Goal: Task Accomplishment & Management: Manage account settings

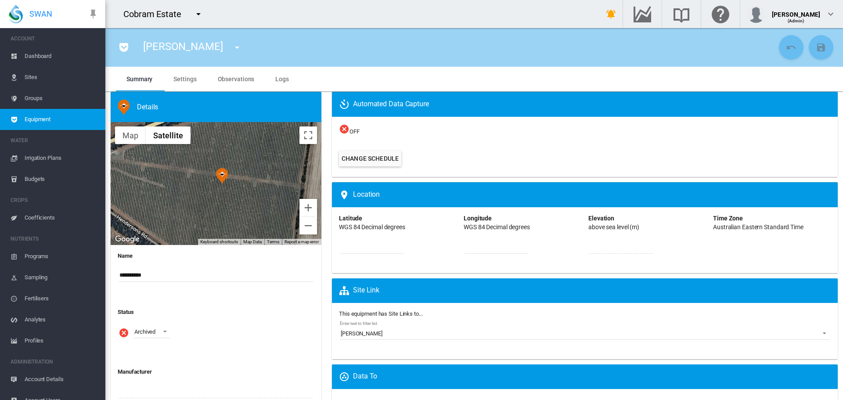
click at [196, 14] on md-icon "icon-menu-down" at bounding box center [198, 14] width 11 height 11
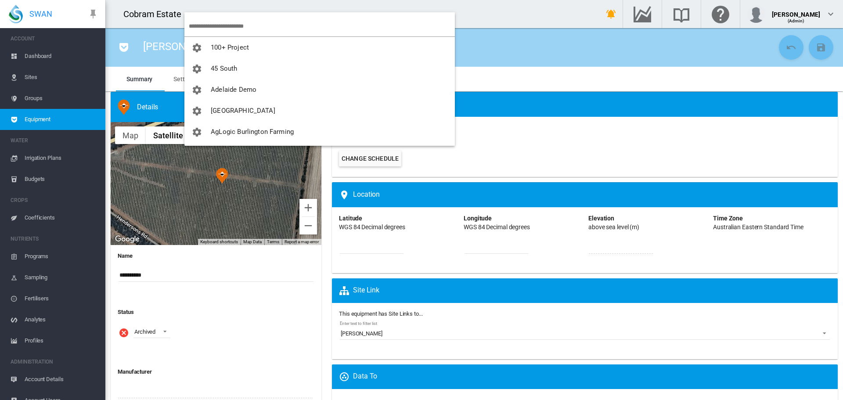
click at [217, 23] on input "search" at bounding box center [322, 26] width 266 height 21
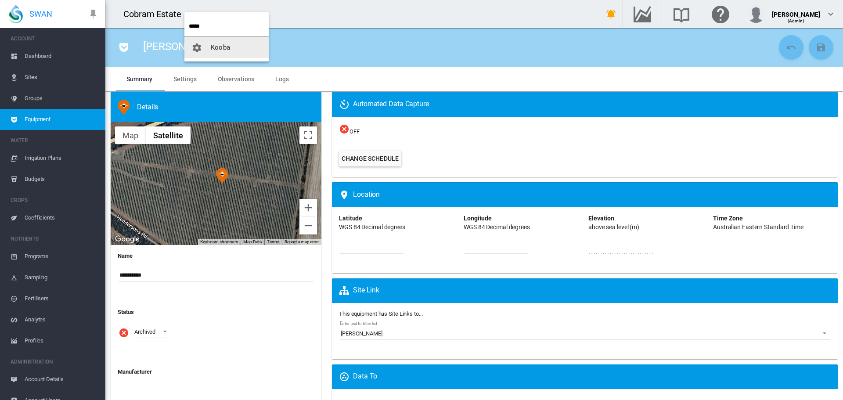
type input "*****"
click at [223, 46] on span "Kooba" at bounding box center [220, 47] width 19 height 8
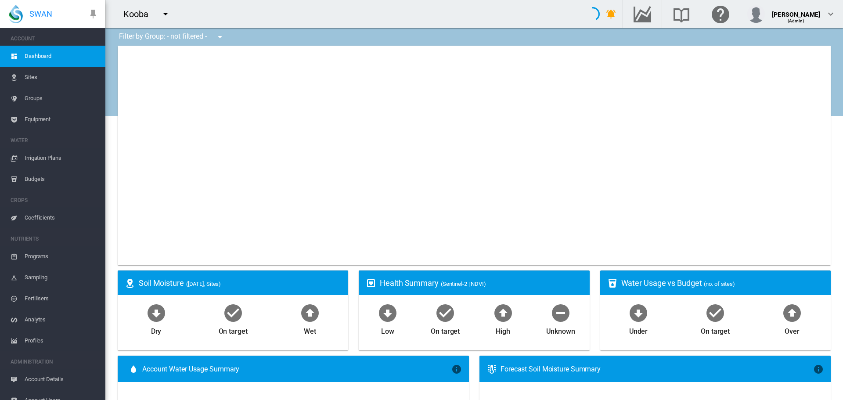
type input "**********"
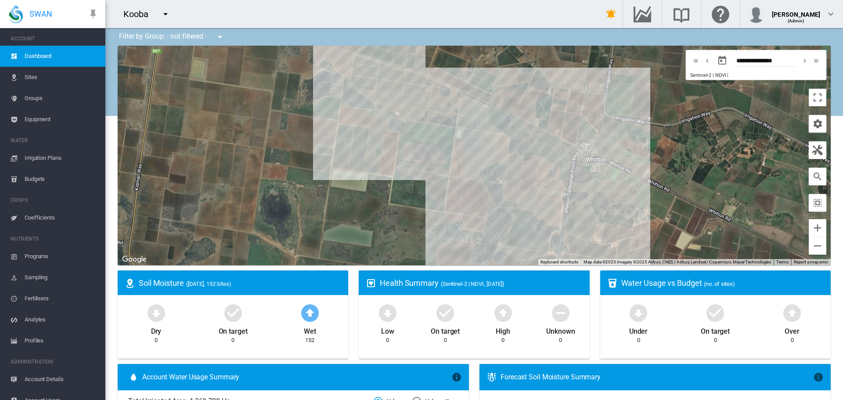
click at [35, 75] on span "Sites" at bounding box center [62, 77] width 74 height 21
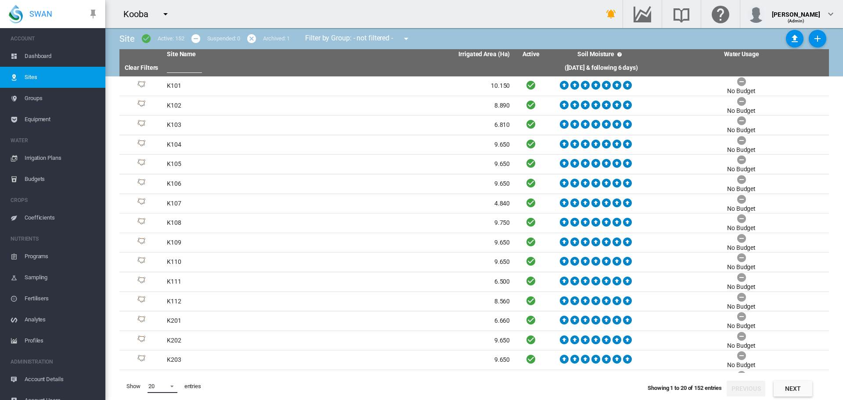
click at [170, 385] on span at bounding box center [169, 386] width 11 height 8
click at [170, 381] on md-option "200" at bounding box center [171, 385] width 60 height 21
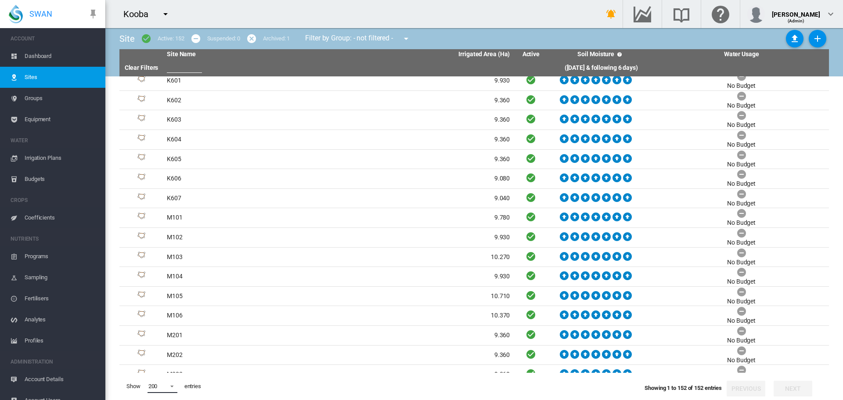
scroll to position [1318, 0]
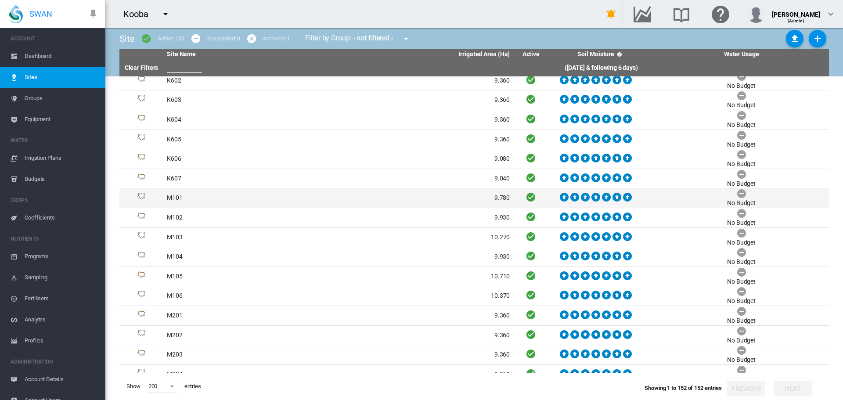
click at [169, 195] on td "M101" at bounding box center [250, 197] width 175 height 19
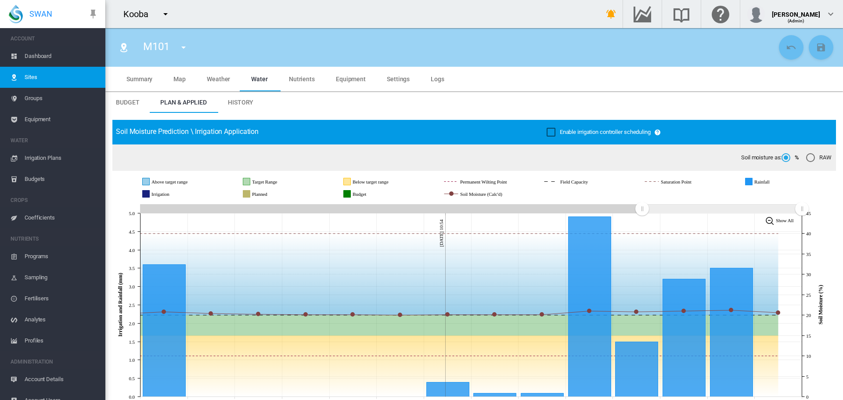
click at [143, 79] on span "Summary" at bounding box center [140, 79] width 26 height 7
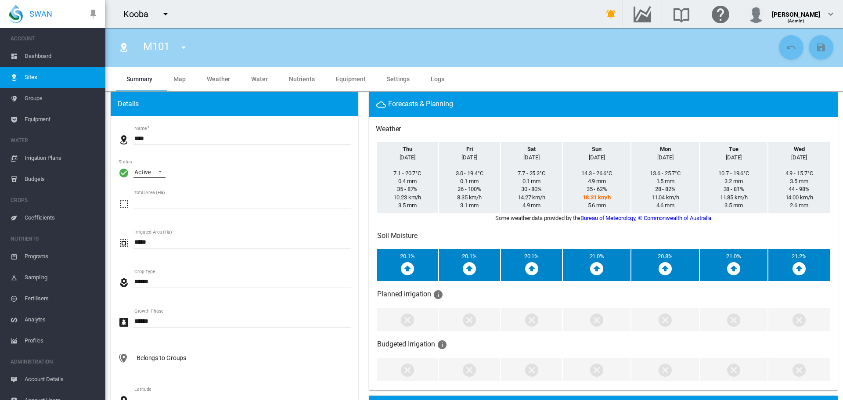
click at [161, 171] on span "\a Status\a : \a Active\a" at bounding box center [157, 171] width 11 height 8
click at [154, 220] on md-option "Archived" at bounding box center [157, 214] width 60 height 21
click at [816, 50] on md-icon "icon-content-save" at bounding box center [821, 47] width 11 height 11
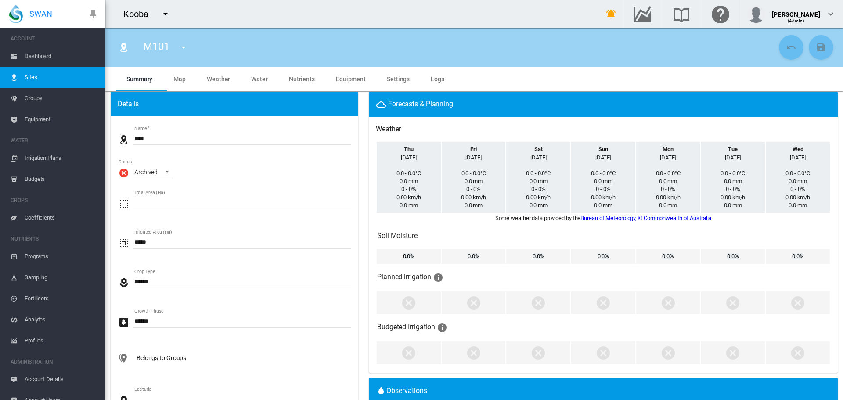
click at [181, 47] on md-icon "icon-menu-down" at bounding box center [183, 47] width 11 height 11
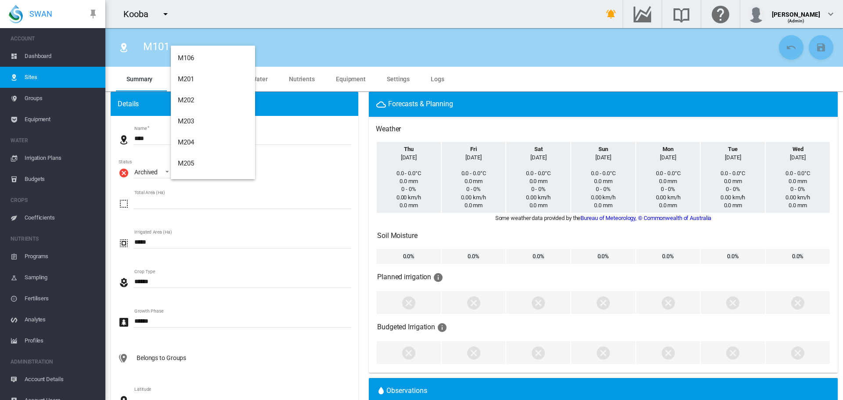
scroll to position [1655, 0]
click at [33, 96] on md-backdrop at bounding box center [421, 200] width 843 height 400
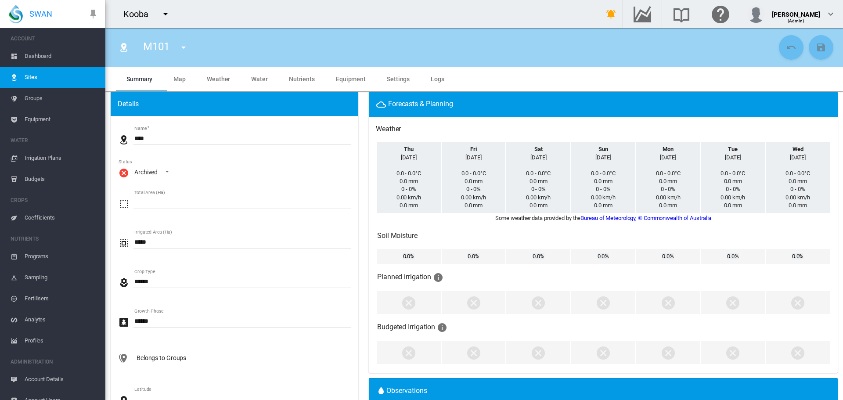
click at [33, 97] on span "Groups" at bounding box center [62, 98] width 74 height 21
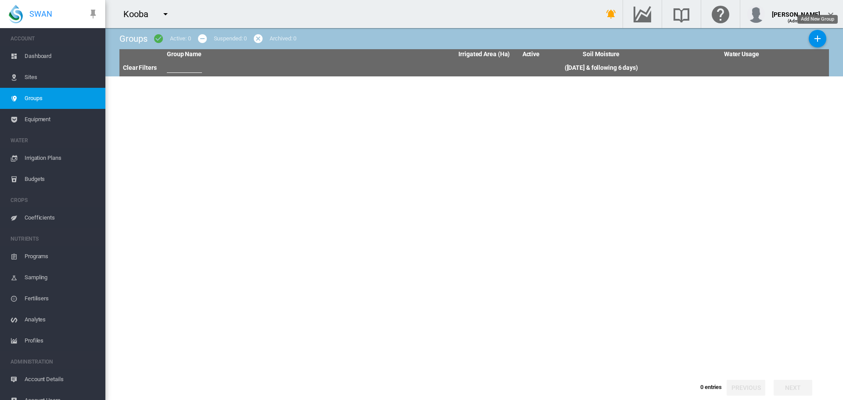
click at [818, 40] on md-icon "icon-plus" at bounding box center [818, 38] width 11 height 11
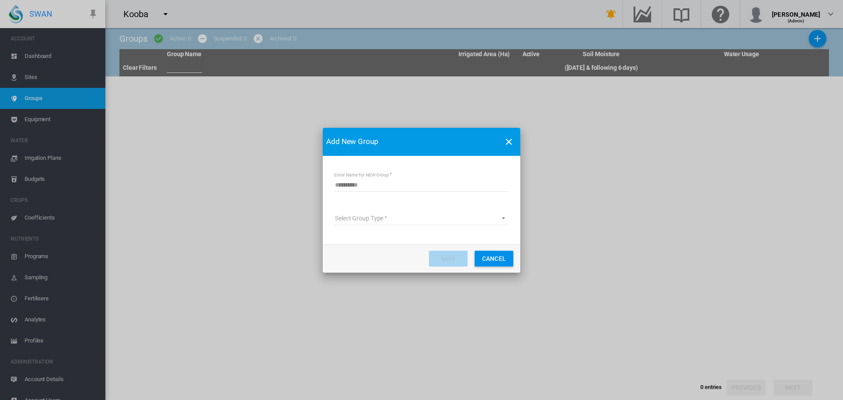
click at [359, 184] on input "Enter Name for NEW Group" at bounding box center [421, 185] width 175 height 13
type input "*"
click at [359, 221] on md-select "Select Group Type Site Management Planet Imagery Subscription" at bounding box center [421, 218] width 175 height 13
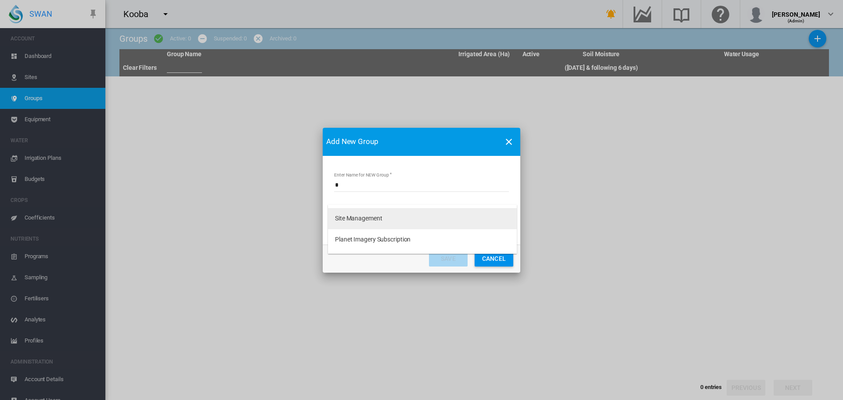
click at [356, 221] on div "Site Management" at bounding box center [358, 218] width 47 height 9
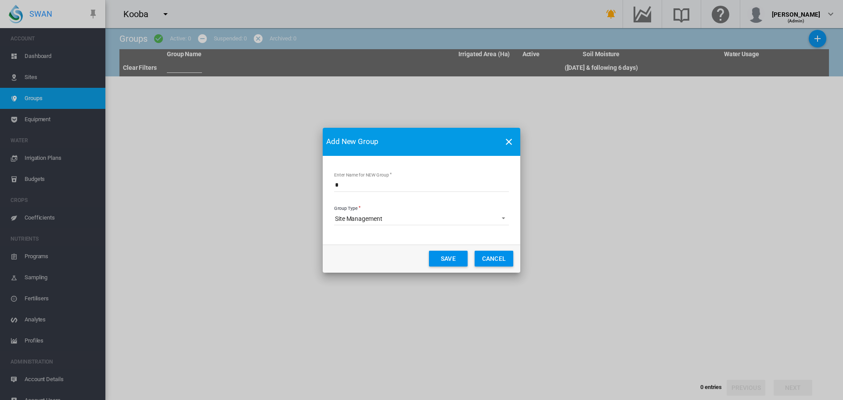
click at [449, 260] on button "Save" at bounding box center [448, 259] width 39 height 16
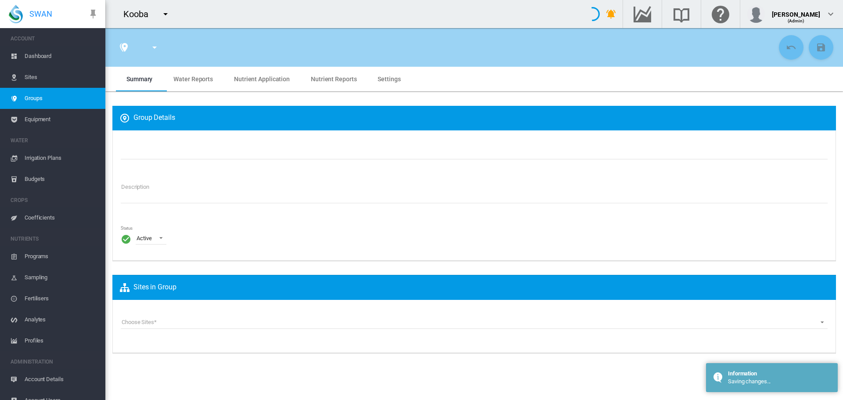
type input "*"
type textarea "**********"
type input "***"
type input "**"
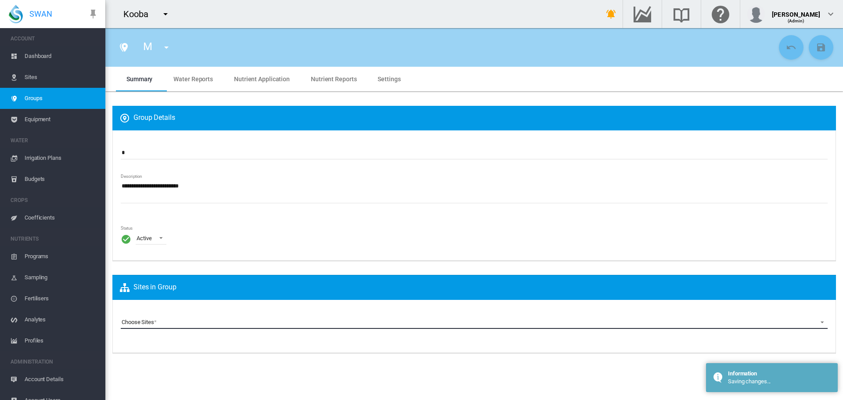
click at [165, 323] on md-select "Choose Sites K101 (Site) K102 (Site) K103 (Site) K104 (Site) K105 (Site) K106 (…" at bounding box center [474, 322] width 707 height 13
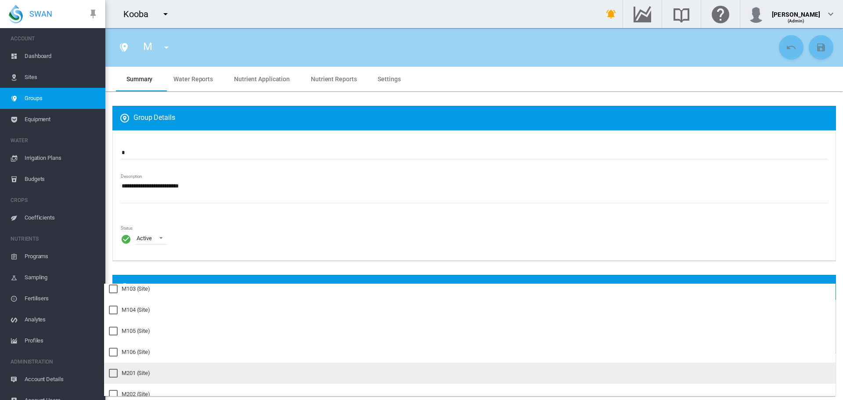
scroll to position [1537, 0]
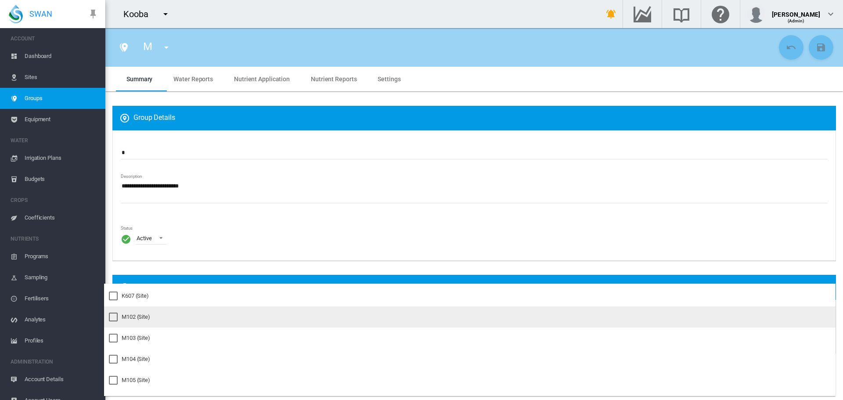
click at [113, 315] on div at bounding box center [113, 317] width 9 height 9
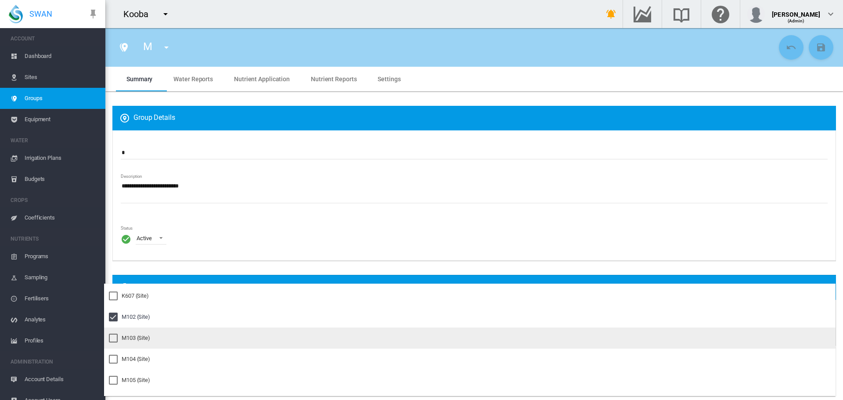
click at [111, 336] on div at bounding box center [113, 338] width 9 height 9
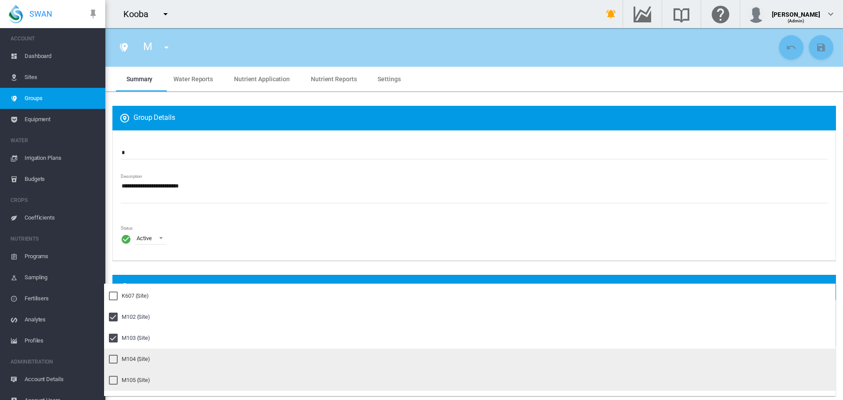
drag, startPoint x: 110, startPoint y: 361, endPoint x: 111, endPoint y: 371, distance: 10.6
click at [111, 360] on div at bounding box center [113, 359] width 9 height 9
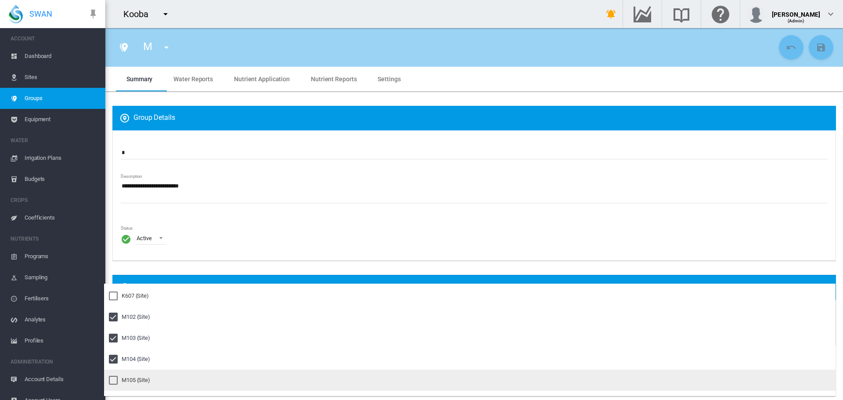
click at [111, 379] on div at bounding box center [113, 380] width 9 height 9
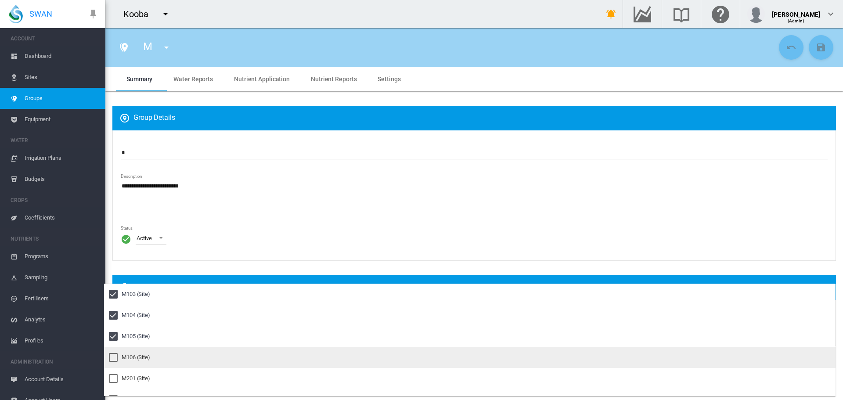
click at [114, 360] on div at bounding box center [113, 357] width 9 height 9
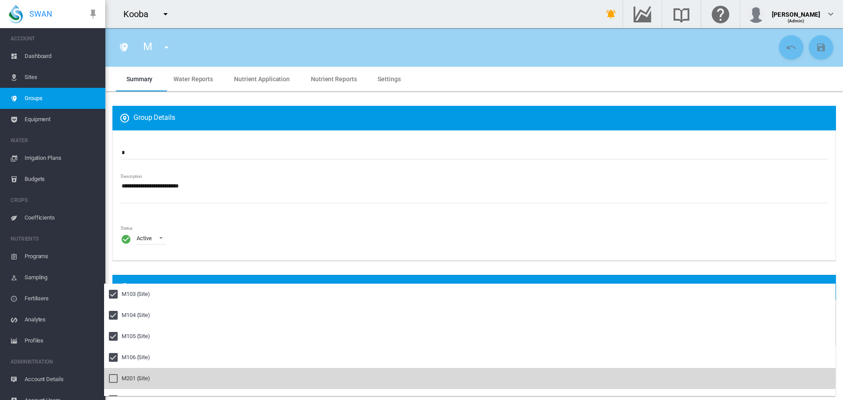
click at [113, 376] on div at bounding box center [113, 378] width 9 height 9
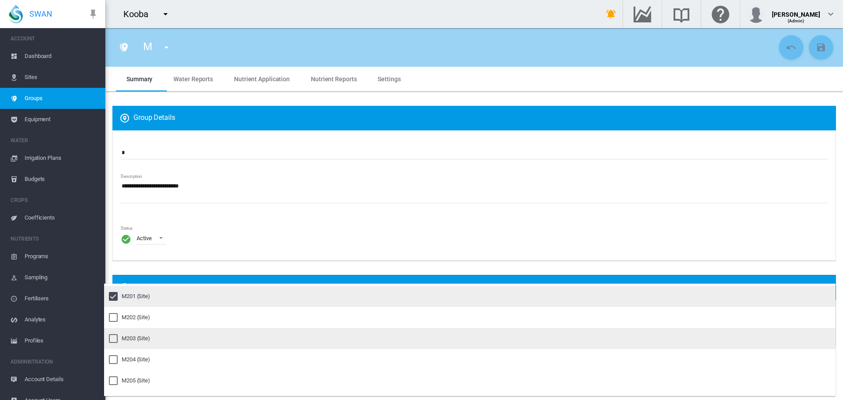
scroll to position [1669, 0]
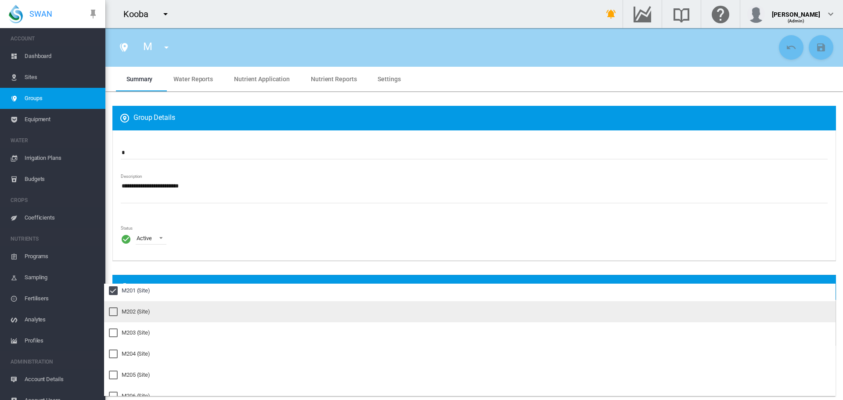
click at [112, 314] on div at bounding box center [113, 311] width 9 height 9
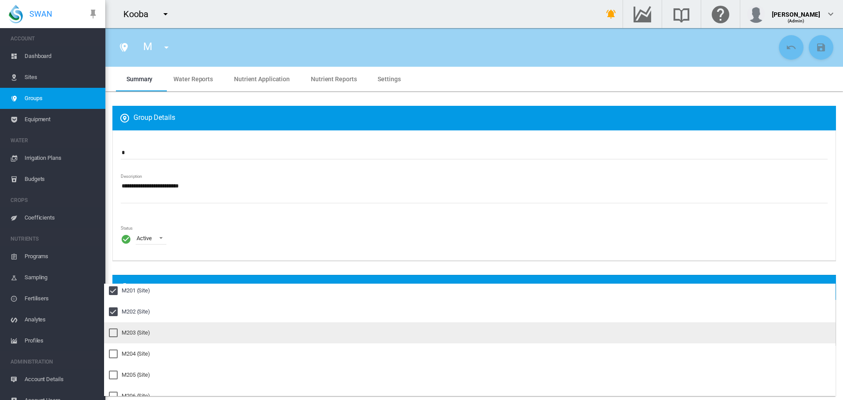
click at [111, 335] on div at bounding box center [113, 333] width 9 height 9
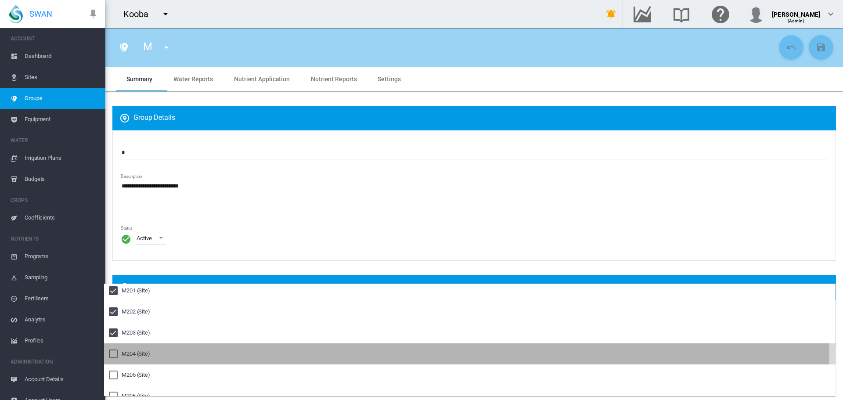
click at [111, 351] on div at bounding box center [113, 354] width 9 height 9
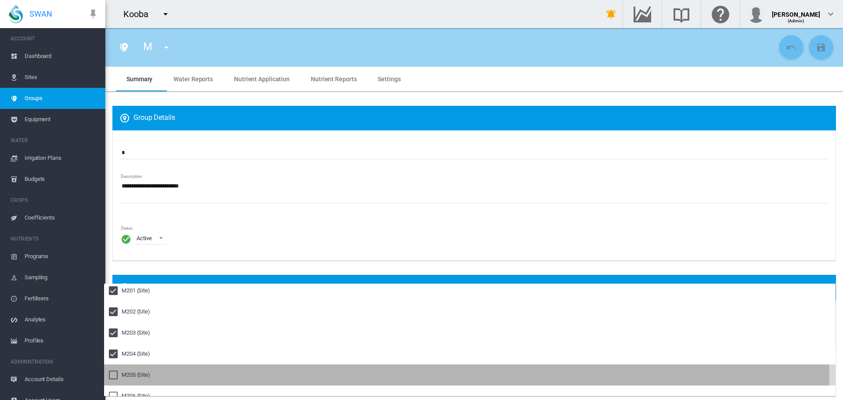
click at [110, 372] on div at bounding box center [113, 375] width 9 height 9
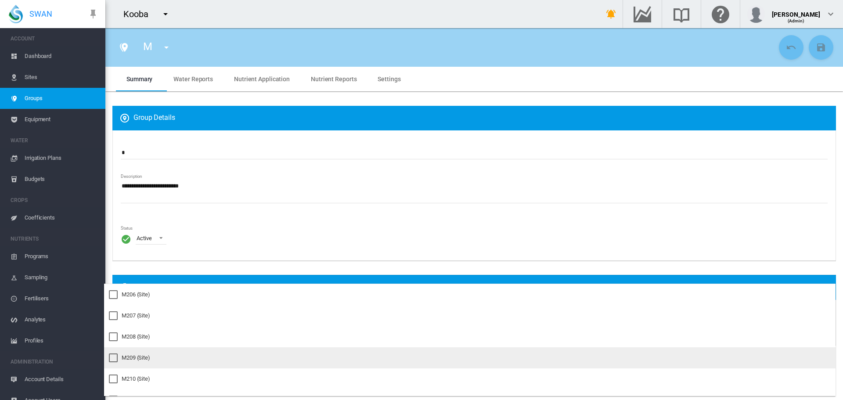
scroll to position [1757, 0]
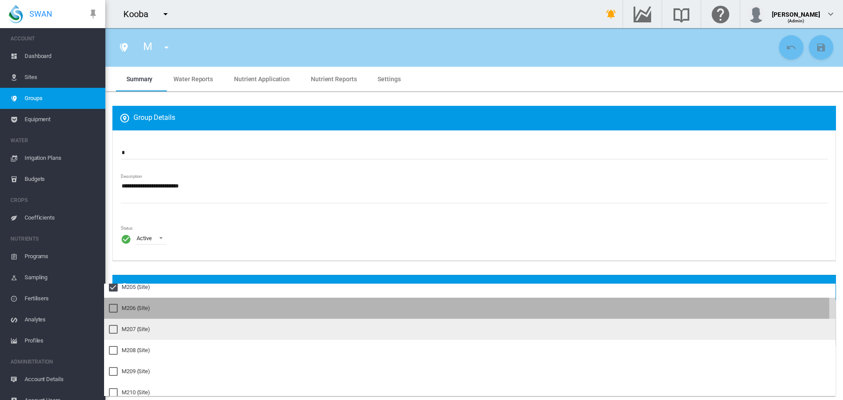
drag, startPoint x: 112, startPoint y: 311, endPoint x: 112, endPoint y: 320, distance: 9.7
click at [112, 311] on div at bounding box center [113, 308] width 9 height 9
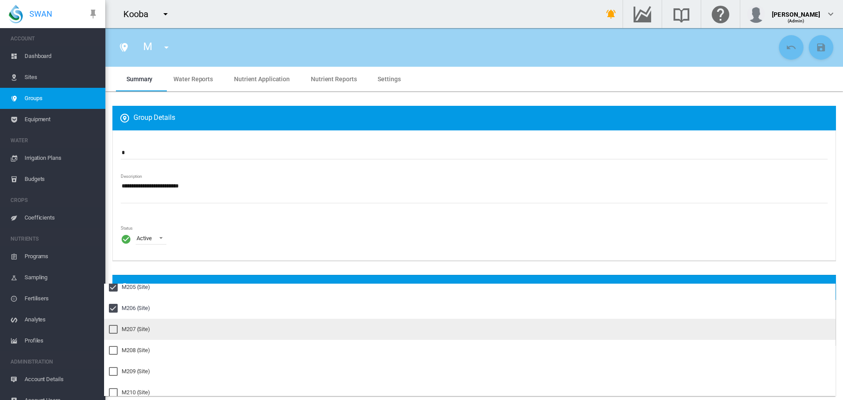
click at [112, 326] on div at bounding box center [113, 329] width 9 height 9
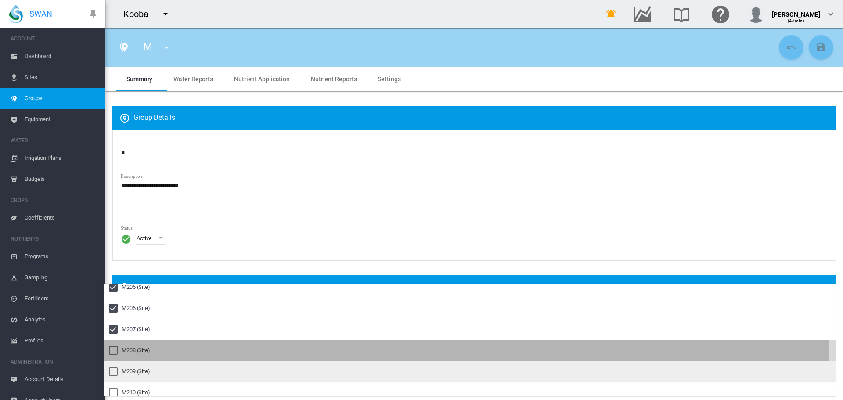
drag, startPoint x: 110, startPoint y: 345, endPoint x: 118, endPoint y: 368, distance: 24.3
click at [110, 346] on div at bounding box center [113, 350] width 9 height 9
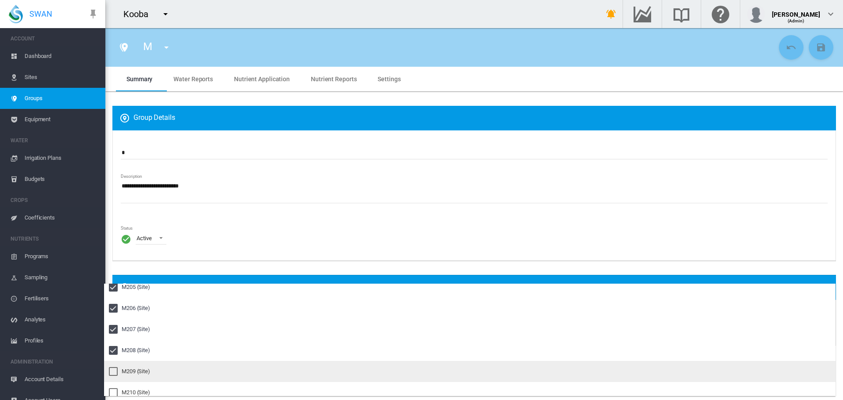
click at [114, 368] on div at bounding box center [113, 371] width 9 height 9
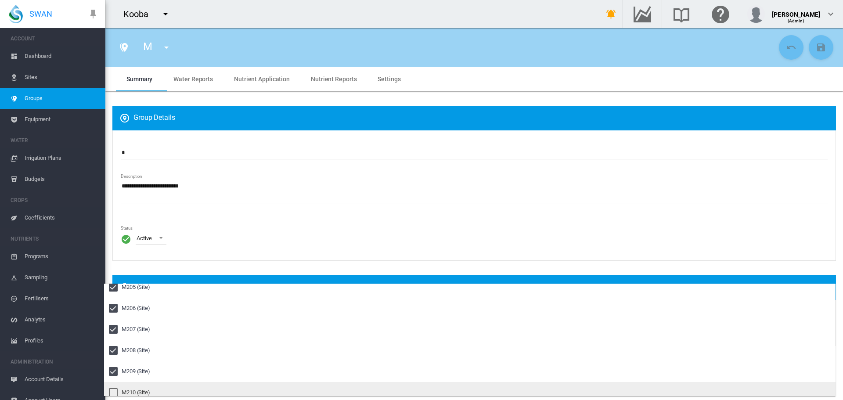
click at [114, 391] on div at bounding box center [113, 392] width 9 height 9
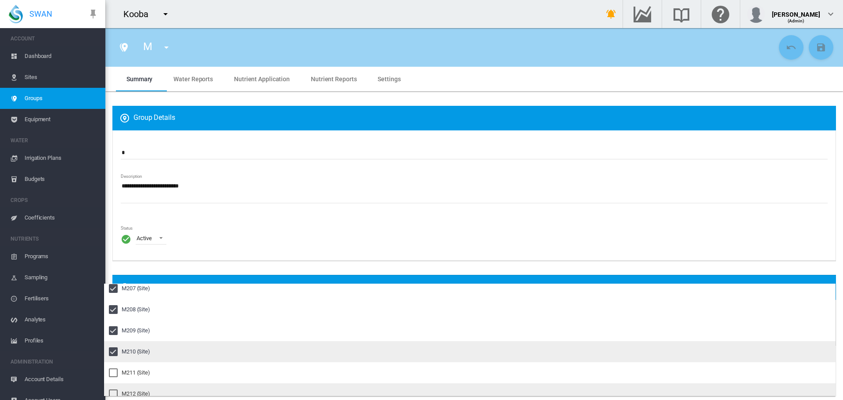
scroll to position [1845, 0]
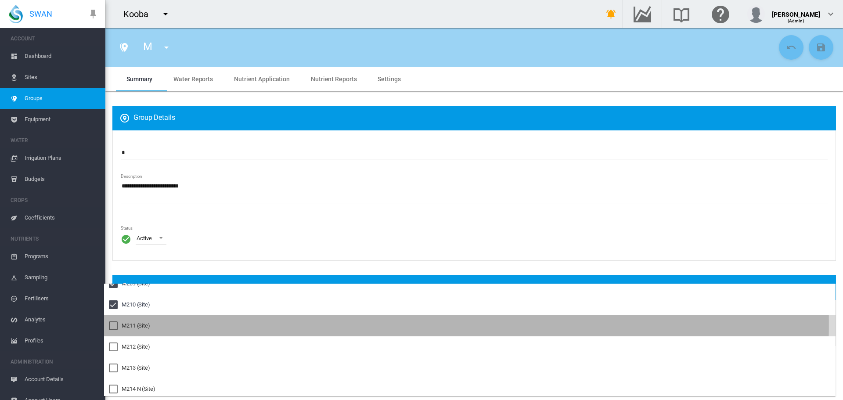
click at [112, 325] on div at bounding box center [113, 326] width 9 height 9
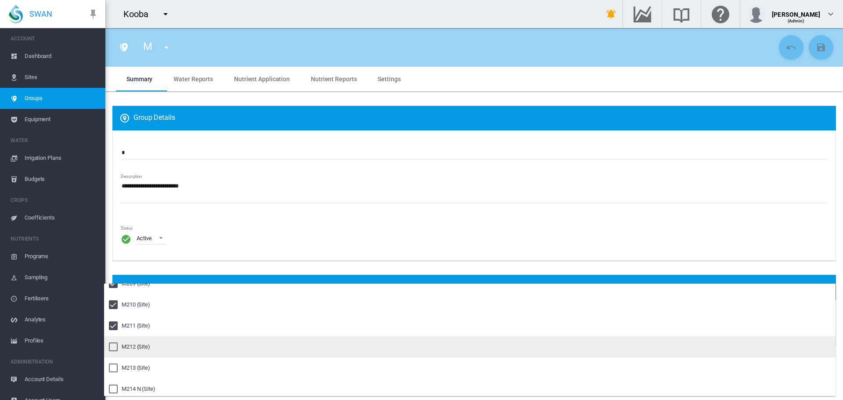
drag, startPoint x: 114, startPoint y: 344, endPoint x: 118, endPoint y: 366, distance: 23.2
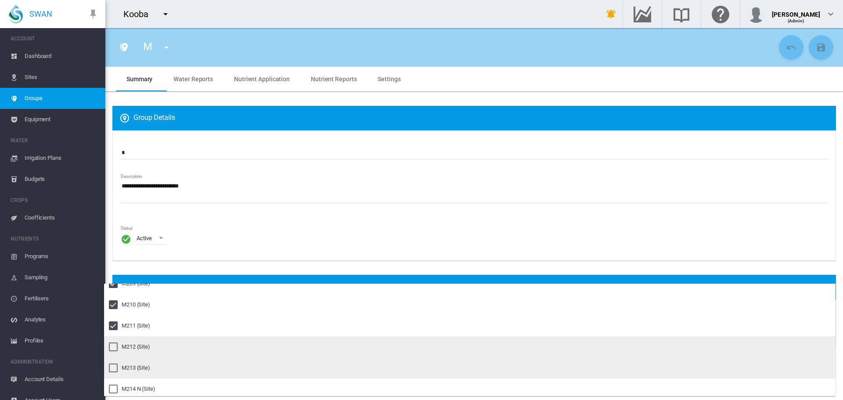
click at [114, 344] on div at bounding box center [113, 347] width 9 height 9
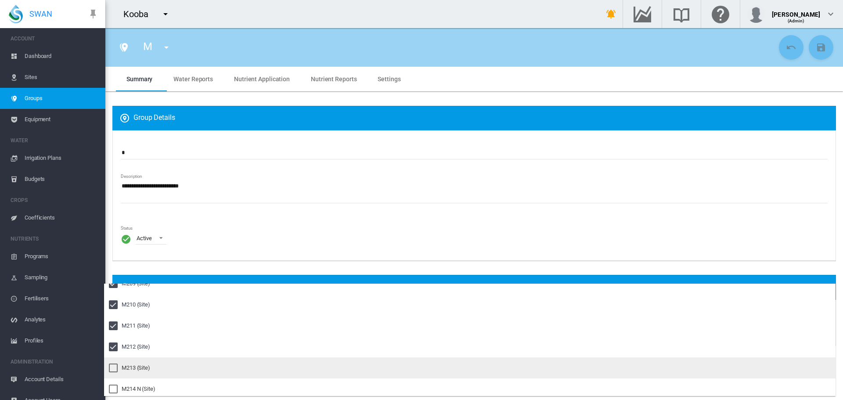
click at [113, 365] on div at bounding box center [113, 368] width 9 height 9
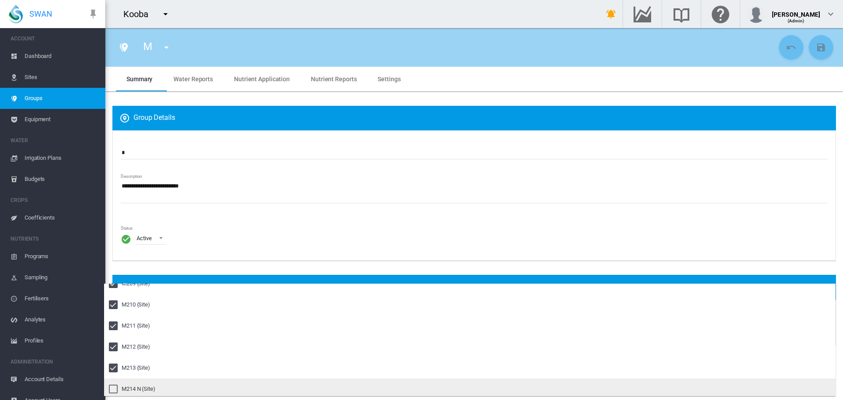
click at [113, 387] on div at bounding box center [113, 389] width 9 height 9
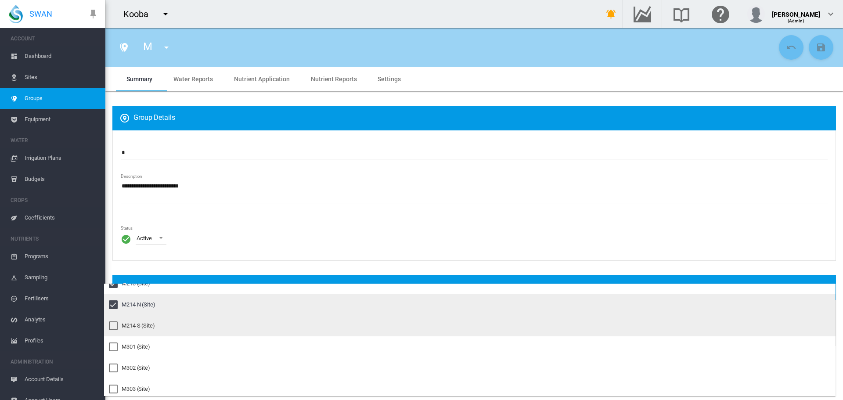
scroll to position [1933, 0]
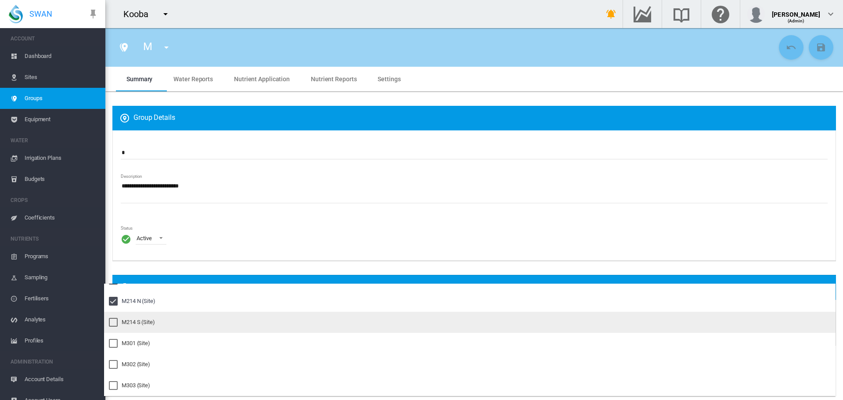
click at [114, 320] on div at bounding box center [113, 322] width 9 height 9
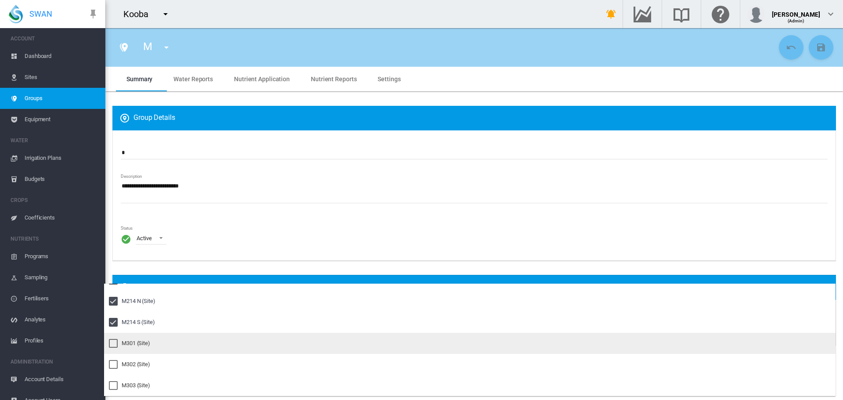
click at [109, 347] on div at bounding box center [113, 343] width 9 height 9
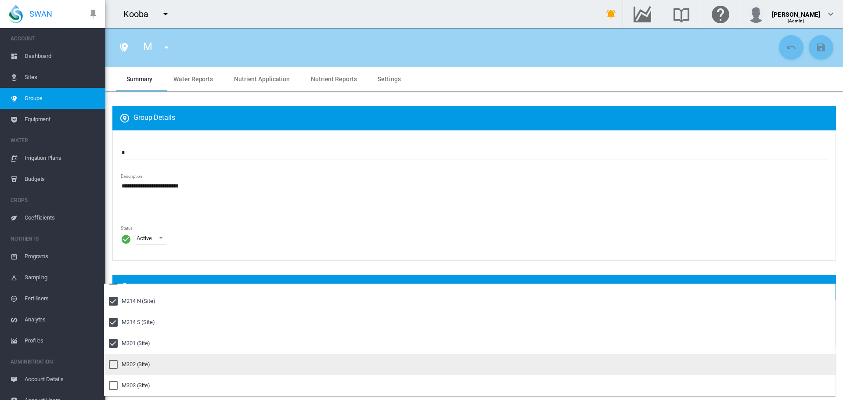
click at [112, 364] on div at bounding box center [113, 364] width 9 height 9
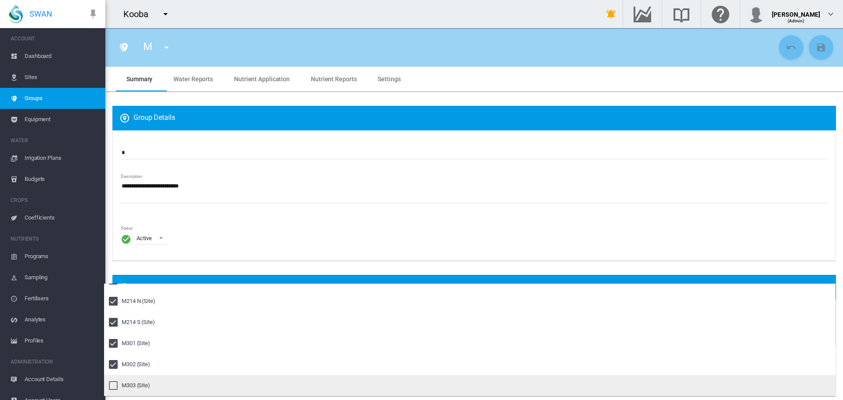
click at [109, 387] on div at bounding box center [113, 385] width 9 height 9
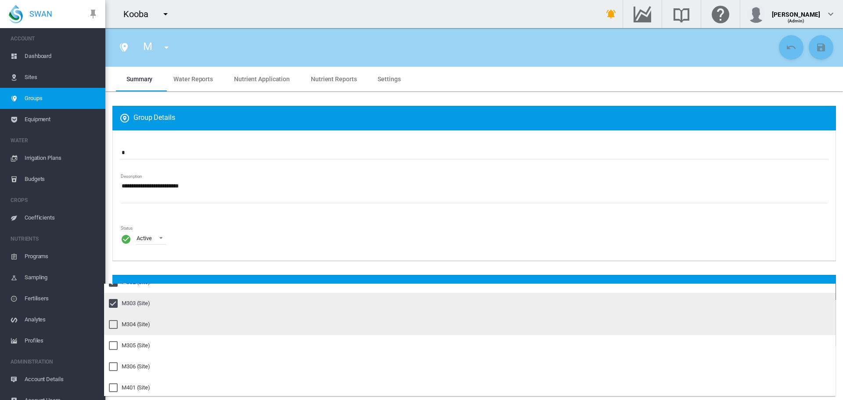
scroll to position [2021, 0]
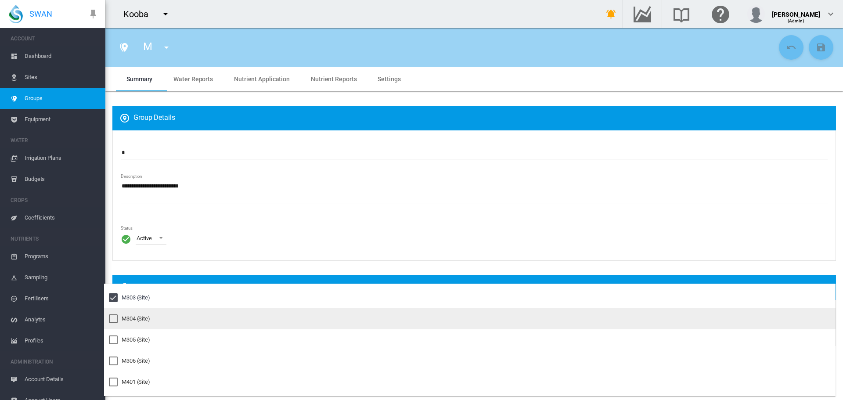
click at [114, 318] on div at bounding box center [113, 319] width 9 height 9
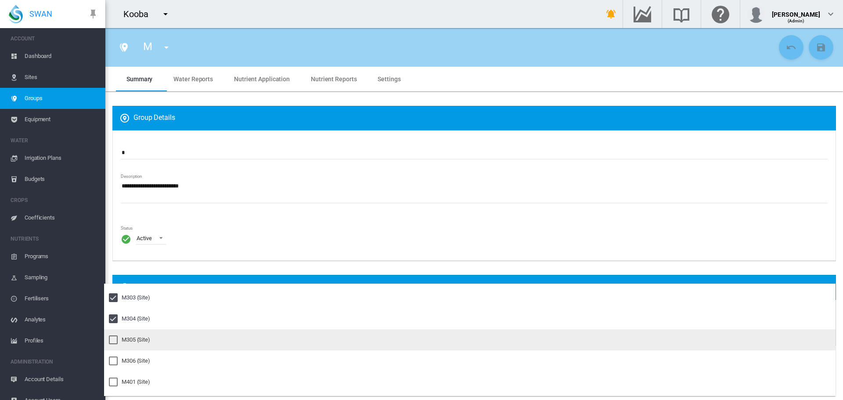
click at [110, 336] on div at bounding box center [113, 340] width 9 height 9
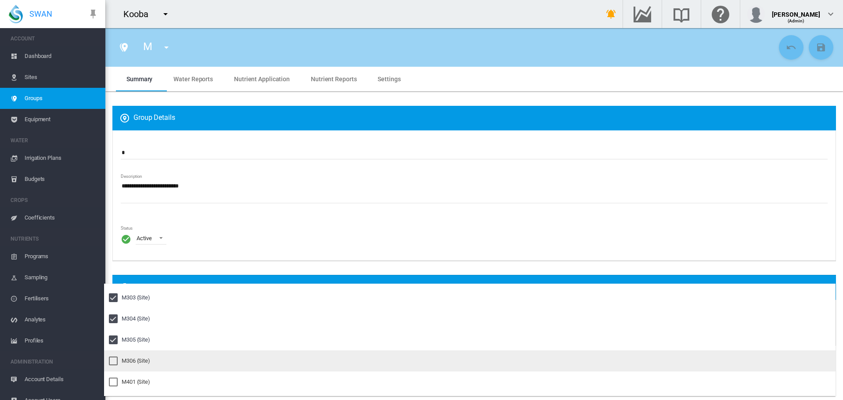
click at [112, 361] on div at bounding box center [113, 361] width 9 height 9
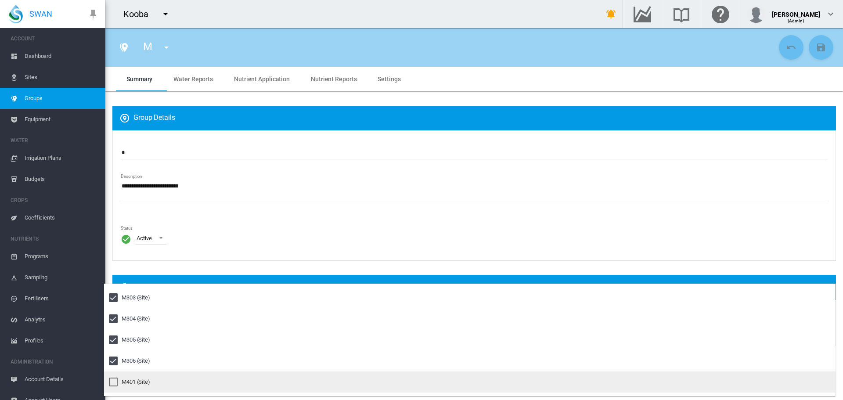
click at [113, 384] on div at bounding box center [113, 382] width 9 height 9
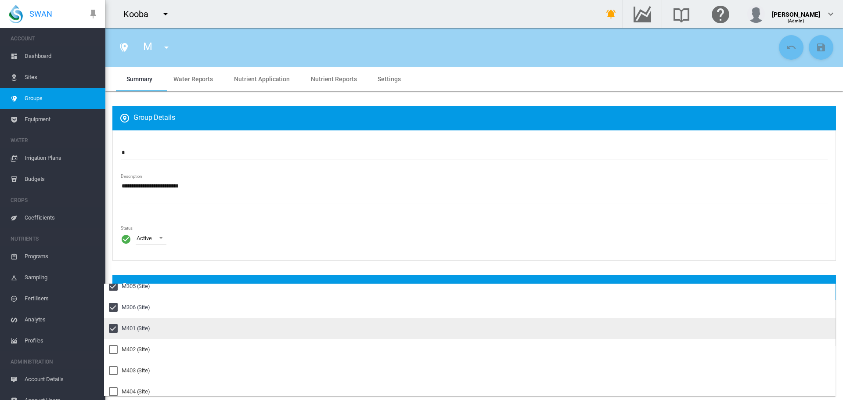
scroll to position [2065, 0]
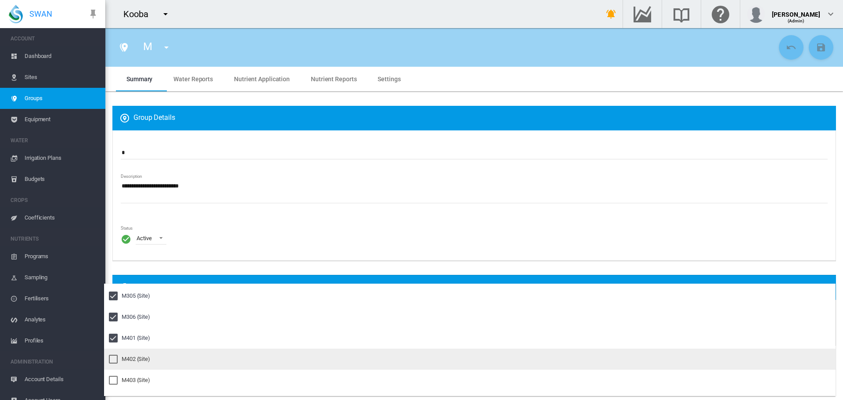
click at [115, 357] on div at bounding box center [113, 359] width 9 height 9
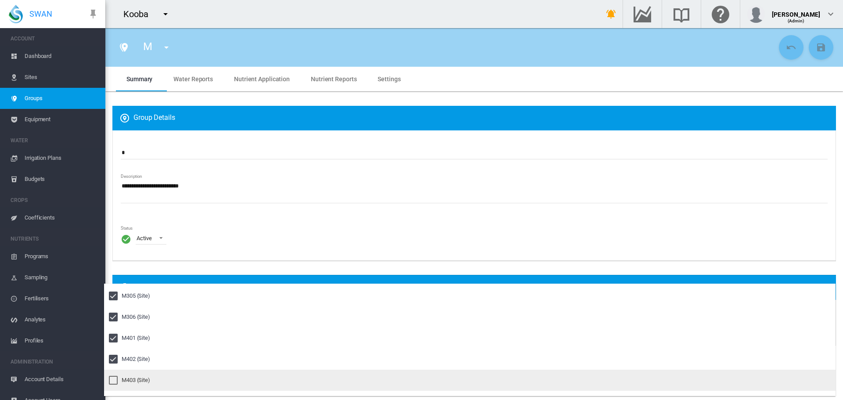
click at [115, 382] on div at bounding box center [113, 380] width 9 height 9
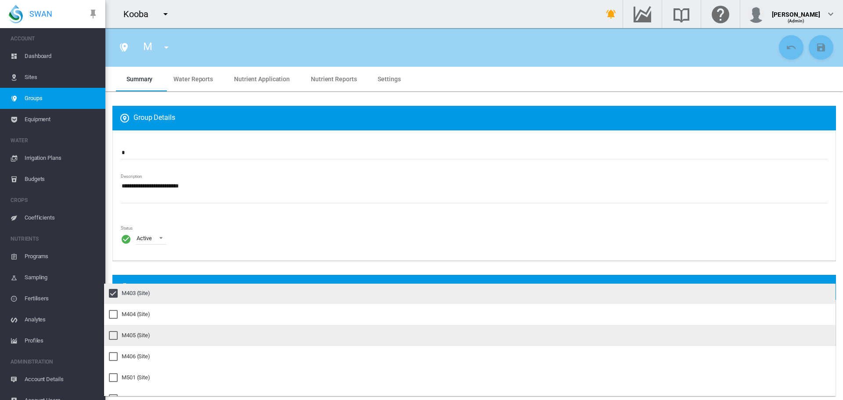
scroll to position [2152, 0]
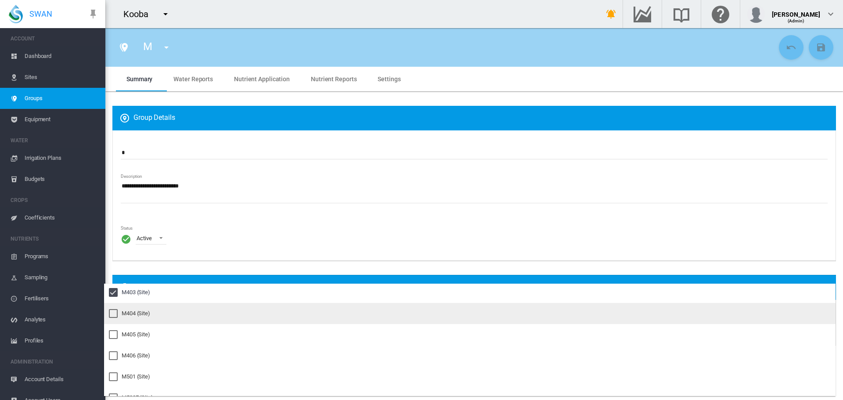
click at [114, 314] on div at bounding box center [113, 313] width 9 height 9
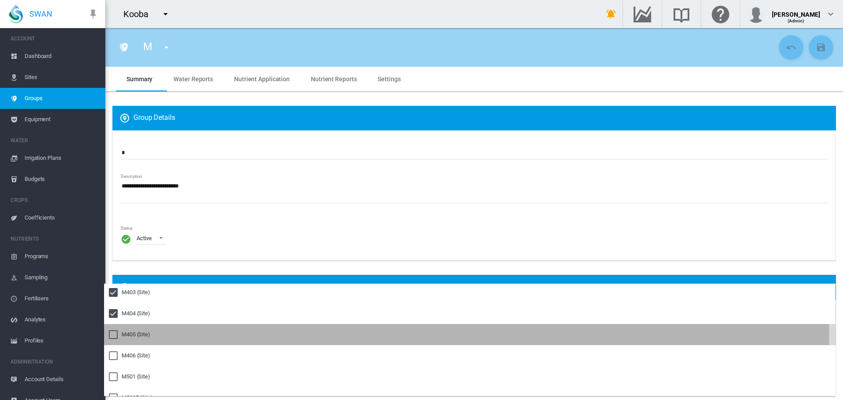
click at [112, 330] on div at bounding box center [113, 334] width 9 height 9
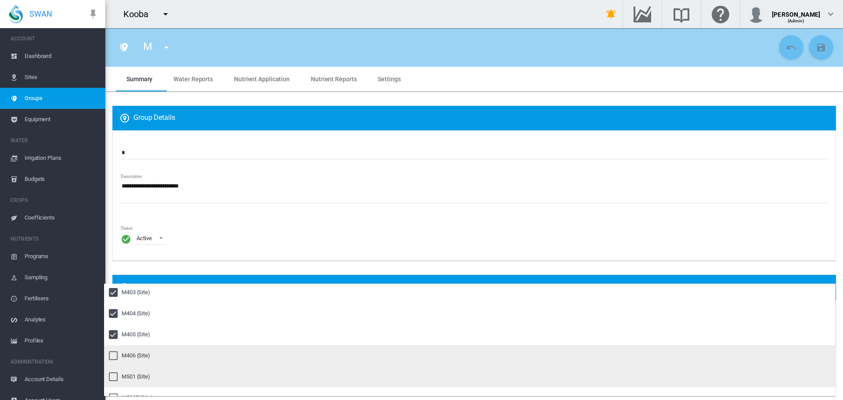
drag, startPoint x: 111, startPoint y: 351, endPoint x: 112, endPoint y: 372, distance: 21.2
click at [111, 351] on div at bounding box center [113, 355] width 9 height 9
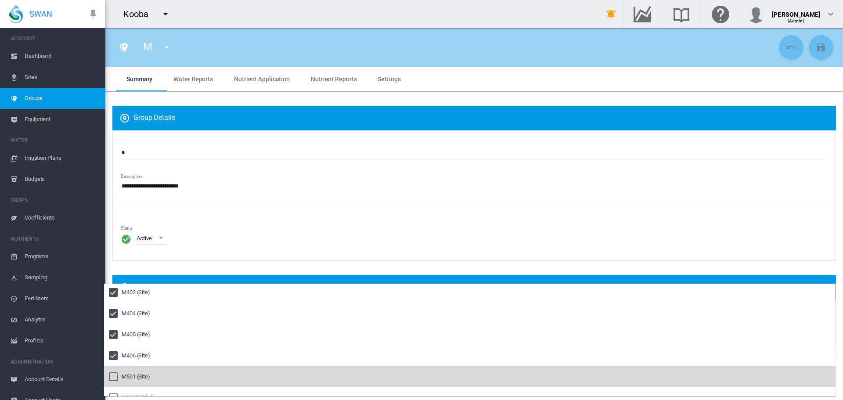
click at [112, 377] on div at bounding box center [113, 377] width 9 height 9
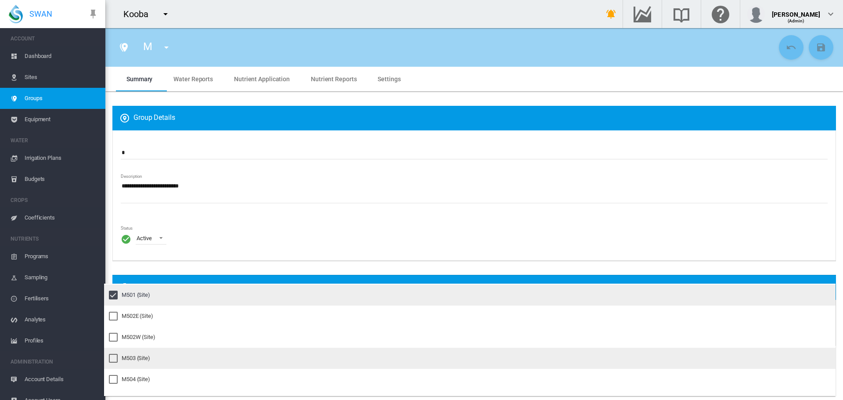
scroll to position [2240, 0]
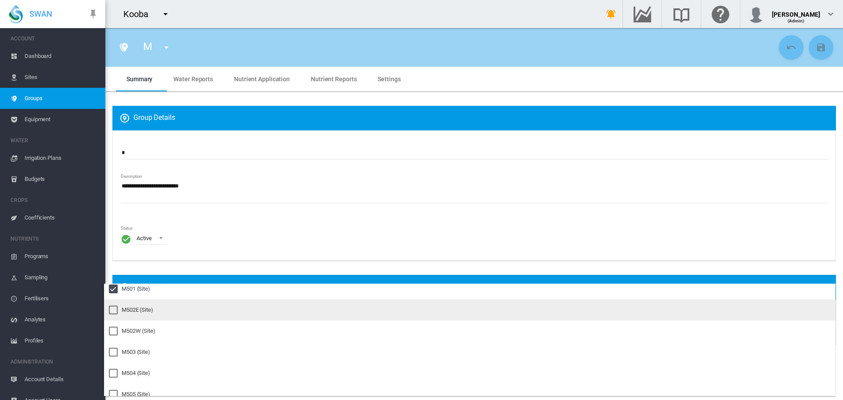
click at [111, 312] on div at bounding box center [113, 310] width 9 height 9
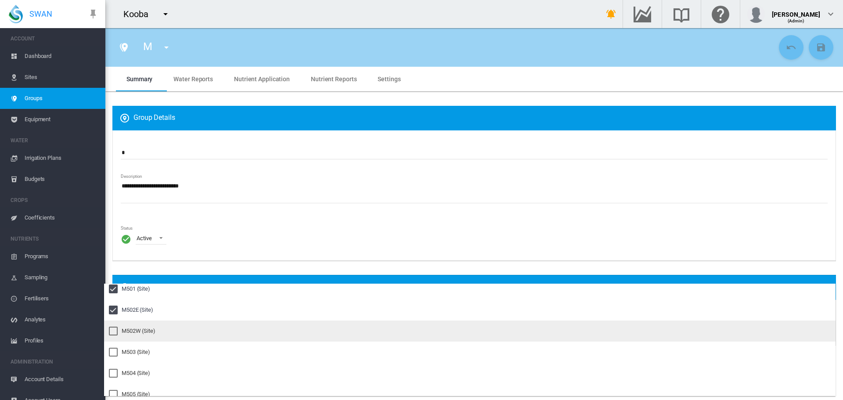
click at [111, 327] on div at bounding box center [113, 331] width 9 height 9
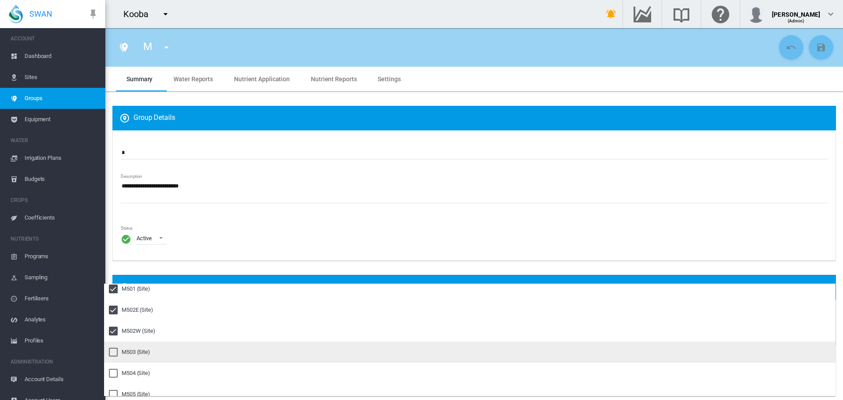
click at [112, 351] on div at bounding box center [113, 352] width 9 height 9
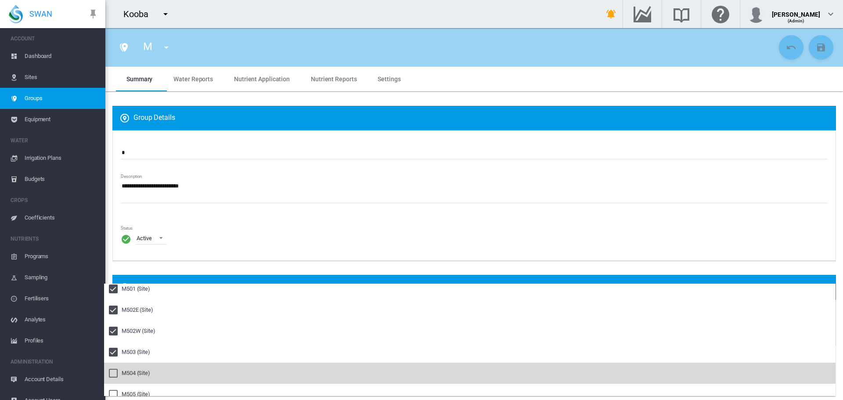
click at [112, 371] on div at bounding box center [113, 373] width 9 height 9
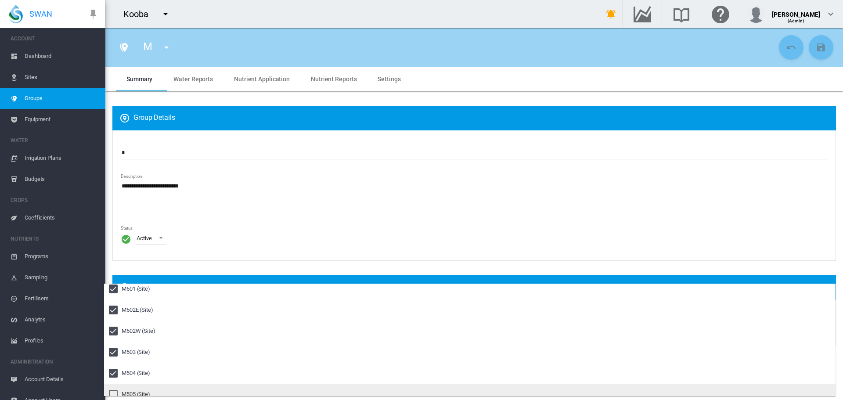
click at [110, 392] on div at bounding box center [113, 394] width 9 height 9
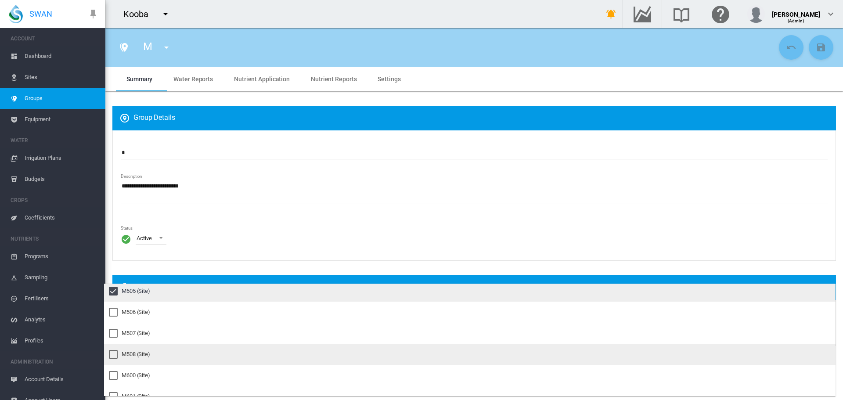
scroll to position [2328, 0]
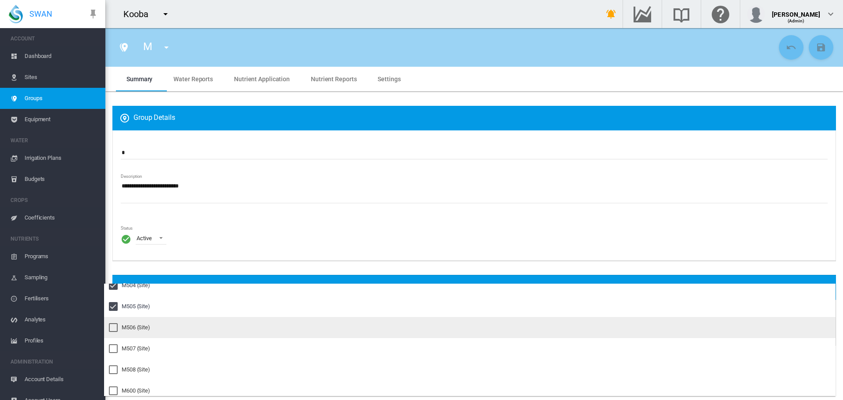
click at [114, 324] on div at bounding box center [113, 327] width 9 height 9
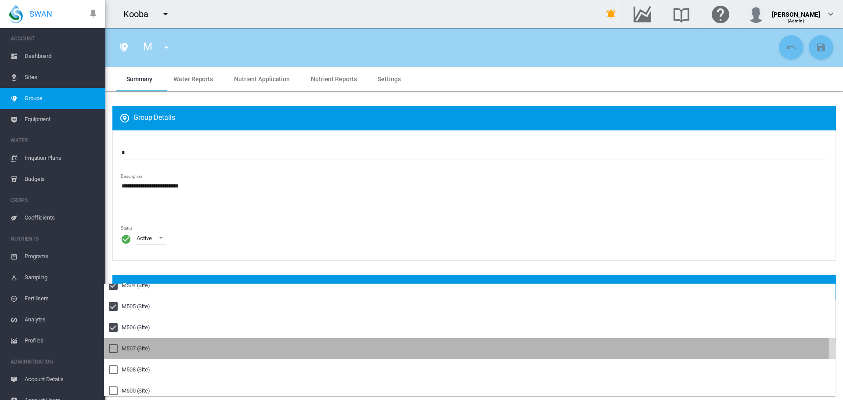
click at [114, 348] on div at bounding box center [113, 348] width 9 height 9
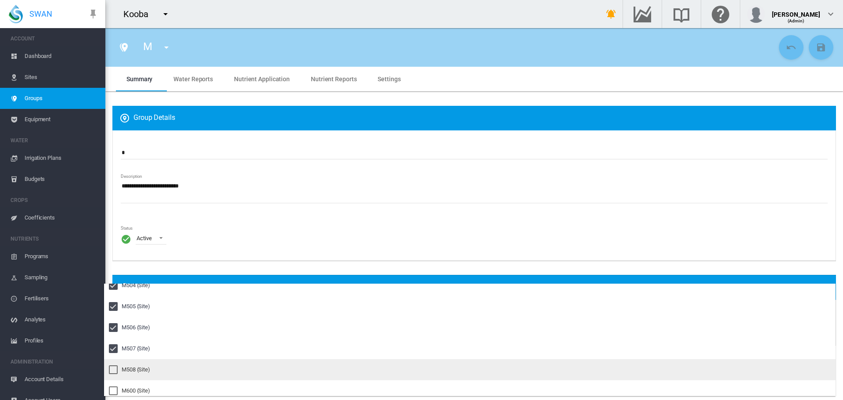
click at [112, 368] on div at bounding box center [113, 369] width 9 height 9
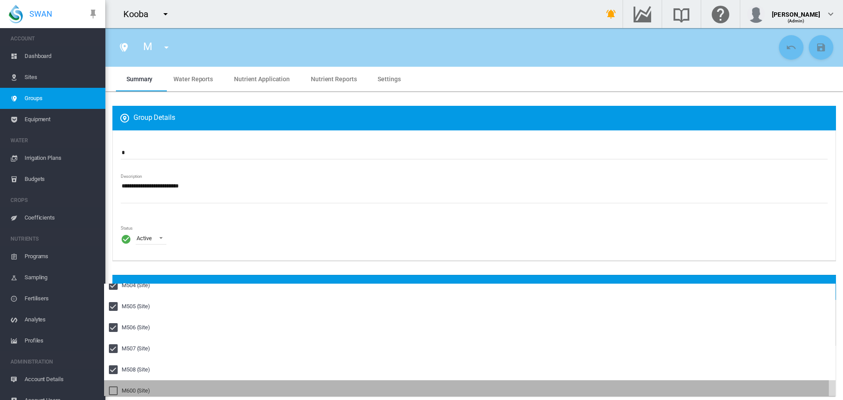
click at [112, 389] on div at bounding box center [113, 391] width 9 height 9
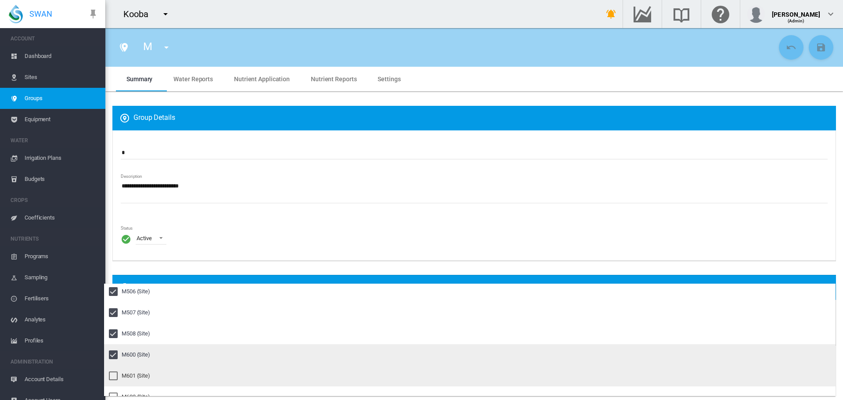
scroll to position [2416, 0]
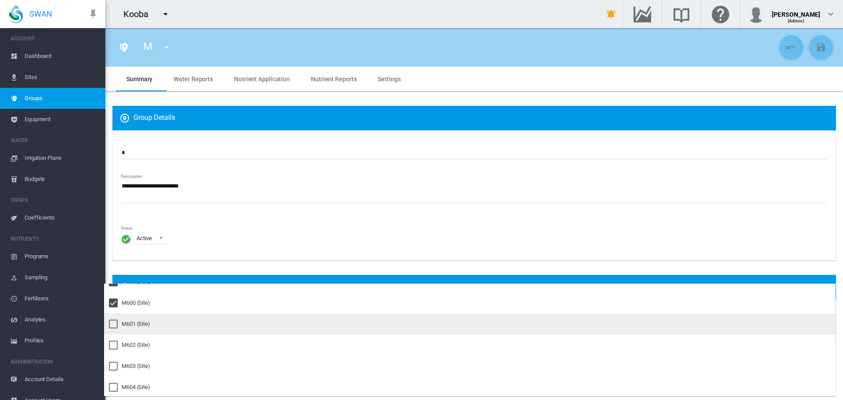
click at [111, 322] on div at bounding box center [113, 324] width 9 height 9
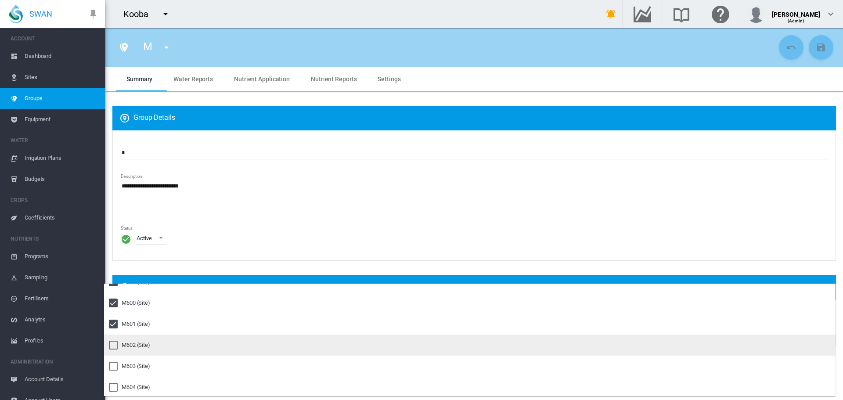
click at [115, 344] on div at bounding box center [113, 345] width 9 height 9
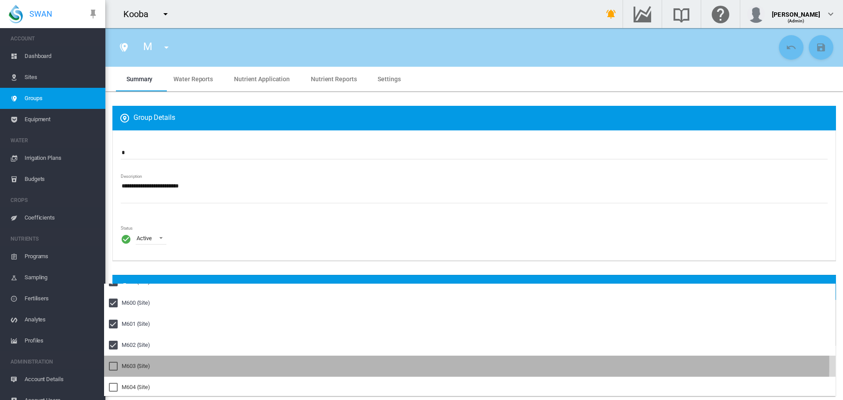
click at [114, 363] on div at bounding box center [113, 366] width 9 height 9
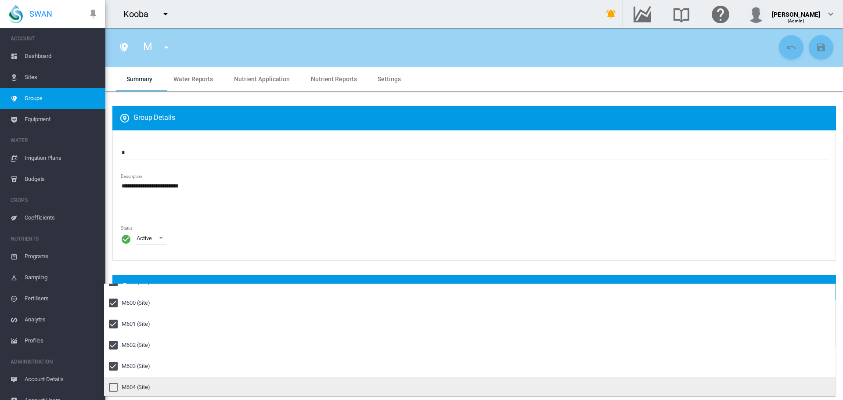
click at [110, 385] on div at bounding box center [113, 387] width 9 height 9
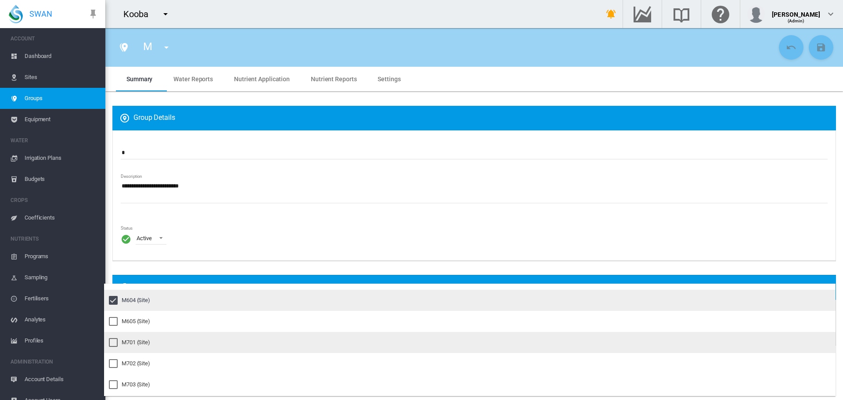
scroll to position [2504, 0]
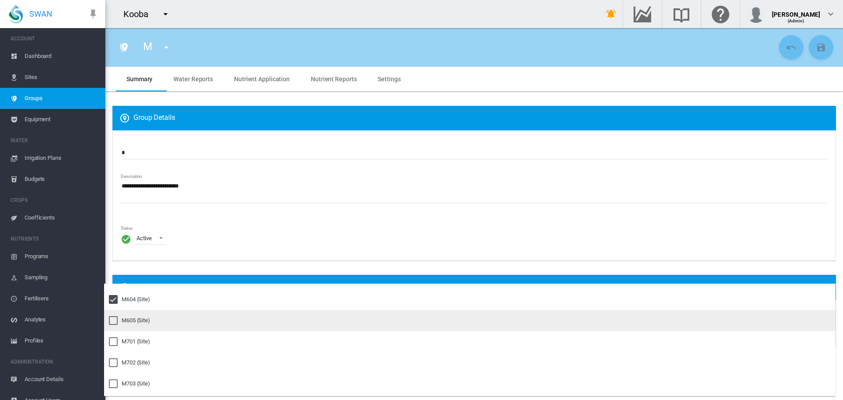
click at [114, 320] on div at bounding box center [113, 320] width 9 height 9
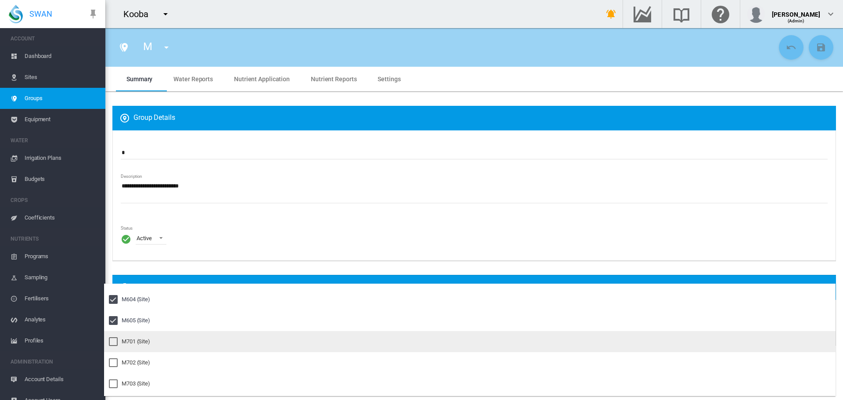
click at [114, 340] on div at bounding box center [113, 341] width 9 height 9
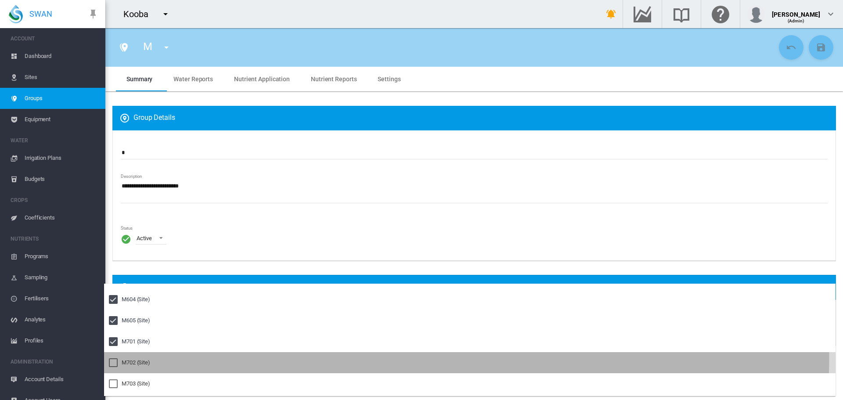
click at [115, 358] on div at bounding box center [113, 362] width 9 height 9
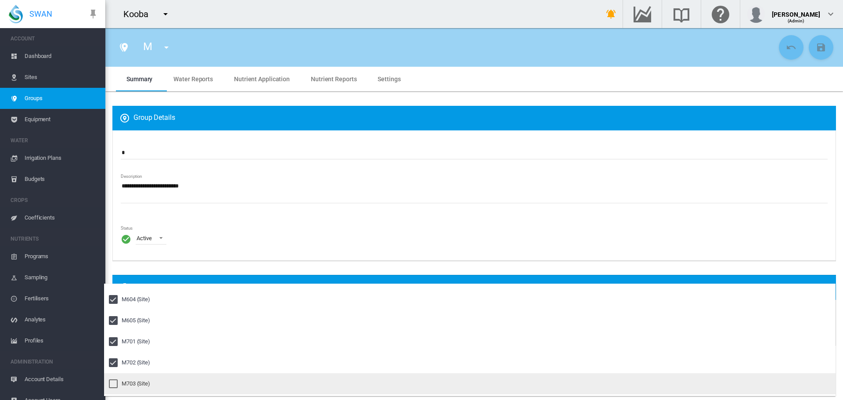
drag, startPoint x: 113, startPoint y: 380, endPoint x: 126, endPoint y: 363, distance: 20.7
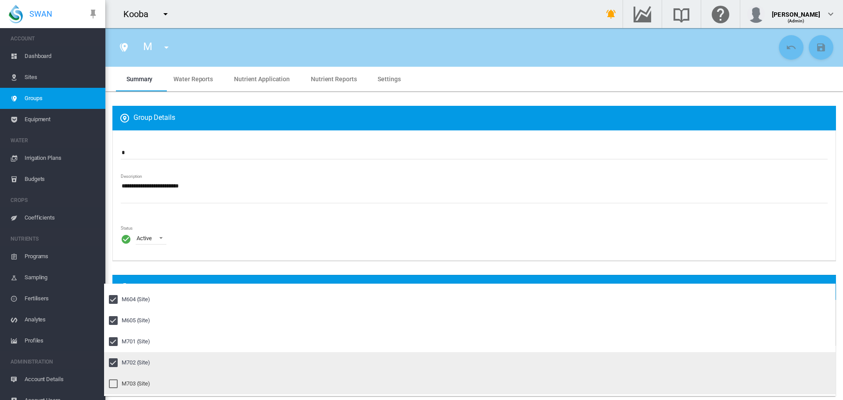
click at [113, 380] on div at bounding box center [113, 384] width 9 height 9
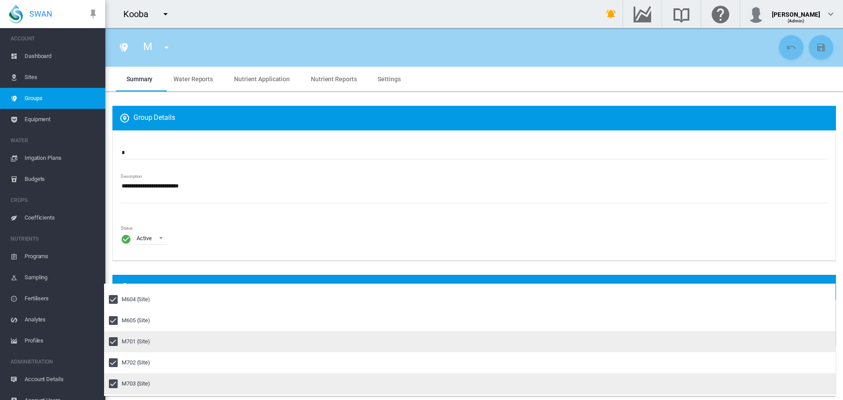
scroll to position [2592, 0]
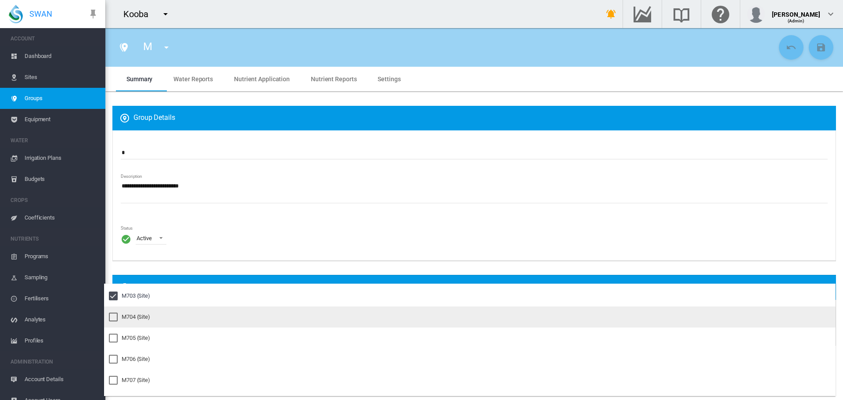
click at [113, 318] on div at bounding box center [113, 317] width 9 height 9
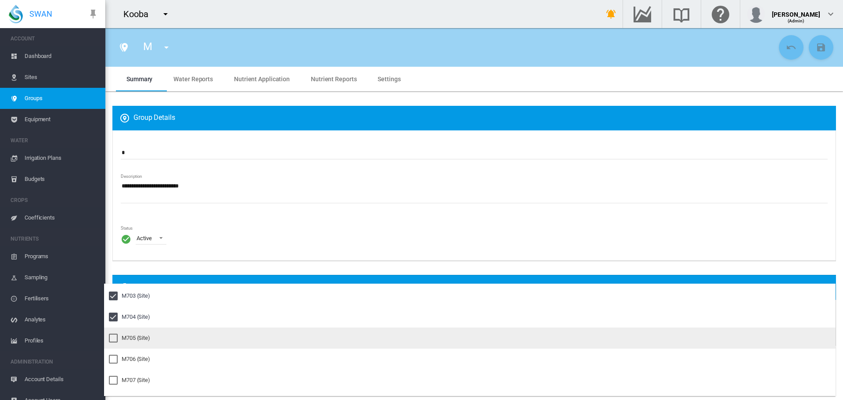
click at [113, 336] on div at bounding box center [113, 338] width 9 height 9
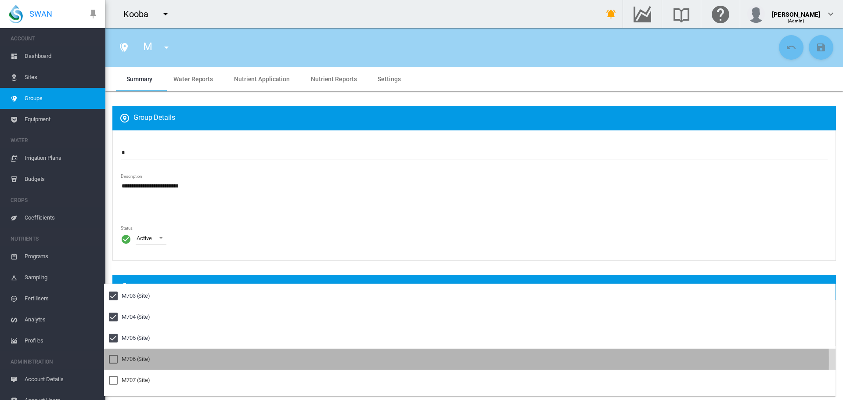
click at [116, 361] on div at bounding box center [113, 359] width 9 height 9
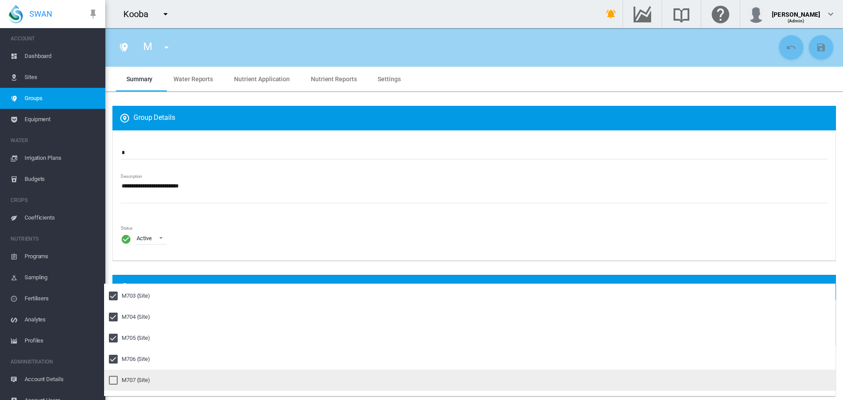
click at [114, 380] on div at bounding box center [113, 380] width 9 height 9
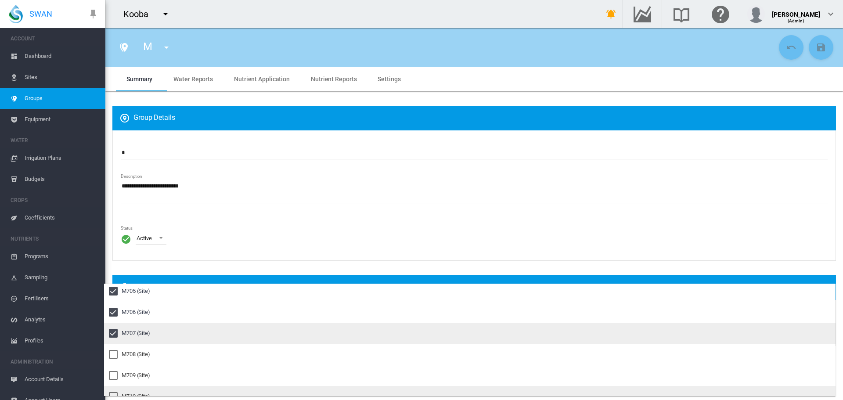
scroll to position [2680, 0]
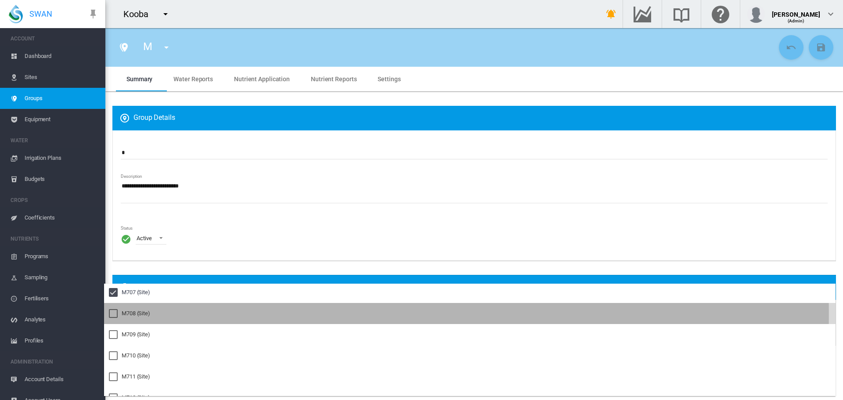
click at [112, 315] on div at bounding box center [113, 313] width 9 height 9
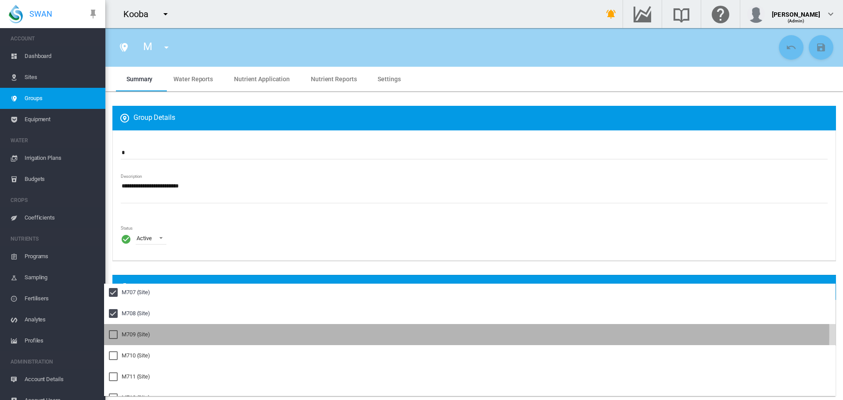
click at [112, 332] on div at bounding box center [113, 334] width 9 height 9
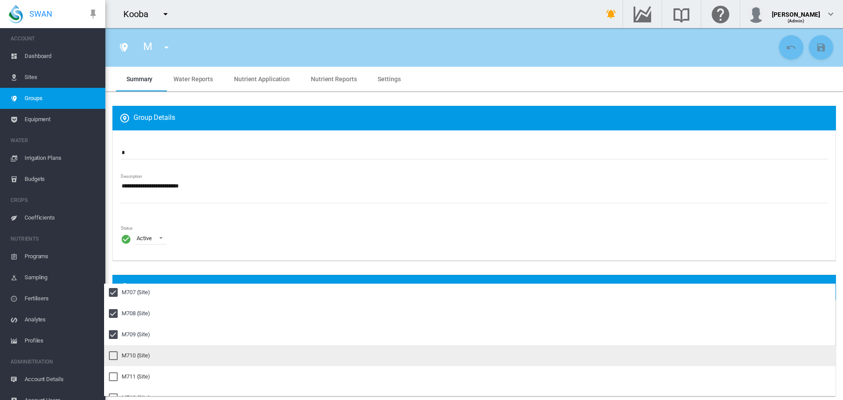
click at [113, 352] on div at bounding box center [113, 355] width 9 height 9
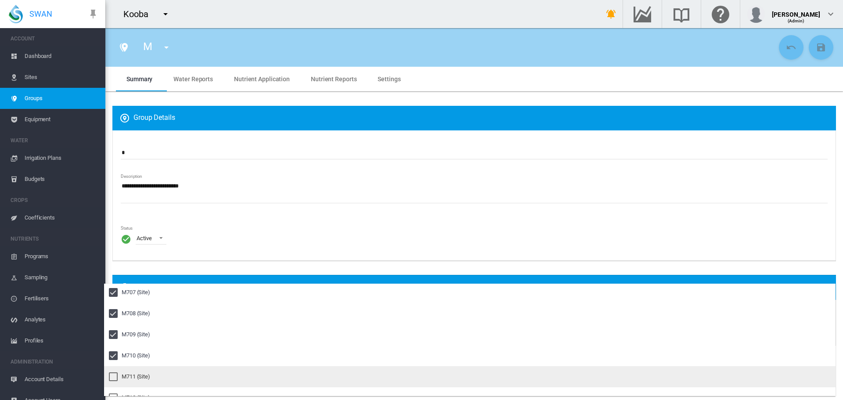
click at [113, 373] on div at bounding box center [113, 377] width 9 height 9
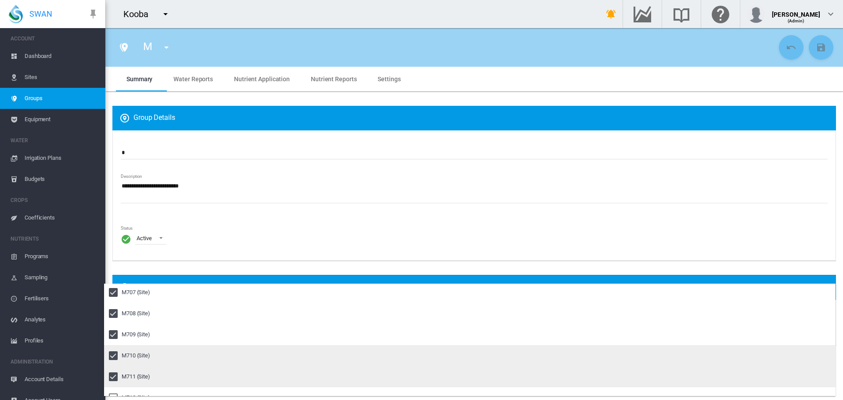
scroll to position [2724, 0]
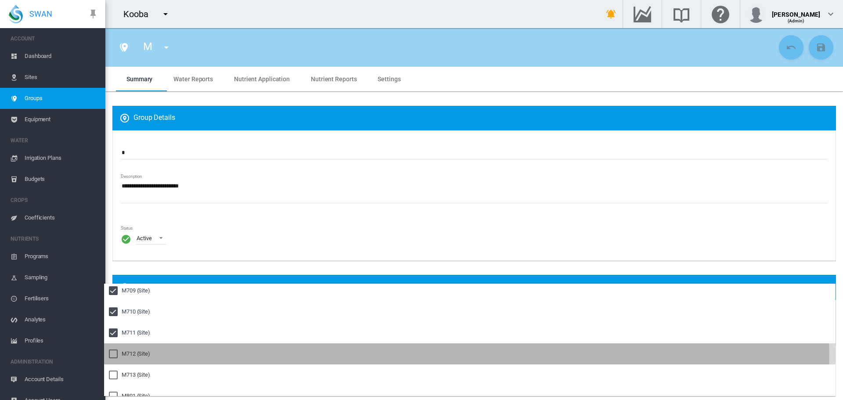
click at [112, 358] on div at bounding box center [113, 354] width 9 height 9
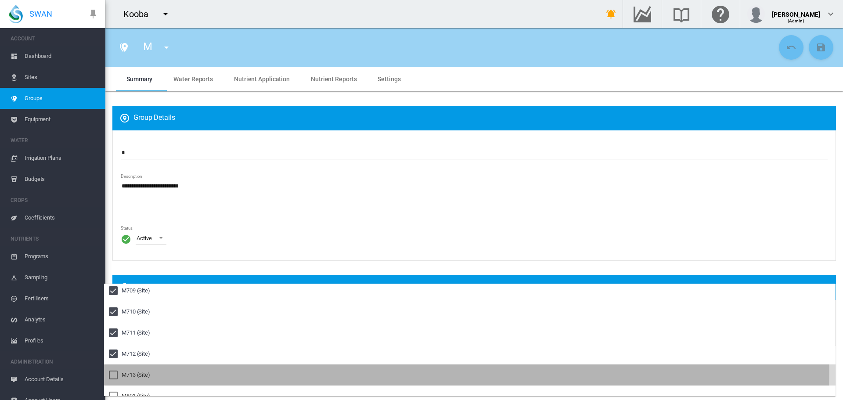
click at [112, 371] on div at bounding box center [113, 375] width 9 height 9
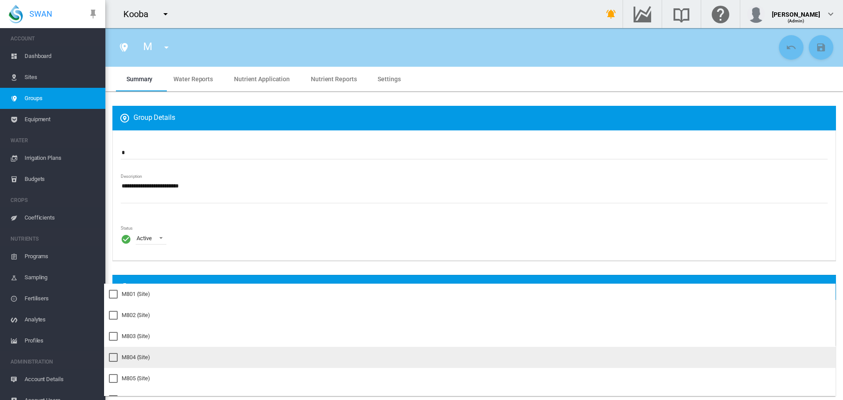
scroll to position [2811, 0]
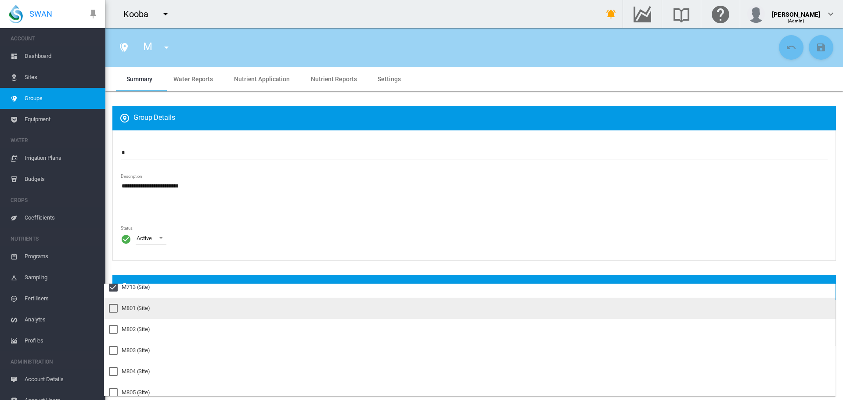
click at [114, 307] on div at bounding box center [113, 308] width 9 height 9
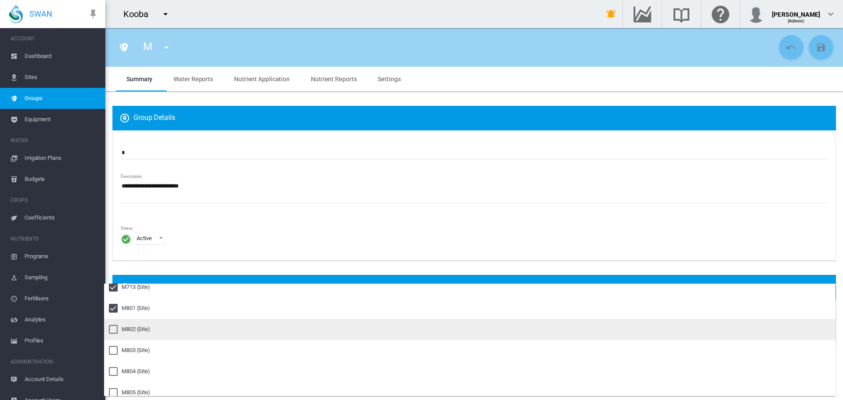
click at [115, 326] on div at bounding box center [113, 329] width 9 height 9
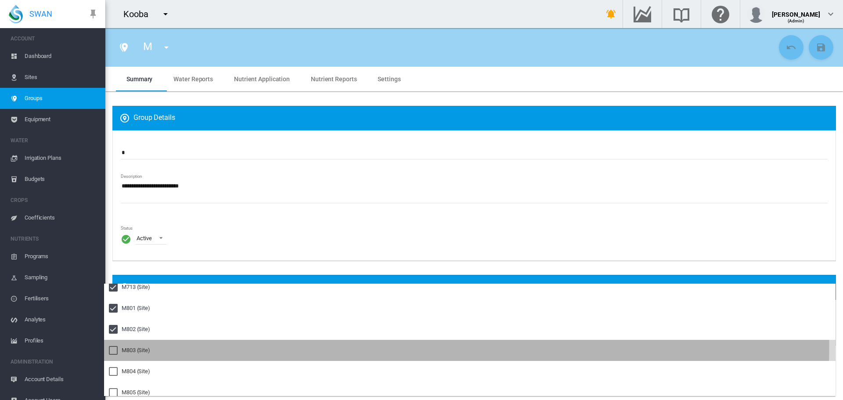
click at [114, 346] on div at bounding box center [113, 350] width 9 height 9
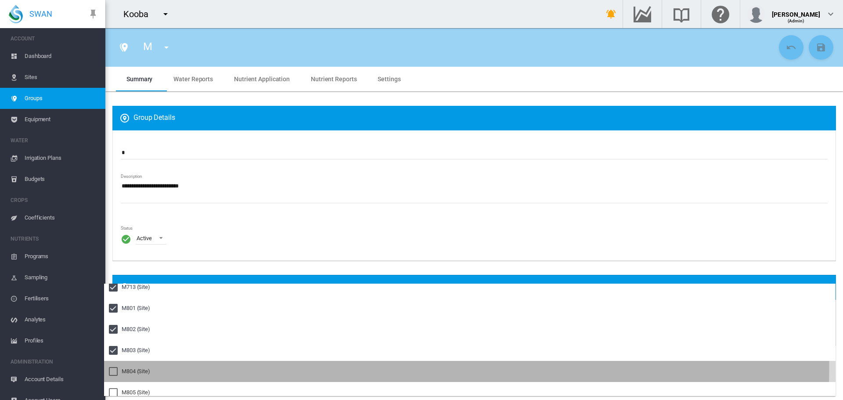
click at [111, 367] on div at bounding box center [113, 371] width 9 height 9
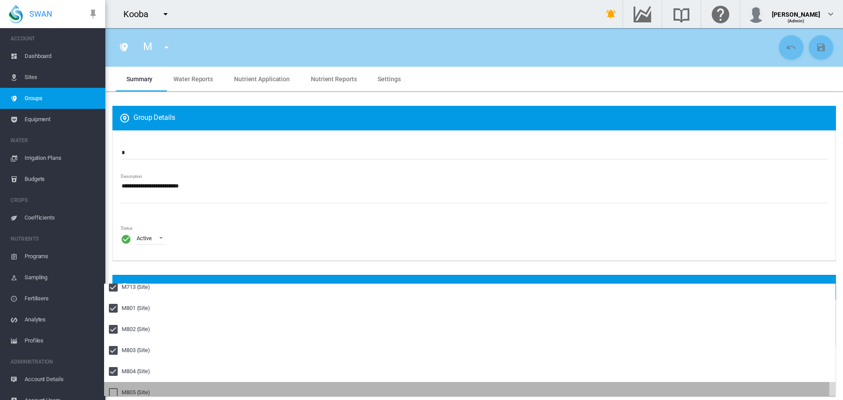
click at [112, 389] on div at bounding box center [113, 392] width 9 height 9
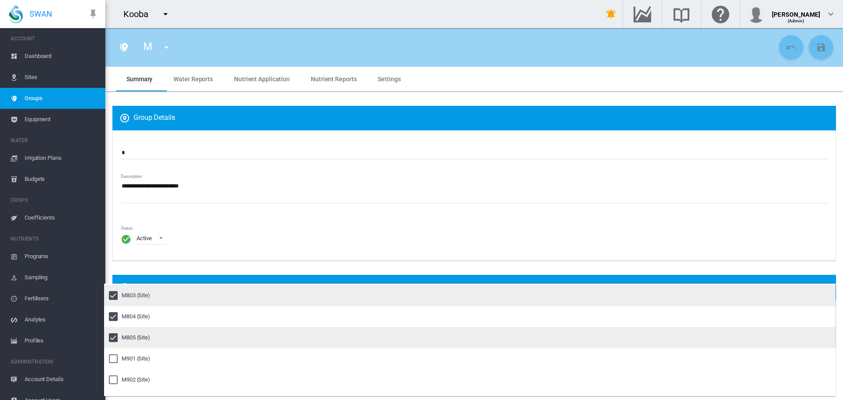
scroll to position [2899, 0]
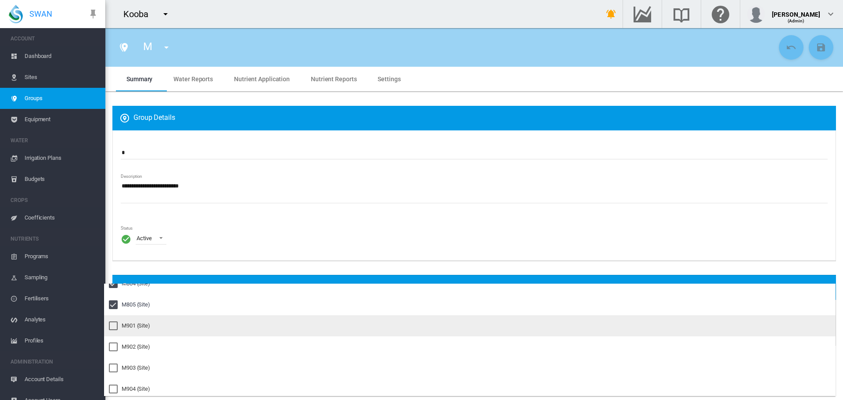
click at [113, 326] on div at bounding box center [113, 326] width 9 height 9
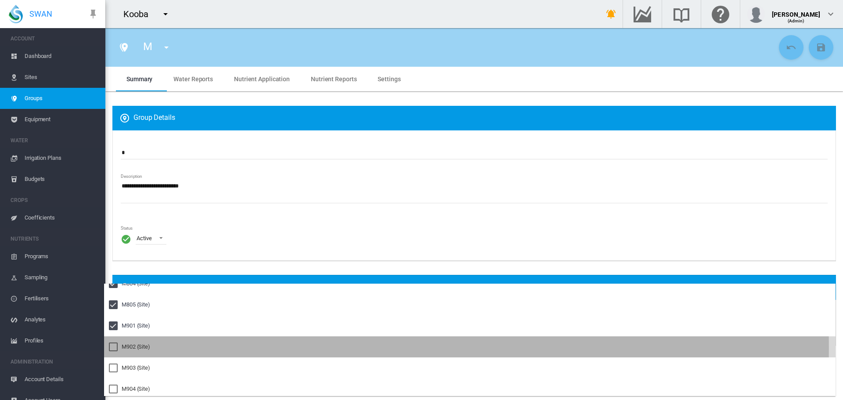
click at [112, 348] on div at bounding box center [113, 347] width 9 height 9
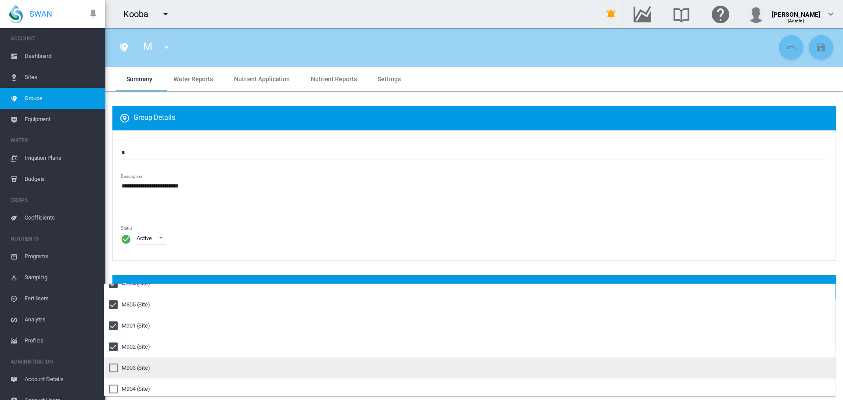
click at [113, 364] on div at bounding box center [113, 368] width 9 height 9
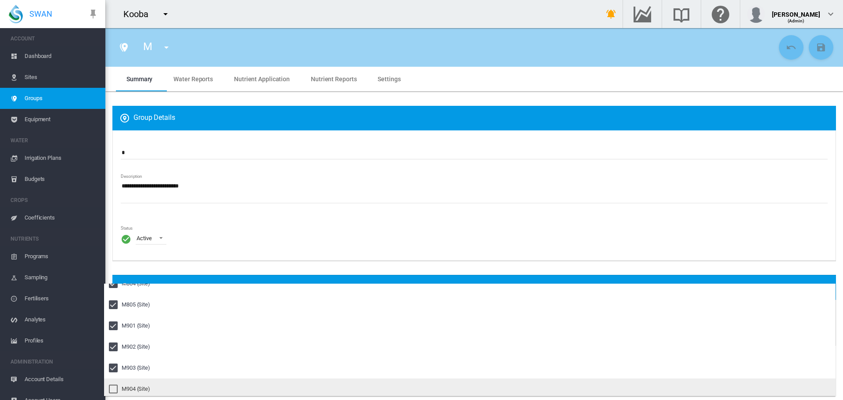
click at [113, 385] on div at bounding box center [113, 389] width 9 height 9
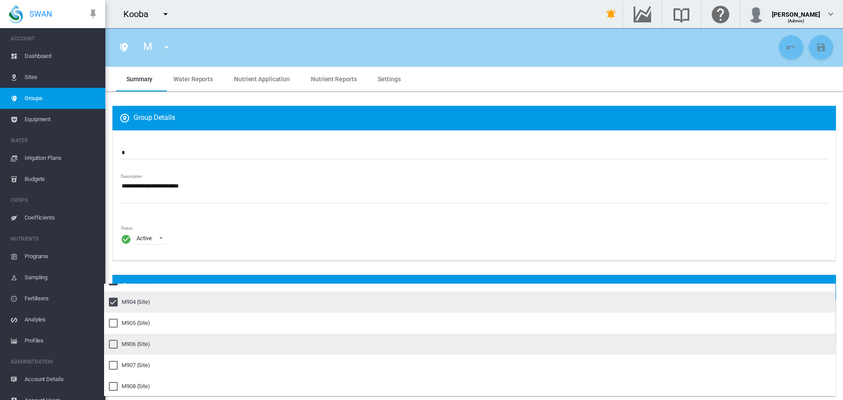
scroll to position [2987, 0]
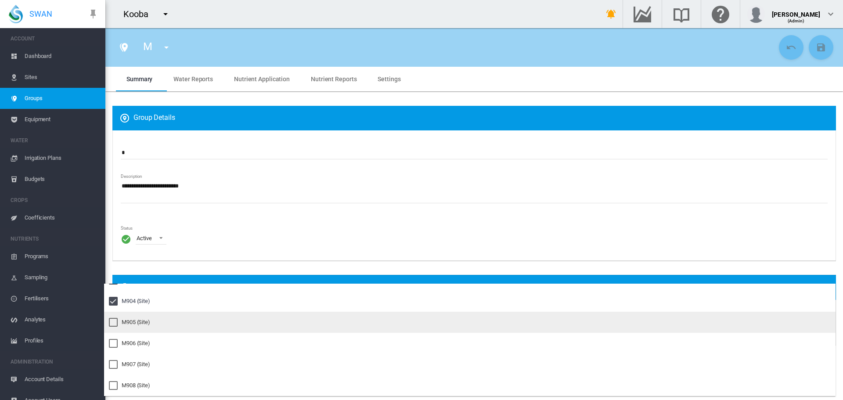
click at [115, 321] on div at bounding box center [113, 322] width 9 height 9
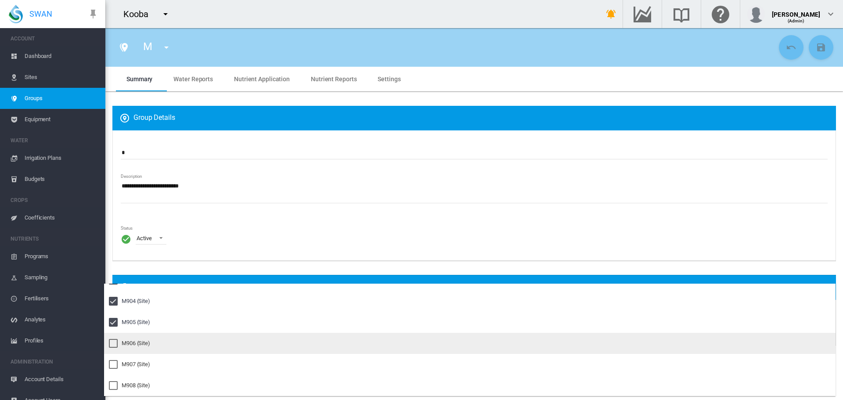
click at [115, 341] on div at bounding box center [113, 343] width 9 height 9
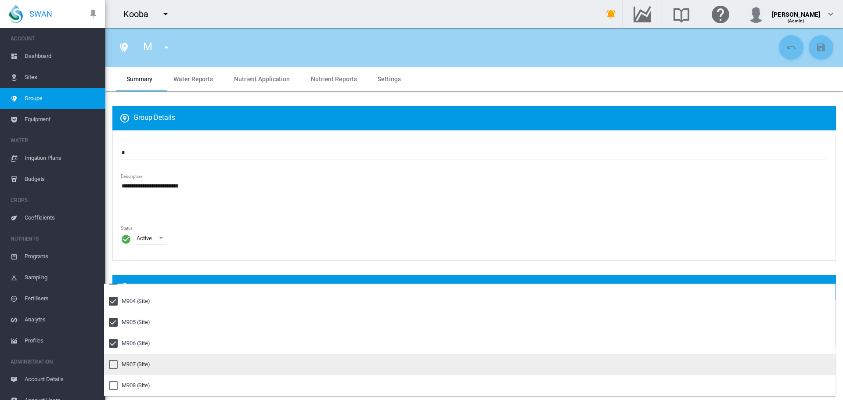
click at [114, 365] on div at bounding box center [113, 364] width 9 height 9
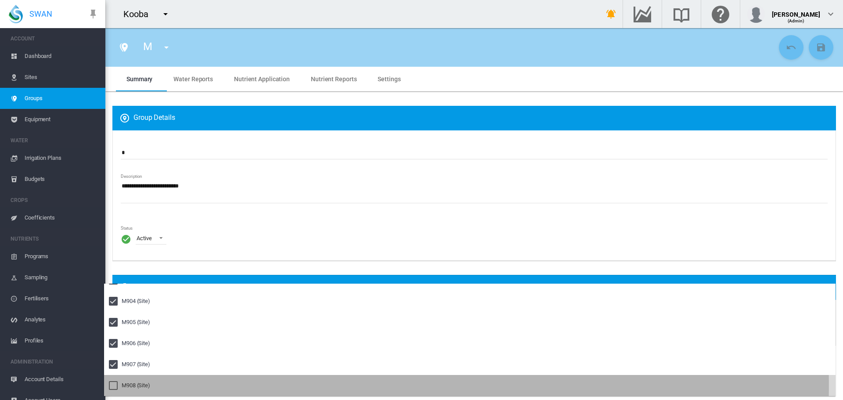
click at [114, 386] on div at bounding box center [113, 385] width 9 height 9
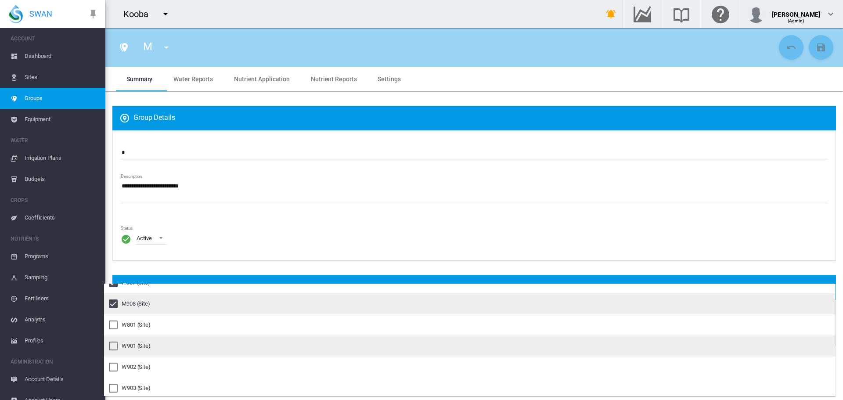
scroll to position [3075, 0]
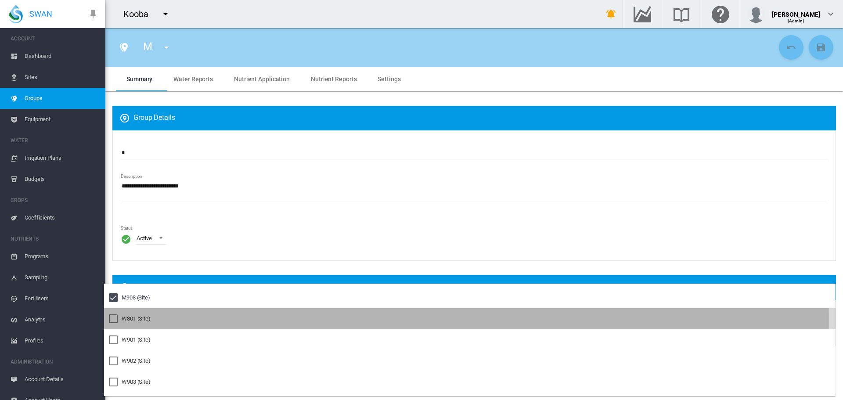
click at [115, 319] on div at bounding box center [113, 319] width 9 height 9
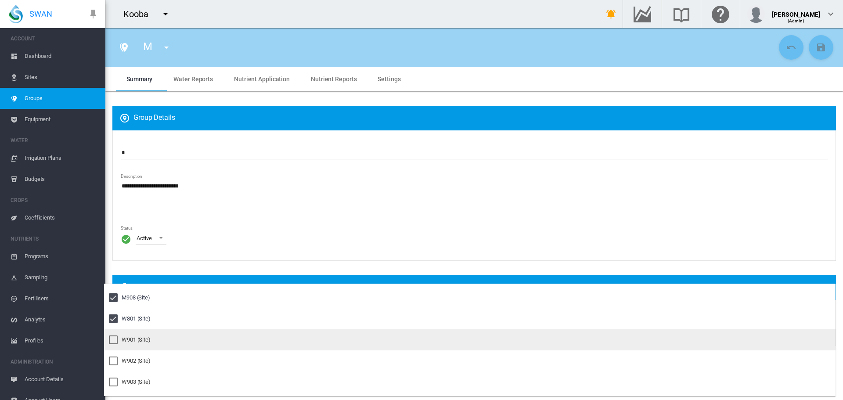
click at [114, 340] on div at bounding box center [113, 340] width 9 height 9
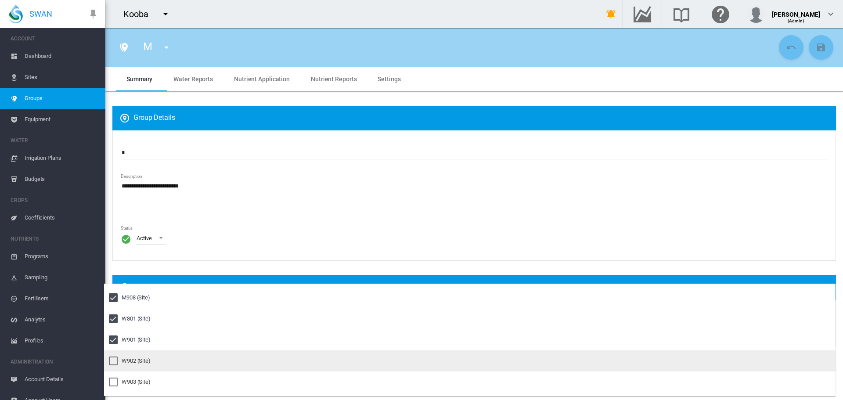
click at [112, 357] on div at bounding box center [113, 361] width 9 height 9
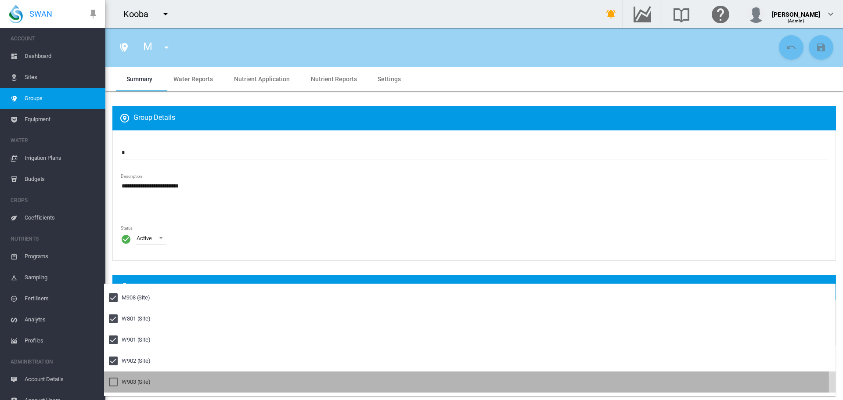
click at [112, 383] on div at bounding box center [113, 382] width 9 height 9
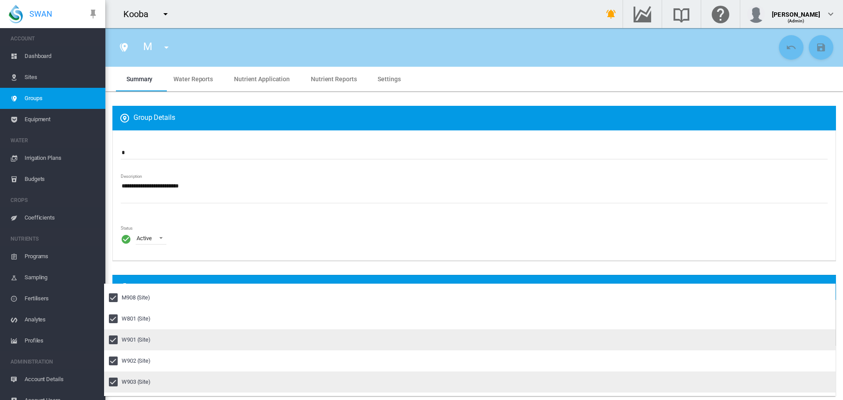
scroll to position [3093, 0]
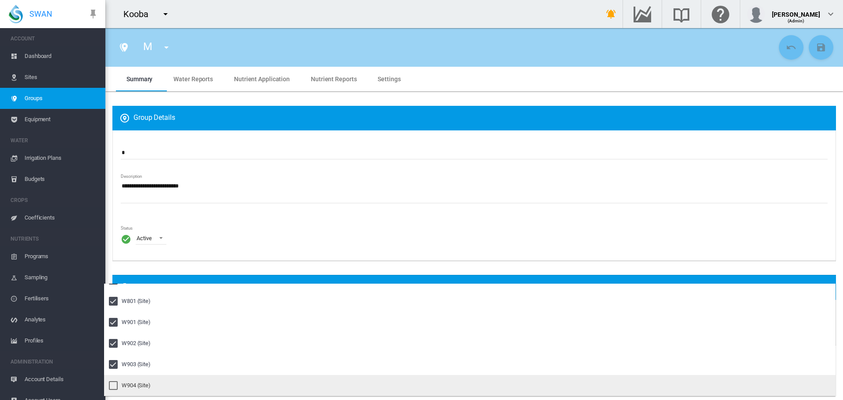
click at [113, 387] on div at bounding box center [113, 385] width 9 height 9
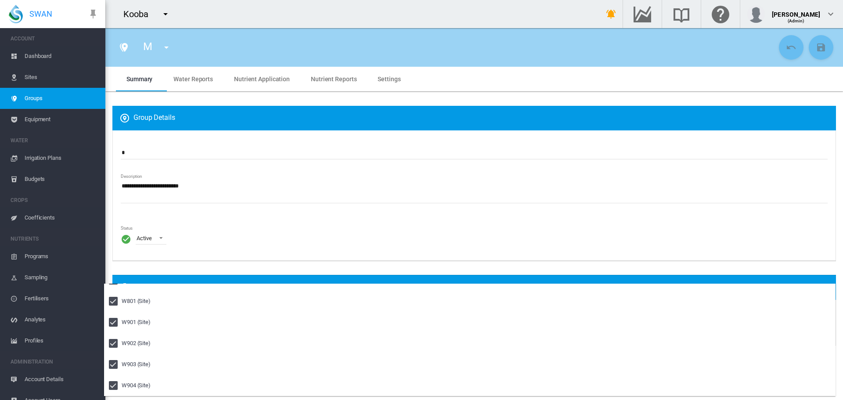
click at [173, 272] on md-backdrop at bounding box center [421, 200] width 843 height 400
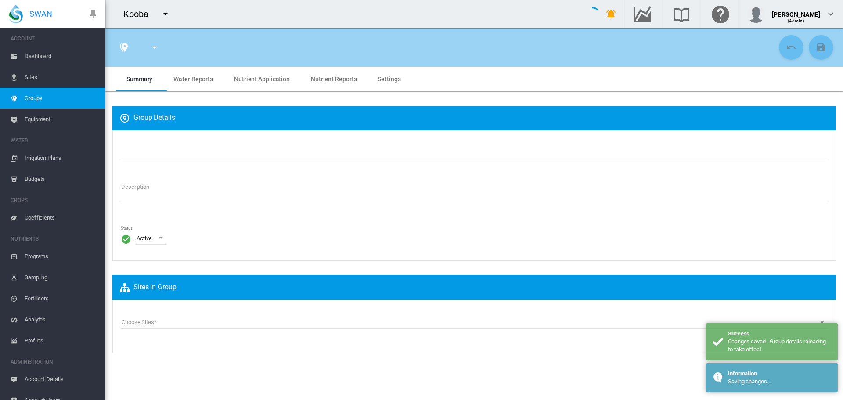
type input "*"
type textarea "**********"
type input "*"
type input "**"
type input "*"
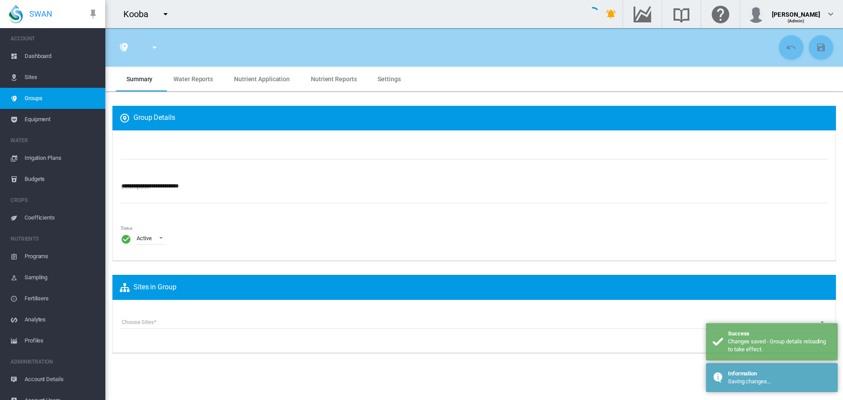
type input "***"
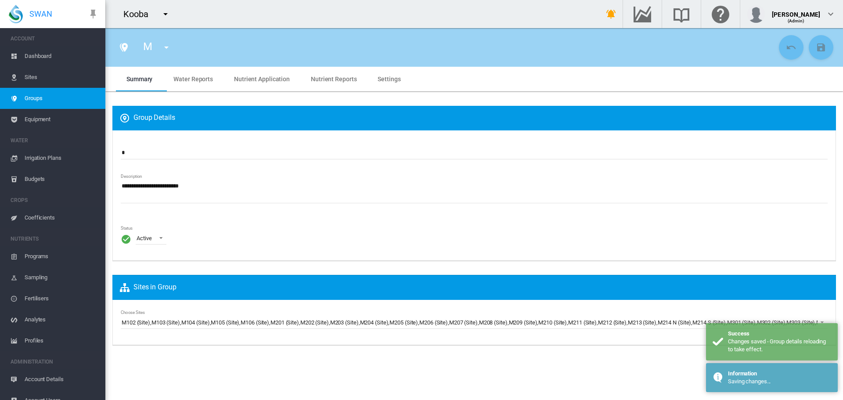
click at [36, 72] on span "Sites" at bounding box center [62, 77] width 74 height 21
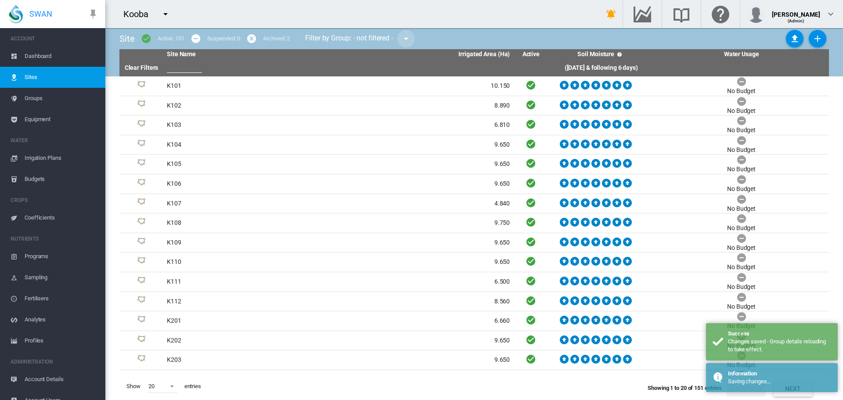
click at [410, 37] on md-icon "icon-menu-down" at bounding box center [406, 38] width 11 height 11
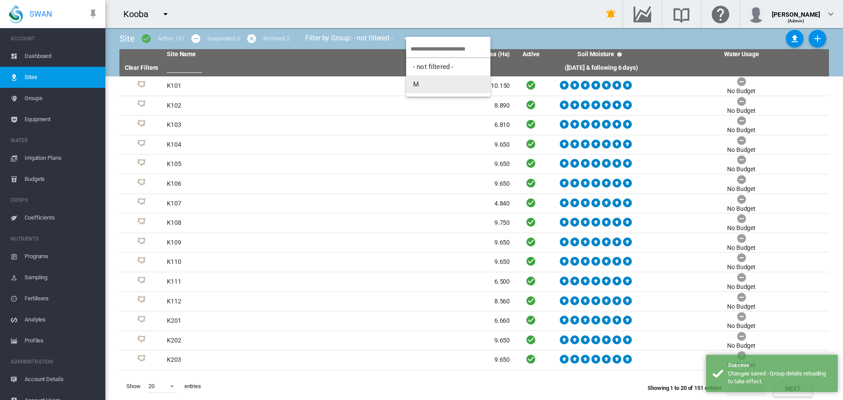
click at [420, 83] on button "M" at bounding box center [448, 85] width 84 height 18
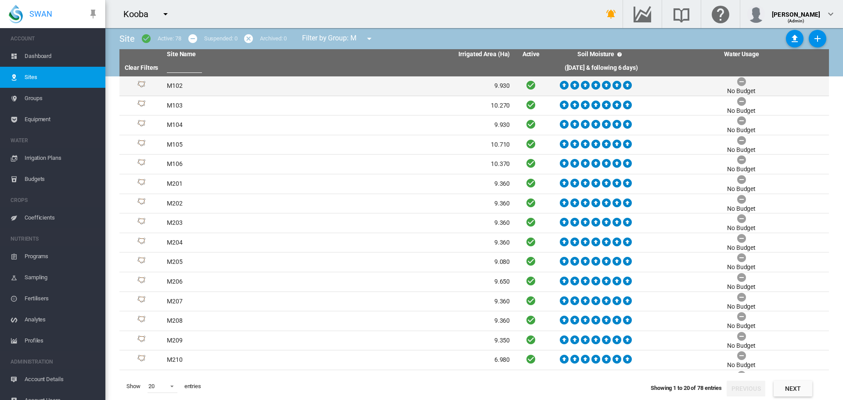
click at [170, 83] on td "M102" at bounding box center [250, 85] width 175 height 19
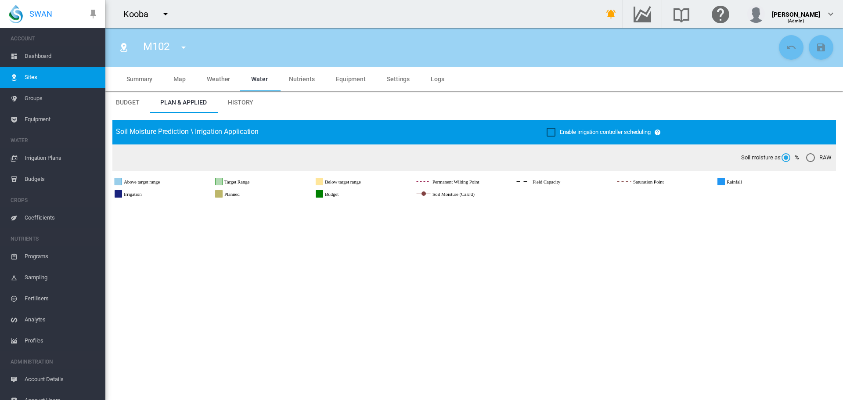
click at [146, 80] on span "Summary" at bounding box center [140, 79] width 26 height 7
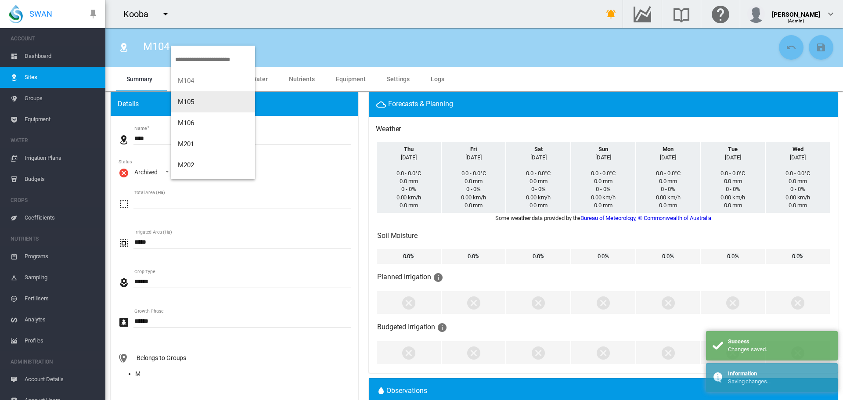
click at [191, 101] on span "M105" at bounding box center [186, 102] width 17 height 8
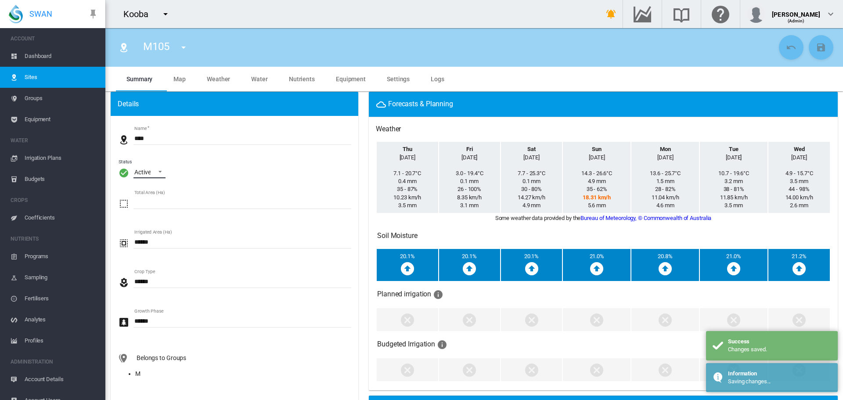
click at [147, 176] on span "Active" at bounding box center [142, 172] width 16 height 9
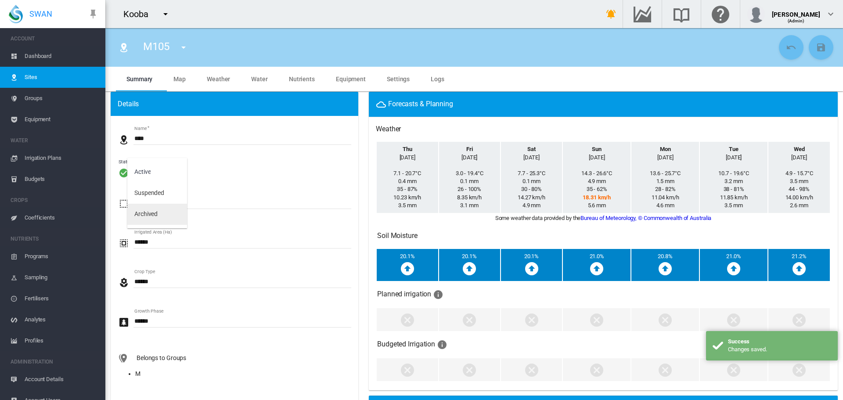
click at [142, 217] on div "Archived" at bounding box center [145, 214] width 23 height 9
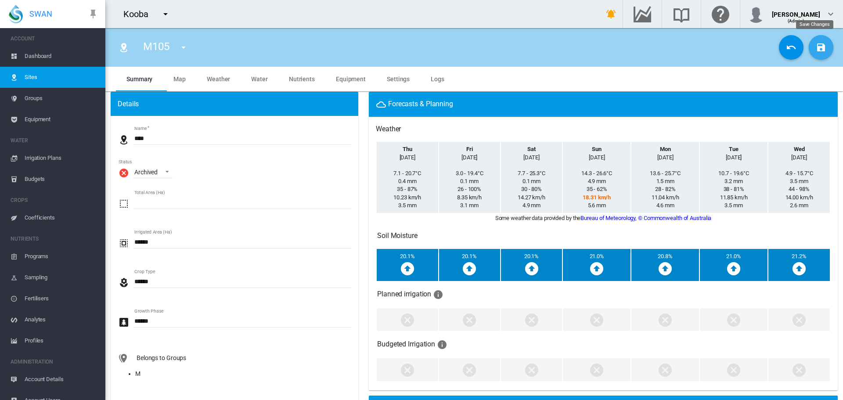
click at [819, 50] on md-icon "icon-content-save" at bounding box center [821, 47] width 11 height 11
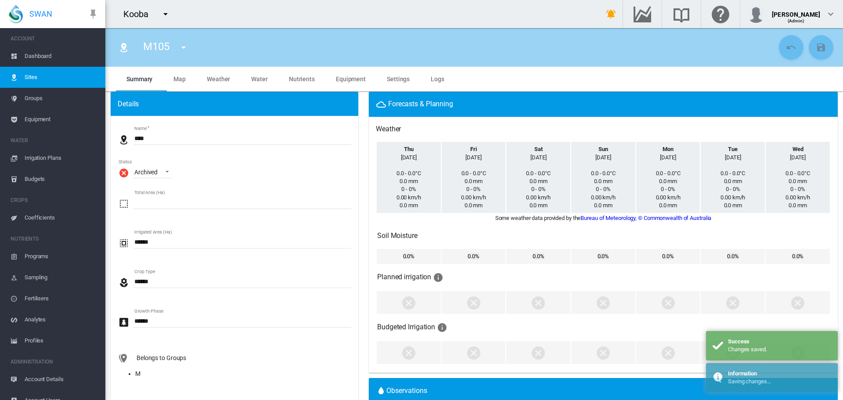
click at [181, 47] on md-icon "icon-menu-down" at bounding box center [183, 47] width 11 height 11
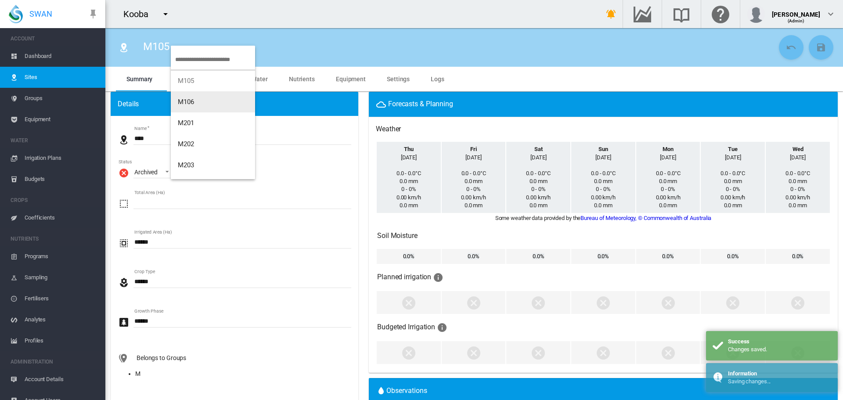
click at [188, 105] on span "M106" at bounding box center [186, 102] width 17 height 8
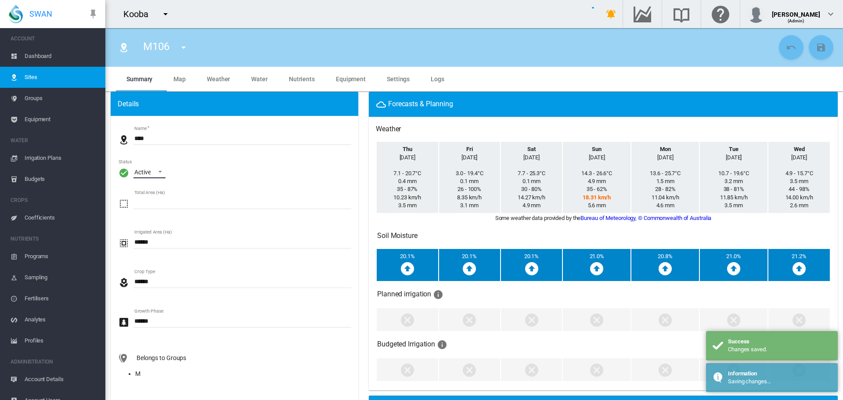
click at [151, 170] on md-select-value "Active" at bounding box center [150, 171] width 32 height 13
click at [151, 217] on div "Archived" at bounding box center [145, 214] width 23 height 9
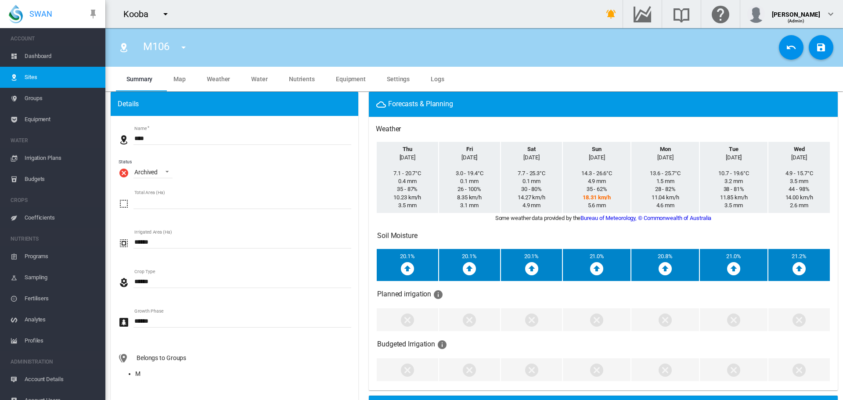
click at [816, 47] on md-icon "icon-content-save" at bounding box center [821, 47] width 11 height 11
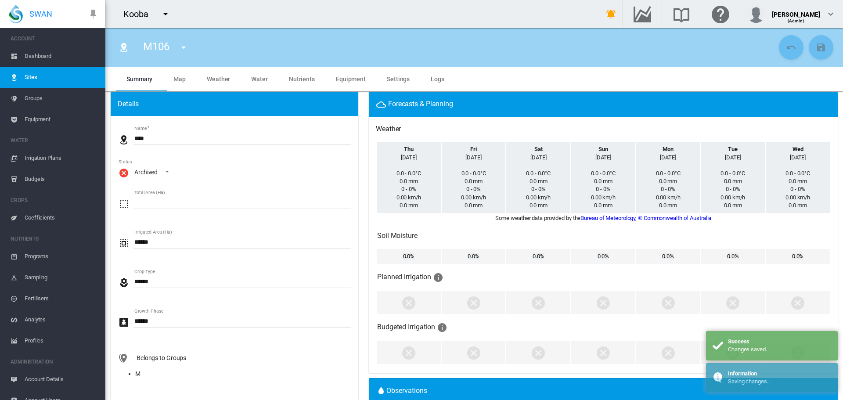
click at [183, 50] on md-icon "icon-menu-down" at bounding box center [183, 47] width 11 height 11
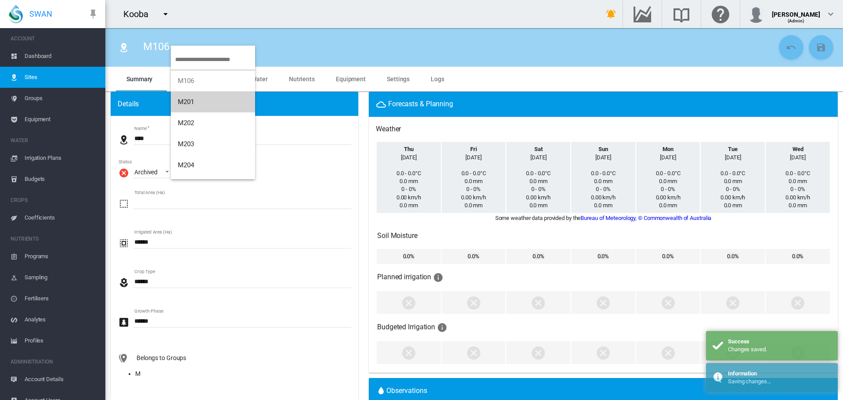
click at [184, 106] on button "M201" at bounding box center [213, 101] width 84 height 21
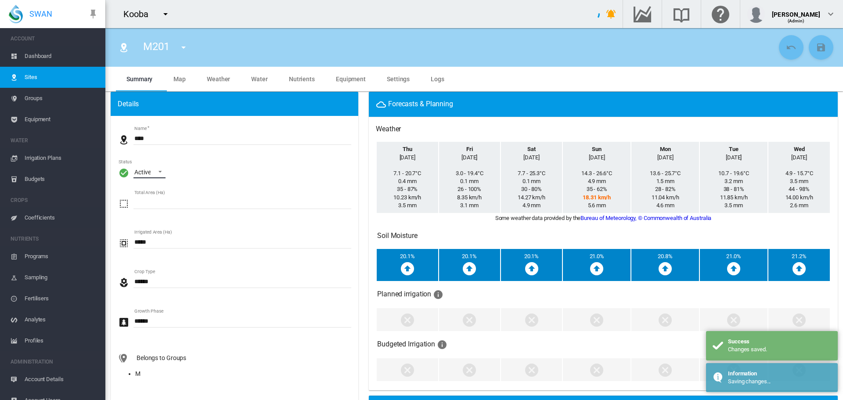
click at [159, 173] on span "\a Status\a : \a Active\a" at bounding box center [157, 171] width 11 height 8
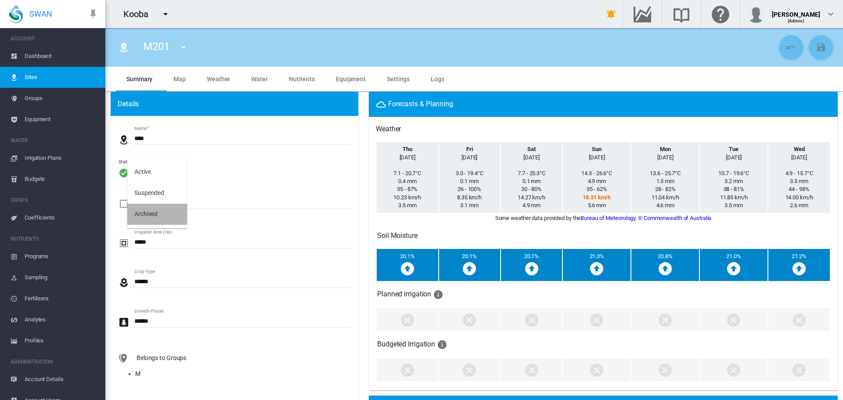
click at [156, 215] on div "Archived" at bounding box center [145, 214] width 23 height 9
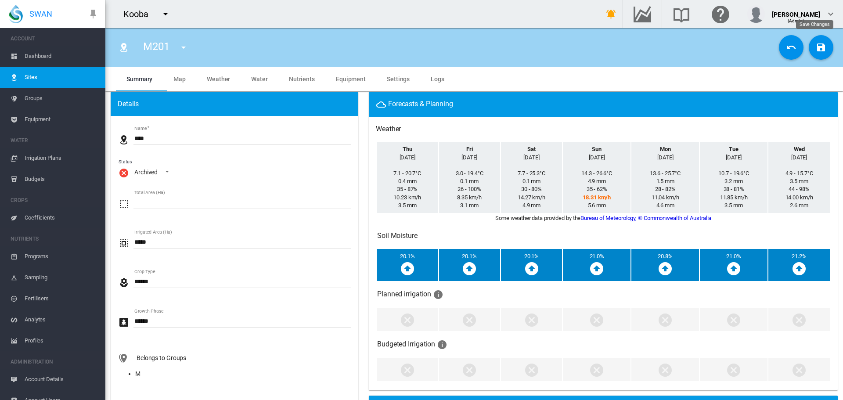
click at [816, 49] on md-icon "icon-content-save" at bounding box center [821, 47] width 11 height 11
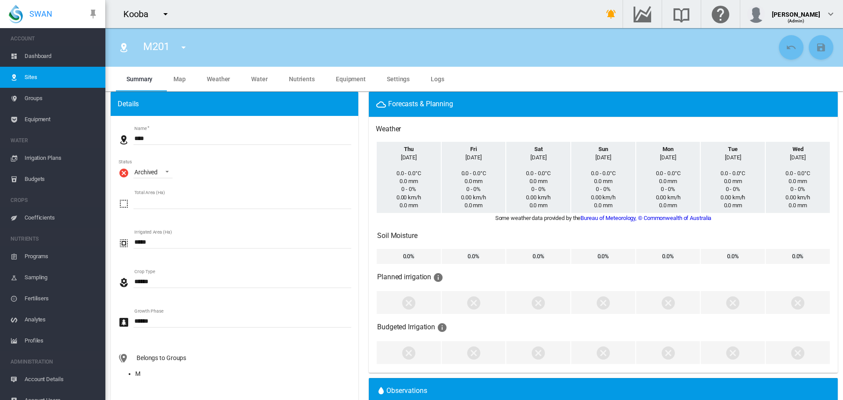
click at [184, 48] on md-icon "icon-menu-down" at bounding box center [183, 47] width 11 height 11
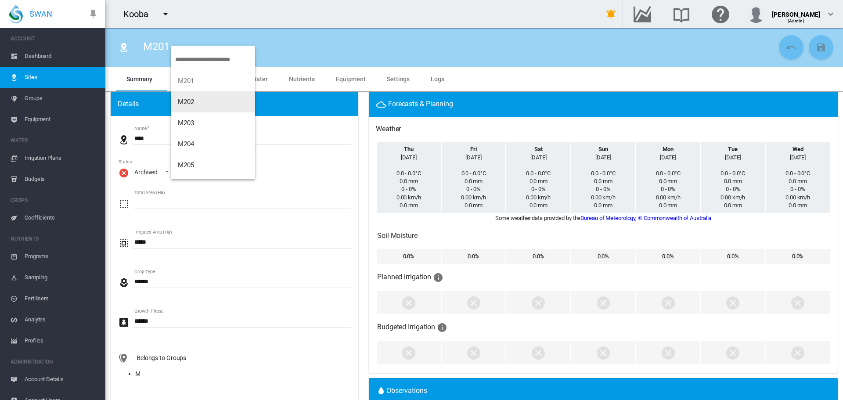
click at [199, 104] on button "M202" at bounding box center [213, 101] width 84 height 21
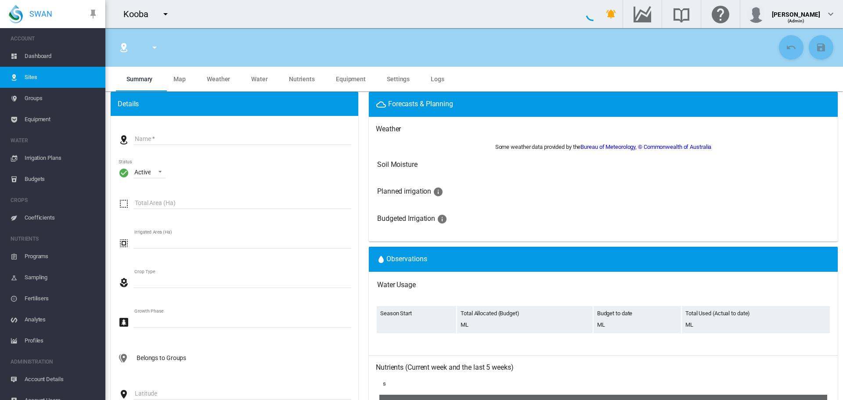
type input "****"
type input "*********"
type input "***"
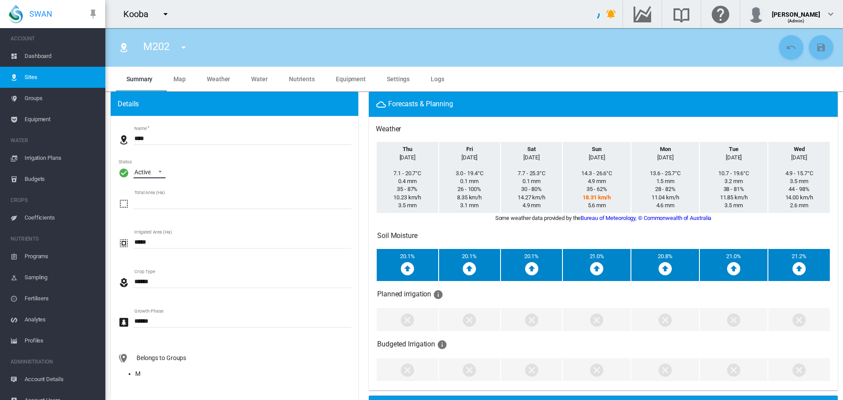
click at [161, 173] on span "\a Status\a : \a Active\a" at bounding box center [157, 171] width 11 height 8
click at [159, 215] on md-option "Archived" at bounding box center [157, 214] width 60 height 21
click at [811, 53] on button "Save Changes" at bounding box center [821, 47] width 25 height 25
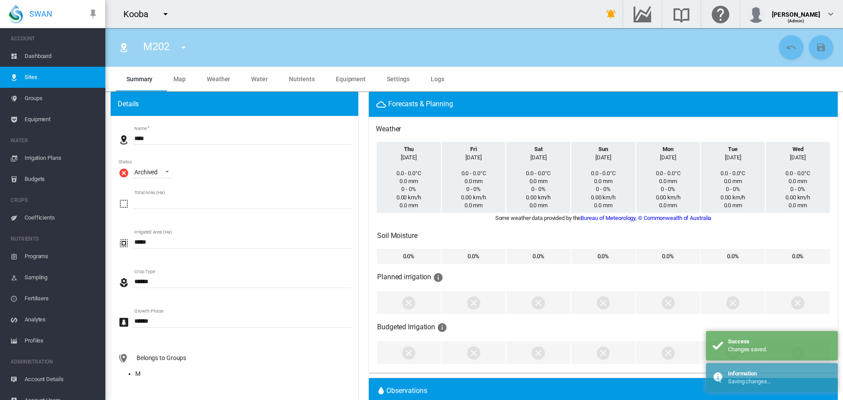
click at [187, 47] on md-icon "icon-menu-down" at bounding box center [183, 47] width 11 height 11
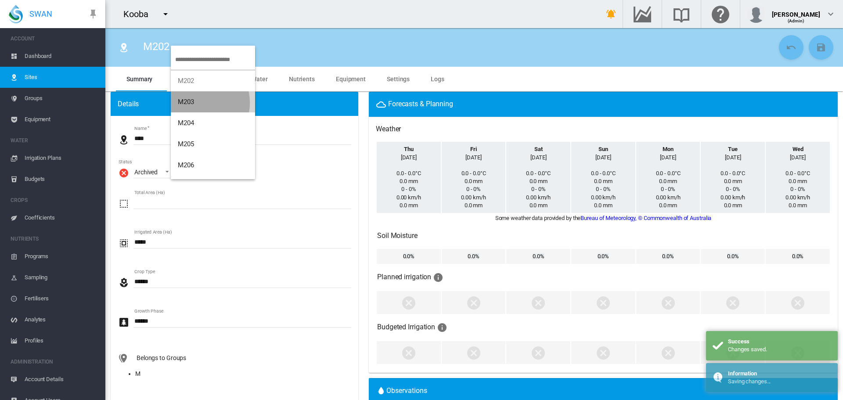
click at [197, 103] on button "M203" at bounding box center [213, 101] width 84 height 21
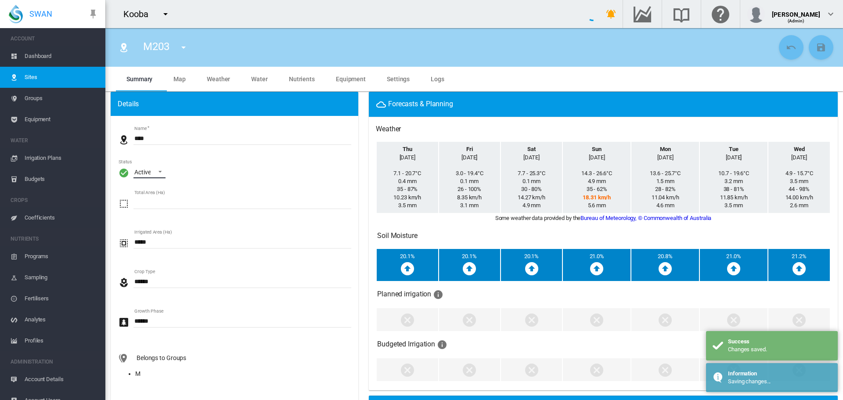
click at [159, 174] on span "\a Status\a : \a Active\a" at bounding box center [157, 171] width 11 height 8
click at [161, 213] on md-option "Archived" at bounding box center [157, 214] width 60 height 21
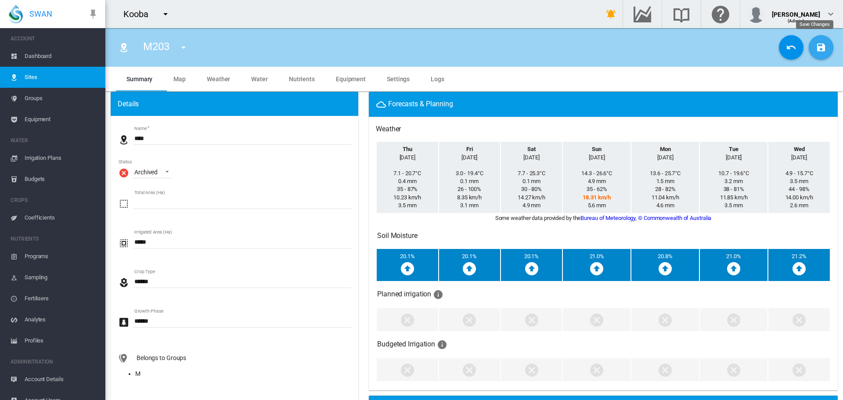
click at [816, 47] on md-icon "icon-content-save" at bounding box center [821, 47] width 11 height 11
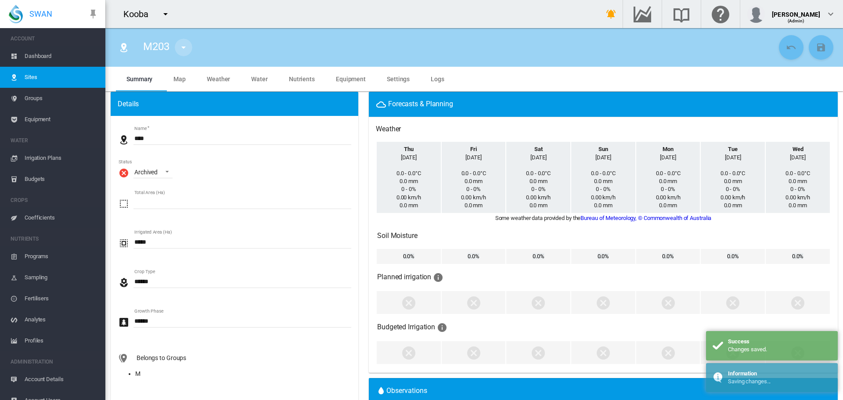
click at [183, 49] on md-icon "icon-menu-down" at bounding box center [183, 47] width 11 height 11
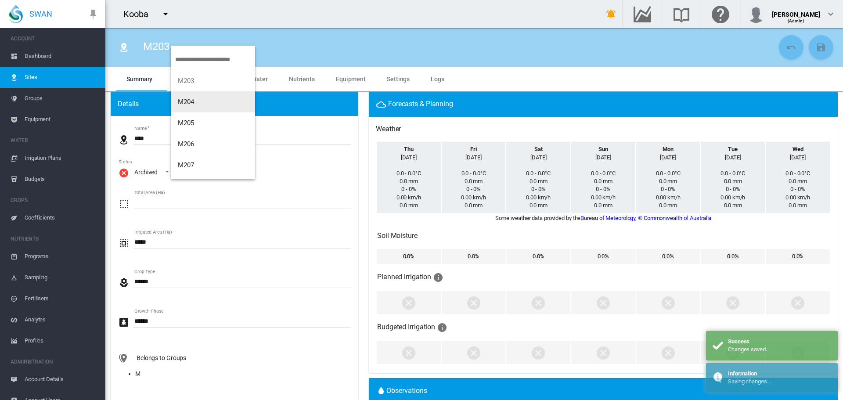
click at [190, 101] on span "M204" at bounding box center [186, 102] width 17 height 8
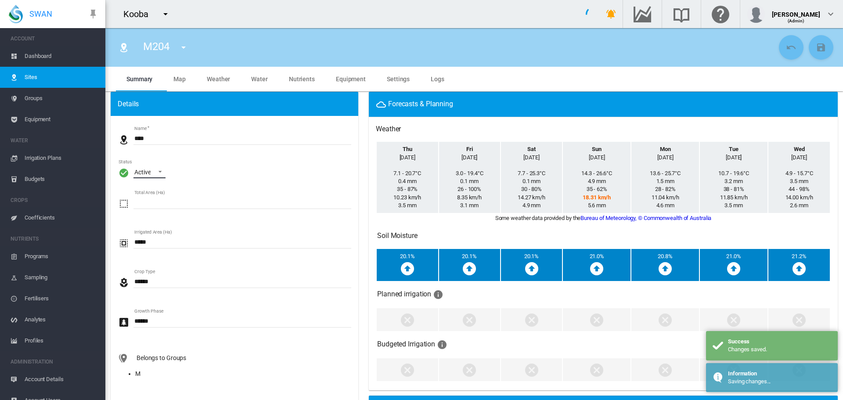
click at [159, 173] on span "\a Status\a : \a Active\a" at bounding box center [157, 171] width 11 height 8
click at [159, 211] on md-option "Archived" at bounding box center [157, 214] width 60 height 21
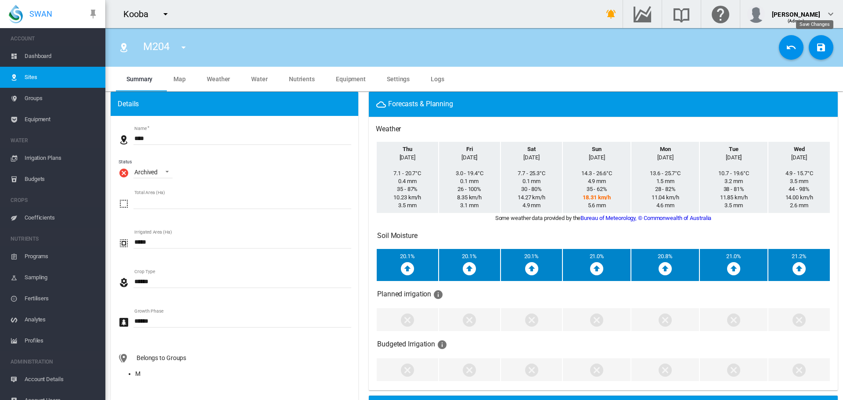
click at [816, 49] on md-icon "icon-content-save" at bounding box center [821, 47] width 11 height 11
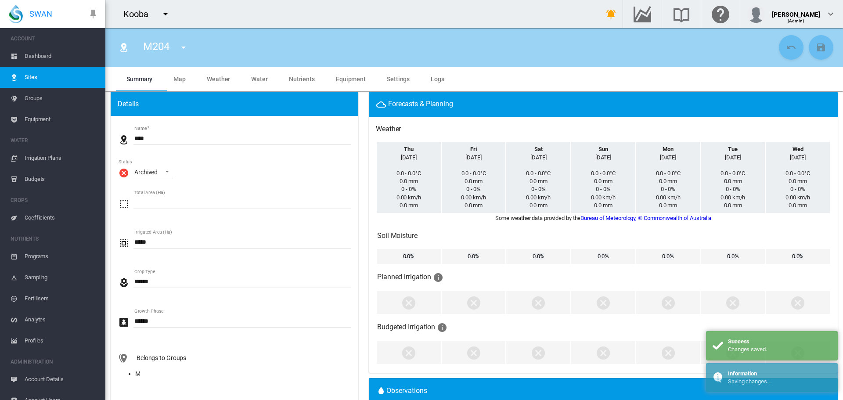
click at [185, 47] on md-icon "icon-menu-down" at bounding box center [183, 47] width 11 height 11
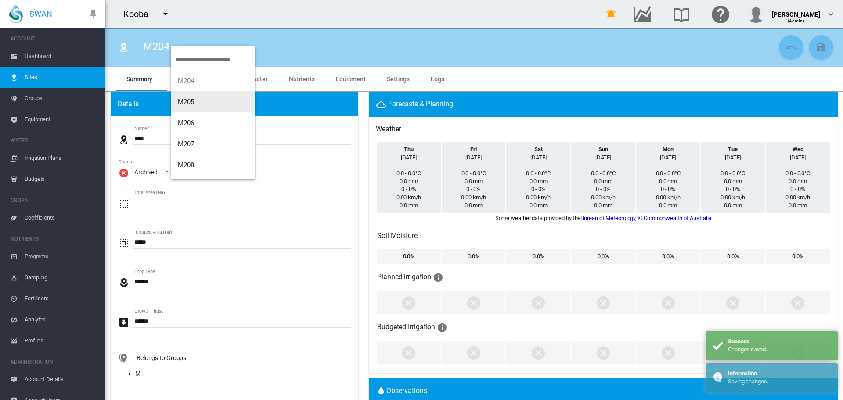
click at [194, 99] on span "M205" at bounding box center [186, 102] width 17 height 8
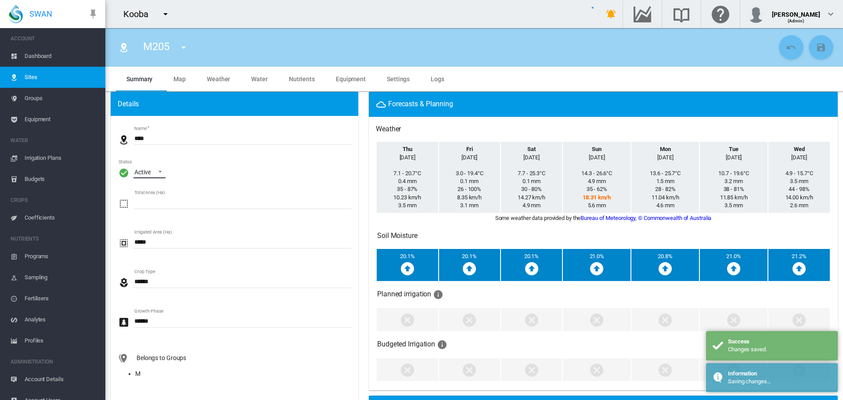
click at [159, 171] on span "\a Status\a : \a Active\a" at bounding box center [157, 171] width 11 height 8
click at [149, 212] on div "Archived" at bounding box center [145, 214] width 23 height 9
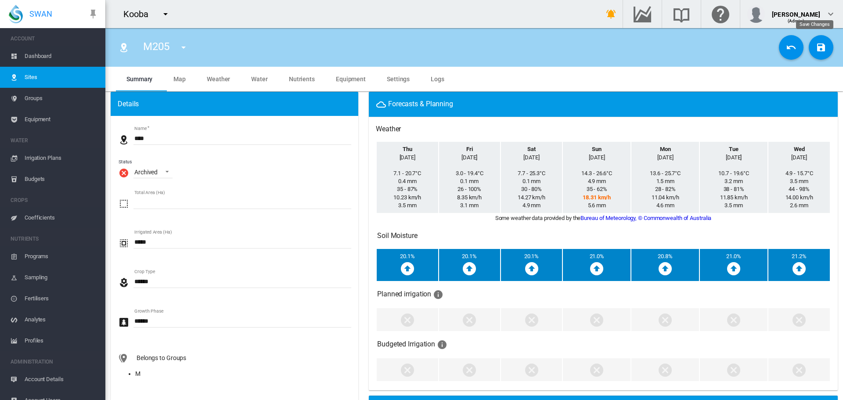
click at [816, 51] on md-icon "icon-content-save" at bounding box center [821, 47] width 11 height 11
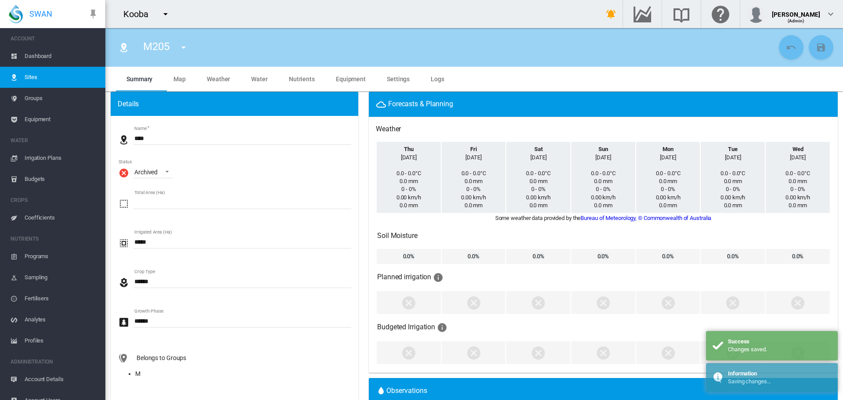
click at [182, 48] on md-icon "icon-menu-down" at bounding box center [183, 47] width 11 height 11
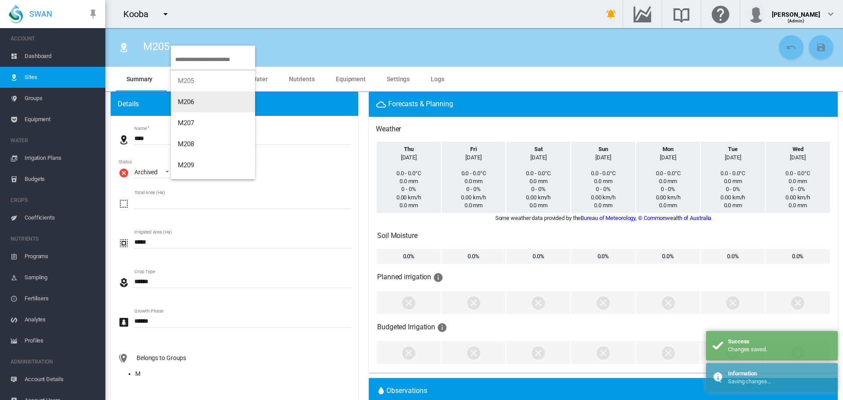
click at [188, 104] on span "M206" at bounding box center [186, 102] width 17 height 8
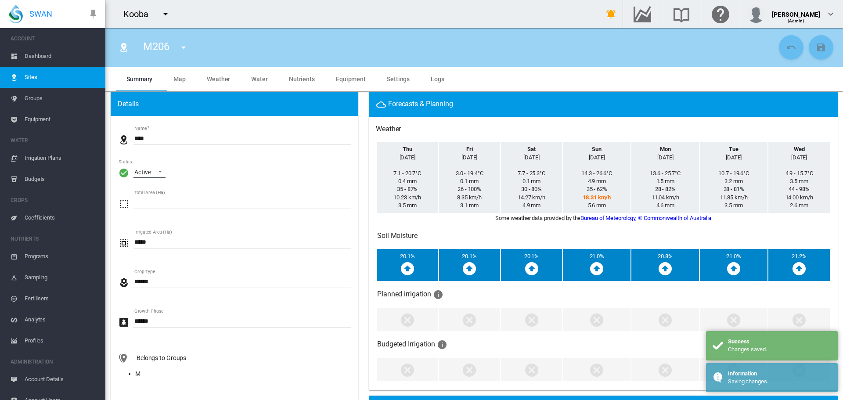
click at [158, 173] on span "\a Status\a : \a Active\a" at bounding box center [157, 171] width 11 height 8
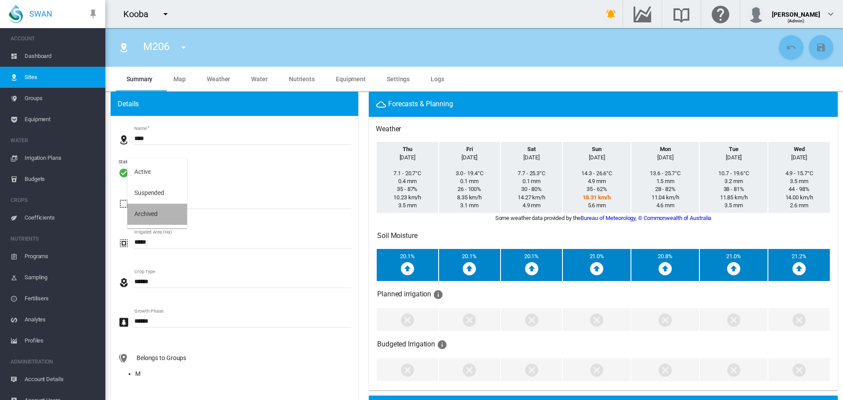
click at [149, 212] on div "Archived" at bounding box center [145, 214] width 23 height 9
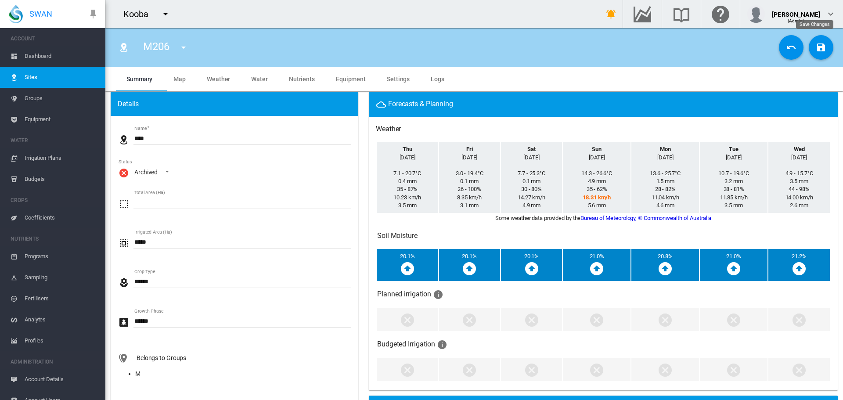
click at [809, 45] on button "Save Changes" at bounding box center [821, 47] width 25 height 25
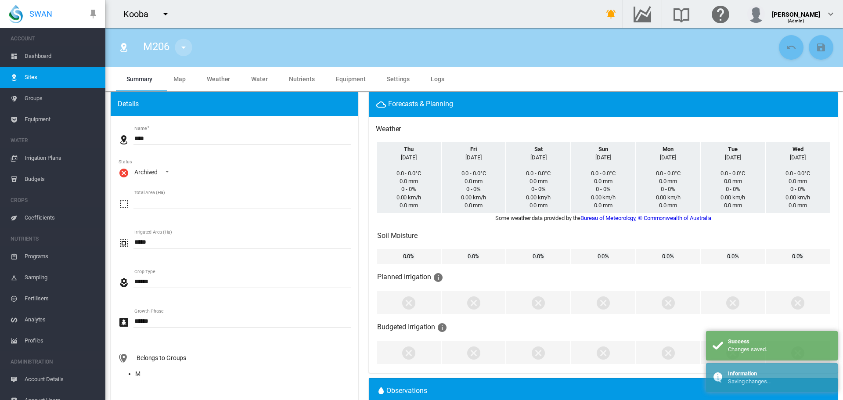
click at [184, 48] on md-icon "icon-menu-down" at bounding box center [183, 47] width 11 height 11
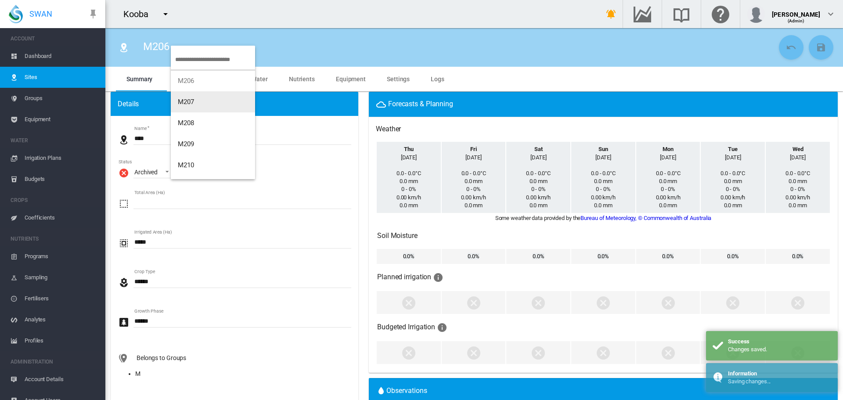
click at [196, 103] on button "M207" at bounding box center [213, 101] width 84 height 21
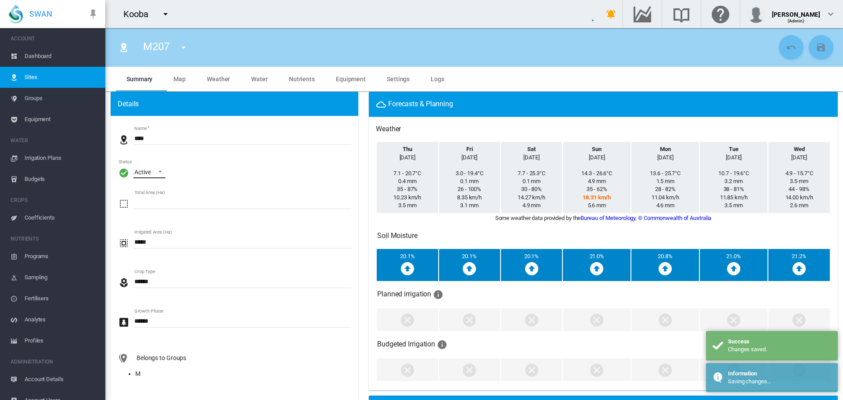
click at [163, 173] on span "\a Status\a : \a Active\a" at bounding box center [157, 171] width 11 height 8
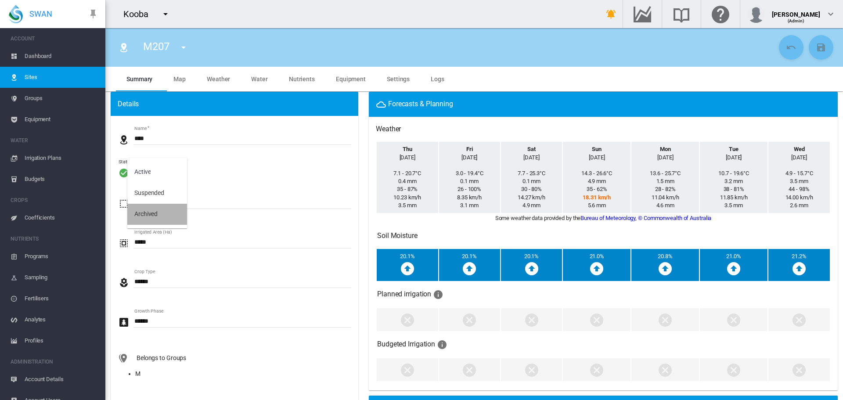
click at [152, 208] on md-option "Archived" at bounding box center [157, 214] width 60 height 21
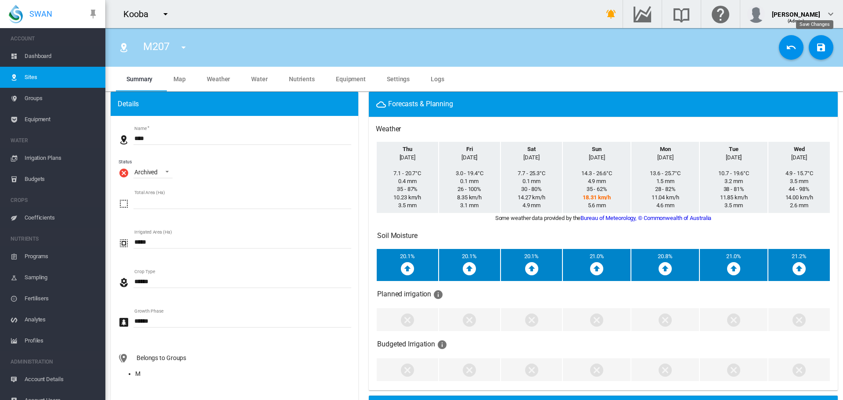
click at [816, 44] on md-icon "icon-content-save" at bounding box center [821, 47] width 11 height 11
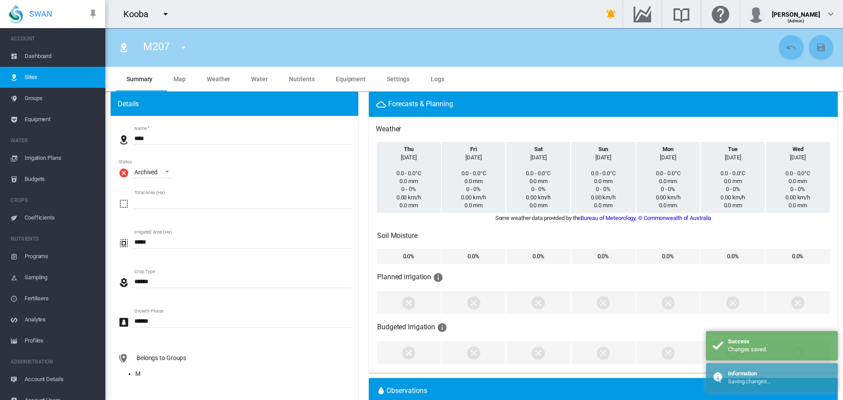
click at [183, 47] on md-icon "icon-menu-down" at bounding box center [183, 47] width 11 height 11
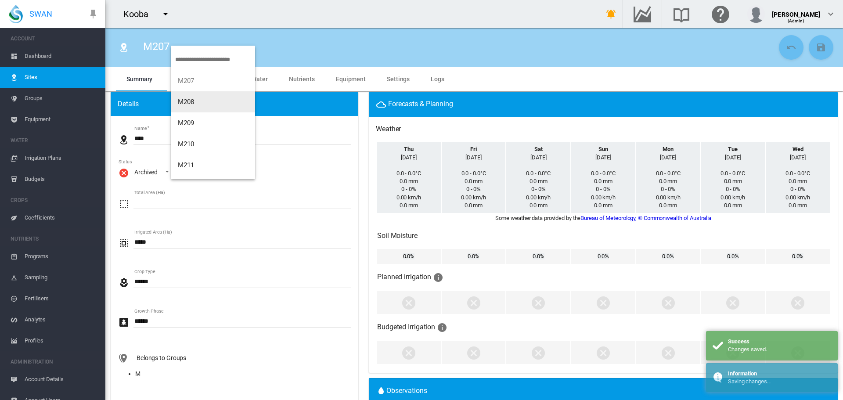
click at [196, 102] on button "M208" at bounding box center [213, 101] width 84 height 21
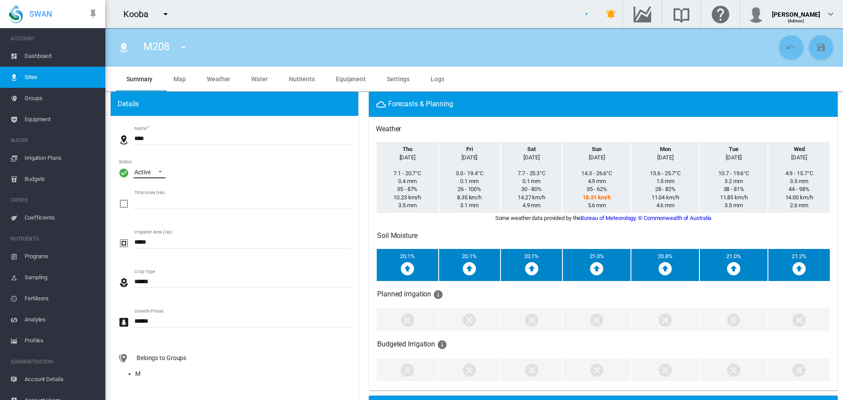
click at [161, 170] on span "\a Status\a : \a Active\a" at bounding box center [157, 171] width 11 height 8
click at [156, 216] on div "Archived" at bounding box center [145, 214] width 23 height 9
click at [816, 50] on md-icon "icon-content-save" at bounding box center [821, 47] width 11 height 11
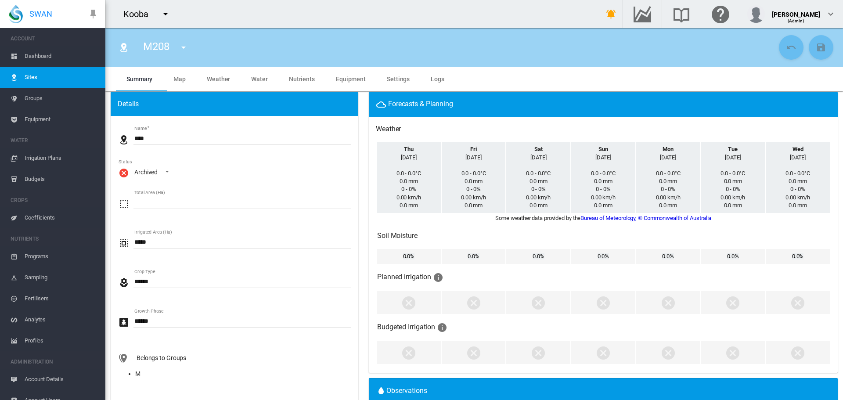
click at [184, 49] on md-icon "icon-menu-down" at bounding box center [183, 47] width 11 height 11
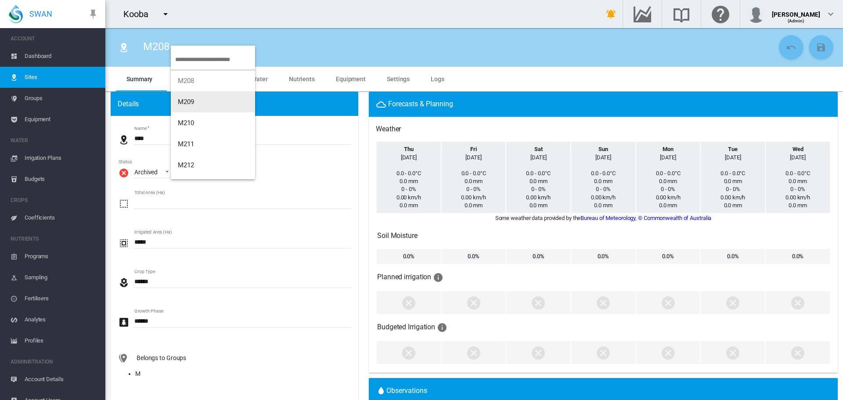
click at [191, 100] on span "M209" at bounding box center [186, 102] width 17 height 8
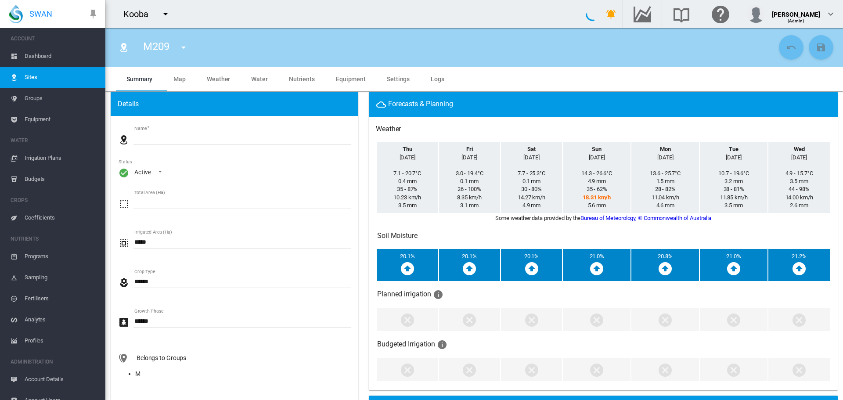
type input "****"
type input "*********"
type input "***"
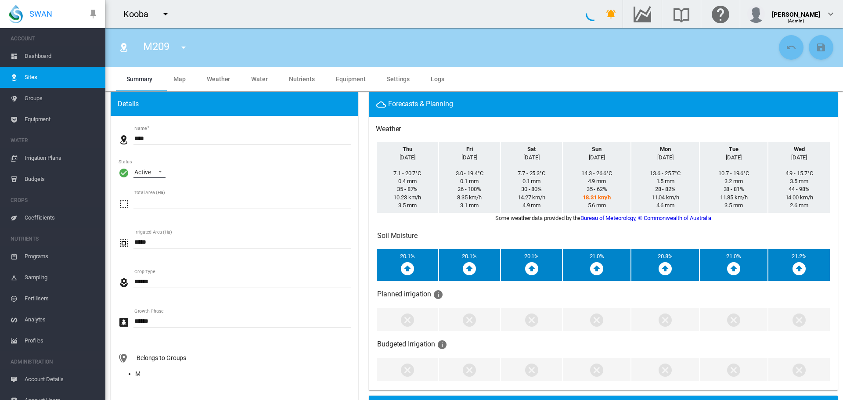
click at [162, 171] on span "\a Status\a : \a Active\a" at bounding box center [157, 171] width 11 height 8
click at [157, 216] on div "Archived" at bounding box center [145, 214] width 23 height 9
click at [816, 48] on md-icon "icon-content-save" at bounding box center [821, 47] width 11 height 11
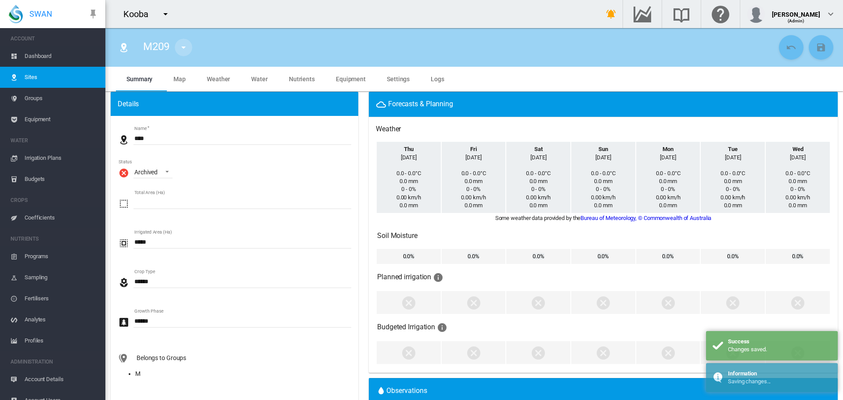
click at [184, 48] on md-icon "icon-menu-down" at bounding box center [183, 47] width 11 height 11
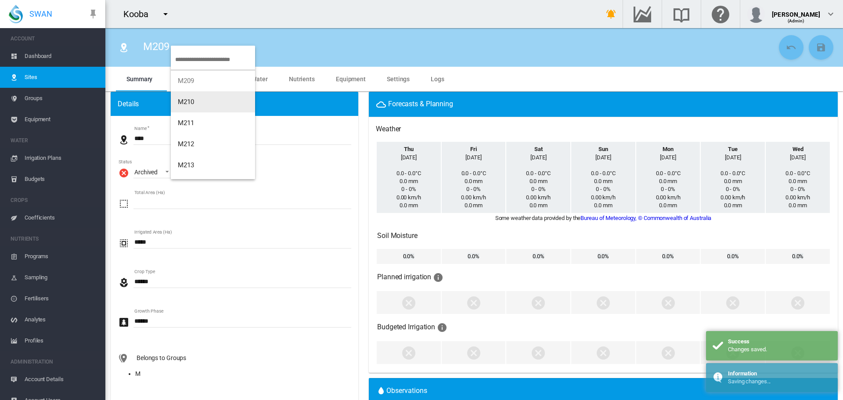
click at [196, 99] on button "M210" at bounding box center [213, 101] width 84 height 21
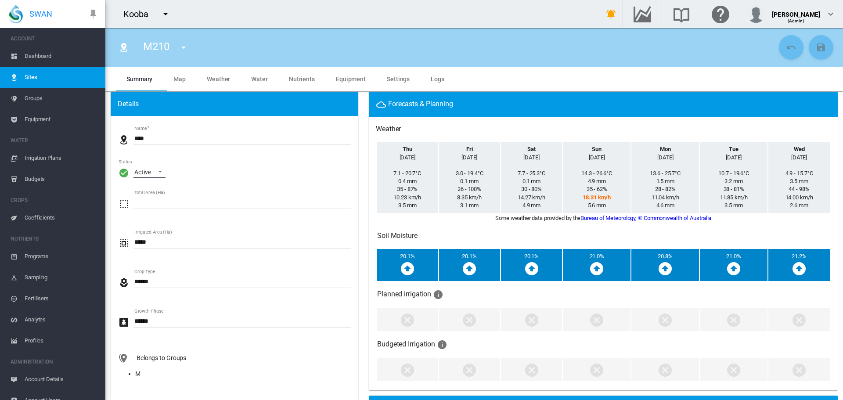
click at [161, 170] on span "\a Status\a : \a Active\a" at bounding box center [157, 171] width 11 height 8
click at [158, 212] on div "Archived" at bounding box center [145, 214] width 23 height 9
click at [809, 49] on button "Save Changes" at bounding box center [821, 47] width 25 height 25
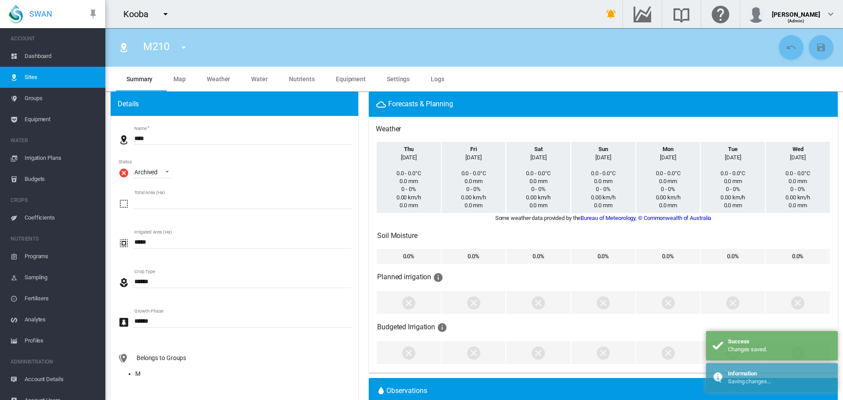
click at [182, 48] on md-icon "icon-menu-down" at bounding box center [183, 47] width 11 height 11
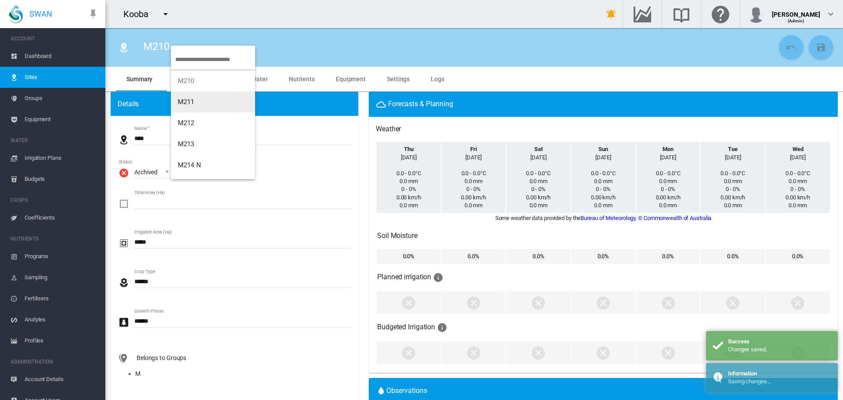
click at [182, 100] on span "M211" at bounding box center [186, 102] width 17 height 8
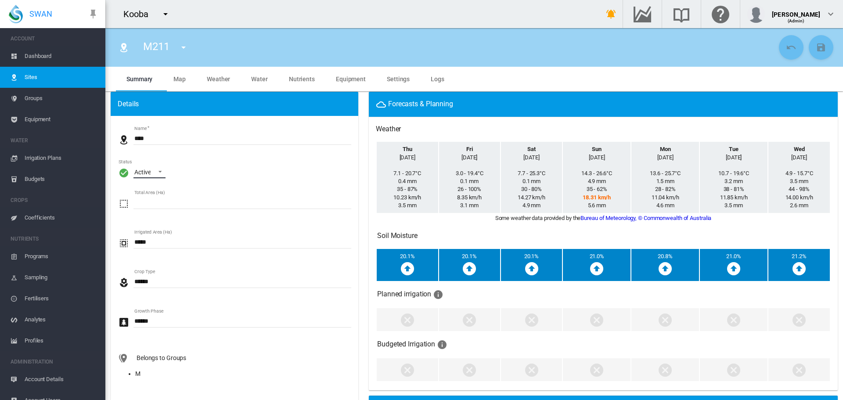
click at [159, 170] on span "\a Status\a : \a Active\a" at bounding box center [157, 171] width 11 height 8
click at [156, 212] on div "Archived" at bounding box center [145, 214] width 23 height 9
click at [809, 50] on button "Save Changes" at bounding box center [821, 47] width 25 height 25
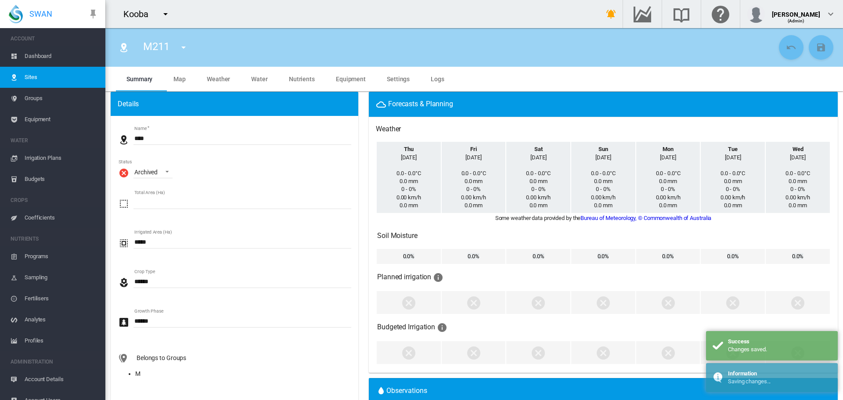
click at [185, 48] on md-icon "icon-menu-down" at bounding box center [183, 47] width 11 height 11
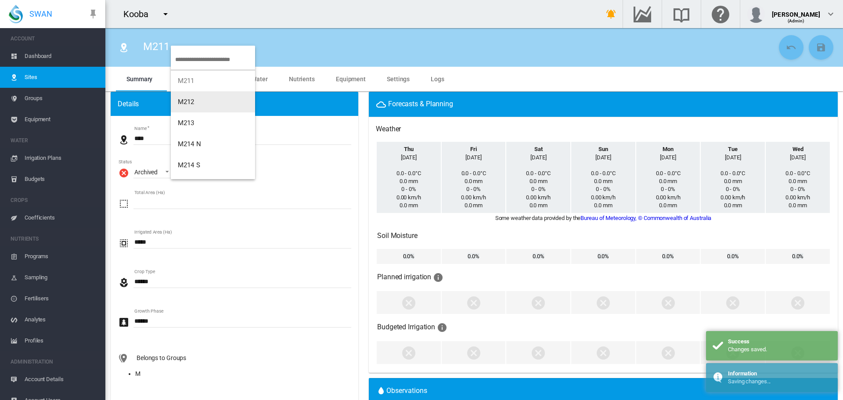
click at [190, 102] on span "M212" at bounding box center [186, 102] width 17 height 8
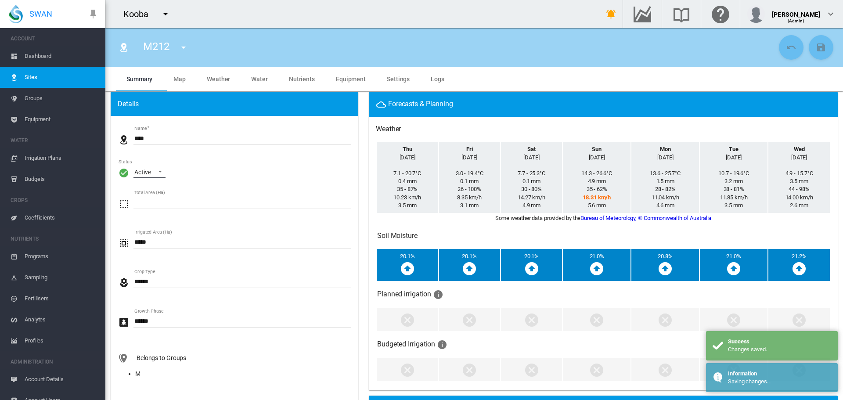
click at [158, 172] on span "\a Status\a : \a Active\a" at bounding box center [157, 171] width 11 height 8
click at [152, 216] on div "Archived" at bounding box center [145, 214] width 23 height 9
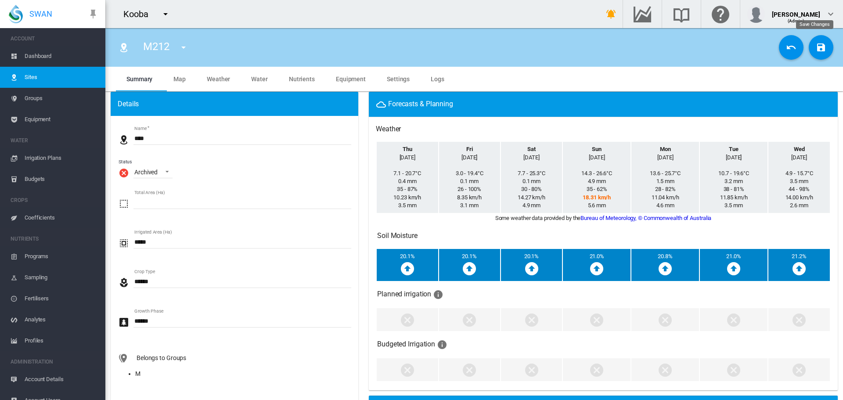
click at [816, 43] on md-icon "icon-content-save" at bounding box center [821, 47] width 11 height 11
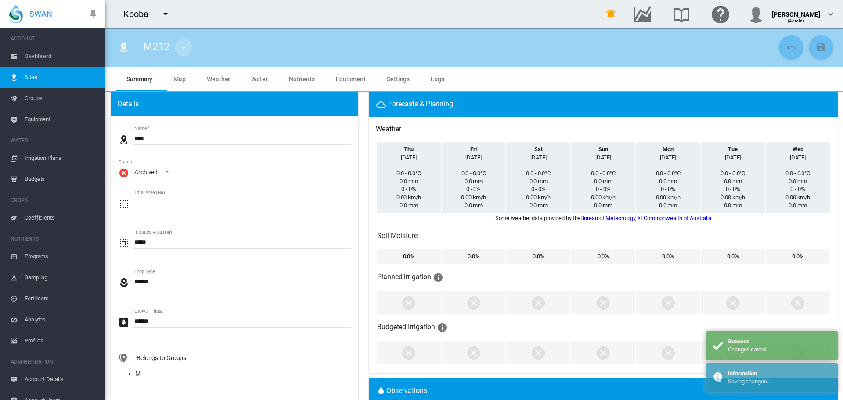
click at [181, 45] on md-icon "icon-menu-down" at bounding box center [183, 47] width 11 height 11
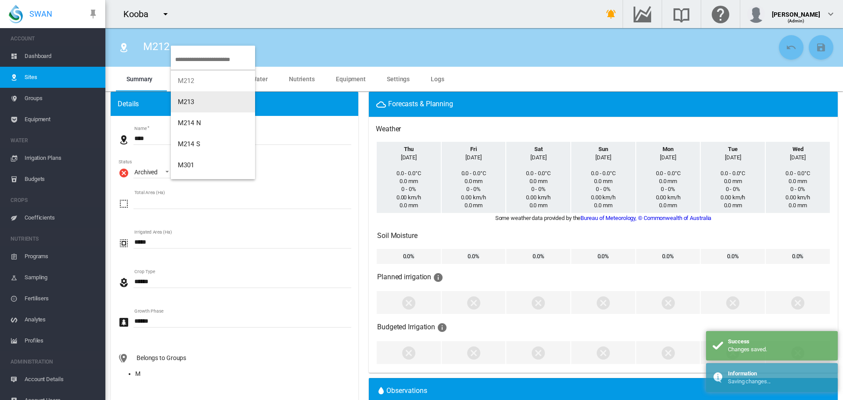
click at [195, 97] on button "M213" at bounding box center [213, 101] width 84 height 21
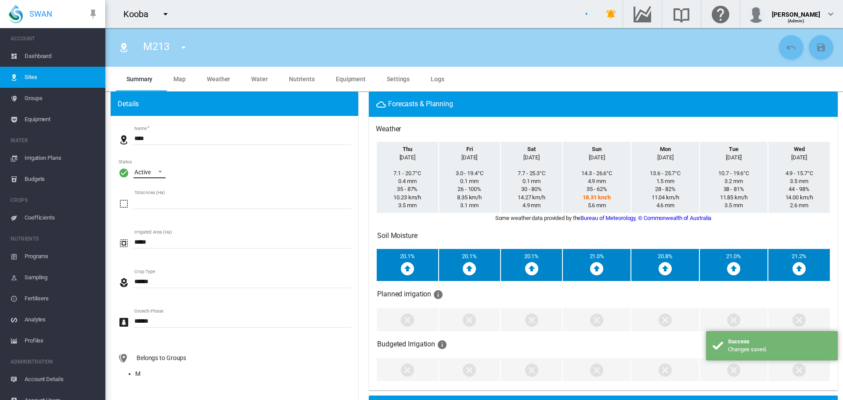
click at [162, 173] on span "\a Status\a : \a Active\a" at bounding box center [157, 171] width 11 height 8
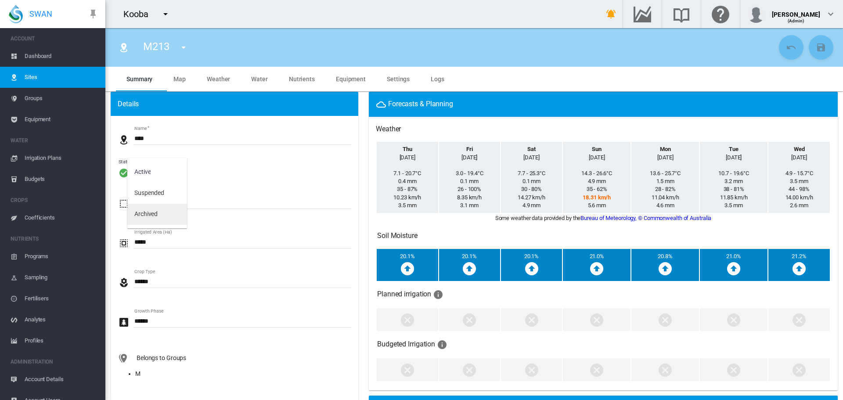
click at [155, 213] on div "Archived" at bounding box center [145, 214] width 23 height 9
click at [816, 47] on md-icon "icon-content-save" at bounding box center [821, 47] width 11 height 11
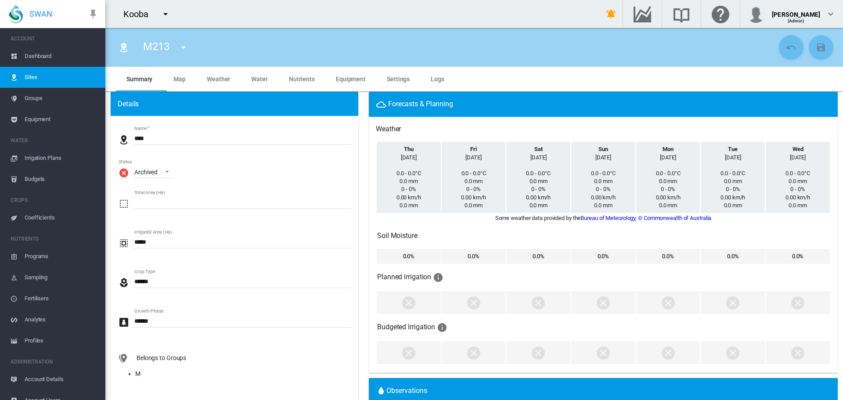
click at [187, 49] on md-icon "icon-menu-down" at bounding box center [183, 47] width 11 height 11
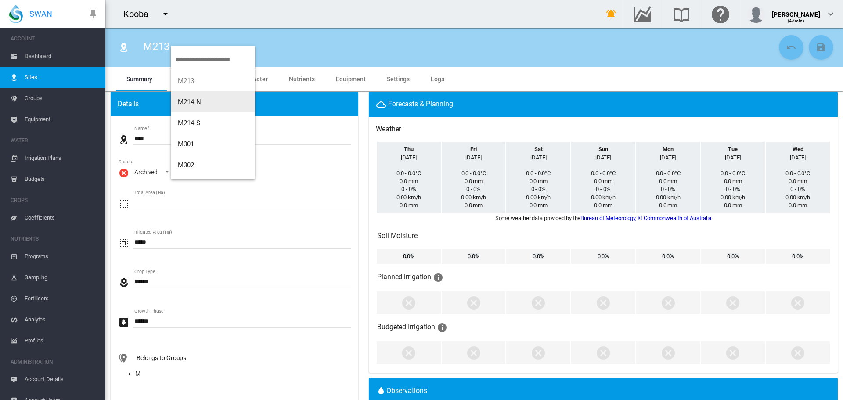
click at [192, 100] on span "M214 N" at bounding box center [189, 102] width 23 height 8
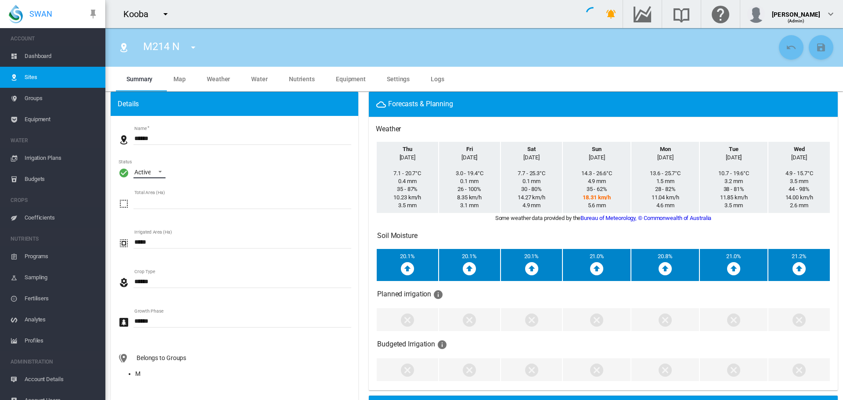
click at [158, 173] on span "\a Status\a : \a Active\a" at bounding box center [157, 171] width 11 height 8
click at [153, 212] on div "Archived" at bounding box center [145, 214] width 23 height 9
click at [818, 46] on md-icon "icon-content-save" at bounding box center [821, 47] width 11 height 11
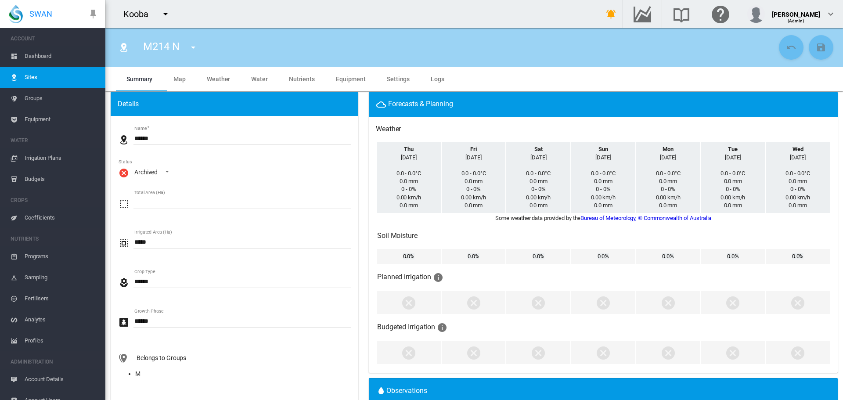
click at [191, 50] on md-icon "icon-menu-down" at bounding box center [193, 47] width 11 height 11
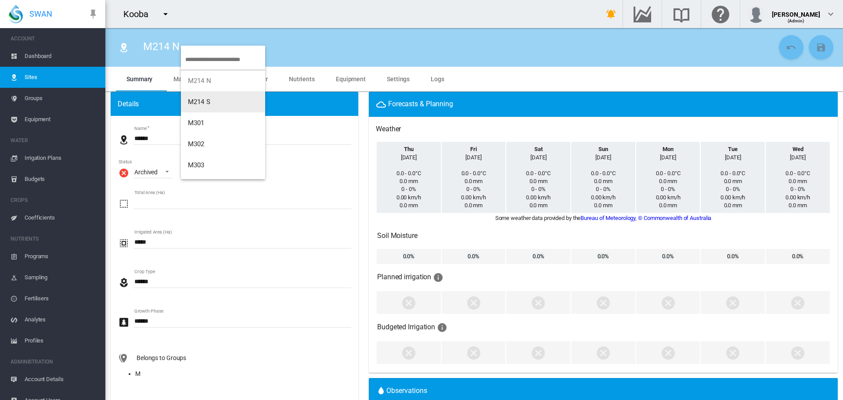
click at [206, 96] on button "M214 S" at bounding box center [223, 101] width 84 height 21
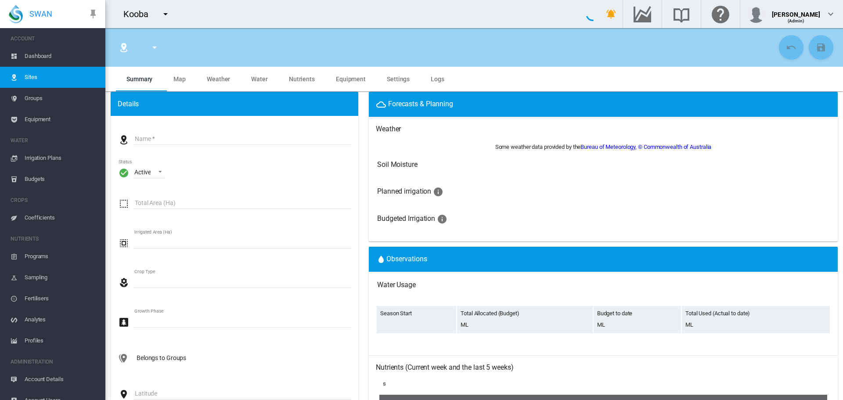
type input "******"
type input "****"
type input "*********"
type input "***"
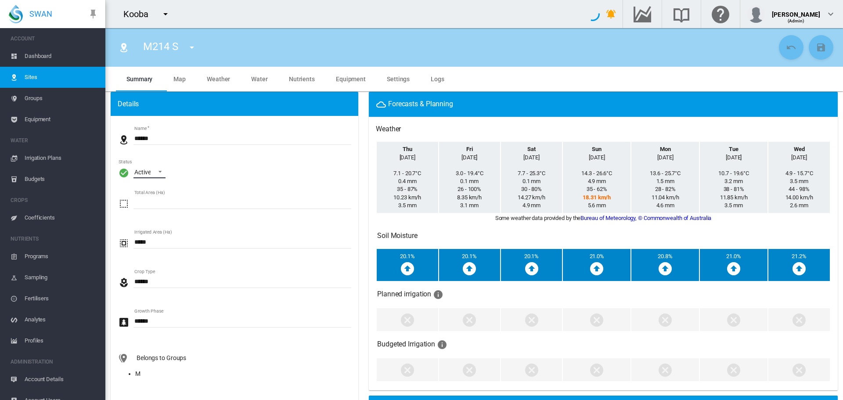
click at [158, 173] on span "\a Status\a : \a Active\a" at bounding box center [157, 171] width 11 height 8
click at [153, 216] on div "Archived" at bounding box center [145, 214] width 23 height 9
click at [812, 53] on button "Save Changes" at bounding box center [821, 47] width 25 height 25
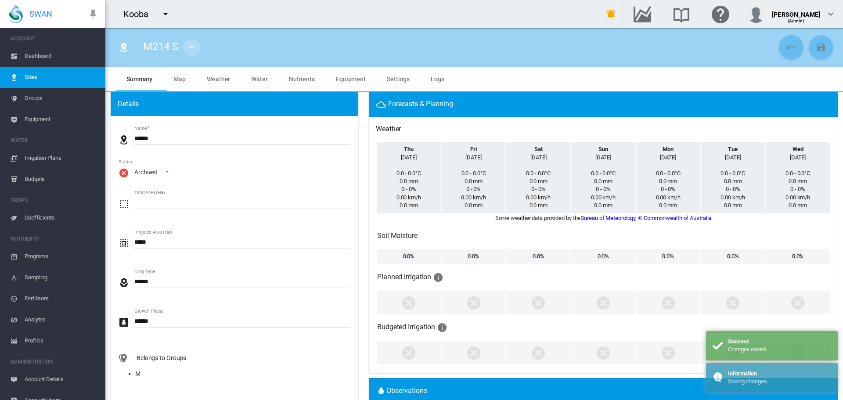
click at [196, 47] on md-icon "icon-menu-down" at bounding box center [192, 47] width 11 height 11
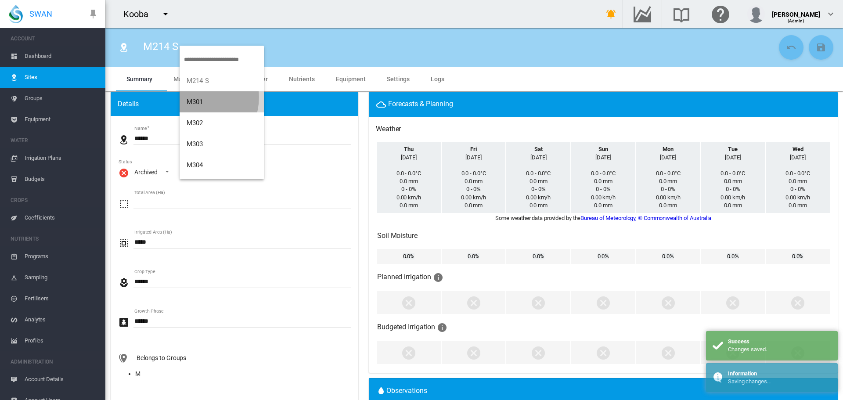
click at [197, 98] on button "M301" at bounding box center [222, 101] width 84 height 21
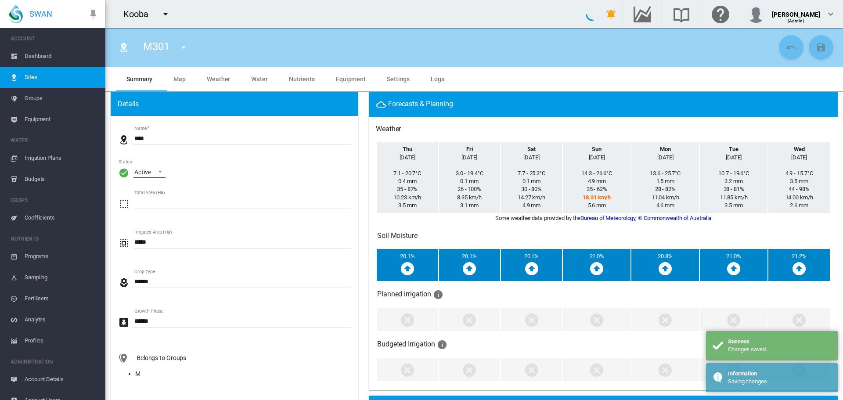
click at [159, 174] on span "\a Status\a : \a Active\a" at bounding box center [157, 171] width 11 height 8
click at [145, 217] on div "Archived" at bounding box center [145, 214] width 23 height 9
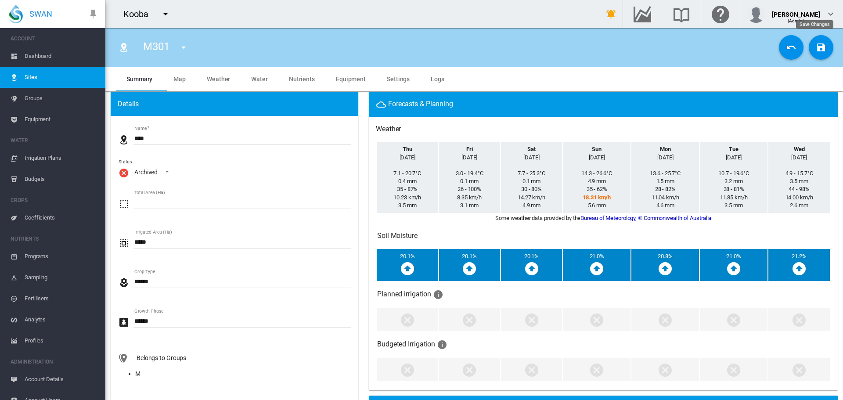
drag, startPoint x: 814, startPoint y: 49, endPoint x: 808, endPoint y: 47, distance: 6.1
click at [816, 49] on md-icon "icon-content-save" at bounding box center [821, 47] width 11 height 11
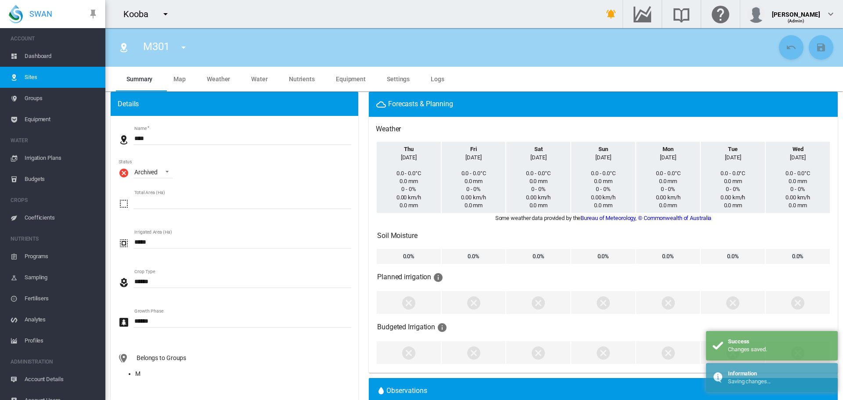
click at [184, 51] on md-icon "icon-menu-down" at bounding box center [183, 47] width 11 height 11
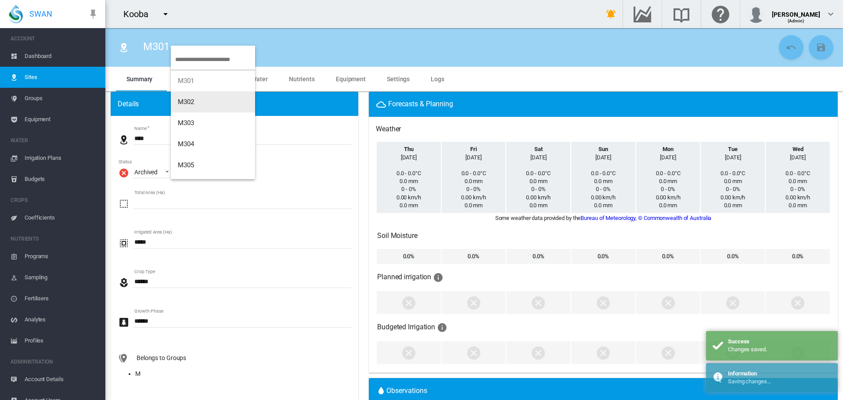
click at [186, 98] on span "M302" at bounding box center [186, 102] width 17 height 8
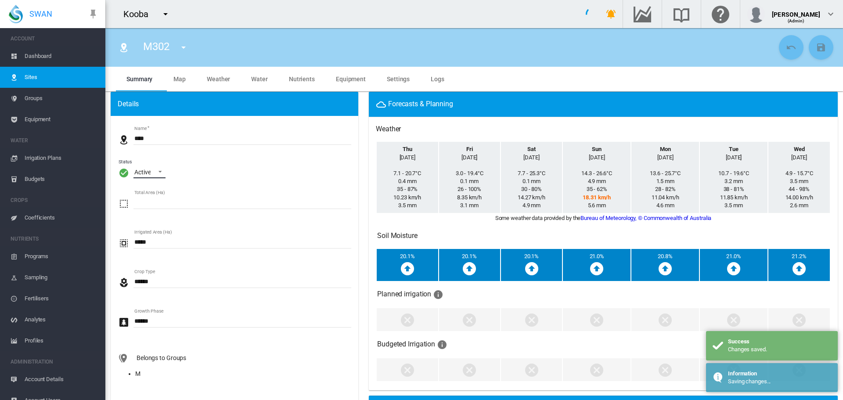
click at [158, 173] on span "\a Status\a : \a Active\a" at bounding box center [157, 171] width 11 height 8
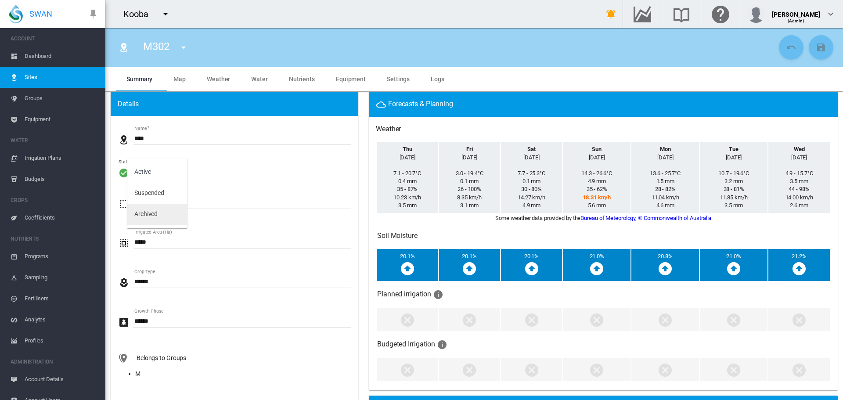
click at [158, 213] on div "Archived" at bounding box center [145, 214] width 23 height 9
click at [816, 49] on md-icon "icon-content-save" at bounding box center [821, 47] width 11 height 11
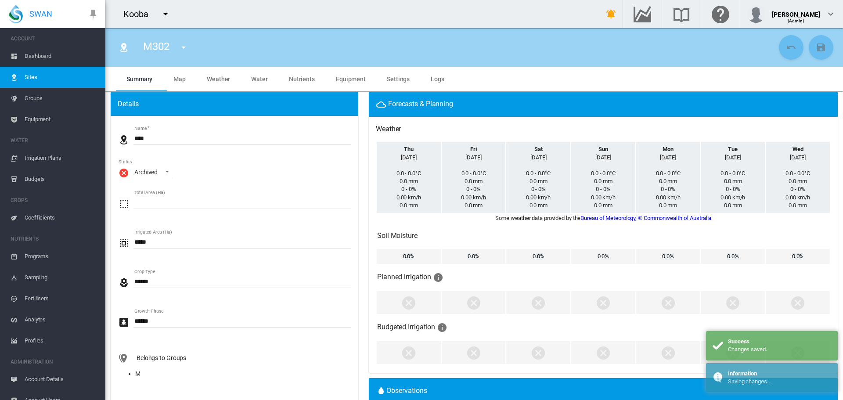
click at [187, 50] on md-icon "icon-menu-down" at bounding box center [183, 47] width 11 height 11
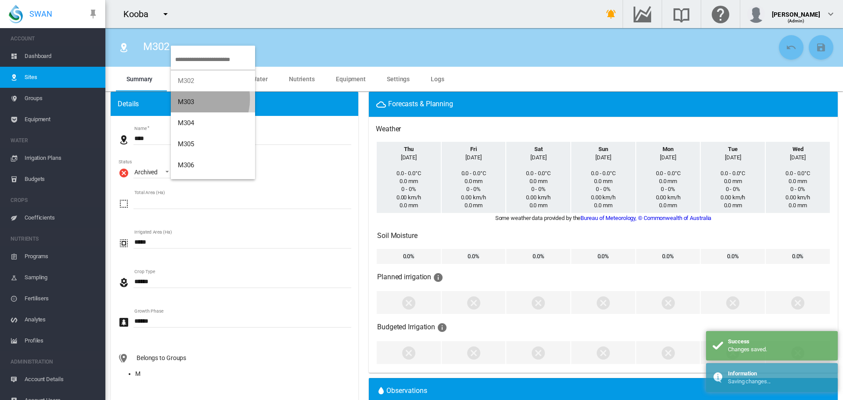
click at [191, 99] on span "M303" at bounding box center [186, 102] width 17 height 8
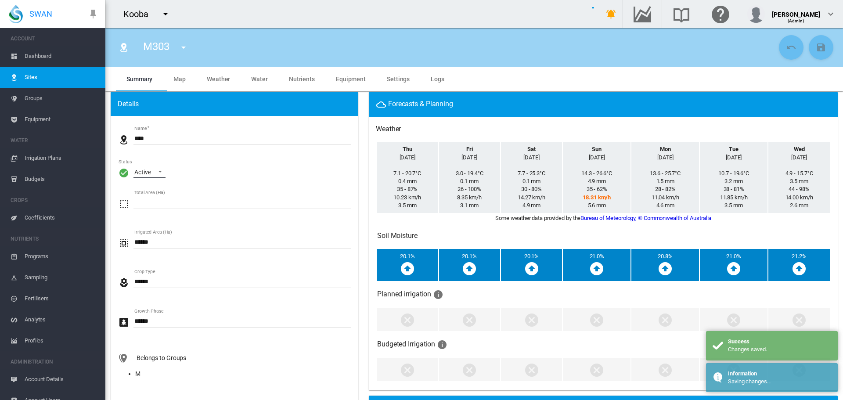
click at [160, 172] on span "\a Status\a : \a Active\a" at bounding box center [157, 171] width 11 height 8
click at [154, 211] on div "Archived" at bounding box center [145, 214] width 23 height 9
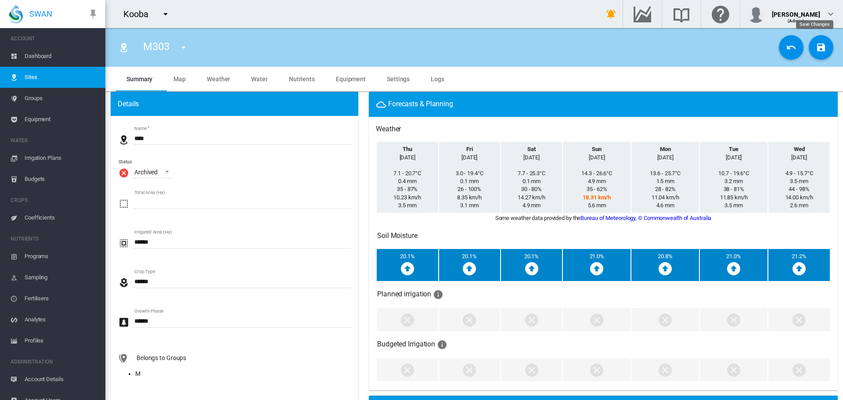
click at [816, 47] on md-icon "icon-content-save" at bounding box center [821, 47] width 11 height 11
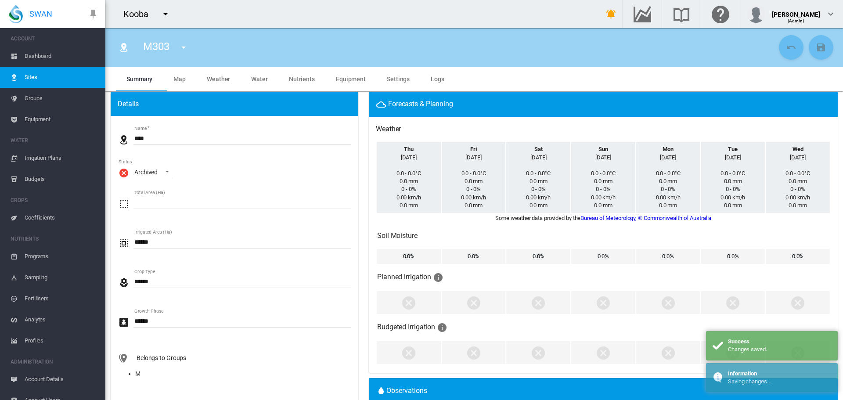
click at [187, 48] on md-icon "icon-menu-down" at bounding box center [183, 47] width 11 height 11
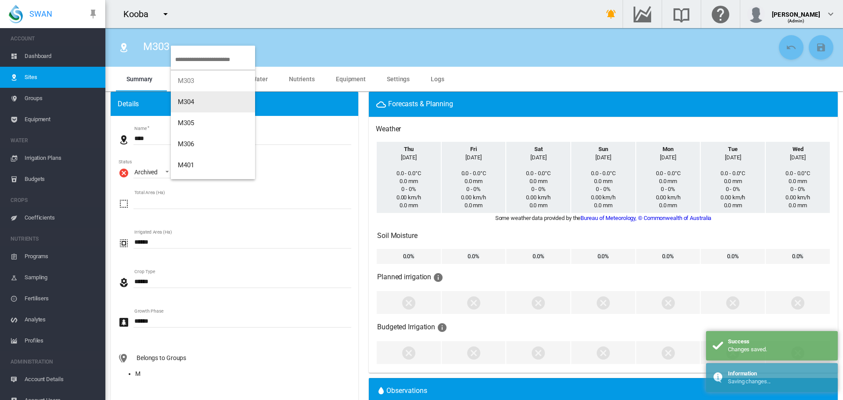
click at [188, 100] on span "M304" at bounding box center [186, 102] width 17 height 8
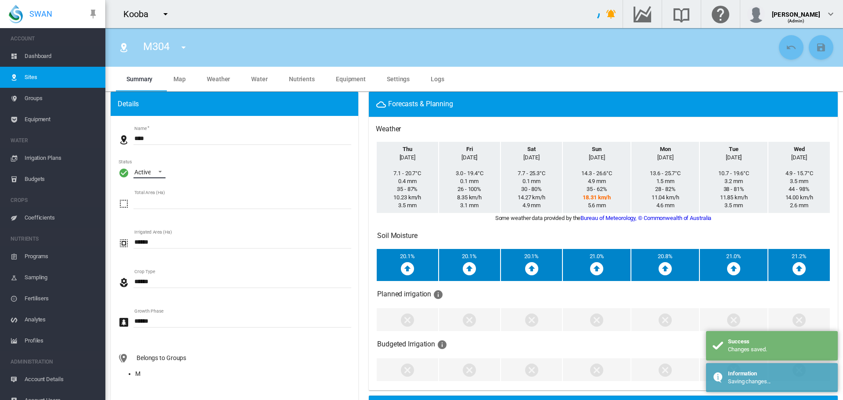
click at [160, 170] on span "\a Status\a : \a Active\a" at bounding box center [157, 171] width 11 height 8
click at [156, 214] on div "Archived" at bounding box center [145, 214] width 23 height 9
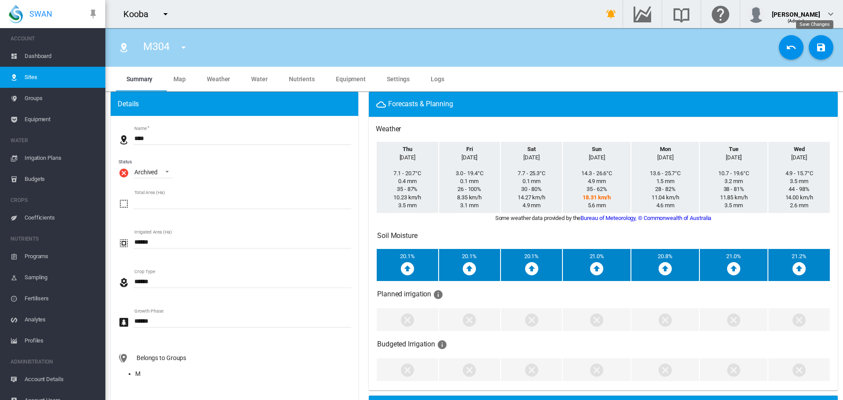
click at [816, 49] on md-icon "icon-content-save" at bounding box center [821, 47] width 11 height 11
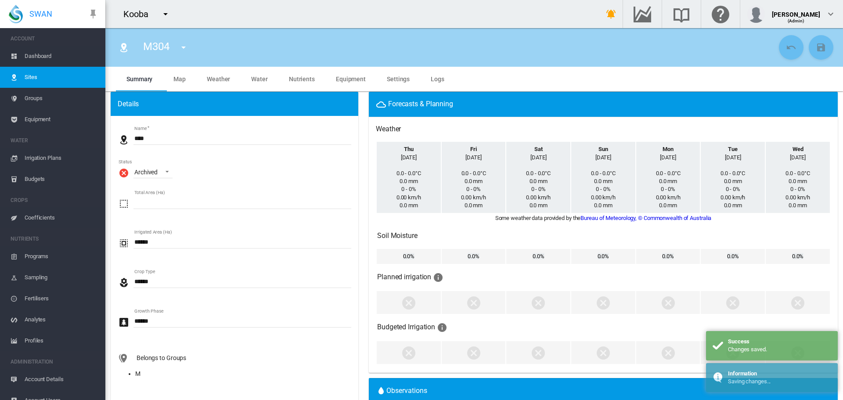
click at [185, 49] on md-icon "icon-menu-down" at bounding box center [183, 47] width 11 height 11
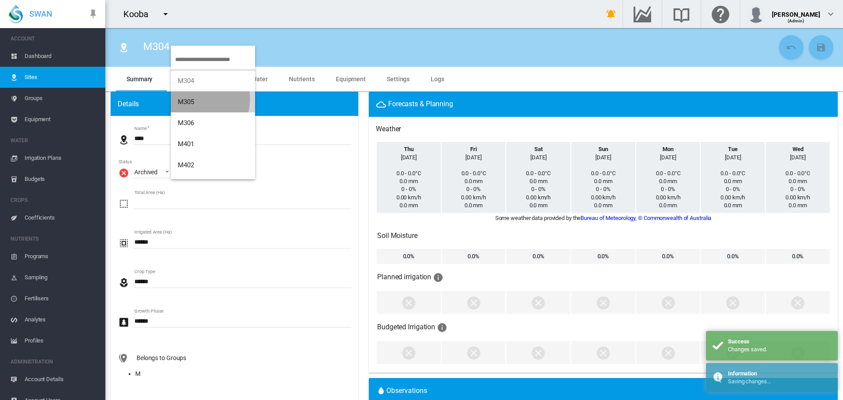
click at [195, 99] on button "M305" at bounding box center [213, 101] width 84 height 21
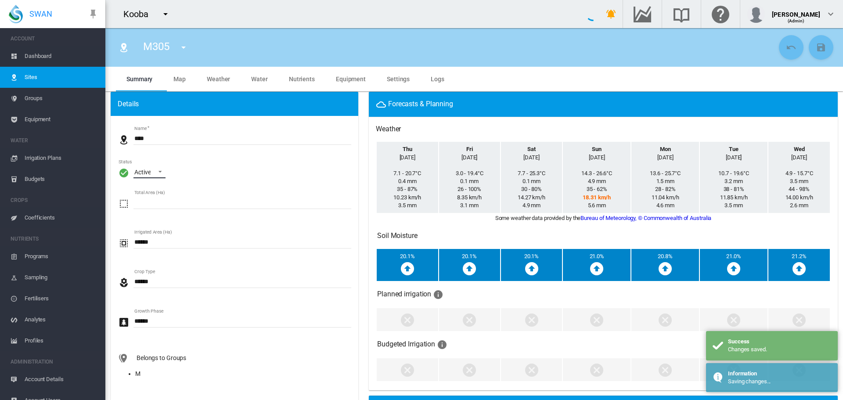
click at [154, 169] on span "\a Status\a : \a Active\a" at bounding box center [157, 171] width 11 height 8
click at [156, 211] on div "Archived" at bounding box center [145, 214] width 23 height 9
click at [818, 50] on md-icon "icon-content-save" at bounding box center [821, 47] width 11 height 11
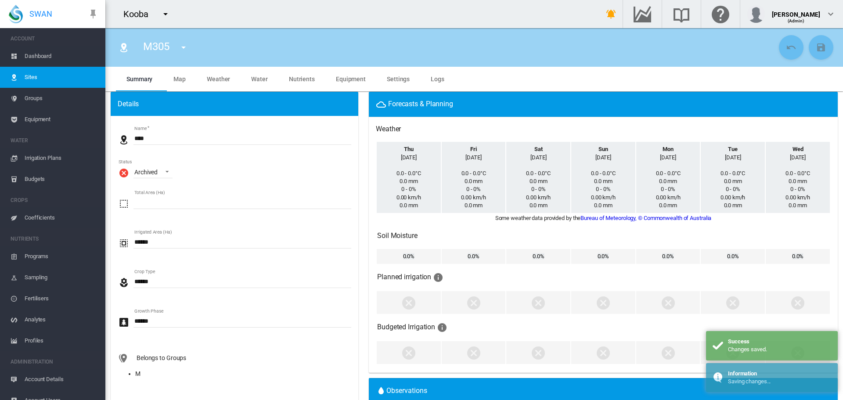
click at [167, 47] on span "M305" at bounding box center [156, 46] width 26 height 12
click at [184, 47] on md-icon "icon-menu-down" at bounding box center [183, 47] width 11 height 11
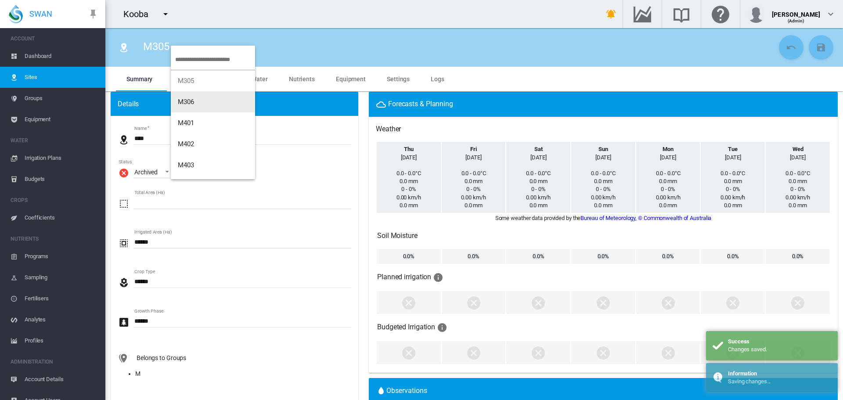
click at [189, 104] on span "M306" at bounding box center [186, 102] width 17 height 8
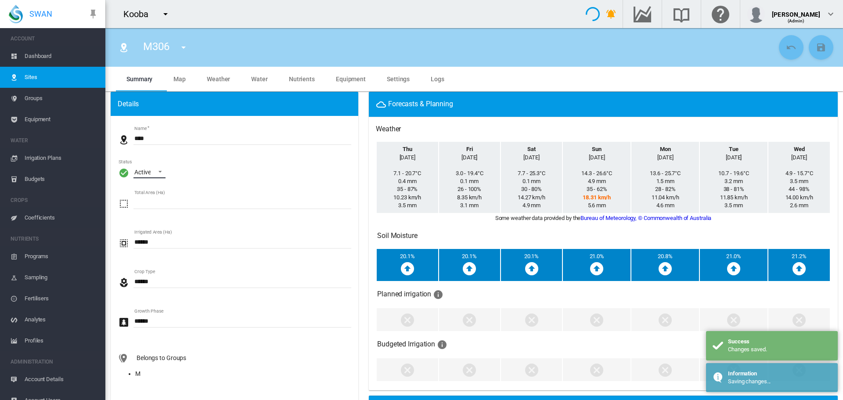
click at [161, 171] on span "\a Status\a : \a Active\a" at bounding box center [157, 171] width 11 height 8
click at [155, 210] on div "Archived" at bounding box center [145, 214] width 23 height 9
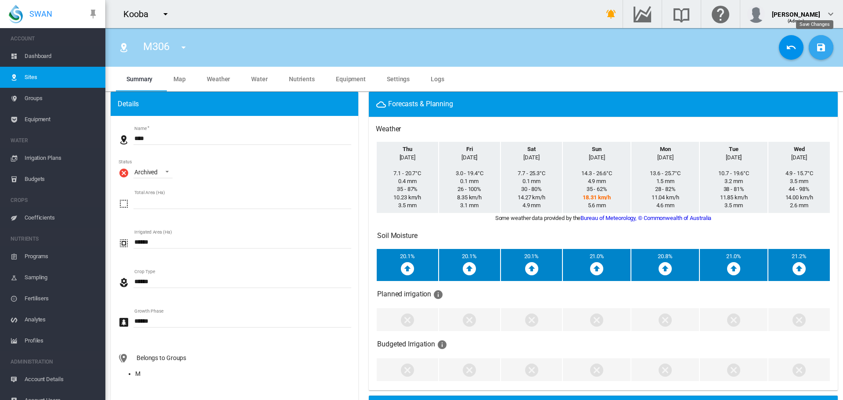
click at [816, 50] on md-icon "icon-content-save" at bounding box center [821, 47] width 11 height 11
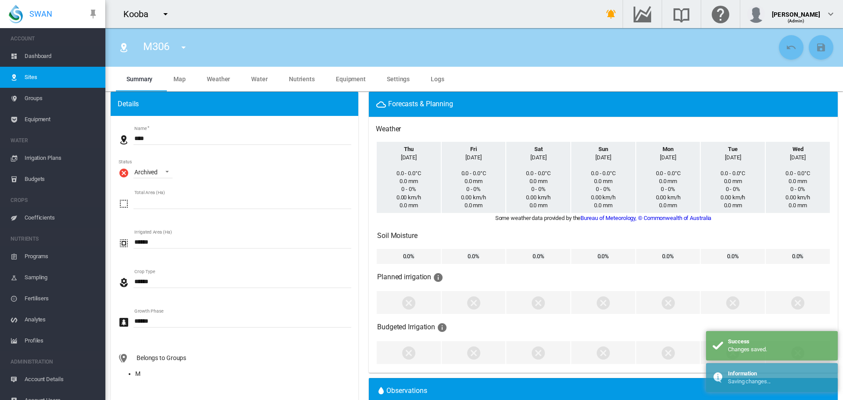
click at [184, 47] on md-icon "icon-menu-down" at bounding box center [183, 47] width 11 height 11
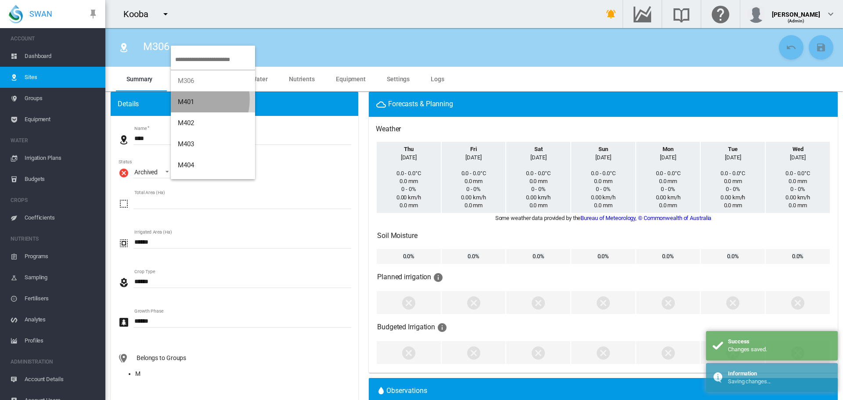
click at [188, 99] on span "M401" at bounding box center [186, 102] width 17 height 8
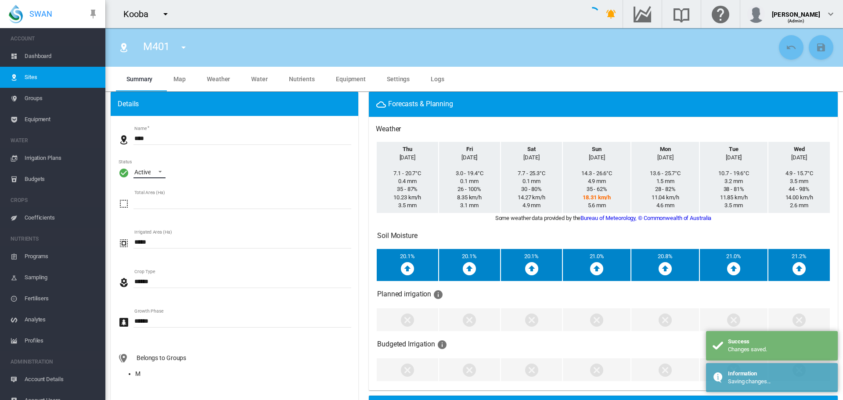
click at [153, 171] on span "\a Status\a : \a Active\a" at bounding box center [157, 171] width 11 height 8
click at [156, 213] on div "Archived" at bounding box center [145, 214] width 23 height 9
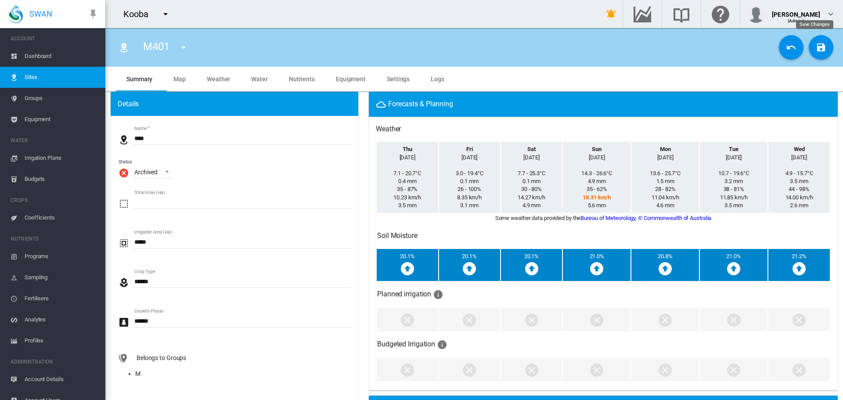
click at [816, 46] on md-icon "icon-content-save" at bounding box center [821, 47] width 11 height 11
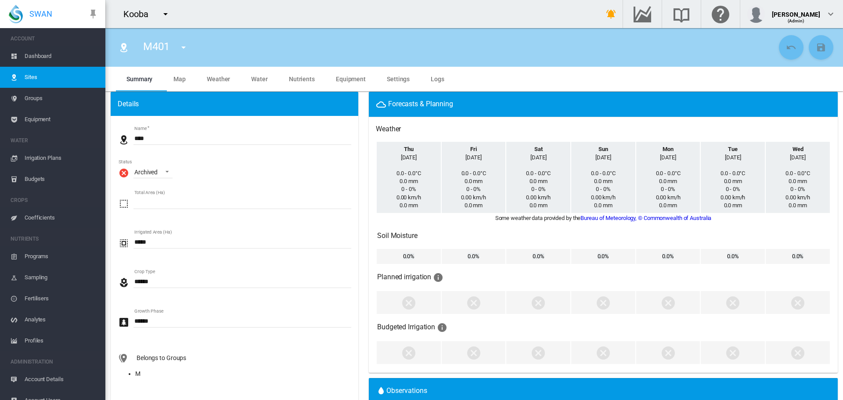
click at [187, 46] on md-icon "icon-menu-down" at bounding box center [183, 47] width 11 height 11
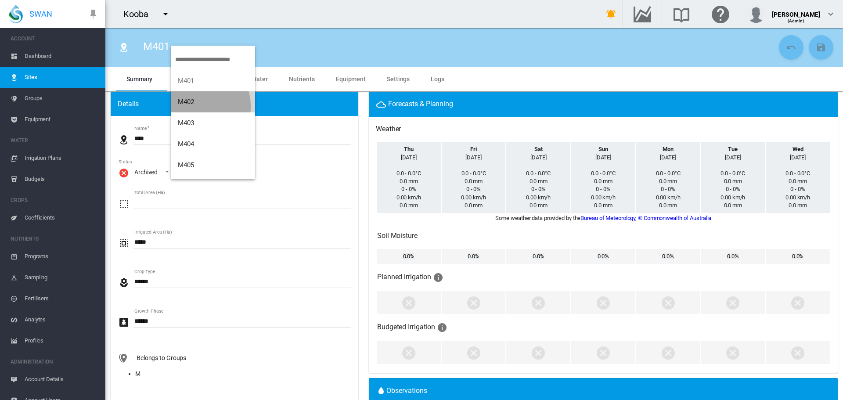
click at [197, 106] on button "M402" at bounding box center [213, 101] width 84 height 21
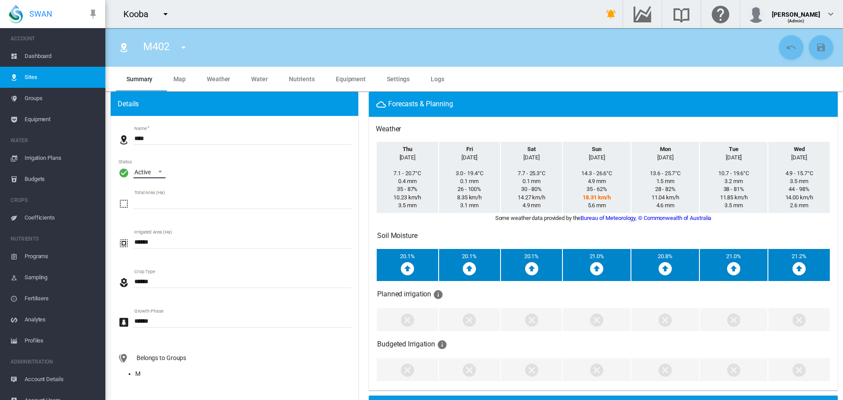
click at [159, 174] on span "\a Status\a : \a Active\a" at bounding box center [157, 171] width 11 height 8
click at [149, 212] on div "Archived" at bounding box center [145, 214] width 23 height 9
click at [816, 49] on md-icon "icon-content-save" at bounding box center [821, 47] width 11 height 11
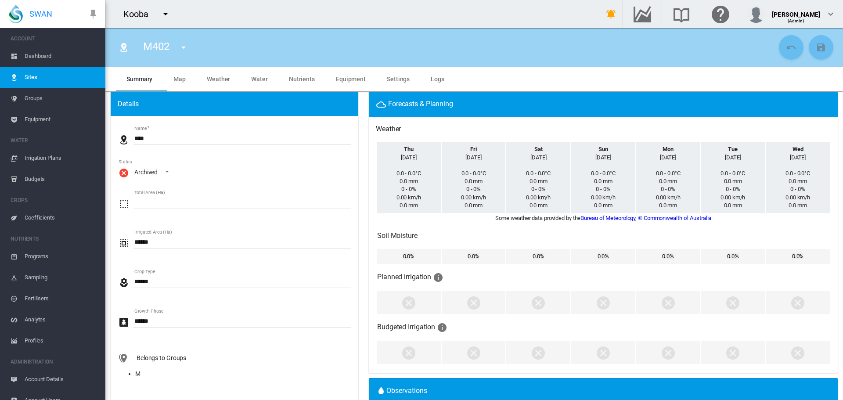
click at [184, 50] on md-icon "icon-menu-down" at bounding box center [183, 47] width 11 height 11
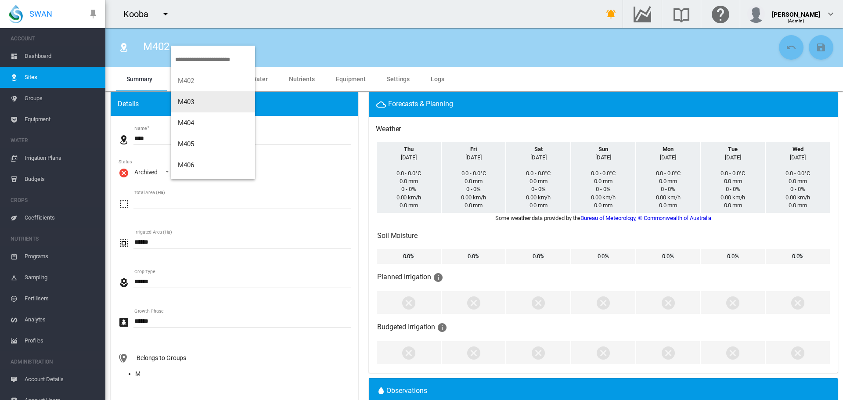
click at [181, 101] on span "M403" at bounding box center [186, 102] width 17 height 8
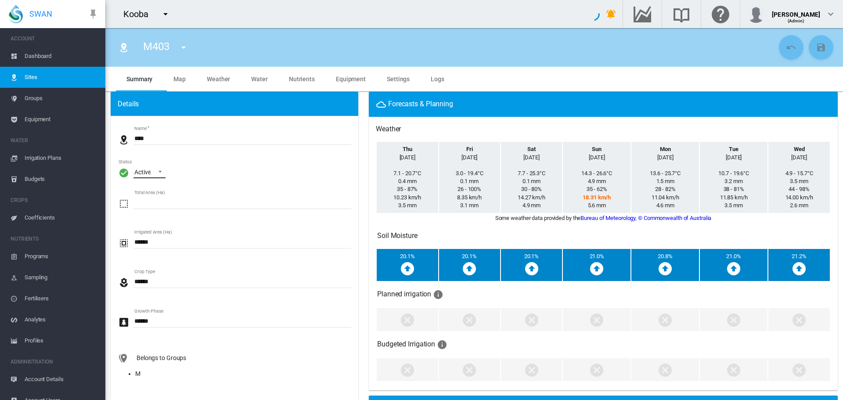
click at [161, 174] on span "\a Status\a : \a Active\a" at bounding box center [157, 171] width 11 height 8
click at [155, 214] on div "Archived" at bounding box center [145, 214] width 23 height 9
click at [819, 48] on md-icon "icon-content-save" at bounding box center [821, 47] width 11 height 11
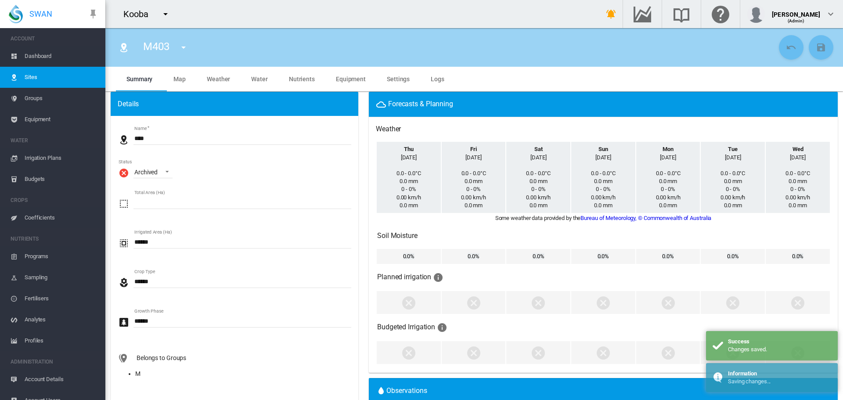
click at [184, 50] on md-icon "icon-menu-down" at bounding box center [183, 47] width 11 height 11
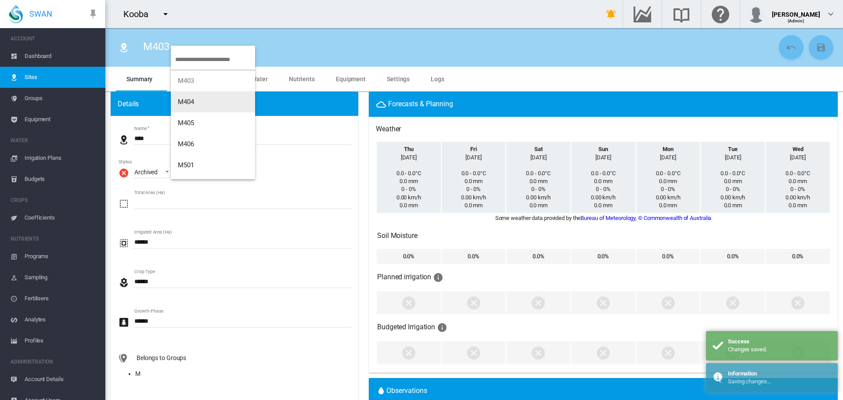
click at [191, 96] on button "M404" at bounding box center [213, 101] width 84 height 21
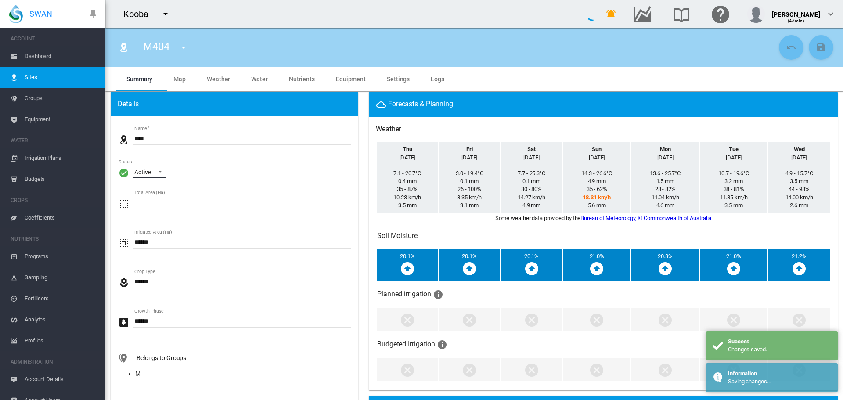
click at [163, 172] on md-select-value "Active" at bounding box center [150, 171] width 32 height 13
click at [161, 212] on md-option "Archived" at bounding box center [157, 214] width 60 height 21
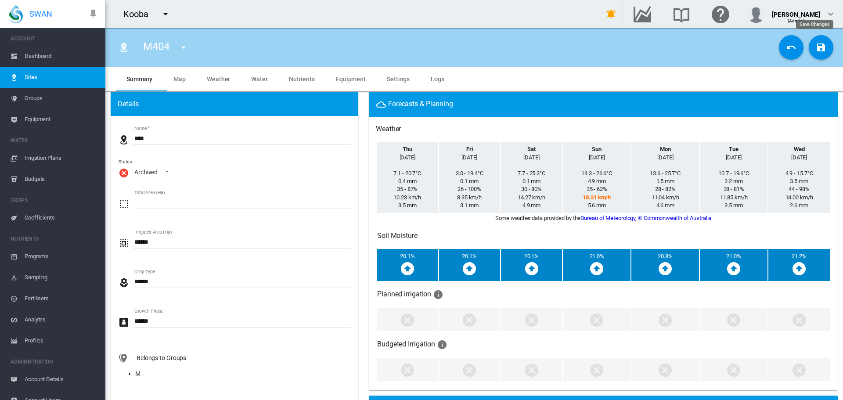
click at [816, 49] on md-icon "icon-content-save" at bounding box center [821, 47] width 11 height 11
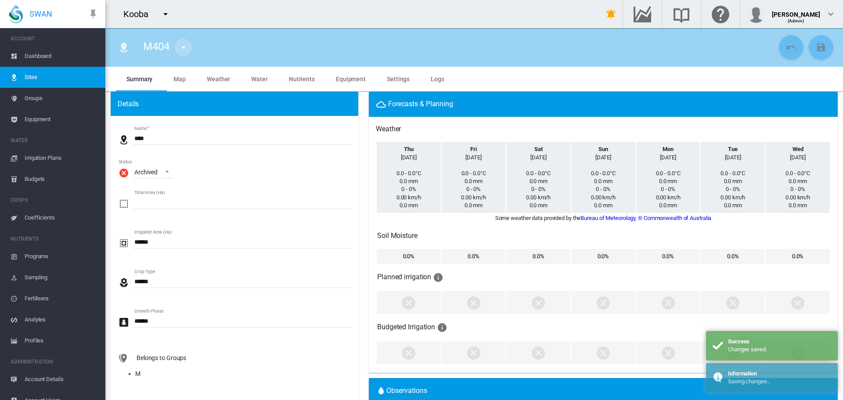
click at [185, 50] on md-icon "icon-menu-down" at bounding box center [183, 47] width 11 height 11
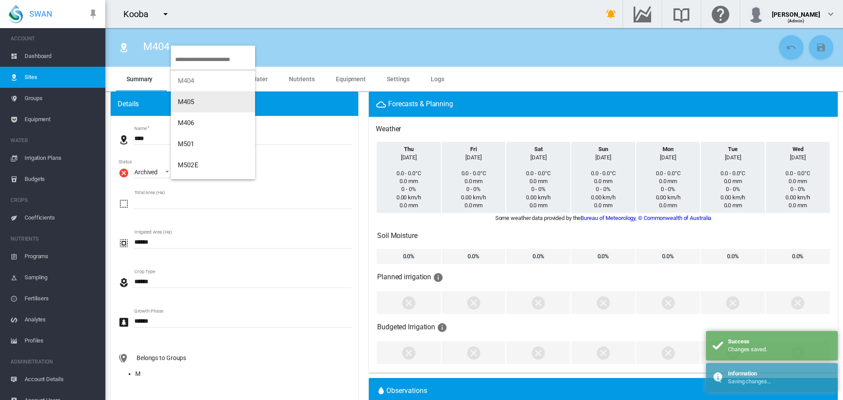
click at [192, 103] on span "M405" at bounding box center [186, 102] width 17 height 8
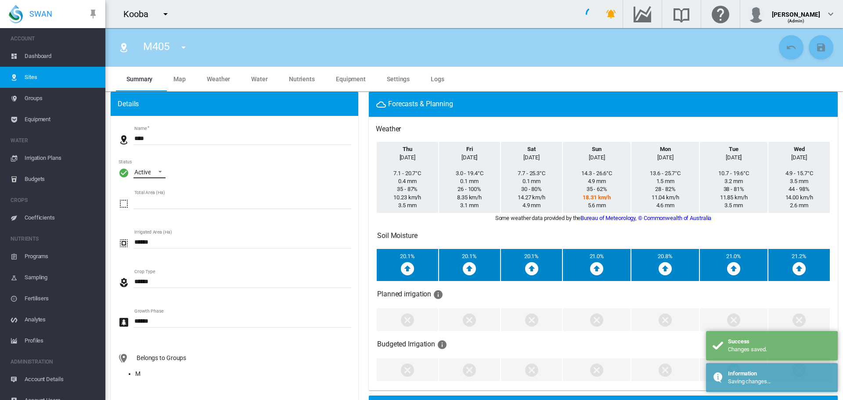
click at [156, 175] on md-select-value "Active" at bounding box center [150, 171] width 32 height 13
drag, startPoint x: 156, startPoint y: 209, endPoint x: 175, endPoint y: 202, distance: 20.7
click at [155, 210] on md-option "Archived" at bounding box center [157, 214] width 60 height 21
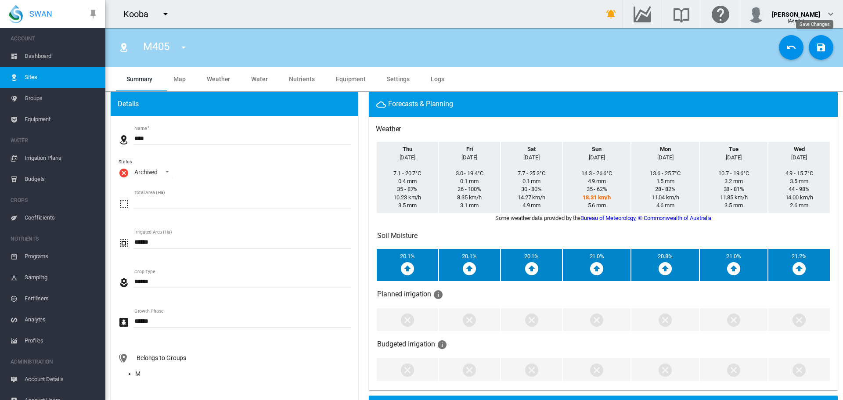
click at [816, 47] on md-icon "icon-content-save" at bounding box center [821, 47] width 11 height 11
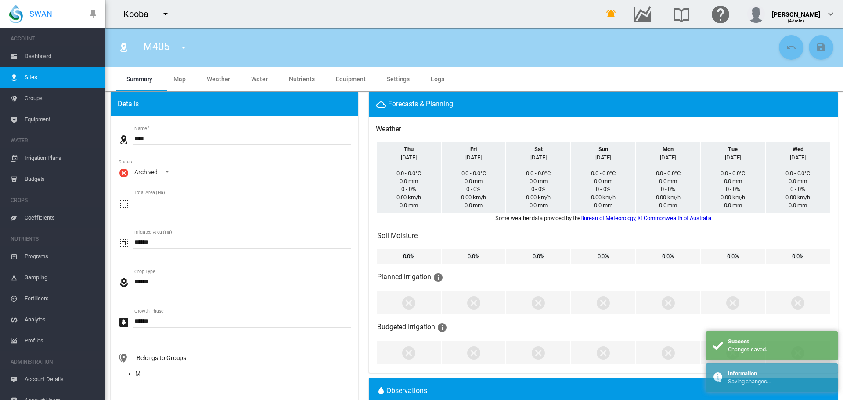
click at [182, 49] on md-icon "icon-menu-down" at bounding box center [183, 47] width 11 height 11
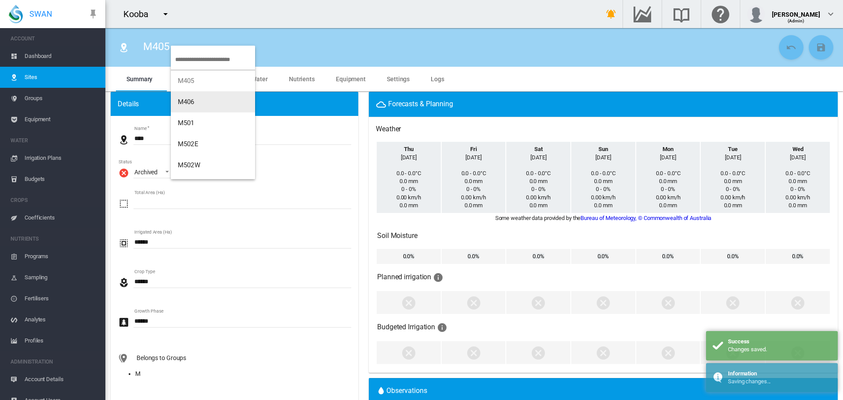
click at [188, 101] on span "M406" at bounding box center [186, 102] width 17 height 8
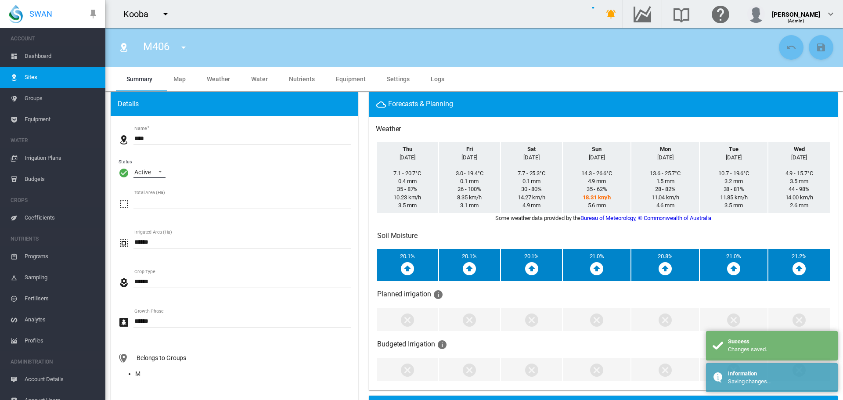
click at [156, 170] on span "\a Status\a : \a Active\a" at bounding box center [157, 171] width 11 height 8
click at [151, 210] on div "Archived" at bounding box center [145, 214] width 23 height 9
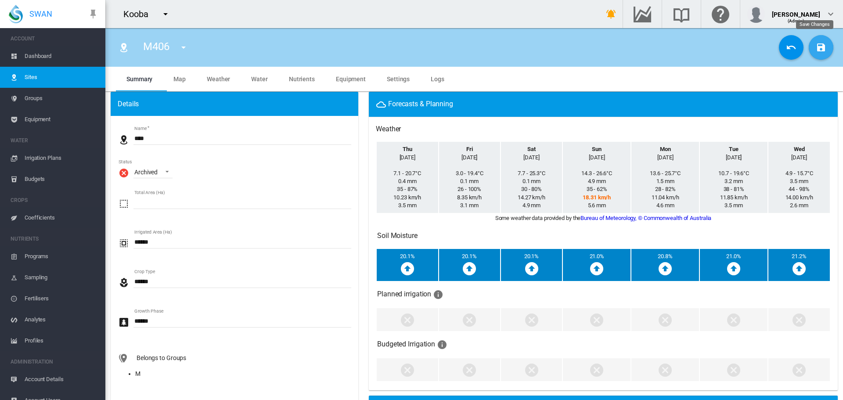
click at [816, 45] on md-icon "icon-content-save" at bounding box center [821, 47] width 11 height 11
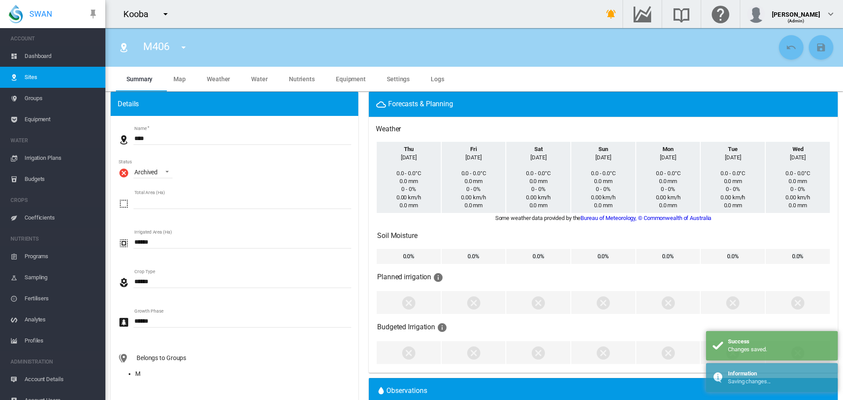
click at [181, 49] on md-icon "icon-menu-down" at bounding box center [183, 47] width 11 height 11
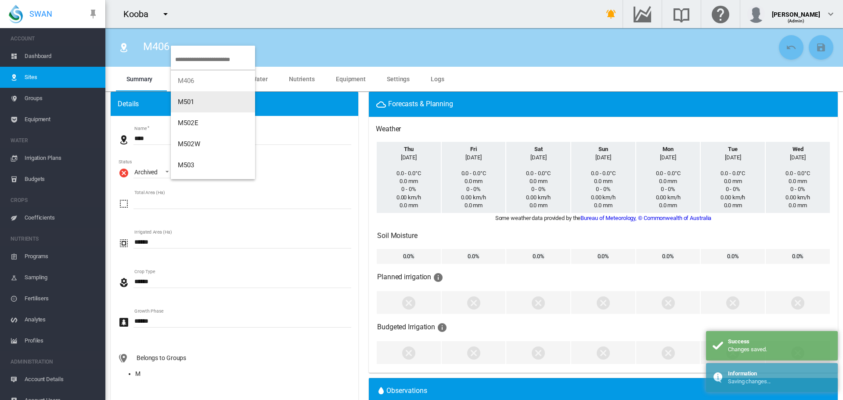
click at [193, 98] on span "M501" at bounding box center [186, 102] width 17 height 8
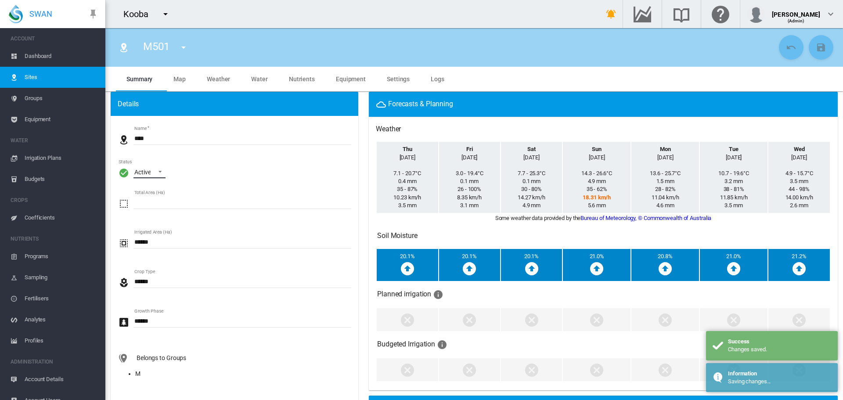
click at [159, 173] on span "\a Status\a : \a Active\a" at bounding box center [157, 171] width 11 height 8
click at [149, 214] on div "Archived" at bounding box center [145, 214] width 23 height 9
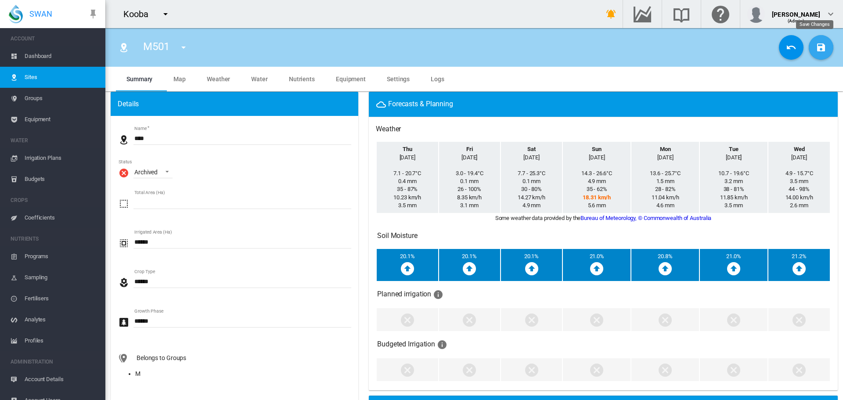
click at [816, 44] on md-icon "icon-content-save" at bounding box center [821, 47] width 11 height 11
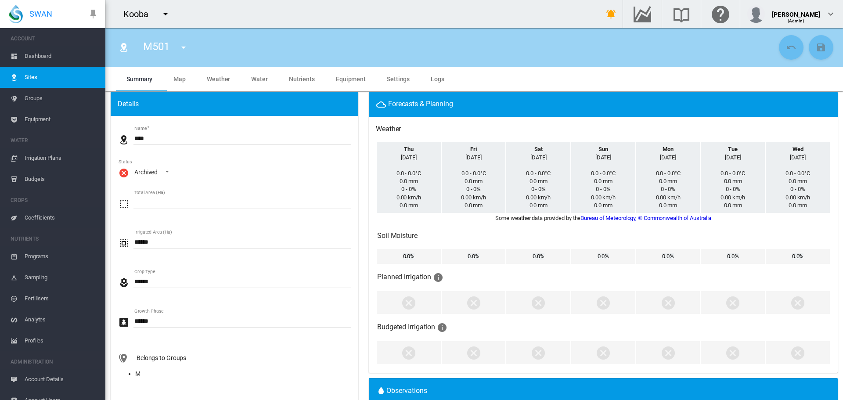
click at [182, 47] on md-icon "icon-menu-down" at bounding box center [183, 47] width 11 height 11
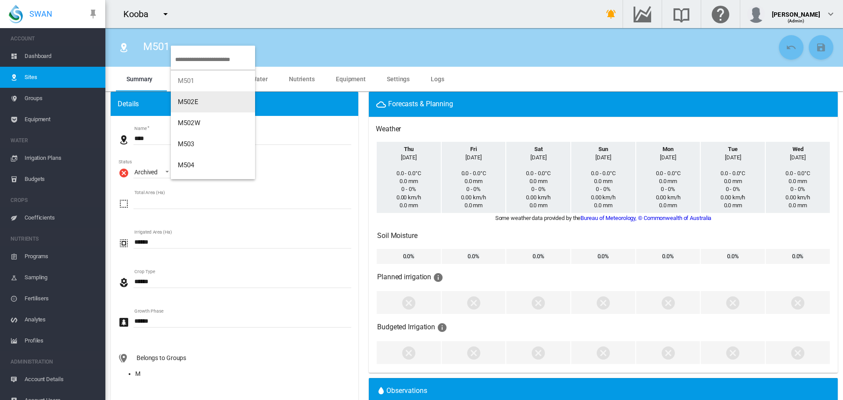
click at [199, 100] on span "M502E" at bounding box center [188, 102] width 21 height 8
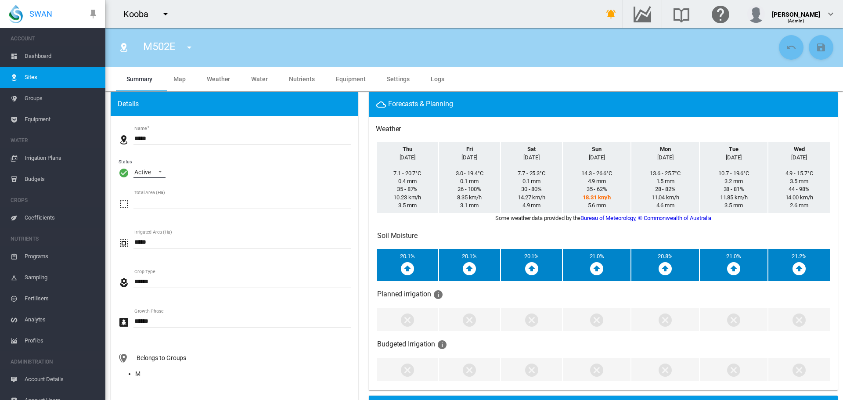
click at [162, 171] on span "\a Status\a : \a Active\a" at bounding box center [157, 171] width 11 height 8
click at [150, 216] on div "Archived" at bounding box center [145, 214] width 23 height 9
click at [820, 48] on md-icon "icon-content-save" at bounding box center [821, 47] width 11 height 11
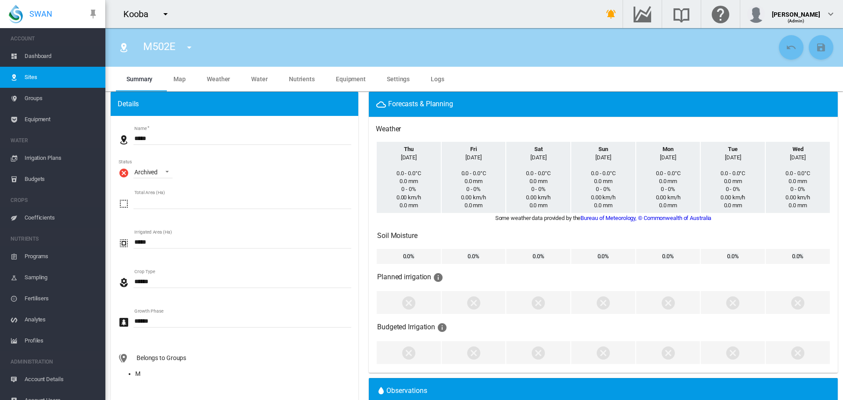
click at [192, 47] on md-icon "icon-menu-down" at bounding box center [189, 47] width 11 height 11
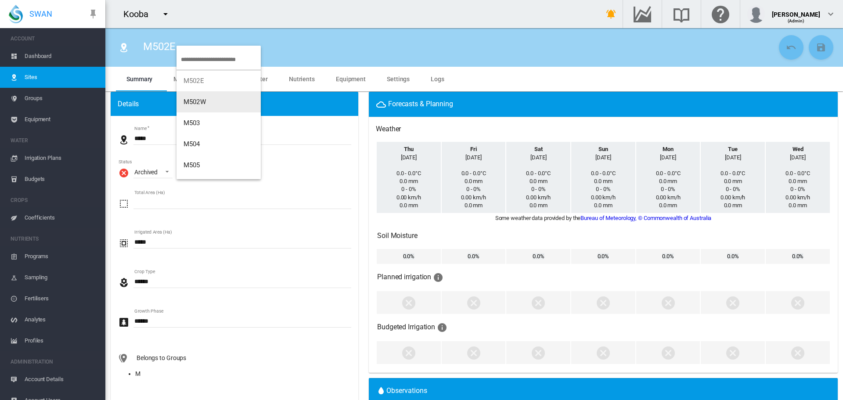
click at [192, 101] on span "M502W" at bounding box center [195, 102] width 22 height 8
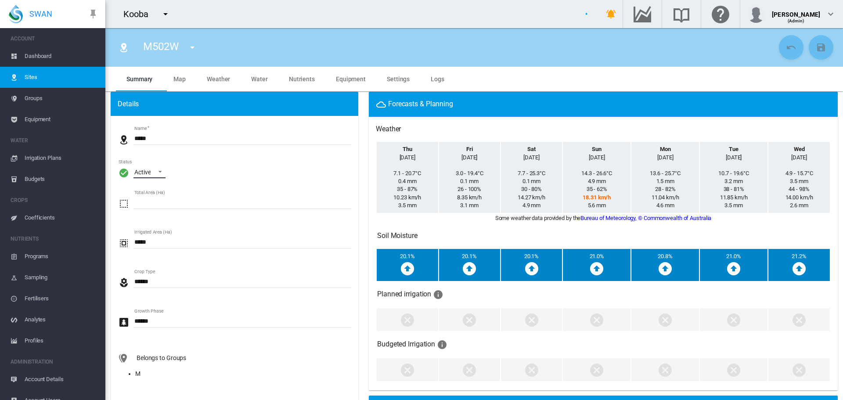
click at [163, 174] on span "\a Status\a : \a Active\a" at bounding box center [157, 171] width 11 height 8
click at [152, 215] on div "Archived" at bounding box center [145, 214] width 23 height 9
click at [816, 50] on md-icon "icon-content-save" at bounding box center [821, 47] width 11 height 11
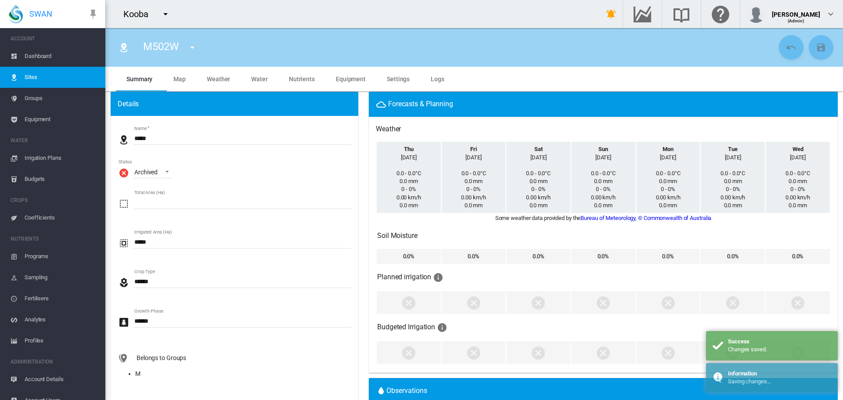
click at [194, 47] on md-icon "icon-menu-down" at bounding box center [192, 47] width 11 height 11
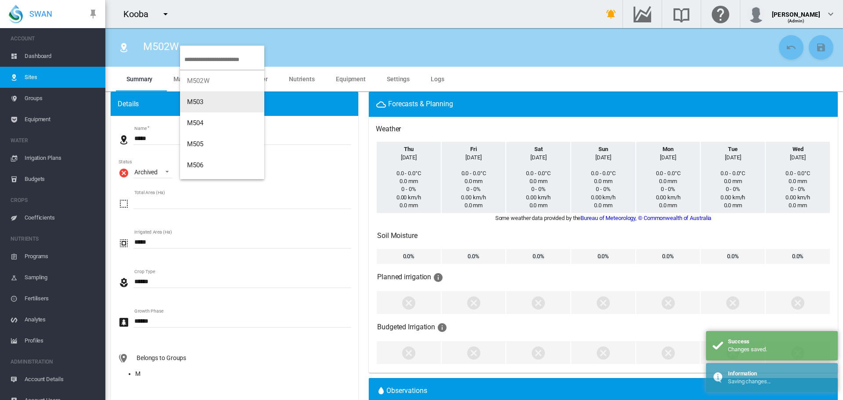
click at [201, 98] on span "M503" at bounding box center [195, 102] width 17 height 8
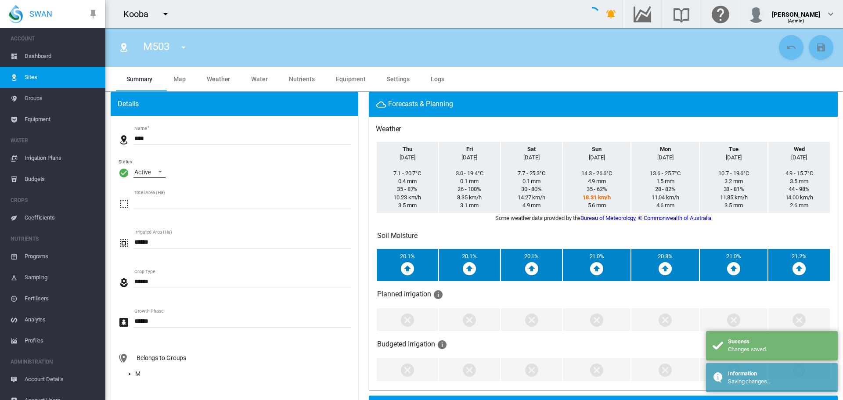
click at [159, 172] on span "\a Status\a : \a Active\a" at bounding box center [157, 171] width 11 height 8
click at [152, 210] on div "Archived" at bounding box center [145, 214] width 23 height 9
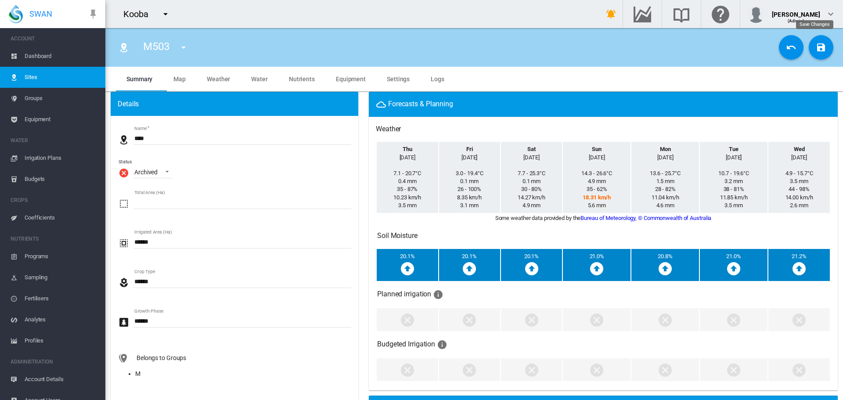
click at [816, 48] on md-icon "icon-content-save" at bounding box center [821, 47] width 11 height 11
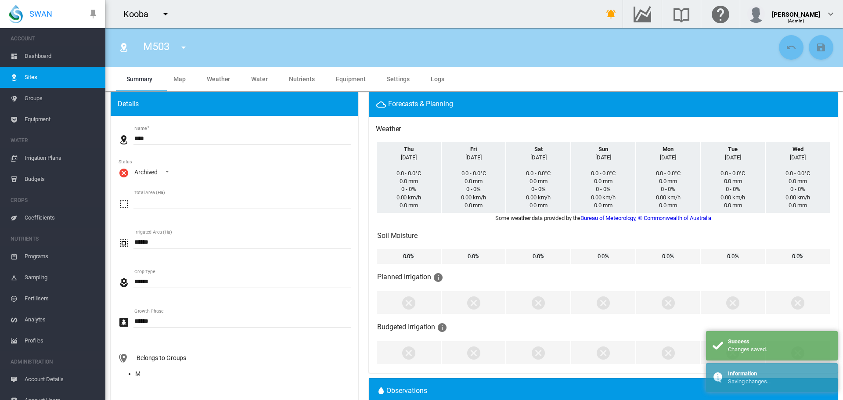
click at [183, 50] on md-icon "icon-menu-down" at bounding box center [183, 47] width 11 height 11
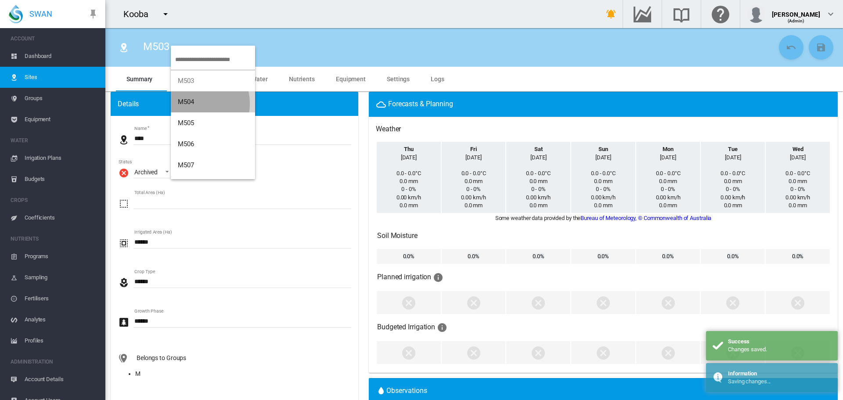
click at [191, 104] on span "M504" at bounding box center [186, 102] width 17 height 8
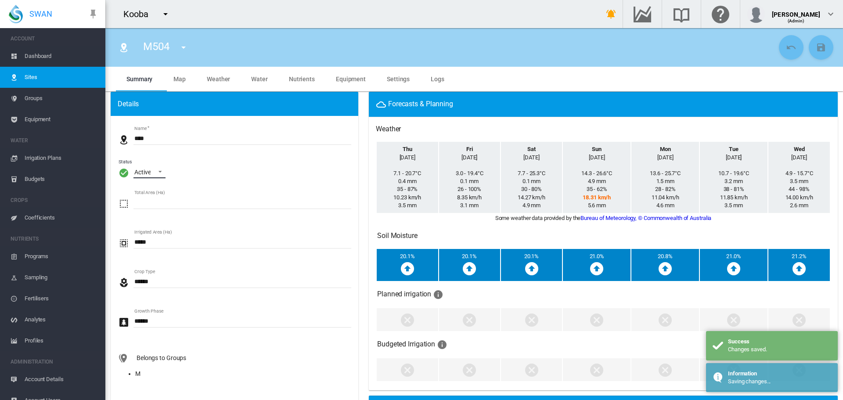
click at [156, 175] on span "\a Status\a : \a Active\a" at bounding box center [157, 171] width 11 height 8
click at [152, 218] on div "Archived" at bounding box center [145, 214] width 23 height 9
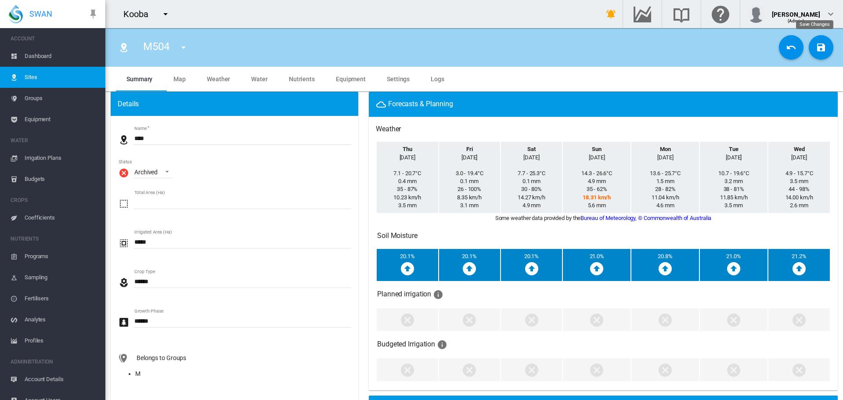
click at [816, 46] on md-icon "icon-content-save" at bounding box center [821, 47] width 11 height 11
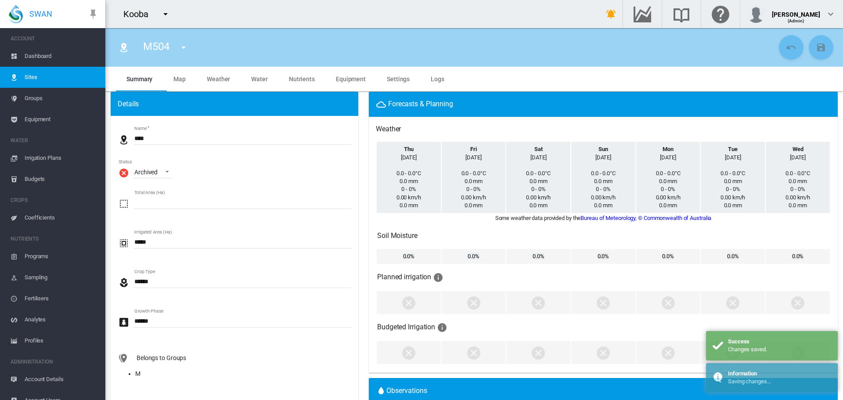
click at [184, 47] on md-icon "icon-menu-down" at bounding box center [183, 47] width 11 height 11
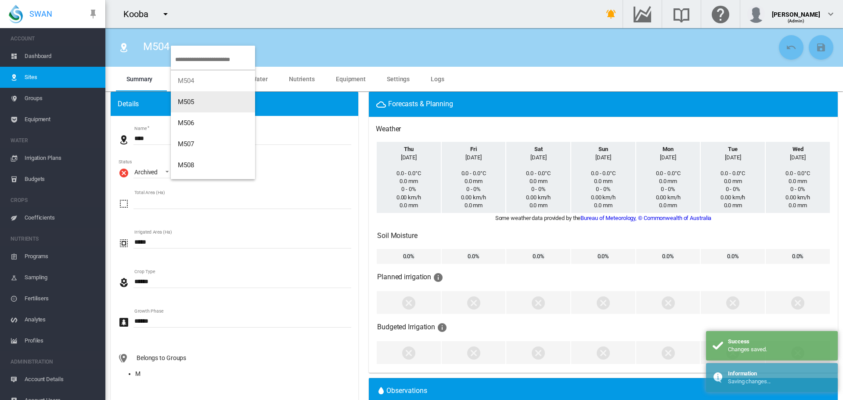
click at [191, 103] on span "M505" at bounding box center [186, 102] width 17 height 8
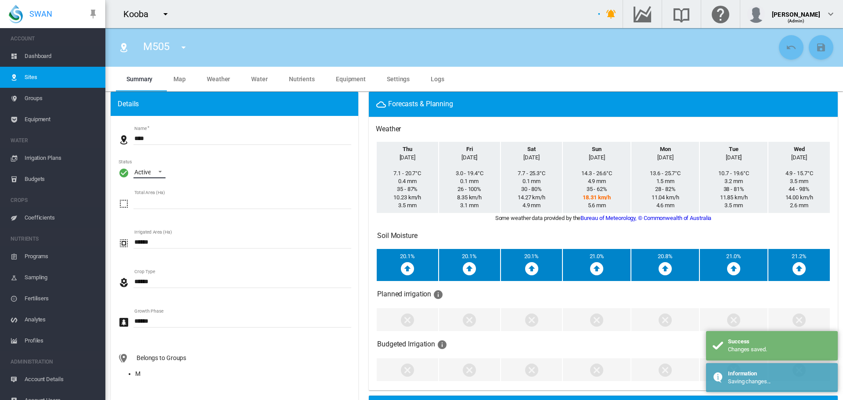
click at [162, 173] on span "\a Status\a : \a Active\a" at bounding box center [157, 171] width 11 height 8
click at [154, 214] on div "Archived" at bounding box center [145, 214] width 23 height 9
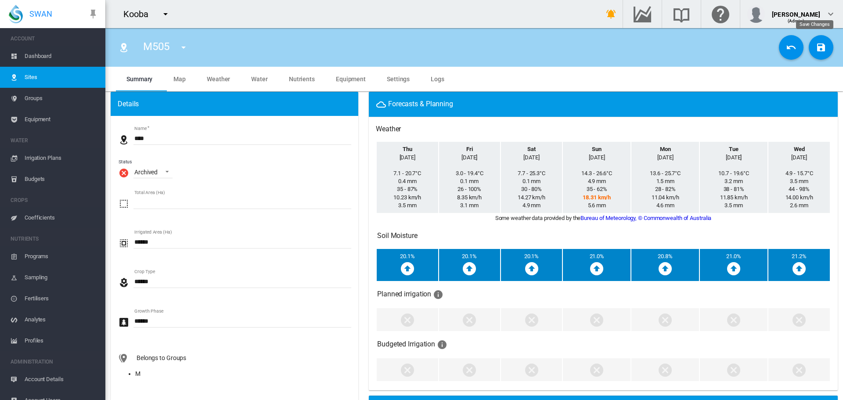
click at [816, 47] on md-icon "icon-content-save" at bounding box center [821, 47] width 11 height 11
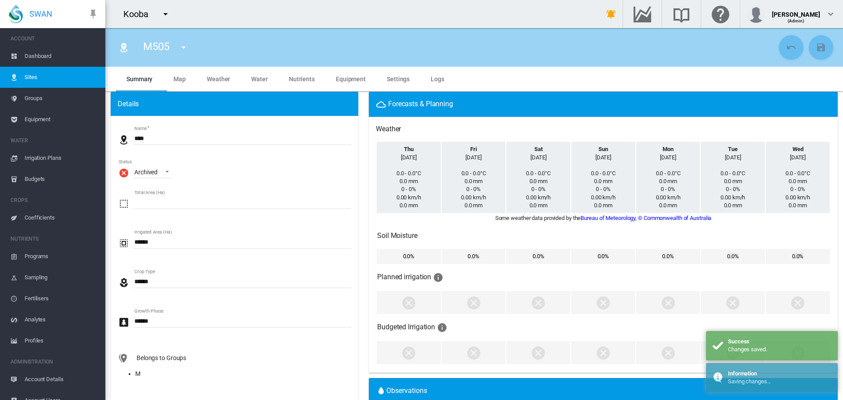
click at [185, 49] on md-icon "icon-menu-down" at bounding box center [183, 47] width 11 height 11
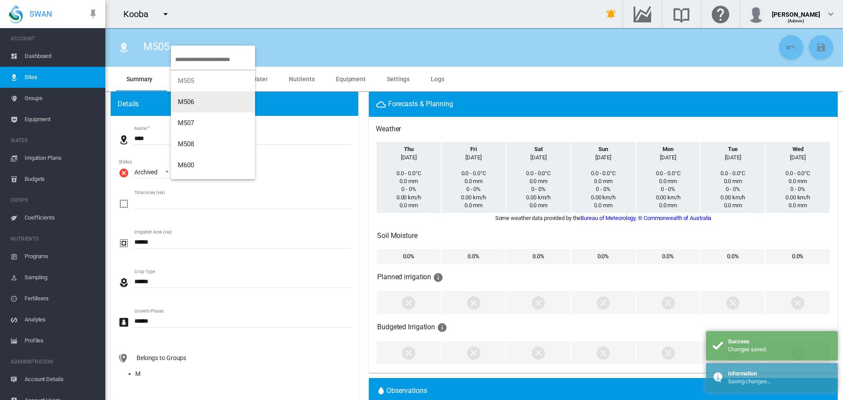
click at [192, 97] on button "M506" at bounding box center [213, 101] width 84 height 21
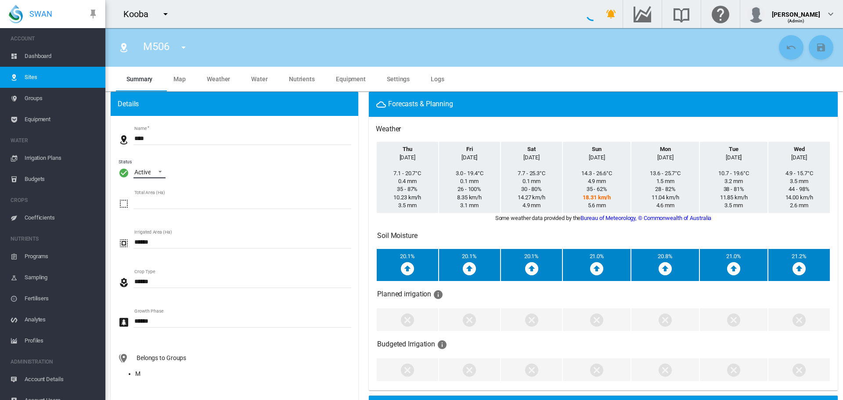
click at [158, 172] on span "\a Status\a : \a Active\a" at bounding box center [157, 171] width 11 height 8
click at [150, 218] on div "Archived" at bounding box center [145, 214] width 23 height 9
click at [810, 53] on button "Save Changes" at bounding box center [821, 47] width 25 height 25
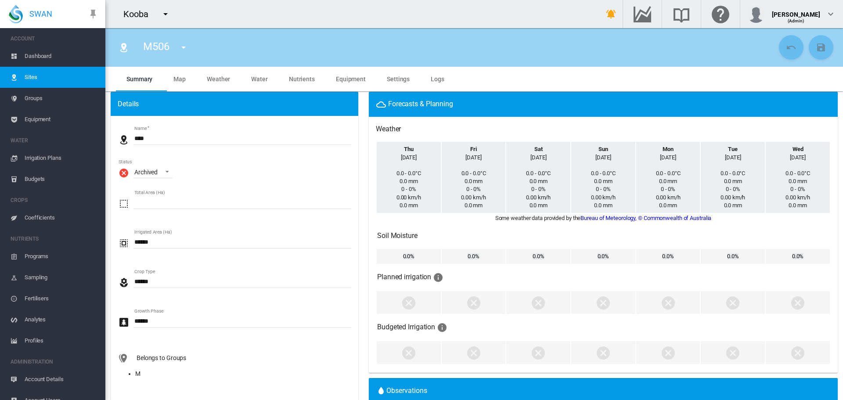
click at [185, 43] on md-icon "icon-menu-down" at bounding box center [183, 47] width 11 height 11
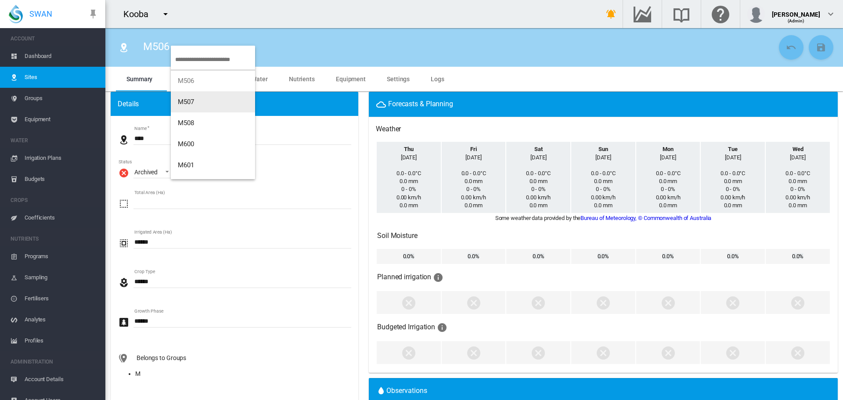
click at [188, 94] on button "M507" at bounding box center [213, 101] width 84 height 21
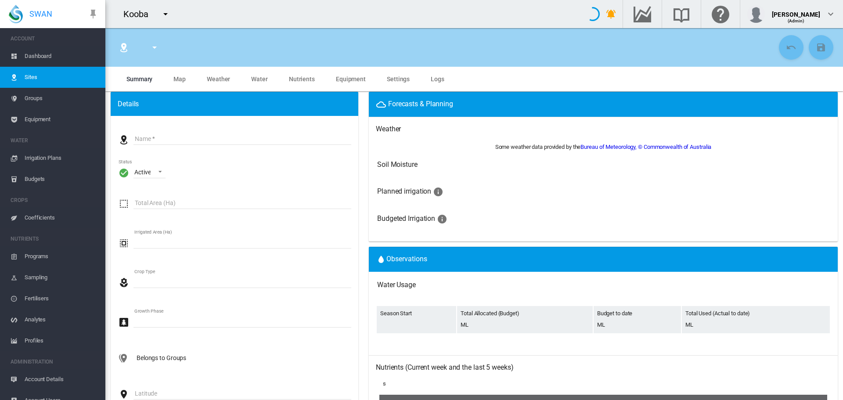
type input "****"
type input "*********"
type input "***"
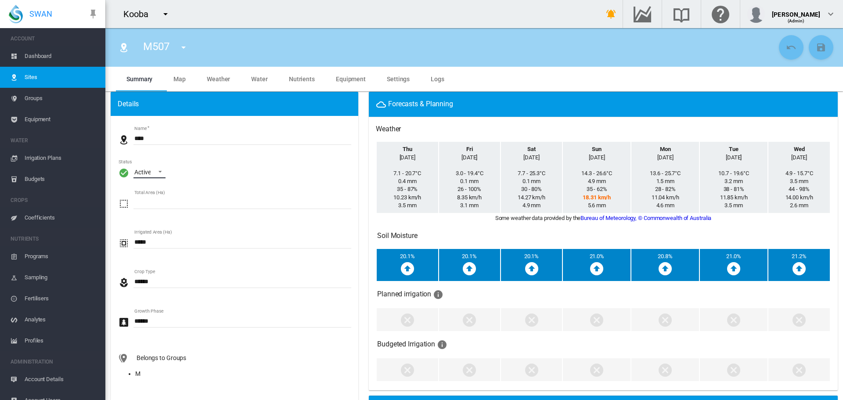
click at [160, 170] on span "\a Status\a : \a Active\a" at bounding box center [157, 171] width 11 height 8
click at [156, 211] on div "Archived" at bounding box center [145, 214] width 23 height 9
click at [816, 46] on md-icon "icon-content-save" at bounding box center [821, 47] width 11 height 11
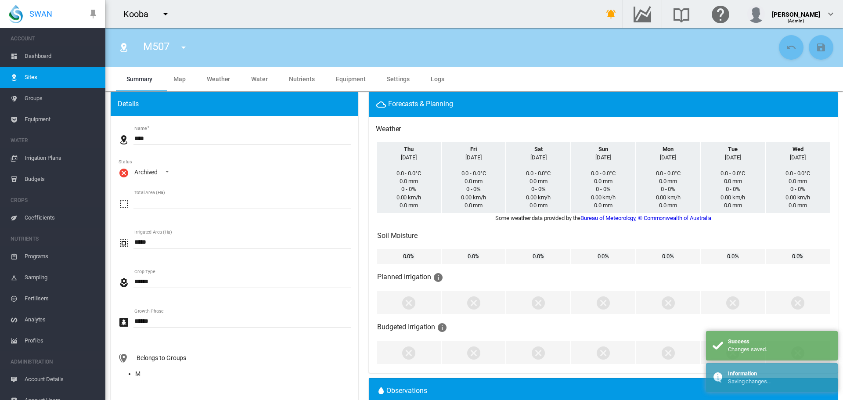
click at [188, 46] on md-icon "icon-menu-down" at bounding box center [183, 47] width 11 height 11
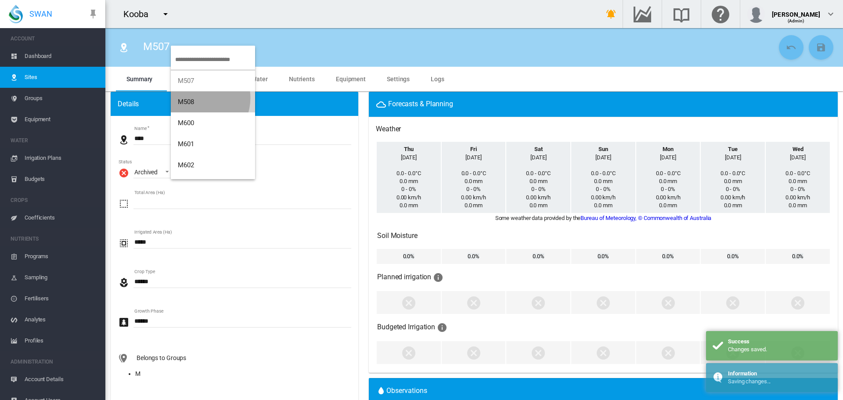
click at [198, 98] on button "M508" at bounding box center [213, 101] width 84 height 21
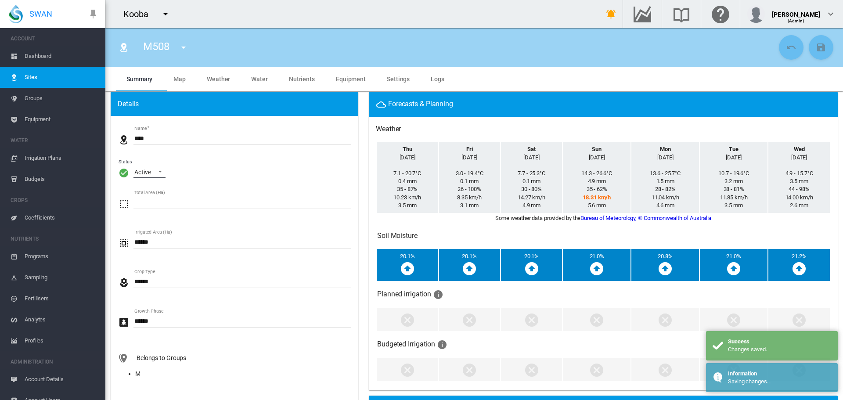
click at [161, 171] on span "\a Status\a : \a Active\a" at bounding box center [157, 171] width 11 height 8
click at [160, 205] on md-option "Archived" at bounding box center [157, 214] width 60 height 21
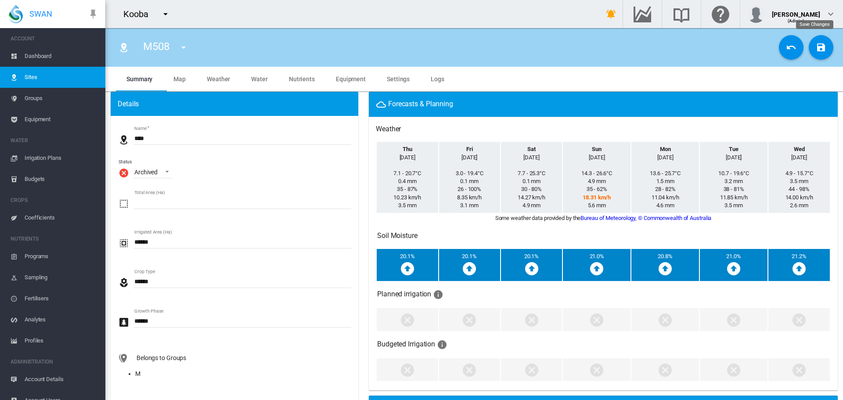
click at [816, 46] on md-icon "icon-content-save" at bounding box center [821, 47] width 11 height 11
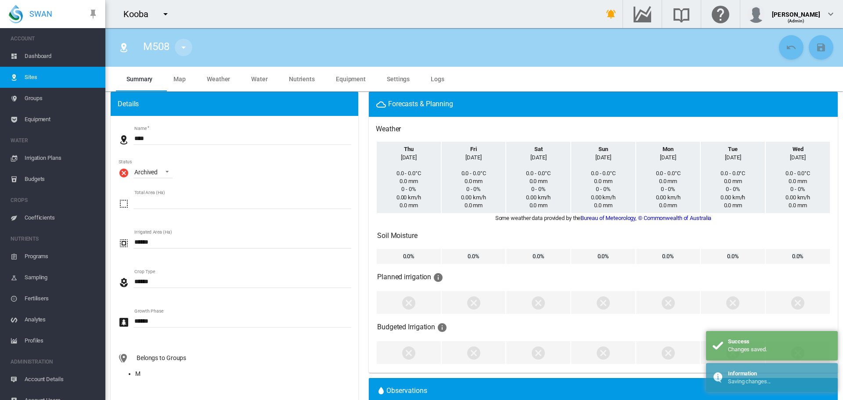
click at [185, 47] on md-icon "icon-menu-down" at bounding box center [183, 47] width 11 height 11
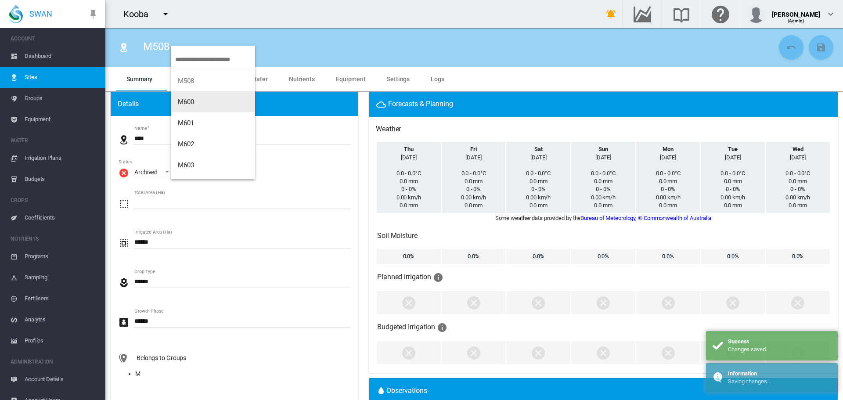
click at [187, 101] on span "M600" at bounding box center [186, 102] width 17 height 8
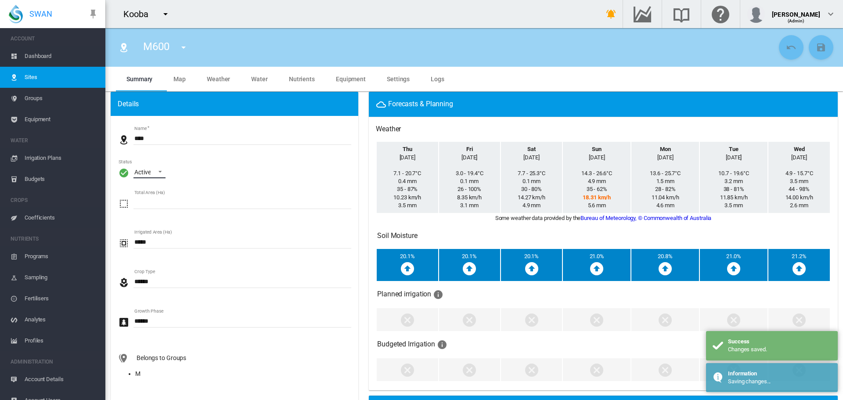
click at [138, 174] on div "Active" at bounding box center [142, 172] width 16 height 7
click at [147, 210] on md-option "Archived" at bounding box center [157, 214] width 60 height 21
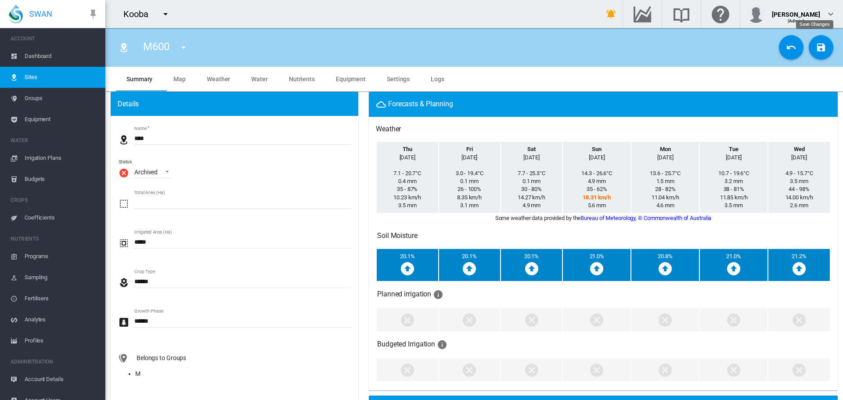
click at [816, 48] on md-icon "icon-content-save" at bounding box center [821, 47] width 11 height 11
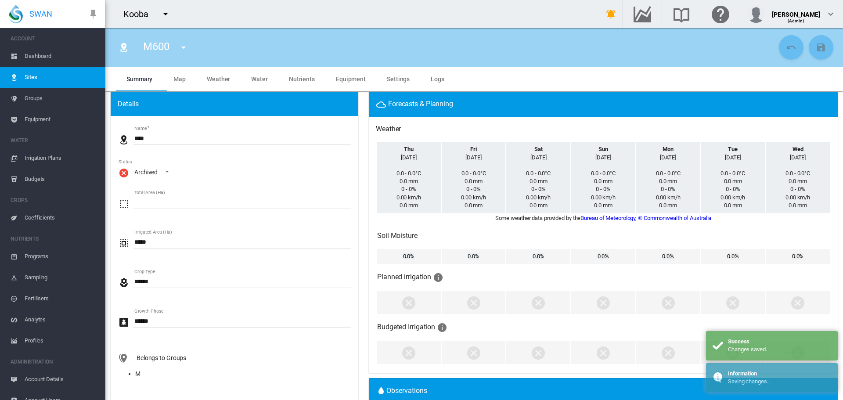
click at [188, 51] on md-icon "icon-menu-down" at bounding box center [183, 47] width 11 height 11
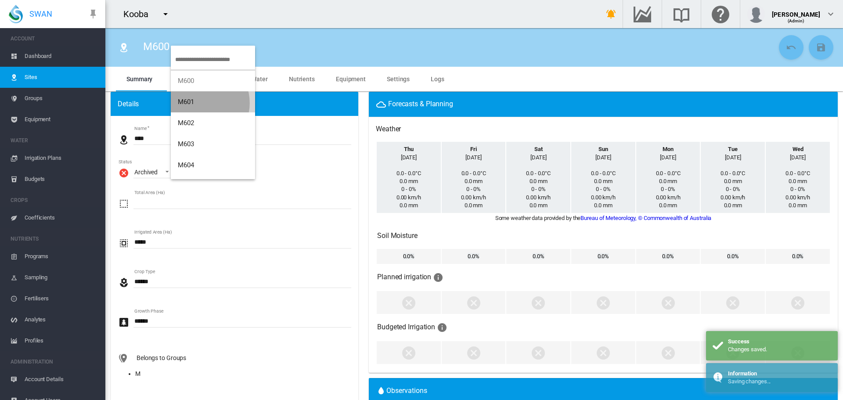
click at [199, 103] on button "M601" at bounding box center [213, 101] width 84 height 21
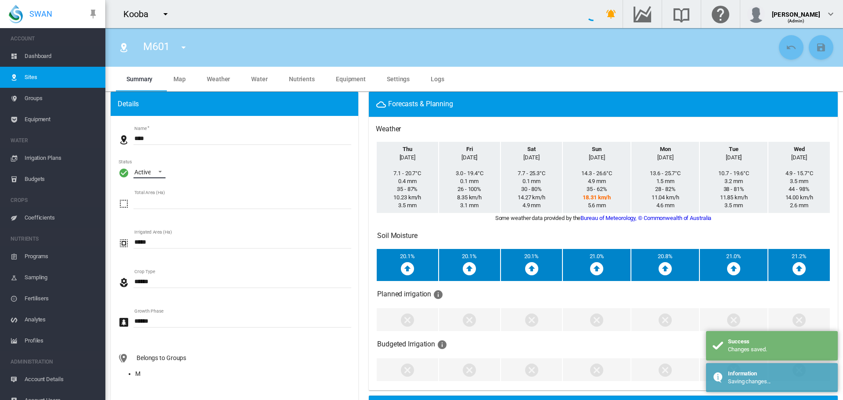
click at [156, 172] on span "\a Status\a : \a Active\a" at bounding box center [157, 171] width 11 height 8
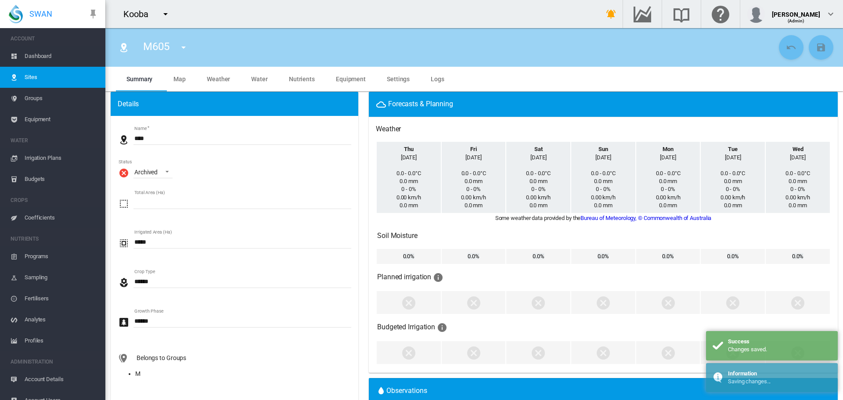
click at [184, 46] on md-icon "icon-menu-down" at bounding box center [183, 47] width 11 height 11
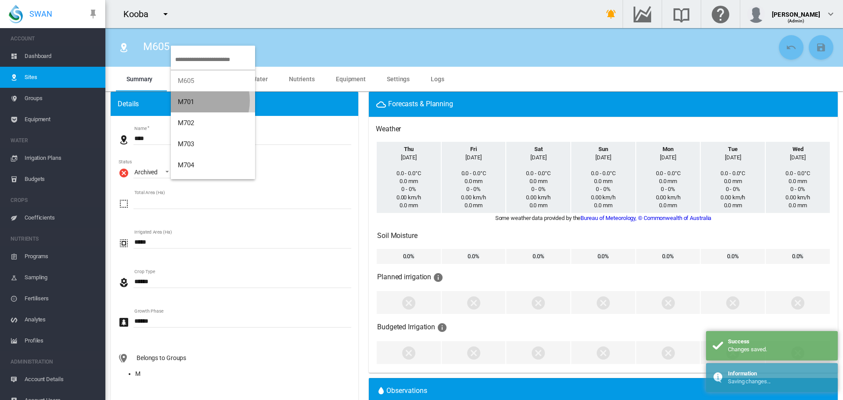
click at [195, 101] on button "M701" at bounding box center [213, 101] width 84 height 21
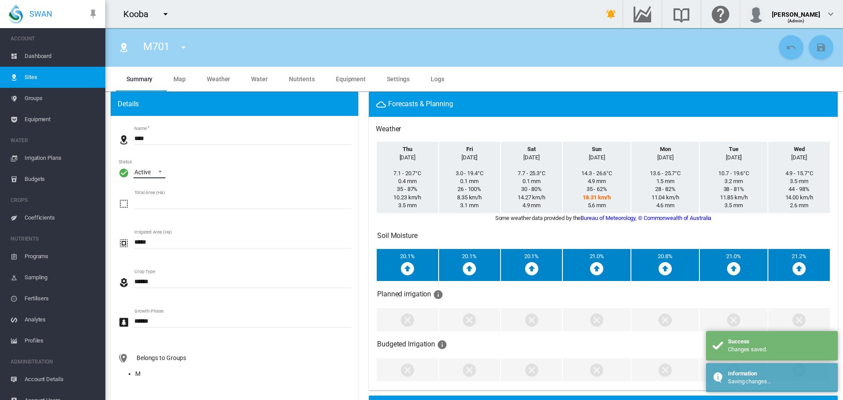
click at [159, 173] on span "\a Status\a : \a Active\a" at bounding box center [157, 171] width 11 height 8
click at [160, 210] on md-option "Archived" at bounding box center [157, 214] width 60 height 21
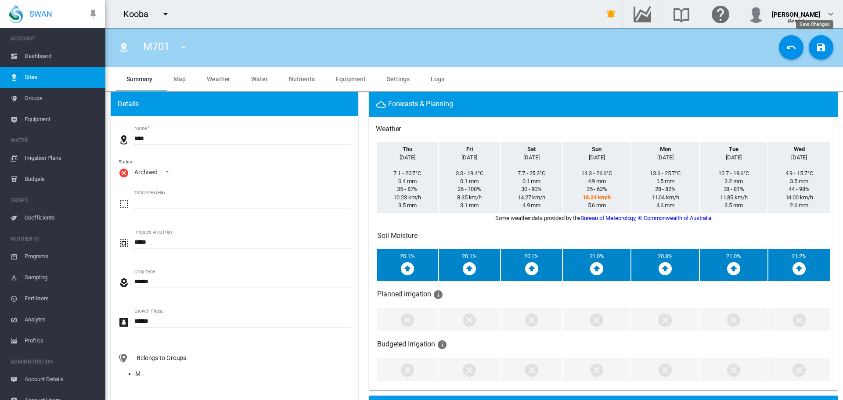
drag, startPoint x: 815, startPoint y: 49, endPoint x: 798, endPoint y: 47, distance: 17.6
click at [816, 49] on md-icon "icon-content-save" at bounding box center [821, 47] width 11 height 11
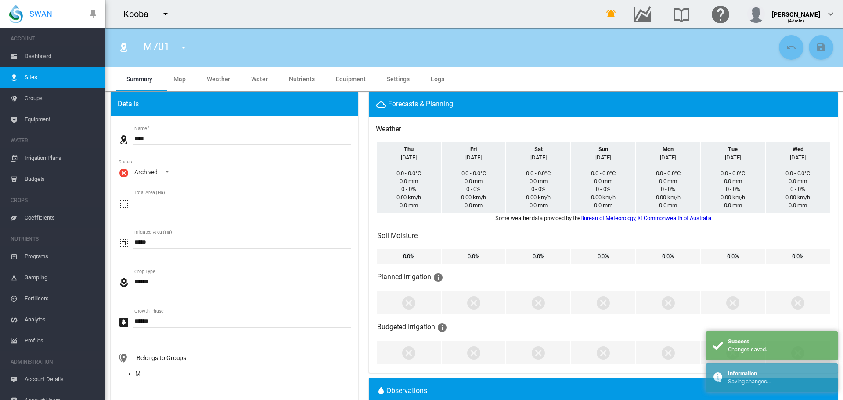
click at [185, 47] on md-icon "icon-menu-down" at bounding box center [183, 47] width 11 height 11
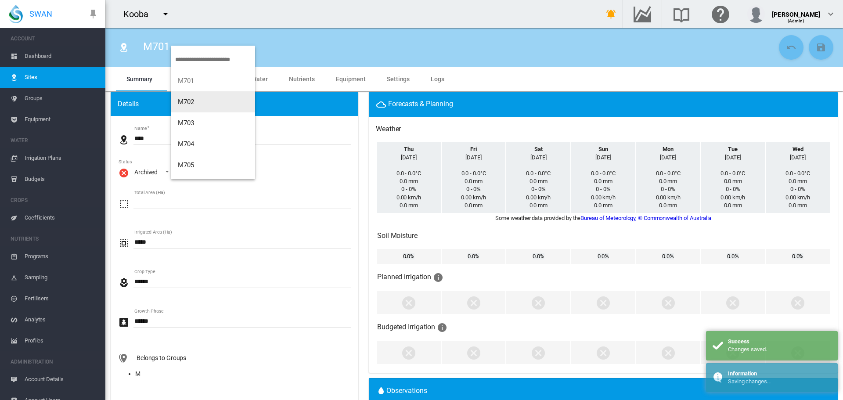
click at [186, 98] on button "M702" at bounding box center [213, 101] width 84 height 21
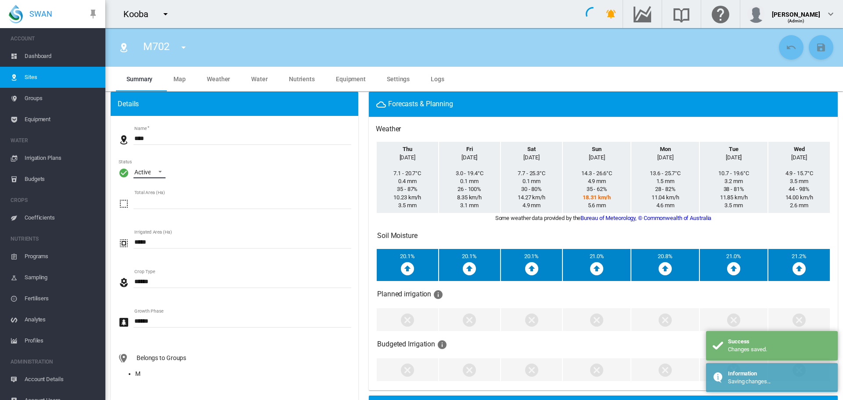
click at [160, 170] on span "\a Status\a : \a Active\a" at bounding box center [157, 171] width 11 height 8
click at [156, 215] on div "Archived" at bounding box center [145, 214] width 23 height 9
click at [816, 45] on md-icon "icon-content-save" at bounding box center [821, 47] width 11 height 11
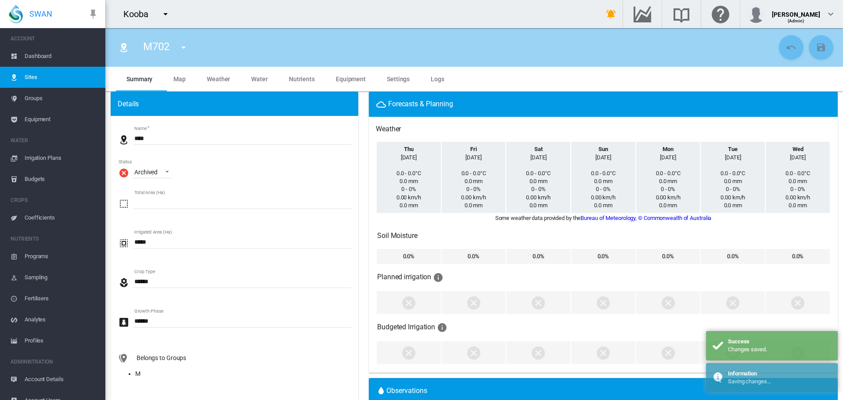
click at [185, 44] on md-icon "icon-menu-down" at bounding box center [183, 47] width 11 height 11
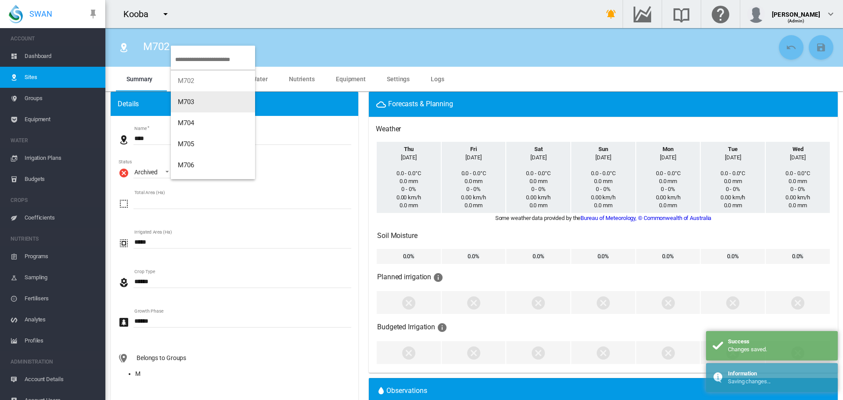
click at [191, 105] on span "M703" at bounding box center [186, 102] width 17 height 8
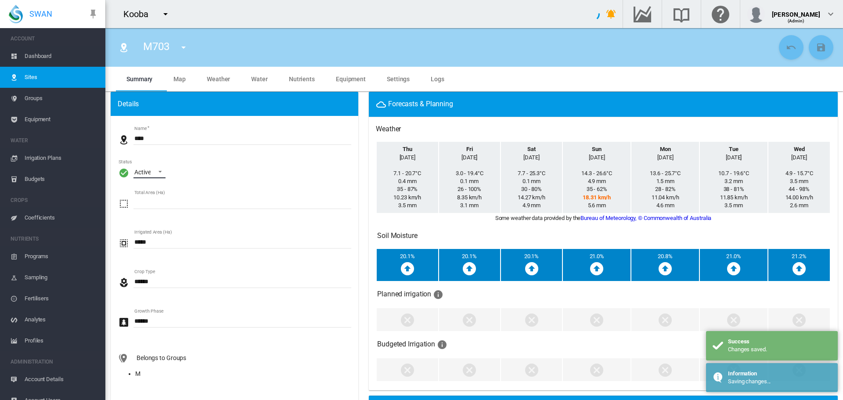
click at [157, 171] on span "\a Status\a : \a Active\a" at bounding box center [157, 171] width 11 height 8
click at [158, 221] on md-option "Archived" at bounding box center [157, 214] width 60 height 21
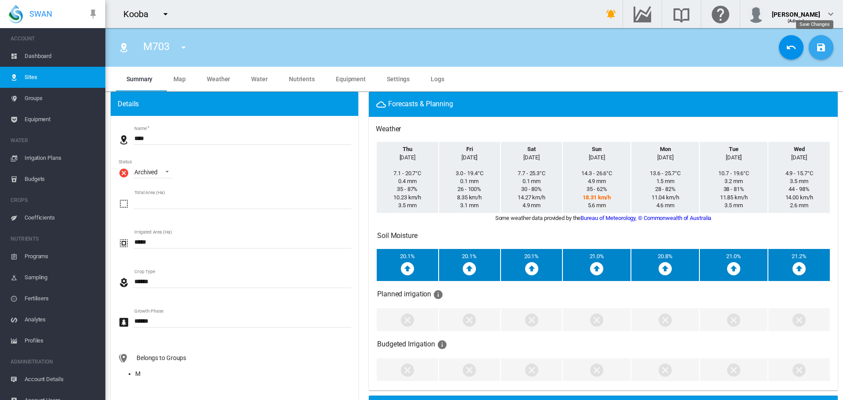
click at [816, 47] on md-icon "icon-content-save" at bounding box center [821, 47] width 11 height 11
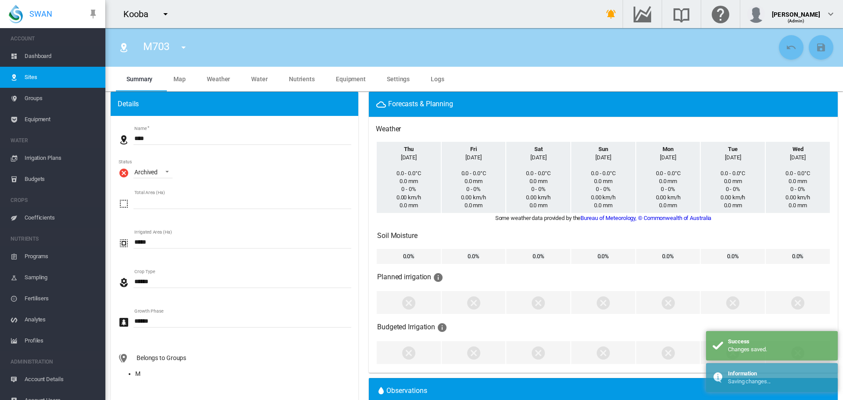
click at [186, 45] on md-icon "icon-menu-down" at bounding box center [183, 47] width 11 height 11
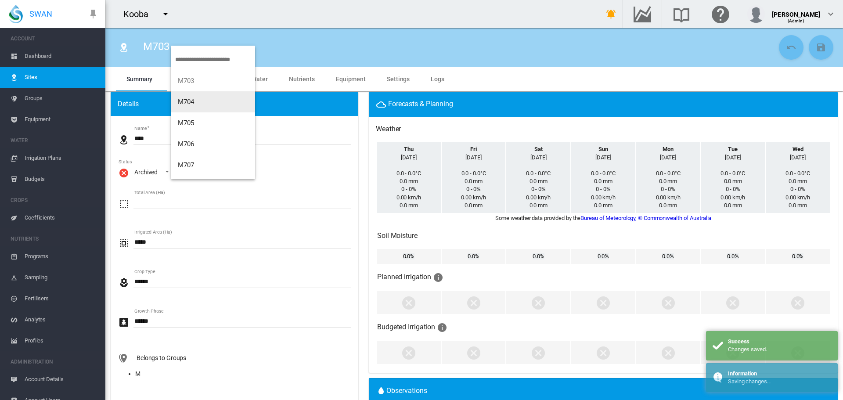
click at [188, 100] on span "M704" at bounding box center [186, 102] width 17 height 8
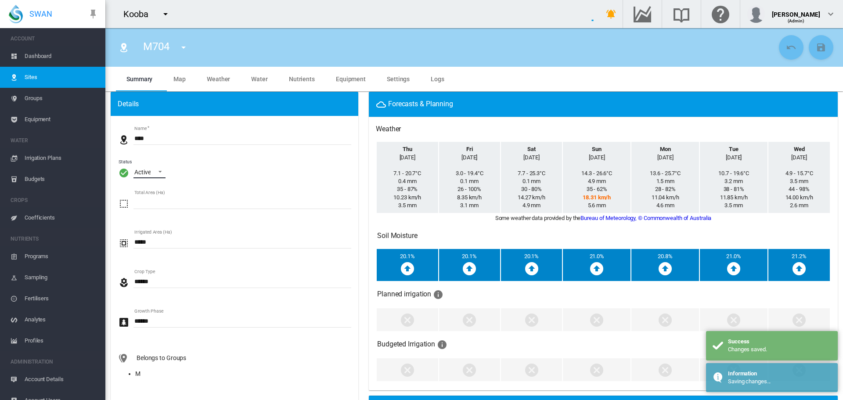
click at [161, 170] on span "\a Status\a : \a Active\a" at bounding box center [157, 171] width 11 height 8
click at [159, 220] on md-option "Archived" at bounding box center [157, 214] width 60 height 21
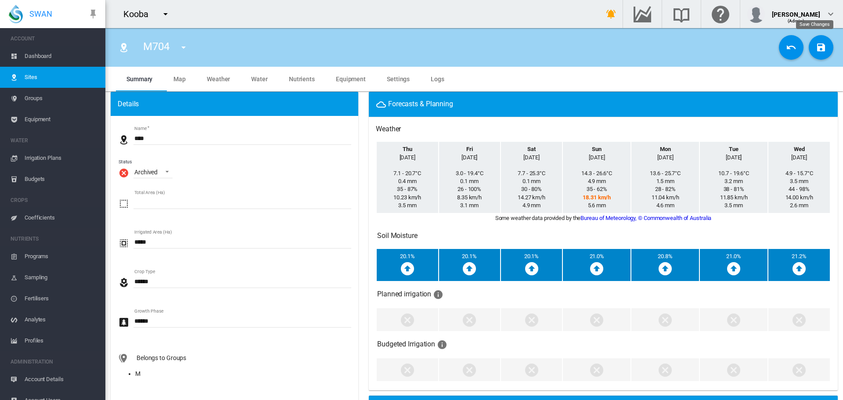
click at [816, 45] on md-icon "icon-content-save" at bounding box center [821, 47] width 11 height 11
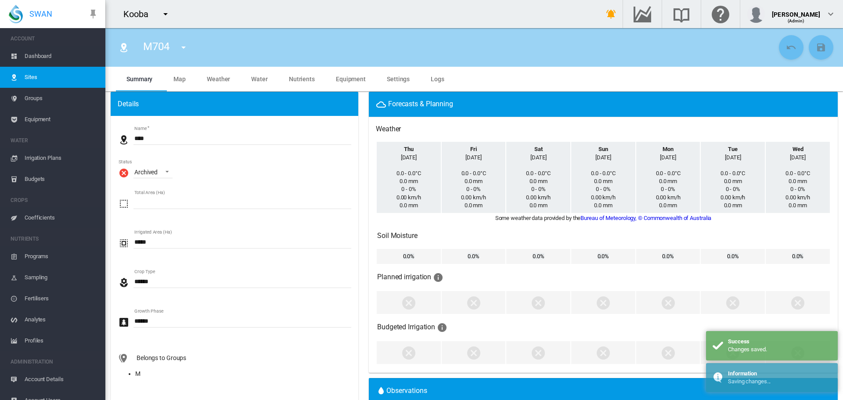
click at [185, 47] on md-icon "icon-menu-down" at bounding box center [183, 47] width 11 height 11
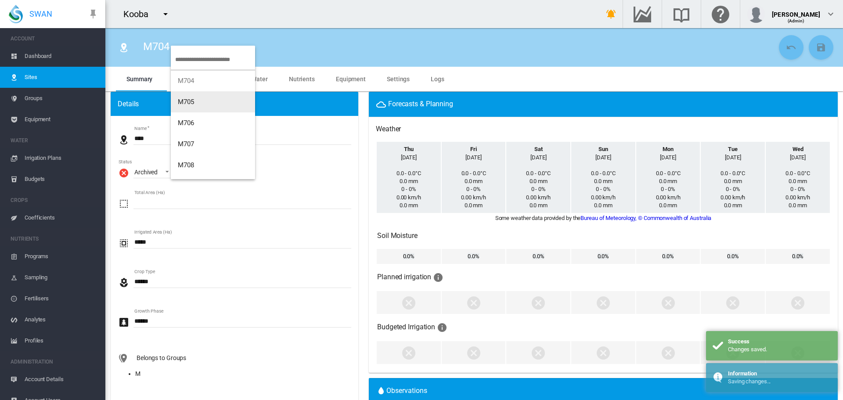
click at [191, 100] on span "M705" at bounding box center [186, 102] width 17 height 8
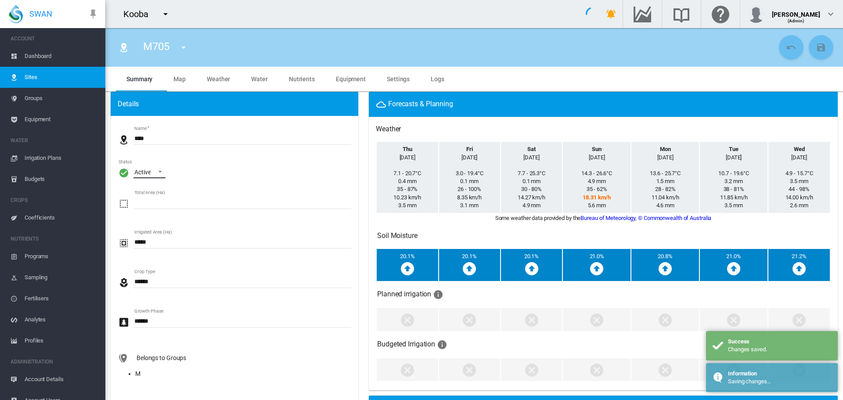
click at [157, 171] on span "\a Status\a : \a Active\a" at bounding box center [157, 171] width 11 height 8
click at [157, 212] on div "Archived" at bounding box center [145, 214] width 23 height 9
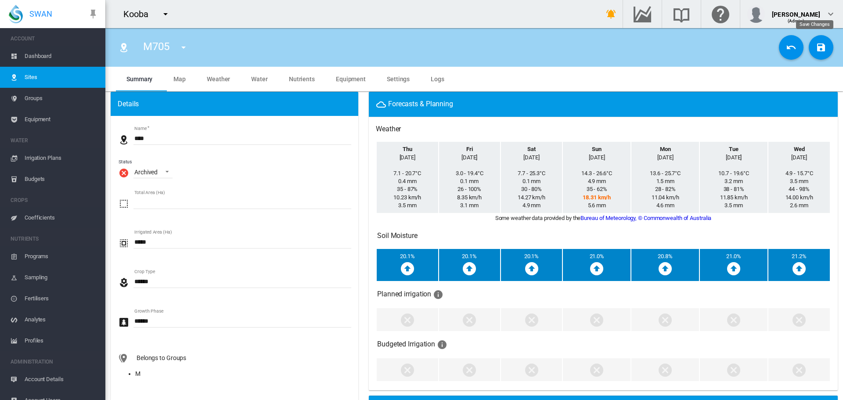
click at [816, 44] on md-icon "icon-content-save" at bounding box center [821, 47] width 11 height 11
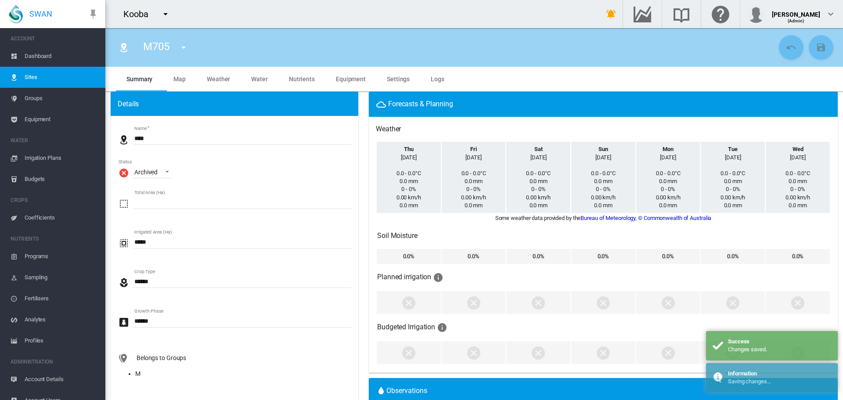
click at [184, 49] on md-icon "icon-menu-down" at bounding box center [183, 47] width 11 height 11
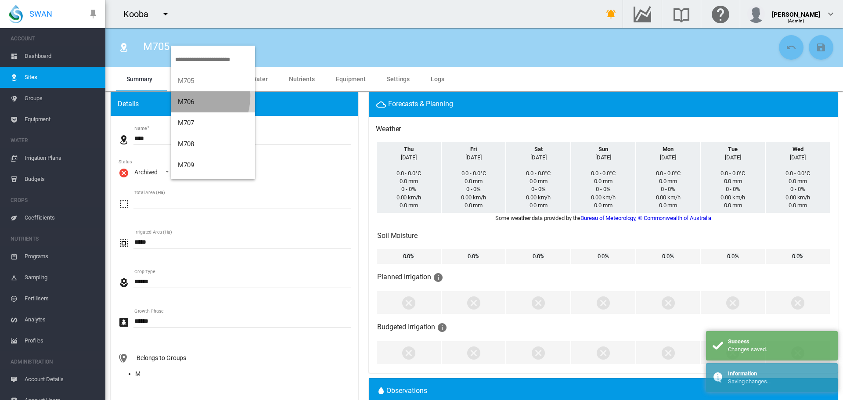
click at [186, 96] on button "M706" at bounding box center [213, 101] width 84 height 21
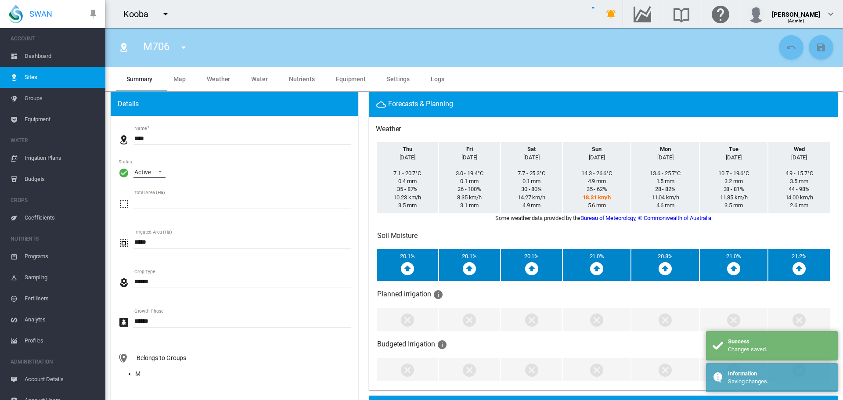
click at [161, 172] on span "\a Status\a : \a Active\a" at bounding box center [157, 171] width 11 height 8
click at [162, 216] on md-option "Archived" at bounding box center [157, 214] width 60 height 21
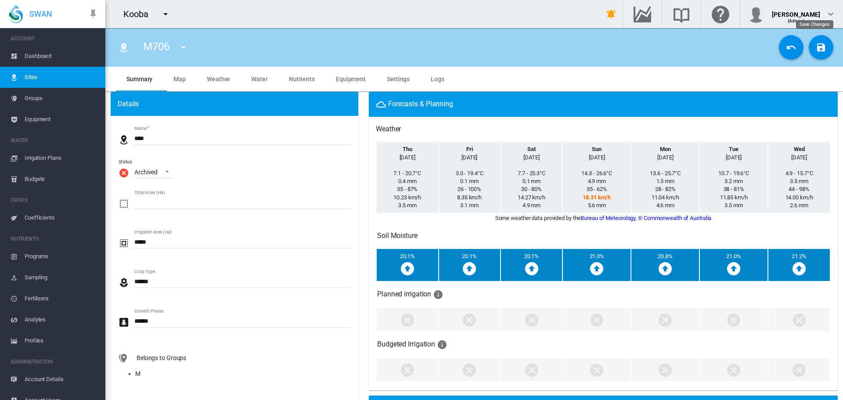
click at [816, 51] on md-icon "icon-content-save" at bounding box center [821, 47] width 11 height 11
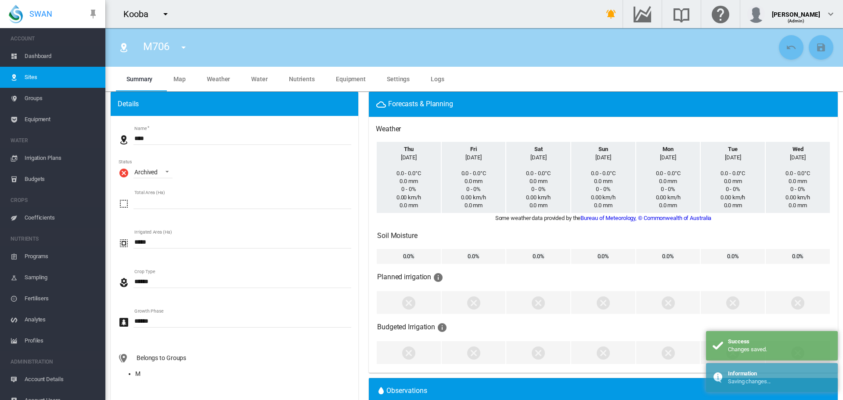
click at [183, 49] on md-icon "icon-menu-down" at bounding box center [183, 47] width 11 height 11
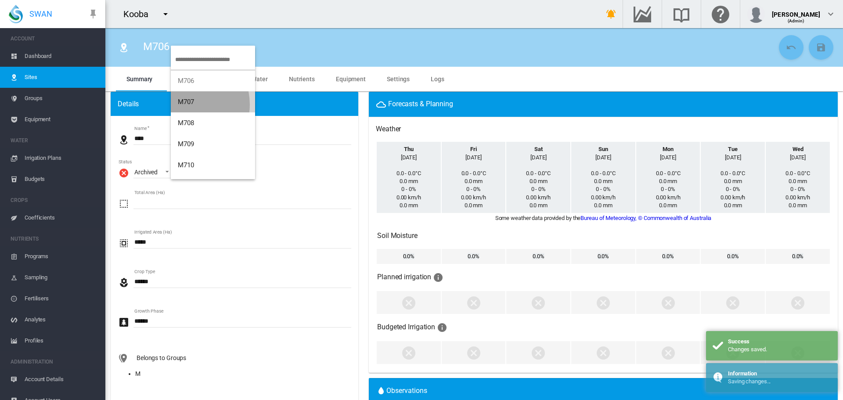
click at [184, 105] on span "M707" at bounding box center [186, 102] width 17 height 8
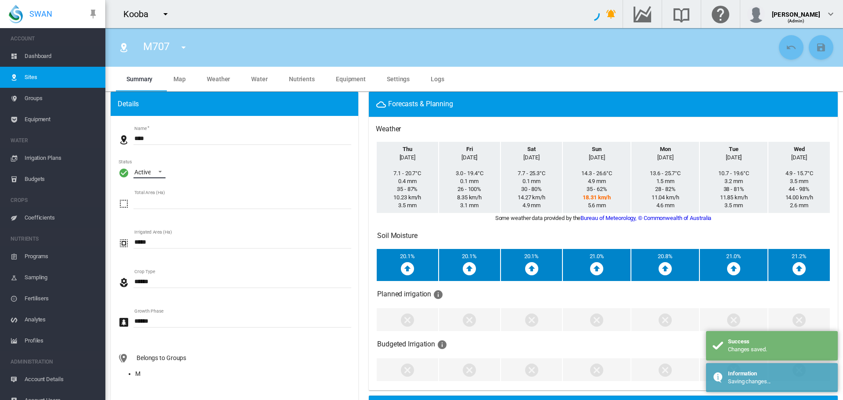
click at [160, 170] on span "\a Status\a : \a Active\a" at bounding box center [157, 171] width 11 height 8
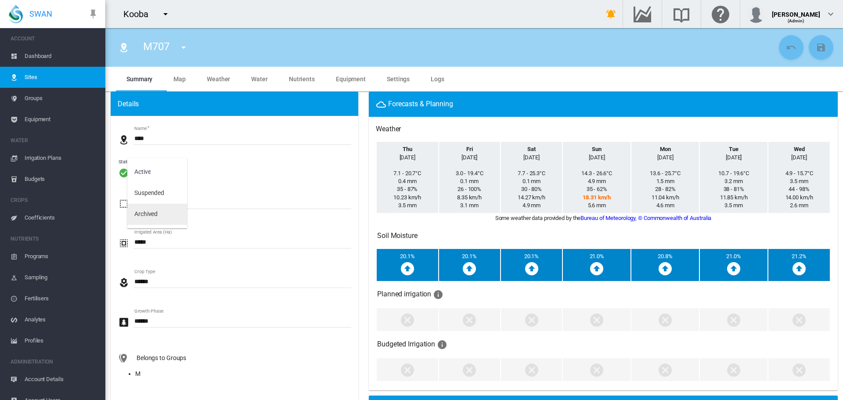
click at [163, 213] on md-option "Archived" at bounding box center [157, 214] width 60 height 21
click at [817, 49] on md-icon "icon-content-save" at bounding box center [821, 47] width 11 height 11
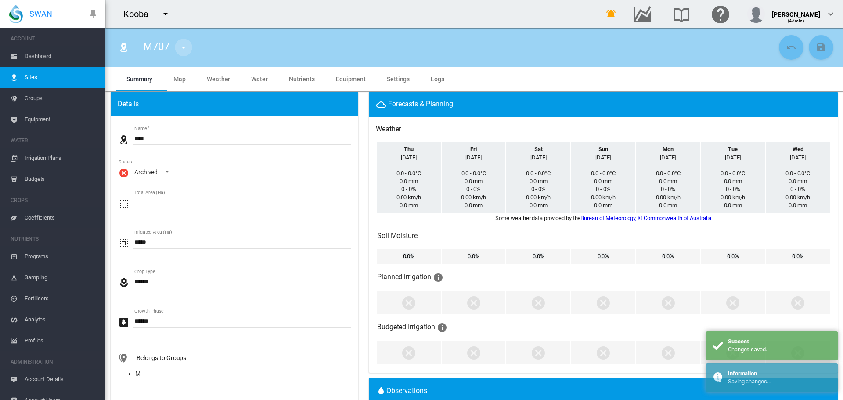
click at [184, 47] on md-icon "icon-menu-down" at bounding box center [183, 47] width 11 height 11
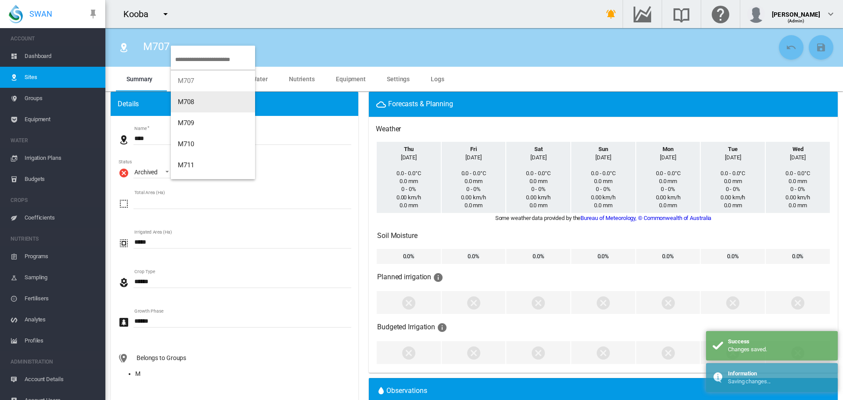
click at [198, 103] on button "M708" at bounding box center [213, 101] width 84 height 21
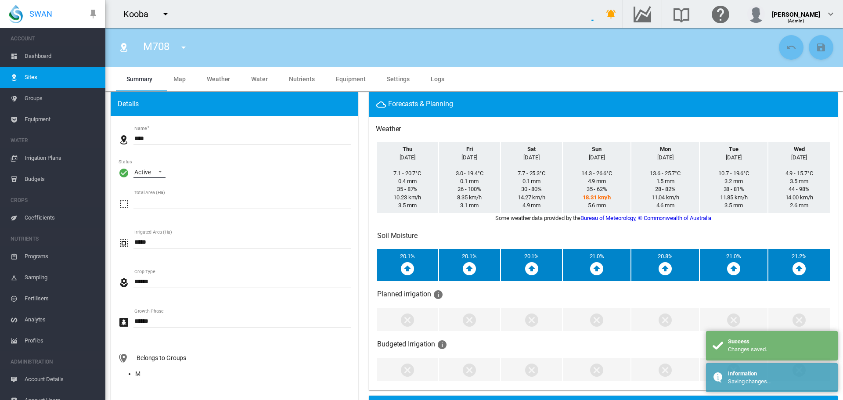
click at [156, 174] on span "\a Status\a : \a Active\a" at bounding box center [157, 171] width 11 height 8
click at [156, 211] on div "Archived" at bounding box center [145, 214] width 23 height 9
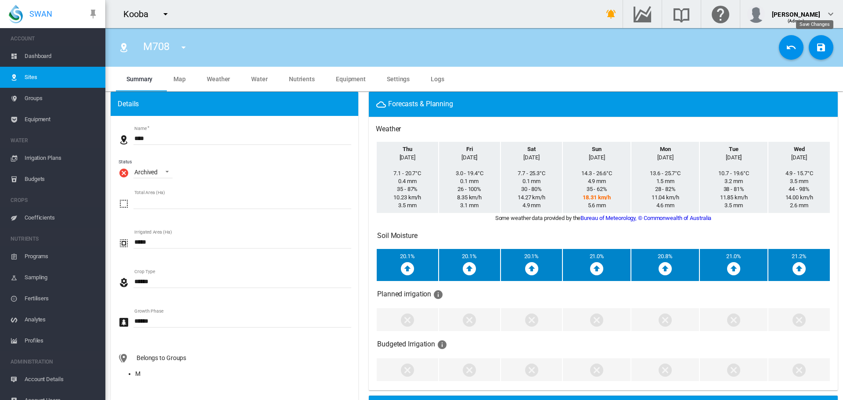
click at [816, 45] on md-icon "icon-content-save" at bounding box center [821, 47] width 11 height 11
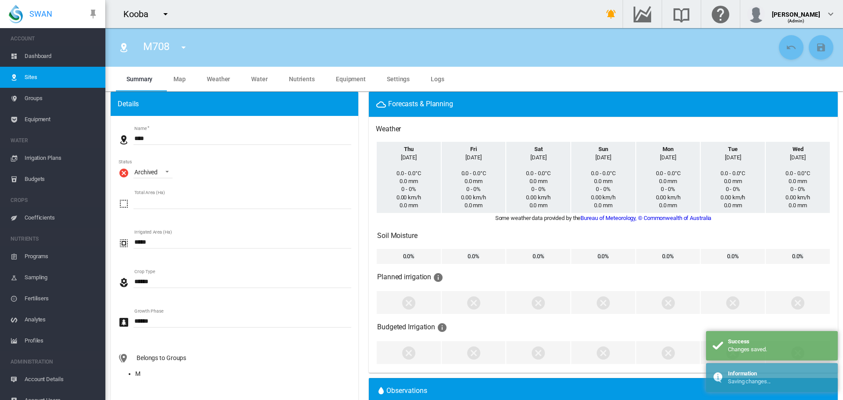
click at [184, 47] on md-icon "icon-menu-down" at bounding box center [183, 47] width 11 height 11
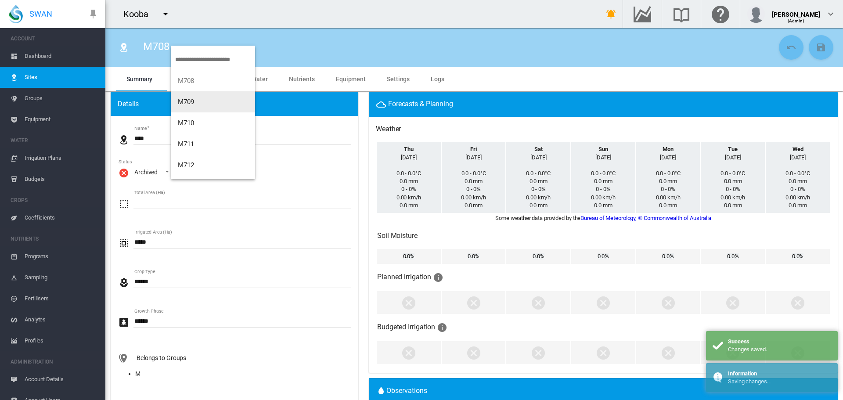
click at [185, 99] on span "M709" at bounding box center [186, 102] width 17 height 8
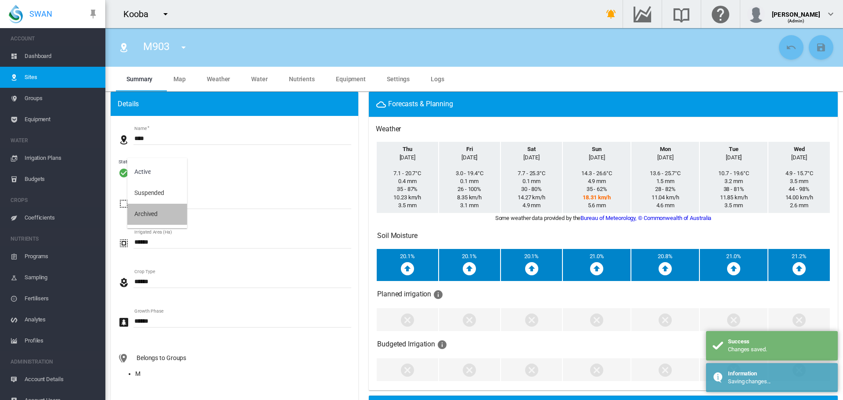
click at [157, 211] on div "Archived" at bounding box center [145, 214] width 23 height 9
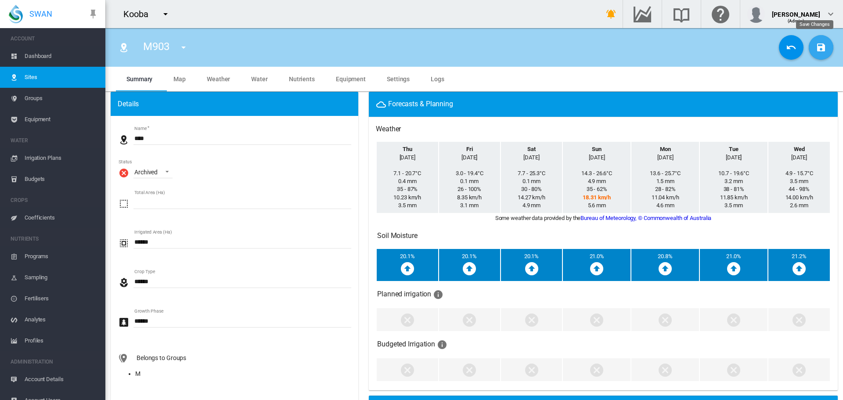
click at [816, 47] on md-icon "icon-content-save" at bounding box center [821, 47] width 11 height 11
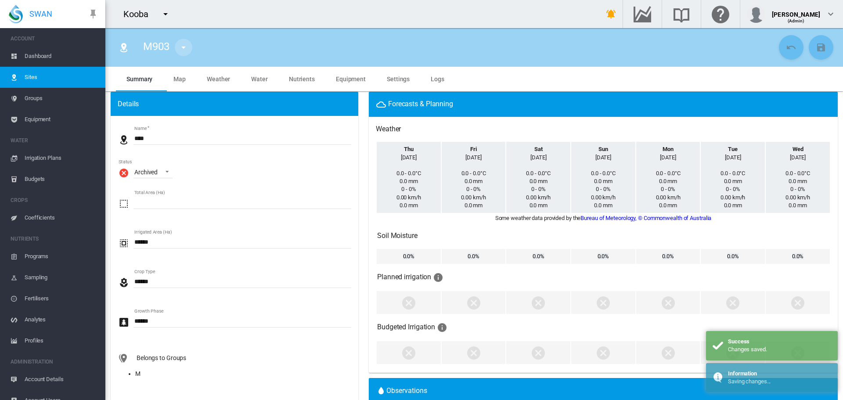
click at [183, 44] on md-icon "icon-menu-down" at bounding box center [183, 47] width 11 height 11
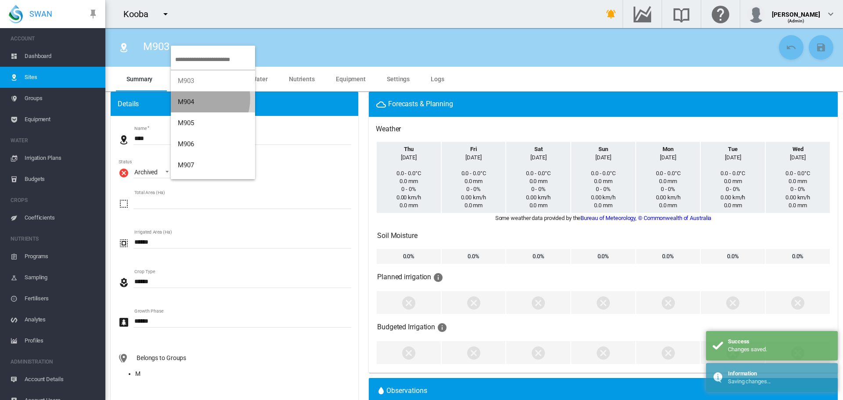
click at [195, 98] on span "M904" at bounding box center [186, 102] width 17 height 8
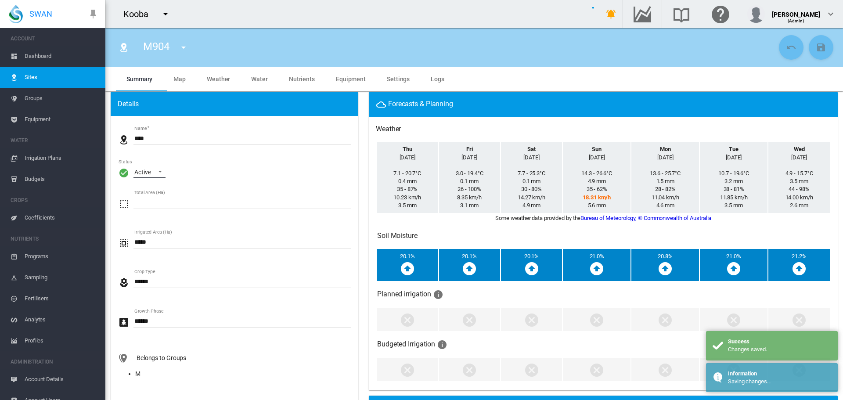
click at [159, 171] on span "\a Status\a : \a Active\a" at bounding box center [157, 171] width 11 height 8
click at [161, 219] on md-option "Archived" at bounding box center [157, 214] width 60 height 21
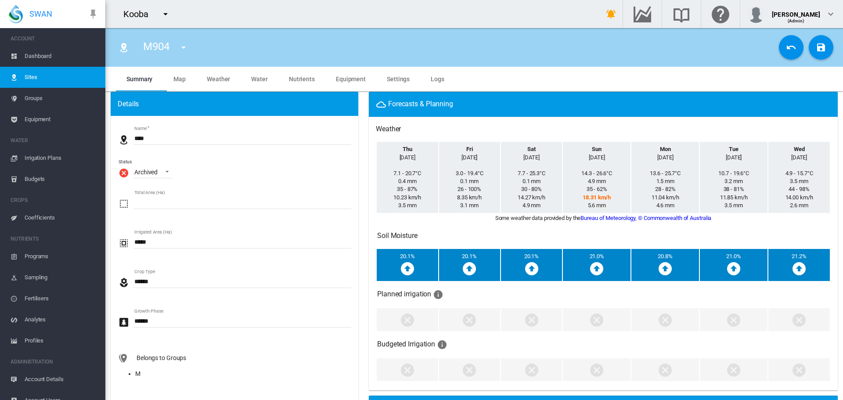
click at [829, 47] on div "M904 M904 M905 M906 M907 M908 W801 W901 W902 W903 W904" at bounding box center [474, 47] width 724 height 25
click at [817, 47] on md-icon "icon-content-save" at bounding box center [821, 47] width 11 height 11
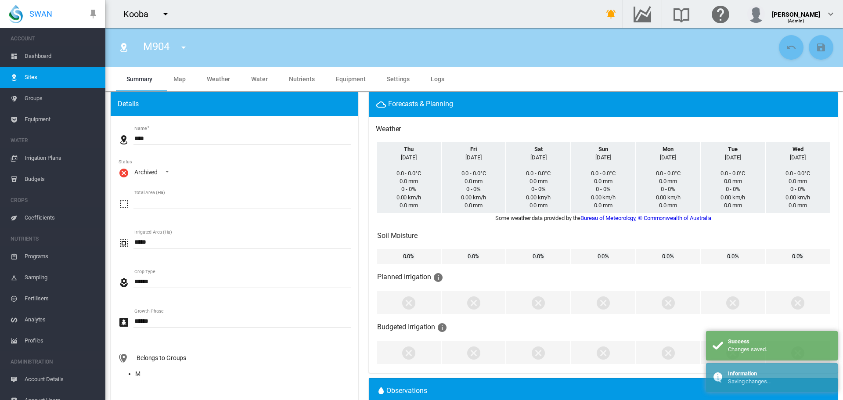
click at [183, 47] on md-icon "icon-menu-down" at bounding box center [183, 47] width 11 height 11
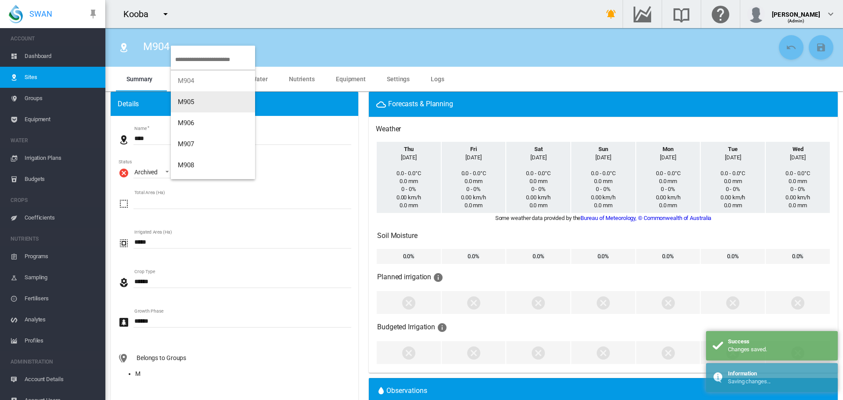
click at [198, 104] on button "M905" at bounding box center [213, 101] width 84 height 21
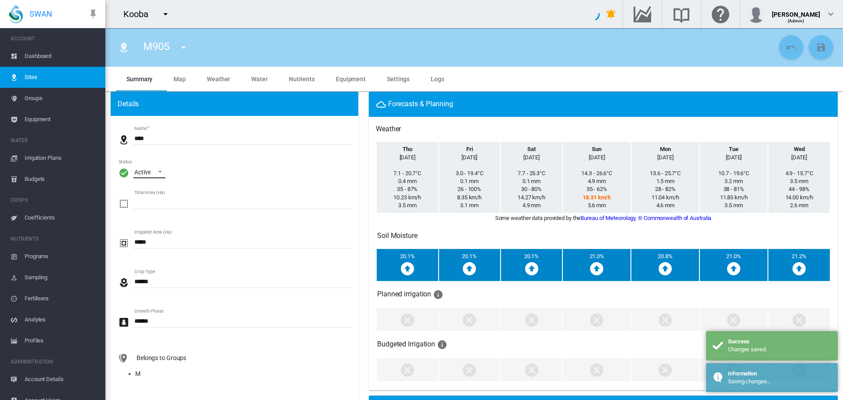
click at [158, 175] on md-select-value "Active" at bounding box center [150, 171] width 32 height 13
click at [154, 211] on div "Archived" at bounding box center [145, 214] width 23 height 9
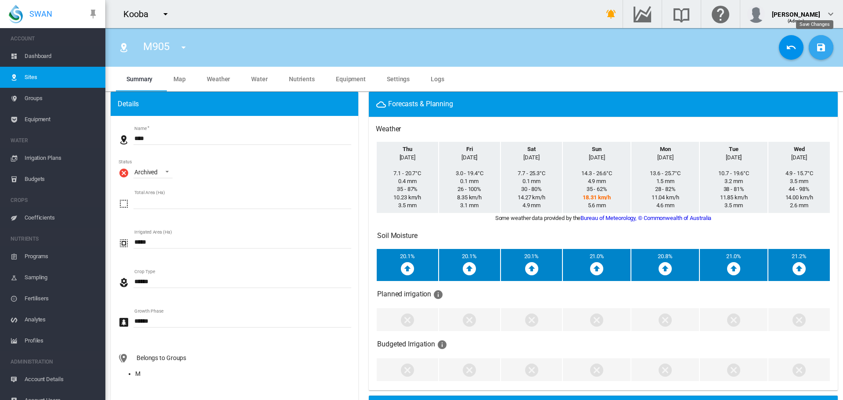
click at [816, 42] on md-icon "icon-content-save" at bounding box center [821, 47] width 11 height 11
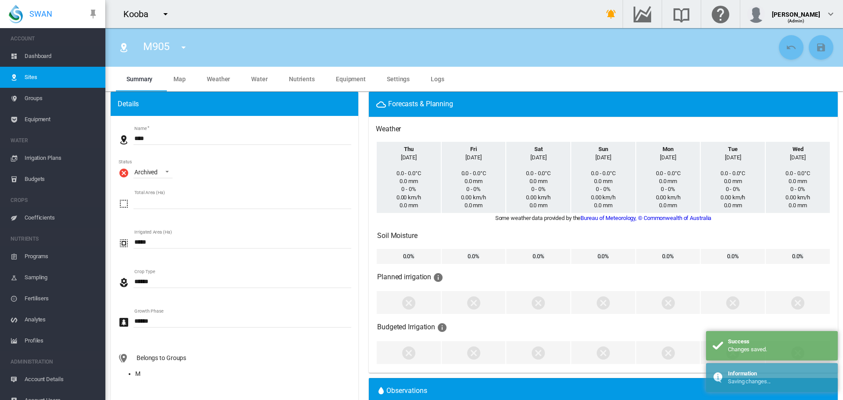
click at [187, 49] on md-icon "icon-menu-down" at bounding box center [183, 47] width 11 height 11
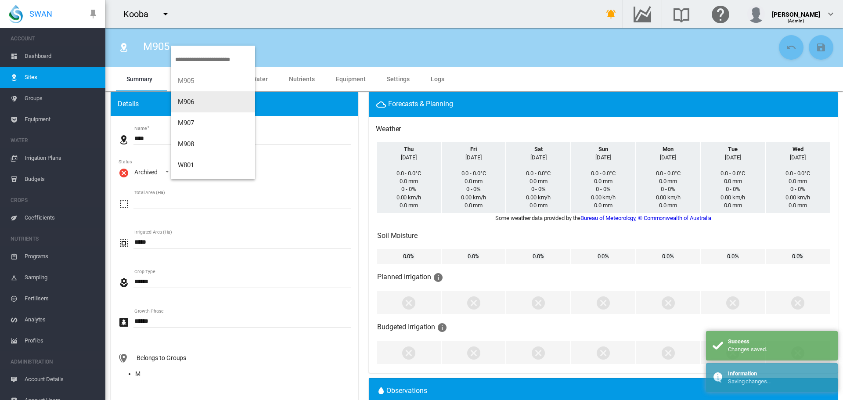
click at [192, 106] on button "M906" at bounding box center [213, 101] width 84 height 21
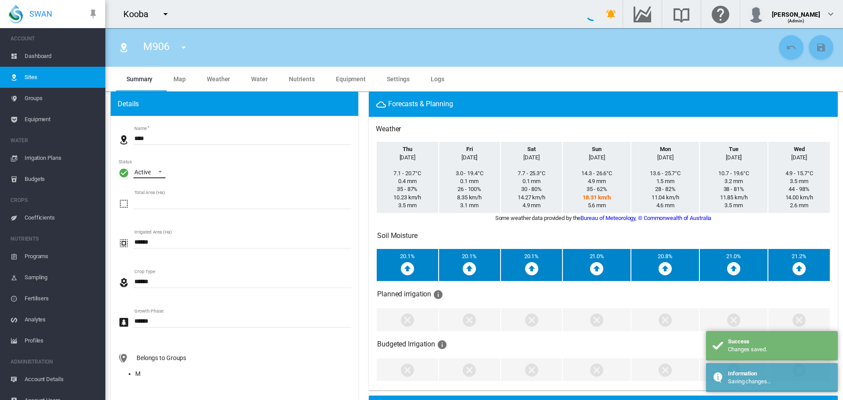
click at [161, 171] on span "\a Status\a : \a Active\a" at bounding box center [157, 171] width 11 height 8
click at [161, 211] on md-option "Archived" at bounding box center [157, 214] width 60 height 21
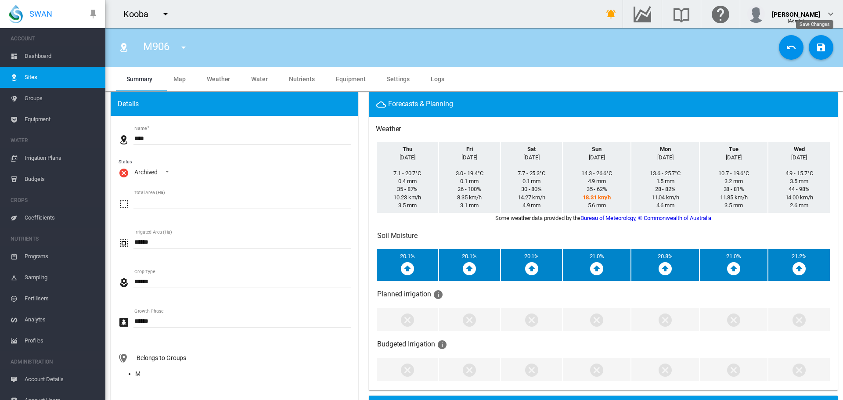
click at [816, 45] on md-icon "icon-content-save" at bounding box center [821, 47] width 11 height 11
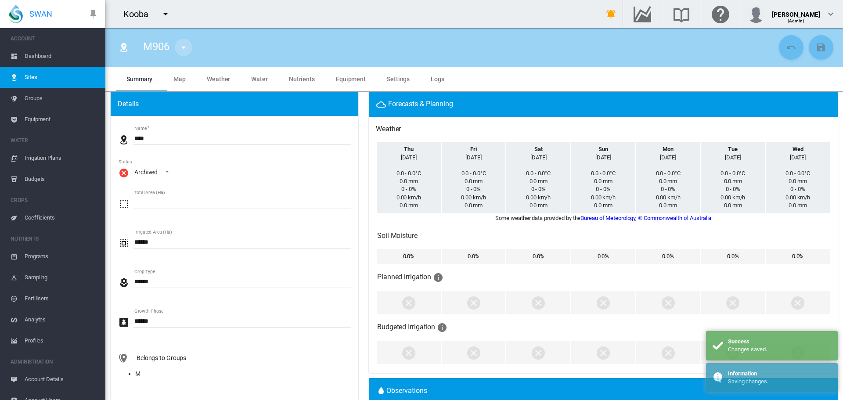
click at [186, 48] on md-icon "icon-menu-down" at bounding box center [183, 47] width 11 height 11
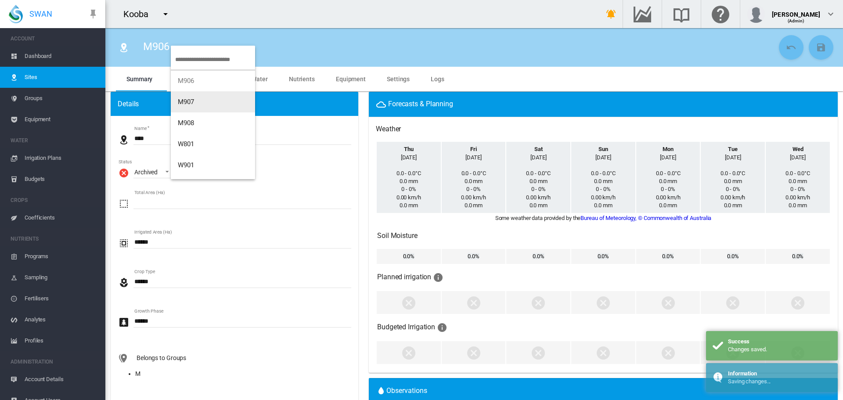
click at [195, 101] on span "M907" at bounding box center [186, 102] width 17 height 8
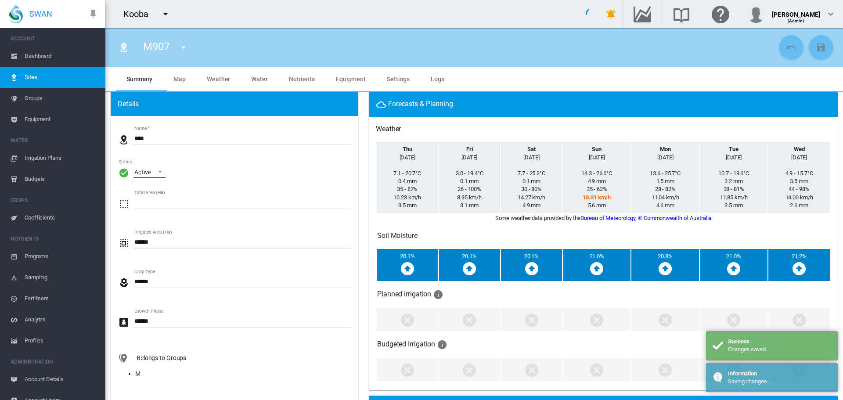
click at [158, 173] on span "\a Status\a : \a Active\a" at bounding box center [157, 171] width 11 height 8
click at [158, 210] on md-option "Archived" at bounding box center [157, 214] width 60 height 21
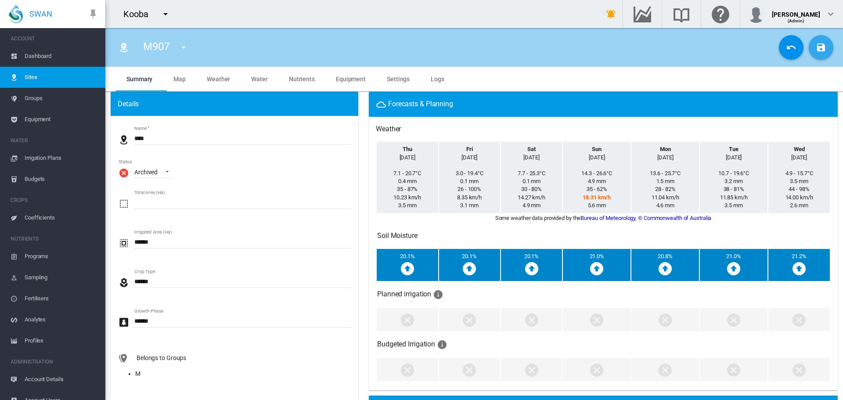
click at [816, 47] on md-icon "icon-content-save" at bounding box center [821, 47] width 11 height 11
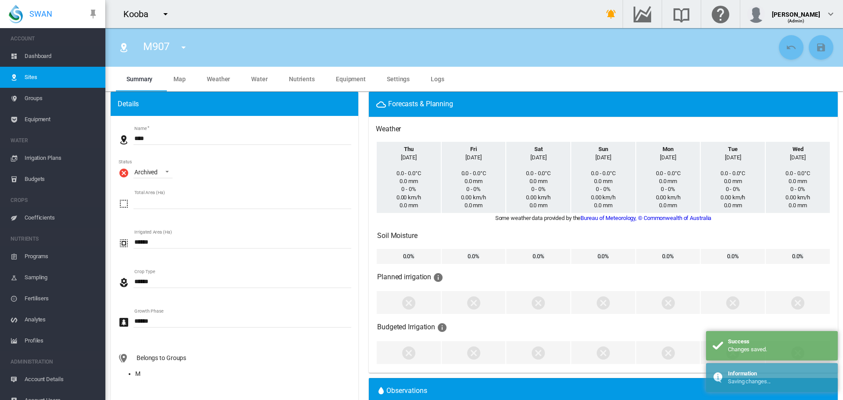
click at [186, 47] on md-icon "icon-menu-down" at bounding box center [183, 47] width 11 height 11
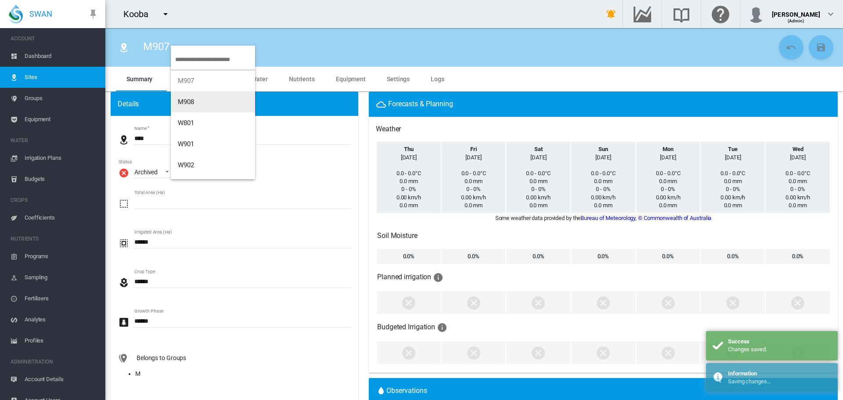
click at [199, 96] on button "M908" at bounding box center [213, 101] width 84 height 21
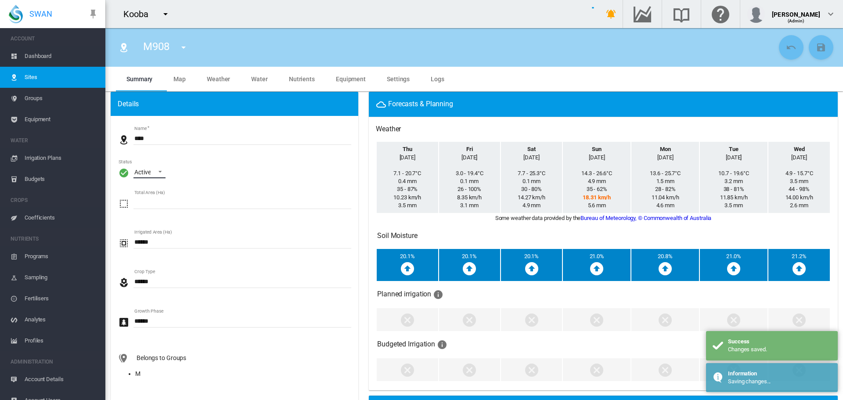
click at [162, 170] on span "\a Status\a : \a Active\a" at bounding box center [157, 171] width 11 height 8
click at [157, 220] on md-option "Archived" at bounding box center [157, 214] width 60 height 21
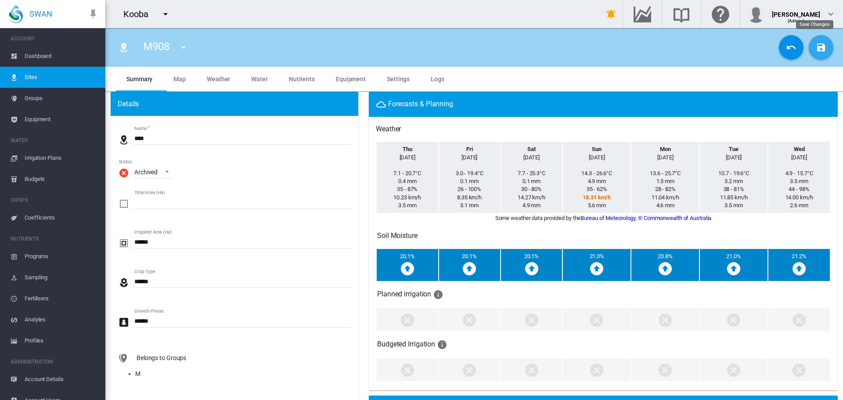
click at [817, 42] on md-icon "icon-content-save" at bounding box center [821, 47] width 11 height 11
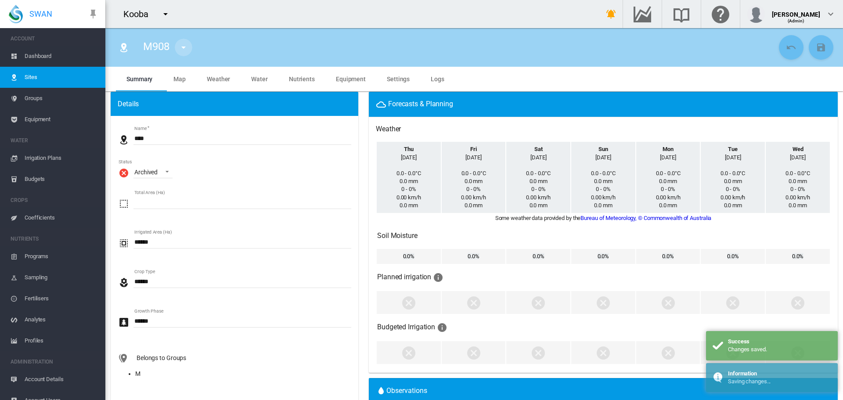
click at [185, 48] on md-icon "icon-menu-down" at bounding box center [183, 47] width 11 height 11
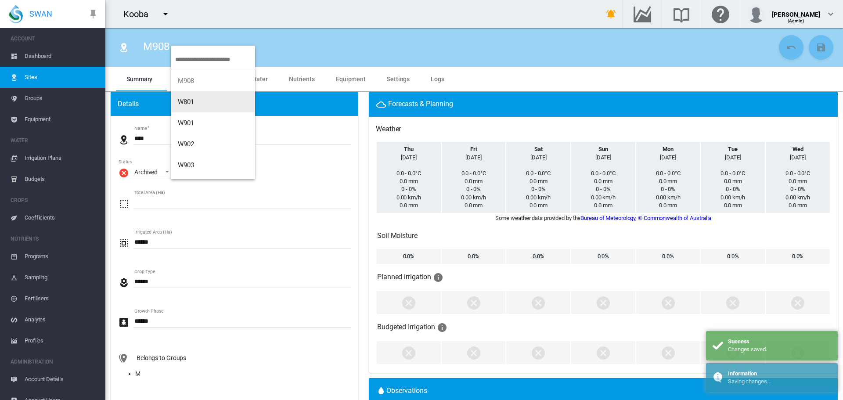
click at [188, 97] on button "W801" at bounding box center [213, 101] width 84 height 21
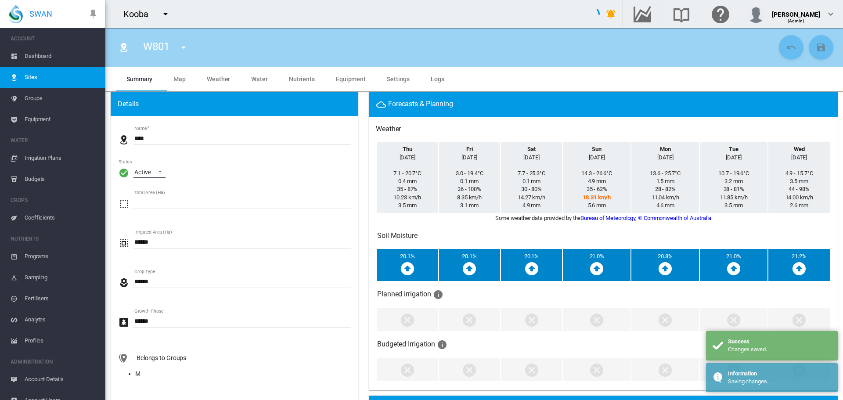
click at [147, 170] on div "Active" at bounding box center [142, 172] width 16 height 7
drag, startPoint x: 154, startPoint y: 212, endPoint x: 157, endPoint y: 207, distance: 5.5
click at [154, 212] on div "Archived" at bounding box center [145, 214] width 23 height 9
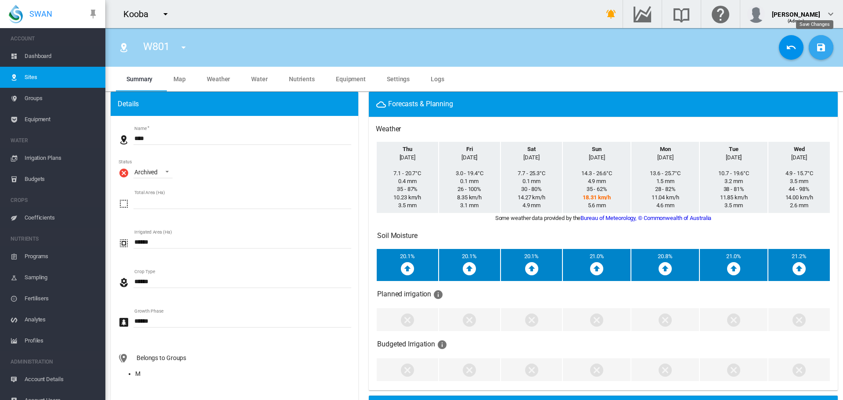
click at [816, 47] on md-icon "icon-content-save" at bounding box center [821, 47] width 11 height 11
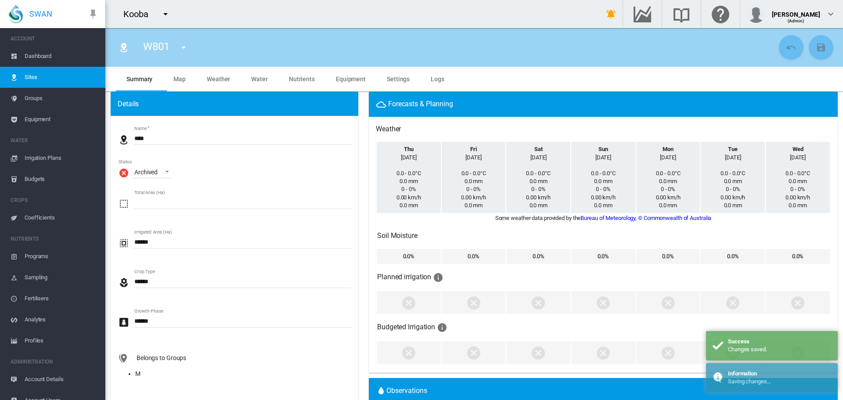
click at [185, 45] on md-icon "icon-menu-down" at bounding box center [183, 47] width 11 height 11
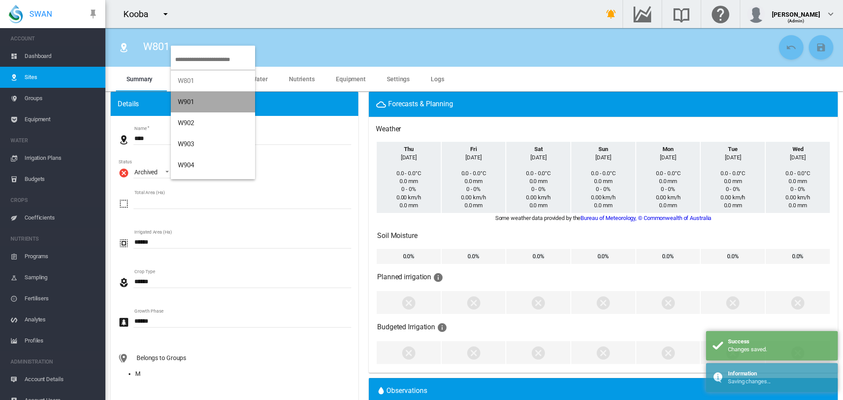
click at [189, 100] on span "W901" at bounding box center [186, 102] width 17 height 8
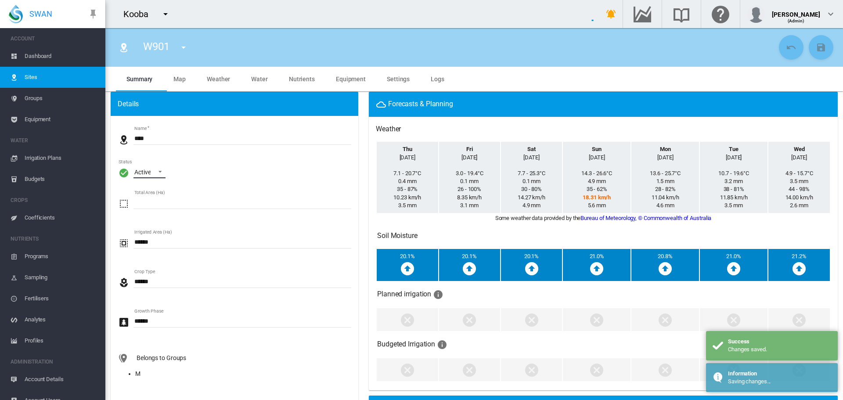
click at [158, 172] on span "\a Status\a : \a Active\a" at bounding box center [157, 171] width 11 height 8
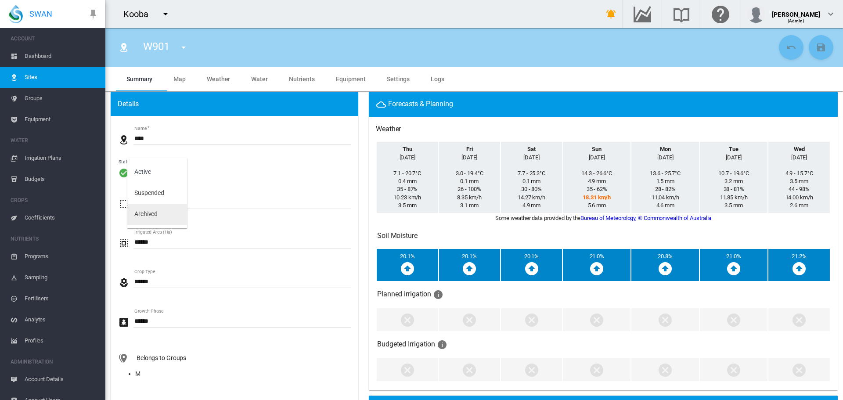
click at [152, 219] on md-option "Archived" at bounding box center [157, 214] width 60 height 21
click at [816, 47] on md-icon "icon-content-save" at bounding box center [821, 47] width 11 height 11
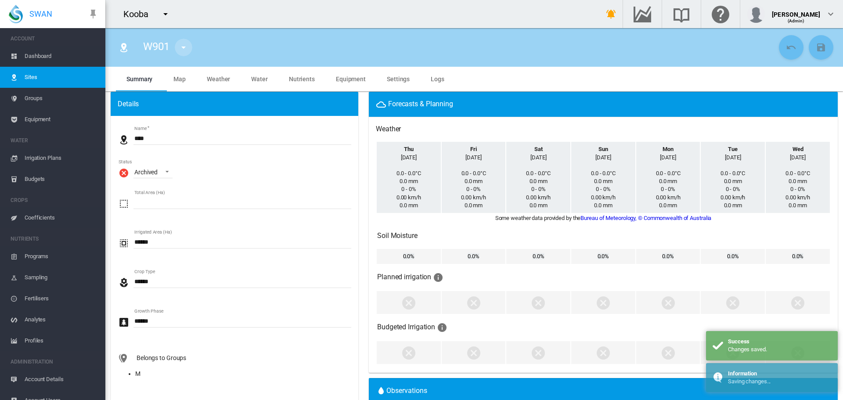
click at [182, 46] on md-icon "icon-menu-down" at bounding box center [183, 47] width 11 height 11
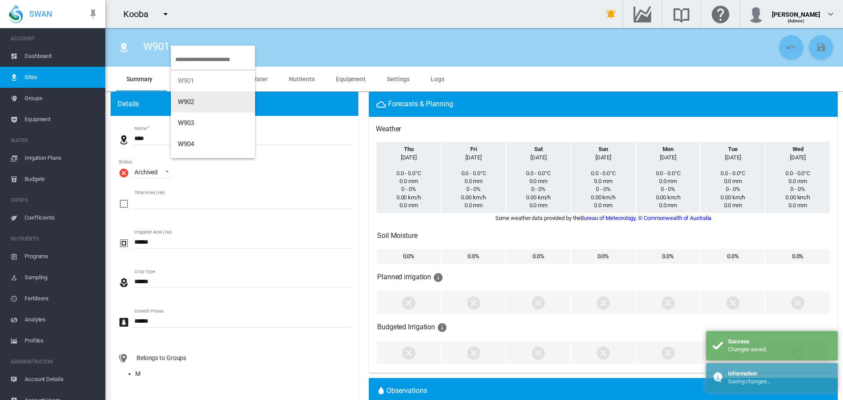
click at [192, 96] on button "W902" at bounding box center [213, 101] width 84 height 21
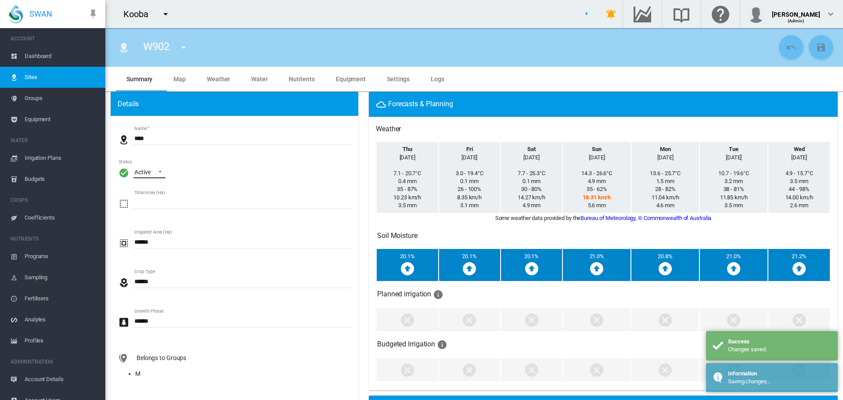
click at [157, 173] on span "\a Status\a : \a Active\a" at bounding box center [157, 171] width 11 height 8
click at [156, 210] on div "Archived" at bounding box center [145, 214] width 23 height 9
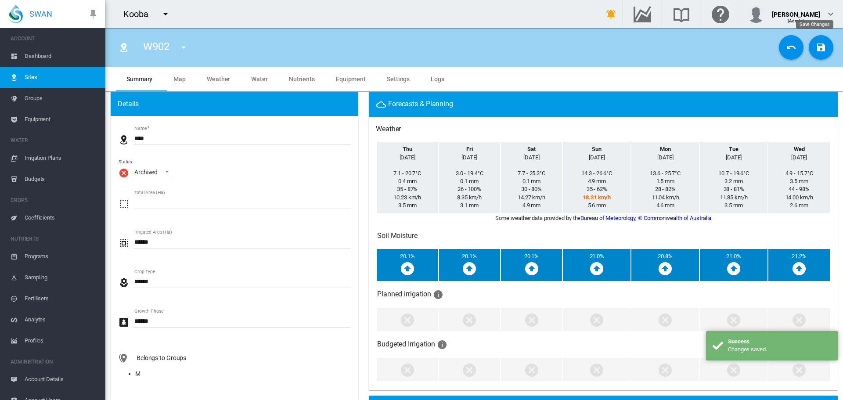
click at [816, 49] on md-icon "icon-content-save" at bounding box center [821, 47] width 11 height 11
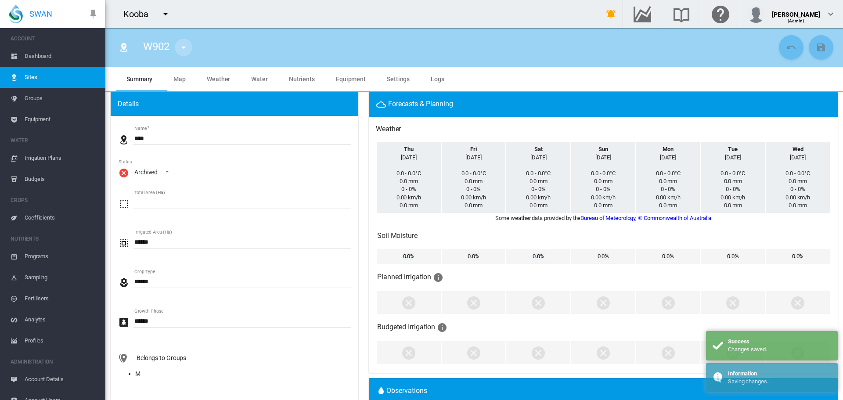
click at [188, 49] on md-icon "icon-menu-down" at bounding box center [183, 47] width 11 height 11
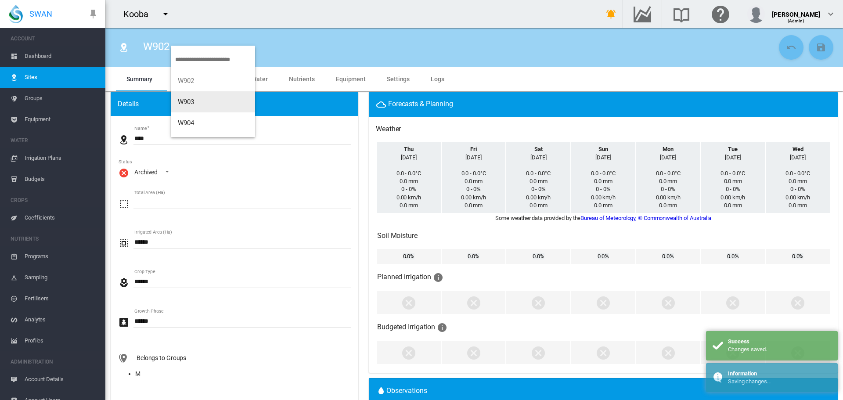
click at [193, 98] on span "W903" at bounding box center [186, 102] width 17 height 8
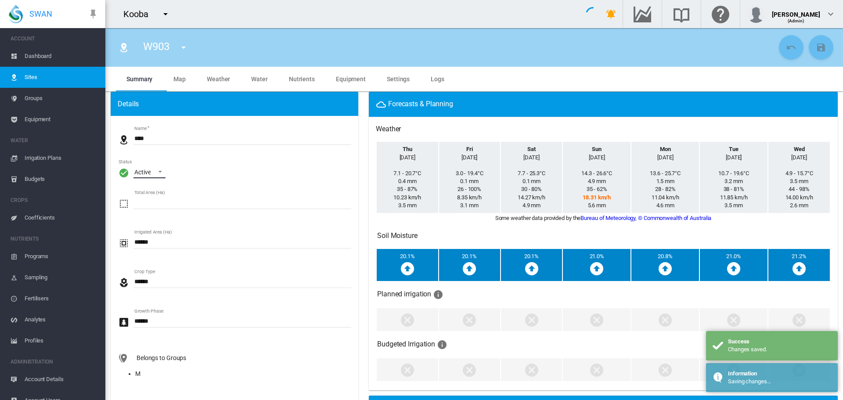
click at [163, 173] on span "\a Status\a : \a Active\a" at bounding box center [157, 171] width 11 height 8
click at [154, 215] on div "Archived" at bounding box center [145, 214] width 23 height 9
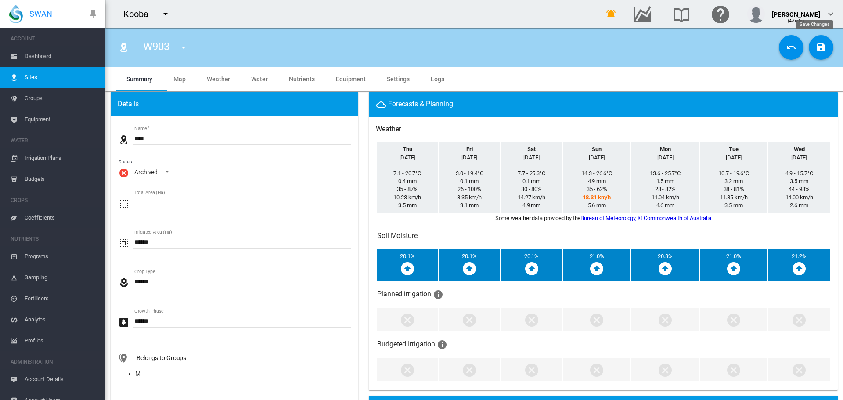
click at [816, 49] on md-icon "icon-content-save" at bounding box center [821, 47] width 11 height 11
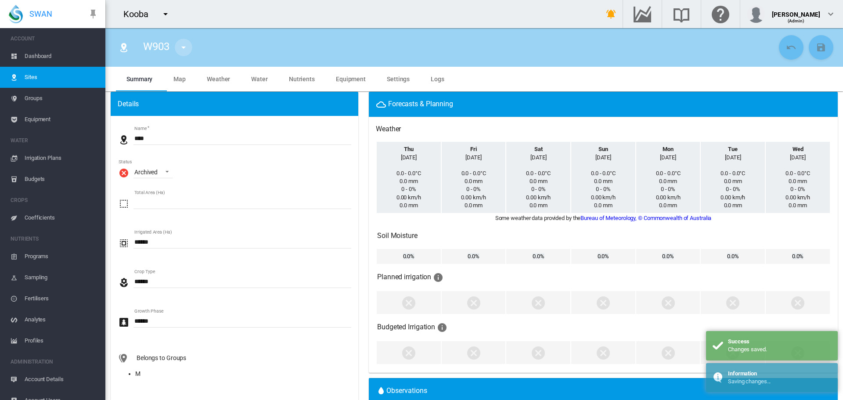
click at [187, 48] on md-icon "icon-menu-down" at bounding box center [183, 47] width 11 height 11
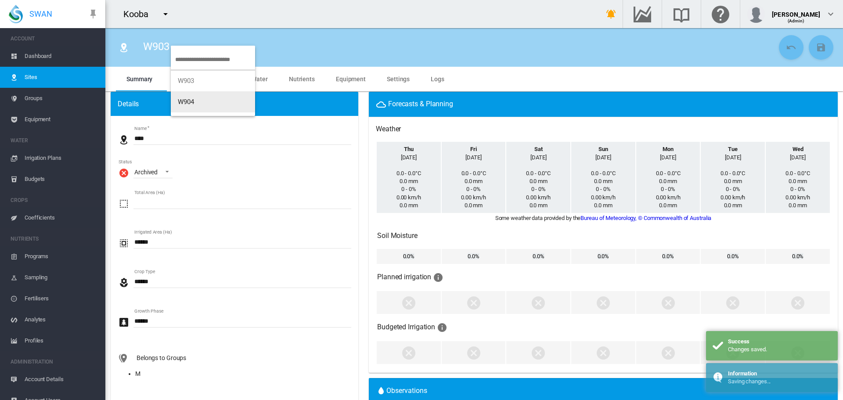
click at [190, 105] on span "W904" at bounding box center [186, 102] width 17 height 8
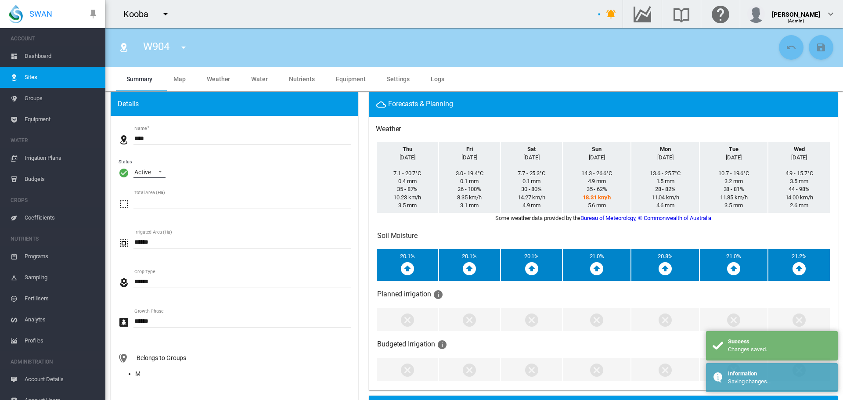
click at [161, 171] on span "\a Status\a : \a Active\a" at bounding box center [157, 171] width 11 height 8
click at [150, 216] on div "Archived" at bounding box center [145, 214] width 23 height 9
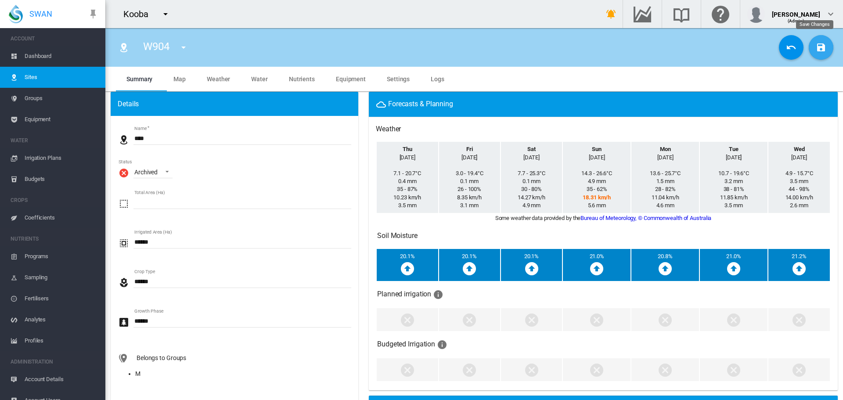
click at [816, 48] on md-icon "icon-content-save" at bounding box center [821, 47] width 11 height 11
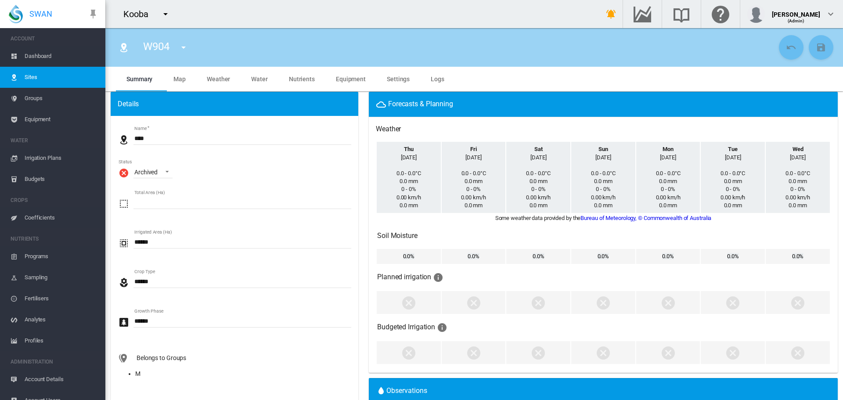
click at [40, 57] on span "Dashboard" at bounding box center [62, 56] width 74 height 21
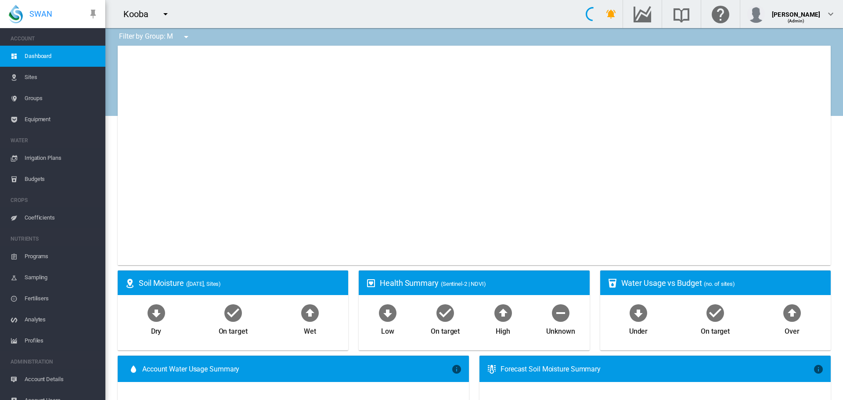
type input "**********"
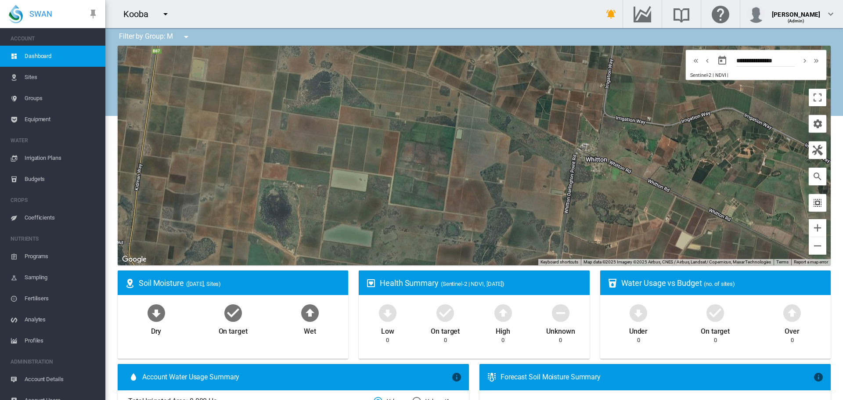
click at [813, 201] on md-icon "icon-select-all" at bounding box center [818, 203] width 11 height 11
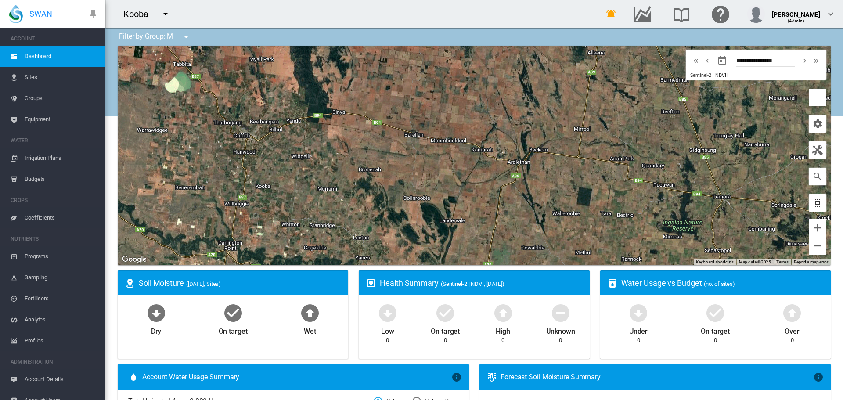
click at [813, 202] on md-icon "icon-select-all" at bounding box center [818, 203] width 11 height 11
click at [29, 78] on span "Sites" at bounding box center [62, 77] width 74 height 21
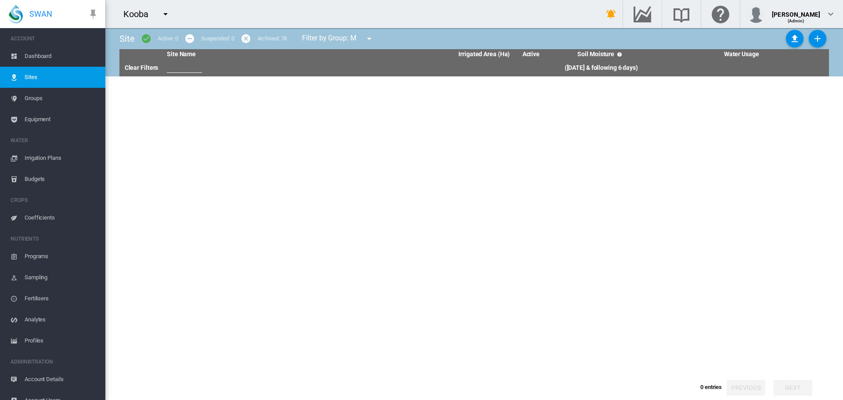
click at [39, 96] on span "Groups" at bounding box center [62, 98] width 74 height 21
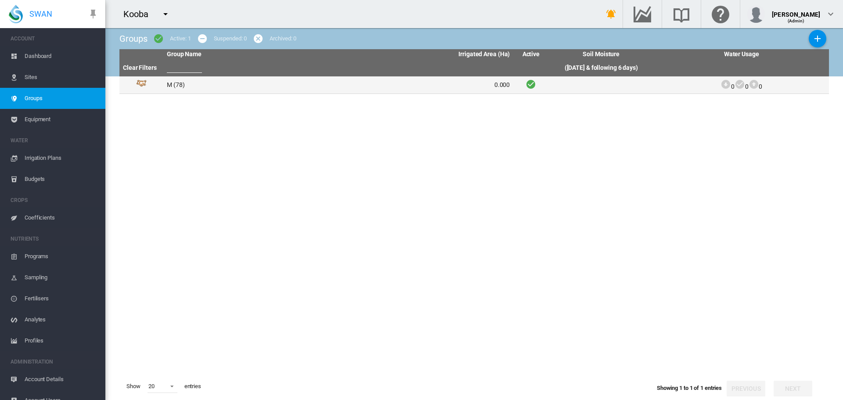
click at [177, 86] on td "M (78)" at bounding box center [250, 84] width 175 height 17
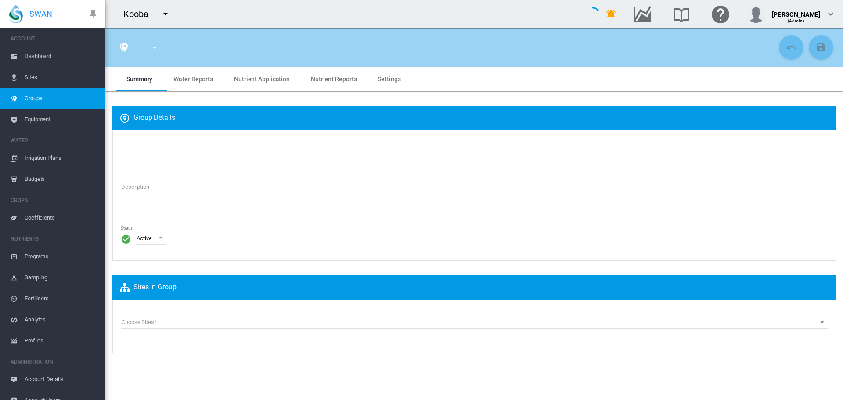
type input "*"
type textarea "**********"
type input "*"
type input "**"
type input "*"
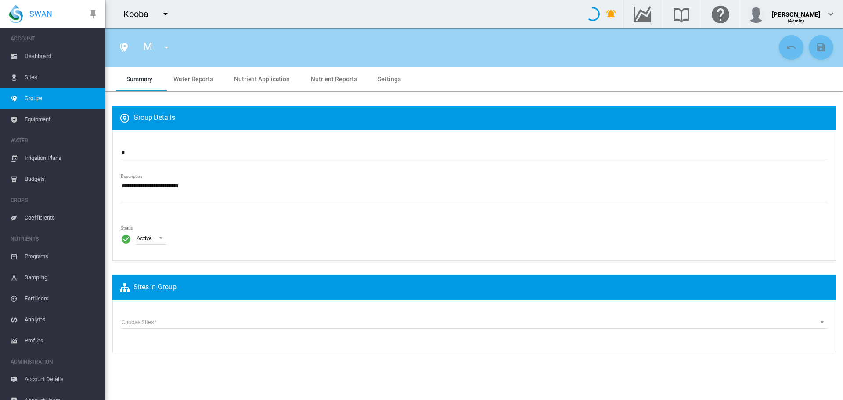
type input "***"
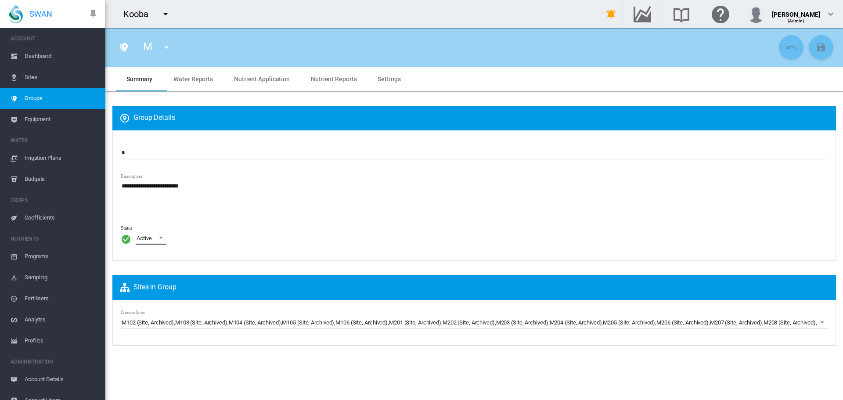
click at [161, 238] on span "\a Status\a : \a Active\a" at bounding box center [158, 237] width 11 height 8
click at [156, 280] on div "Archived" at bounding box center [147, 281] width 21 height 8
click at [821, 51] on md-icon "icon-content-save" at bounding box center [821, 47] width 11 height 11
click at [40, 56] on span "Dashboard" at bounding box center [62, 56] width 74 height 21
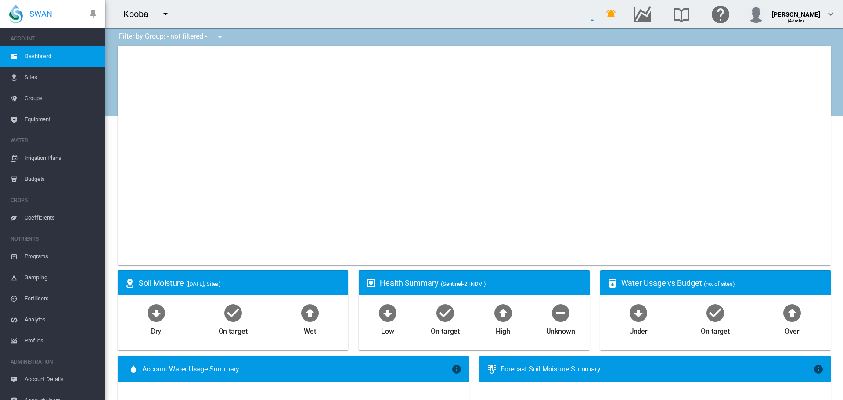
type input "**********"
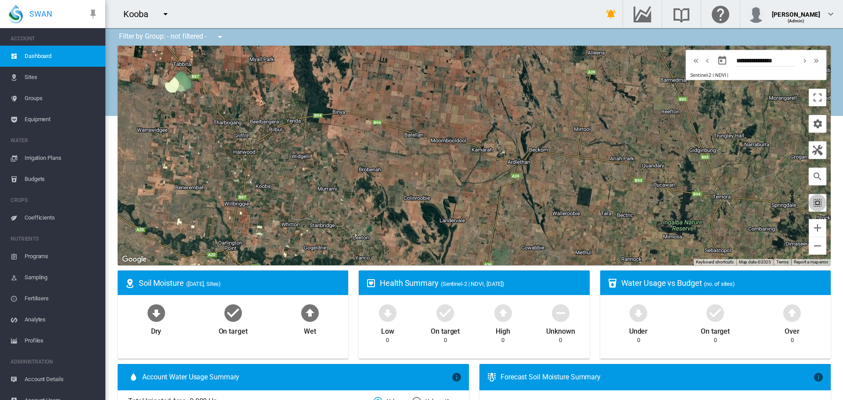
click at [815, 204] on md-icon "icon-select-all" at bounding box center [818, 203] width 11 height 11
click at [38, 79] on span "Sites" at bounding box center [62, 77] width 74 height 21
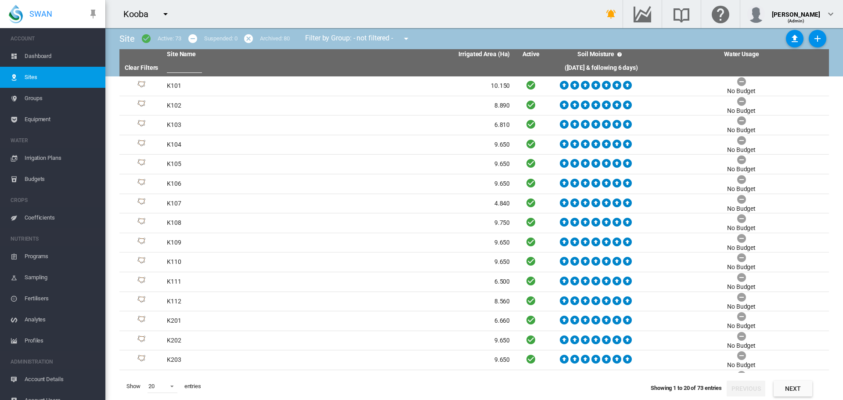
click at [42, 55] on span "Dashboard" at bounding box center [62, 56] width 74 height 21
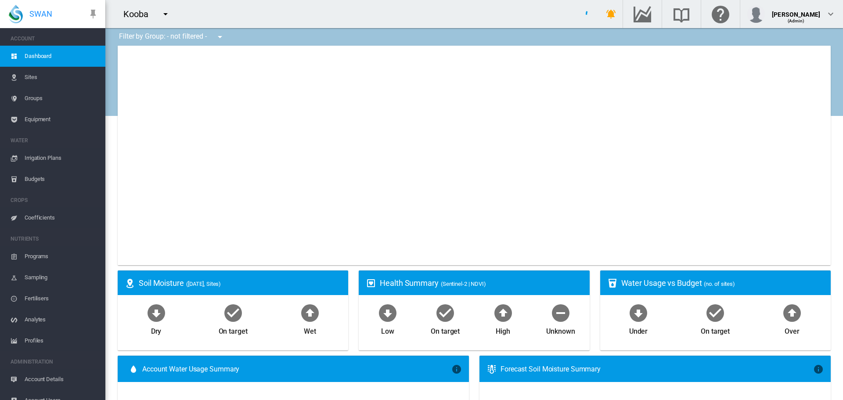
type input "**********"
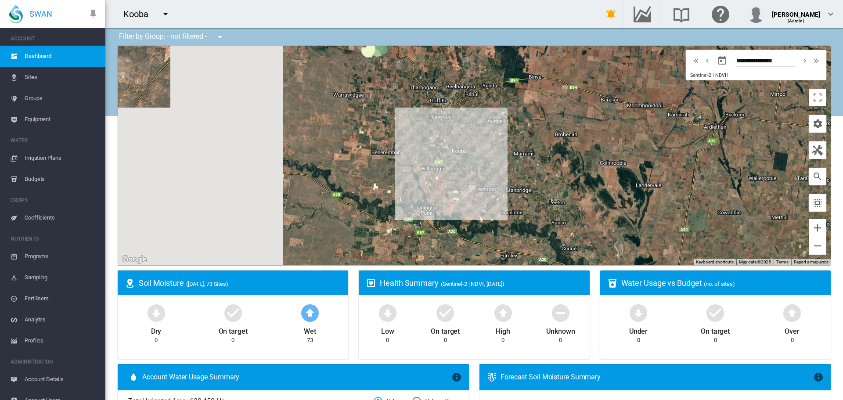
drag, startPoint x: 239, startPoint y: 174, endPoint x: 437, endPoint y: 139, distance: 200.3
click at [437, 139] on div at bounding box center [474, 156] width 713 height 220
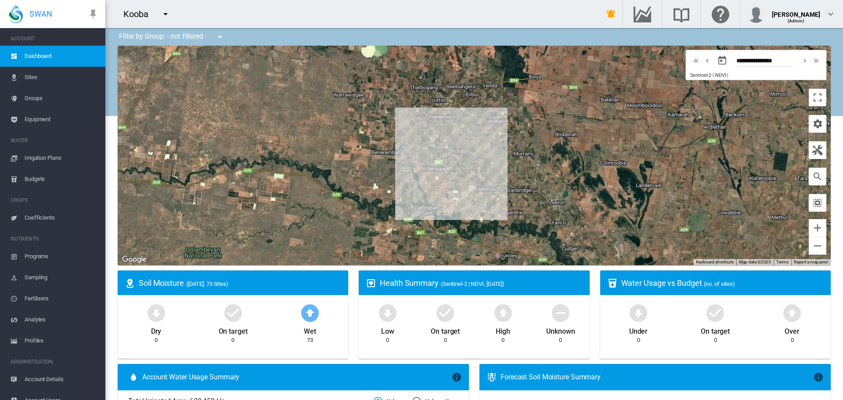
click at [814, 204] on md-icon "icon-select-all" at bounding box center [818, 203] width 11 height 11
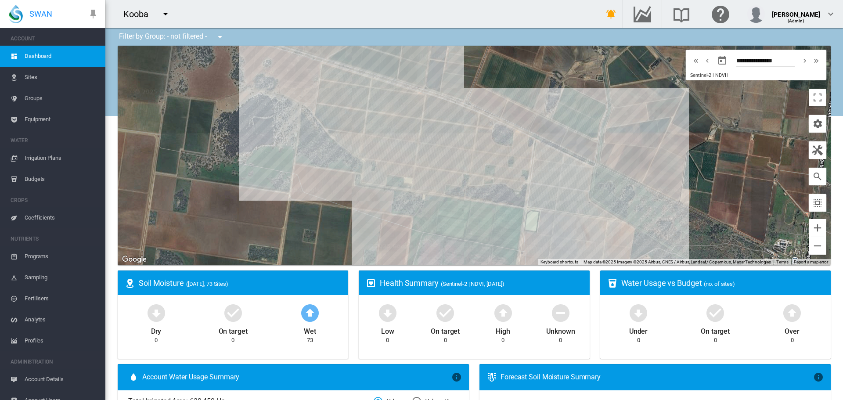
click at [41, 119] on span "Equipment" at bounding box center [62, 119] width 74 height 21
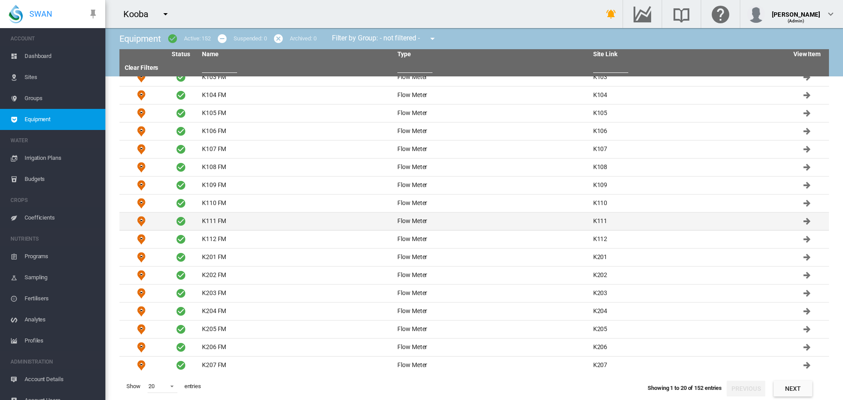
scroll to position [64, 0]
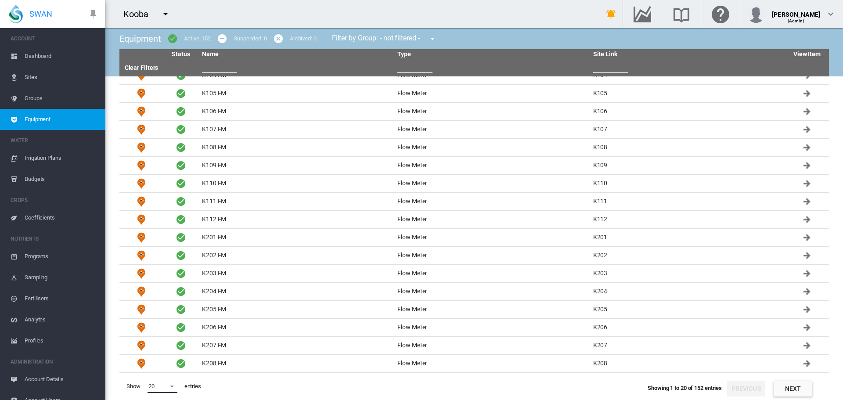
click at [174, 384] on span at bounding box center [169, 386] width 11 height 8
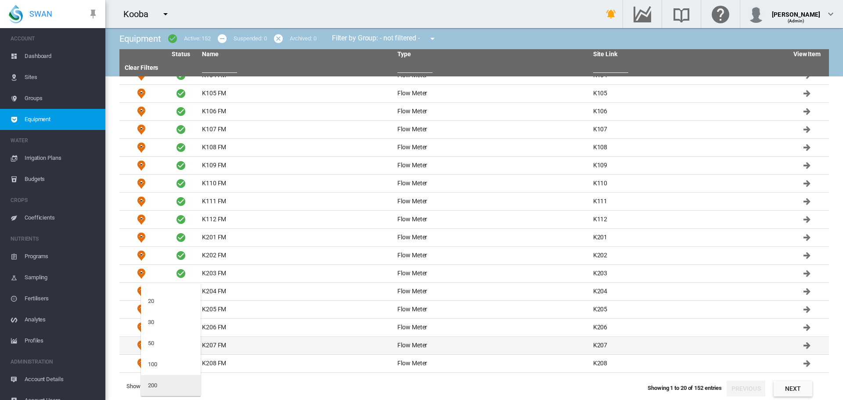
click at [165, 383] on md-option "200" at bounding box center [171, 385] width 60 height 21
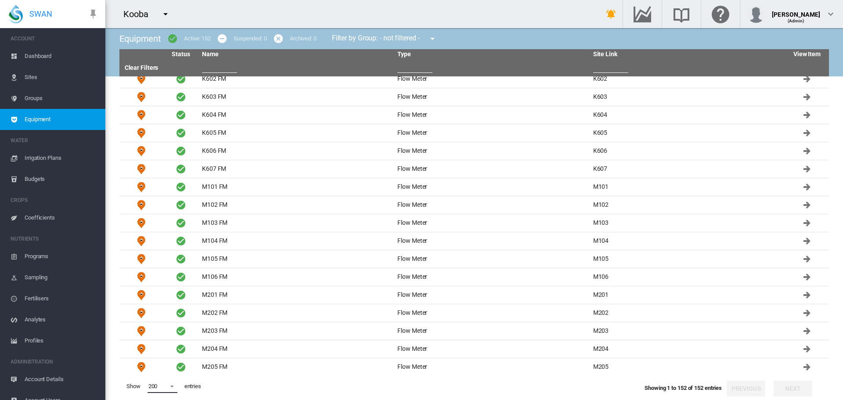
scroll to position [1211, 0]
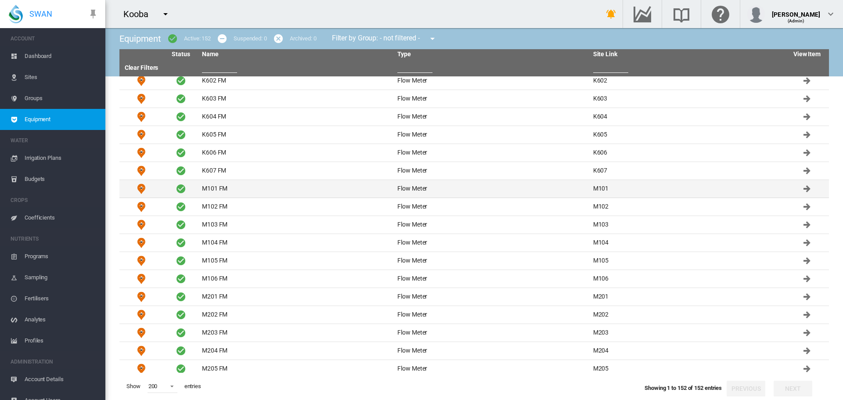
click at [210, 192] on td "M101 FM" at bounding box center [296, 189] width 195 height 18
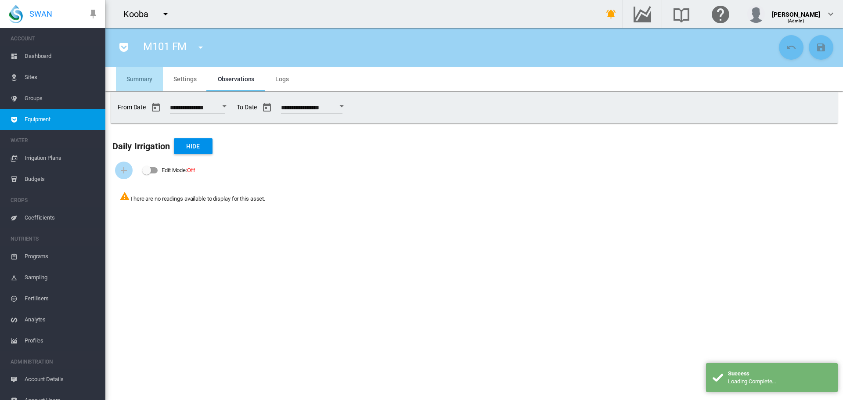
click at [143, 83] on md-tab-item "Summary" at bounding box center [139, 79] width 47 height 25
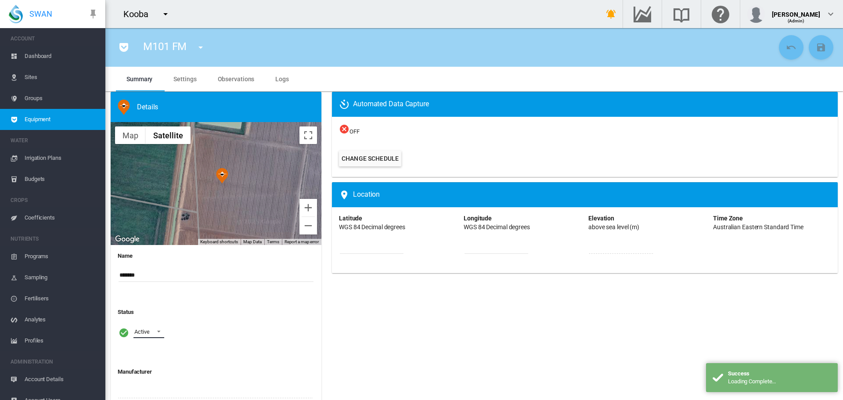
click at [157, 331] on span at bounding box center [156, 331] width 11 height 8
click at [156, 376] on div "Archived" at bounding box center [144, 374] width 21 height 8
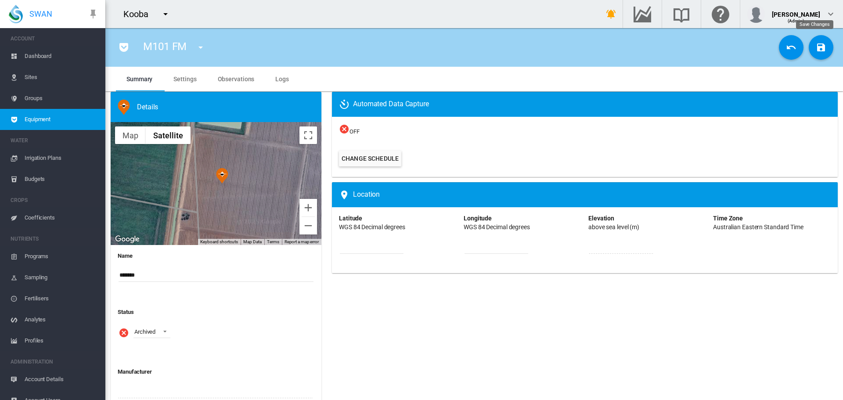
click at [816, 46] on md-icon "icon-content-save" at bounding box center [821, 47] width 11 height 11
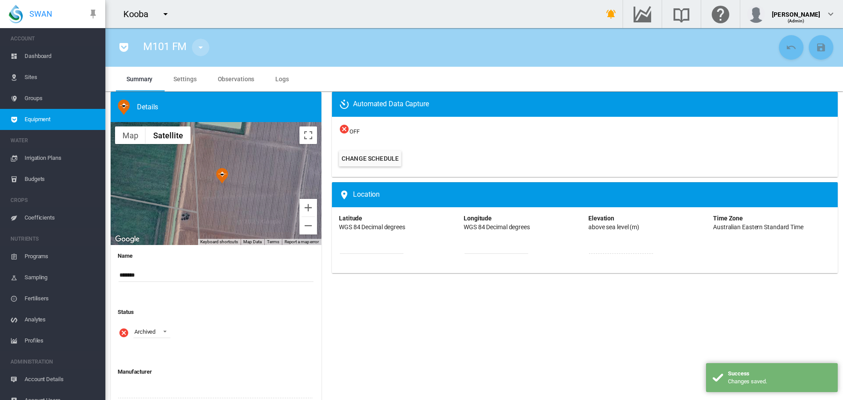
click at [198, 45] on md-icon "icon-menu-down" at bounding box center [200, 47] width 11 height 11
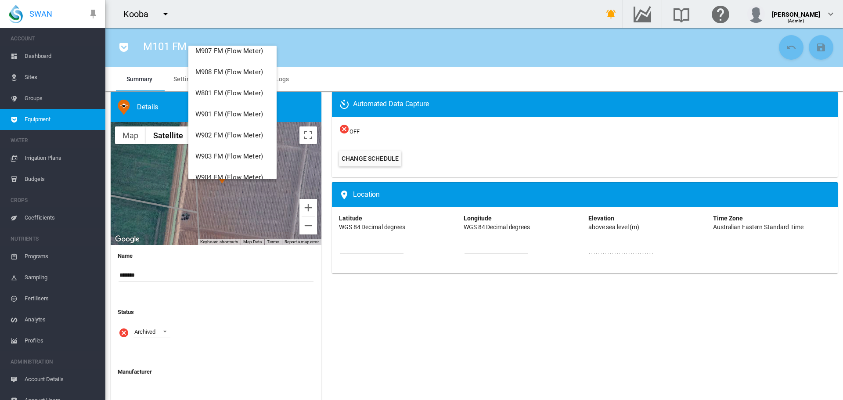
scroll to position [3100, 0]
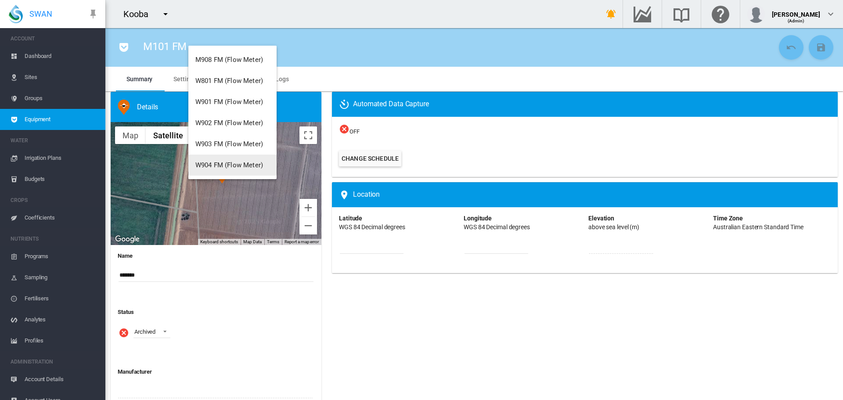
click at [229, 163] on span "W904 FM (Flow Meter)" at bounding box center [229, 165] width 68 height 8
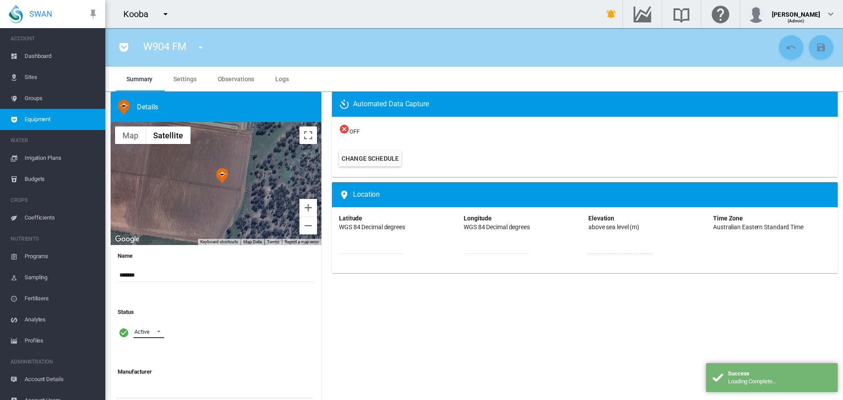
click at [157, 330] on span at bounding box center [156, 331] width 11 height 8
click at [153, 373] on div "Archived" at bounding box center [144, 374] width 21 height 8
click at [816, 48] on md-icon "icon-content-save" at bounding box center [821, 47] width 11 height 11
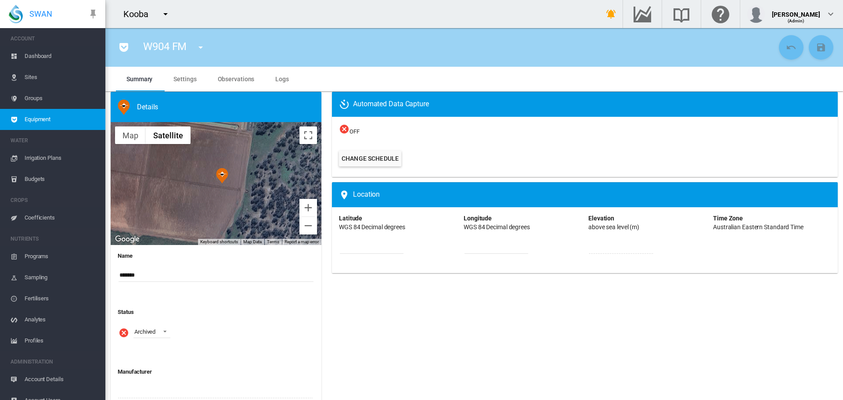
click at [166, 11] on md-icon "icon-menu-down" at bounding box center [165, 14] width 11 height 11
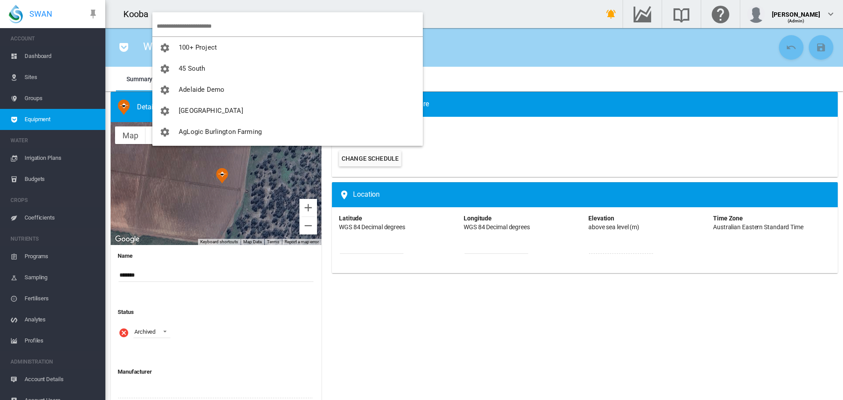
click at [177, 24] on input "search" at bounding box center [290, 26] width 266 height 21
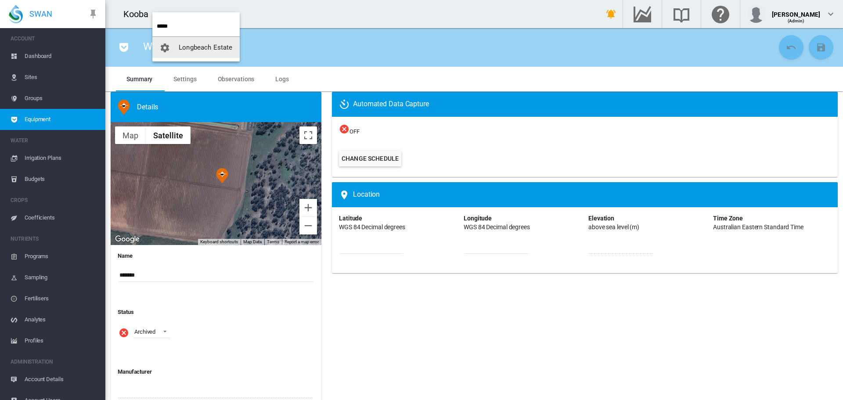
type input "*****"
click at [198, 50] on span "Longbeach Estate" at bounding box center [206, 47] width 54 height 8
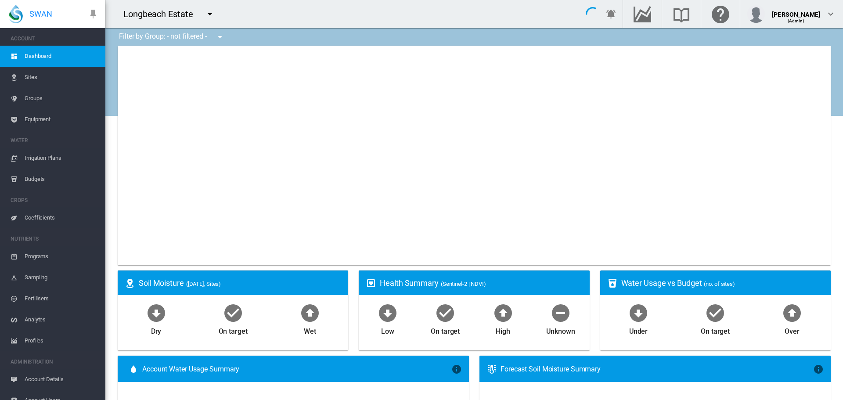
type input "**********"
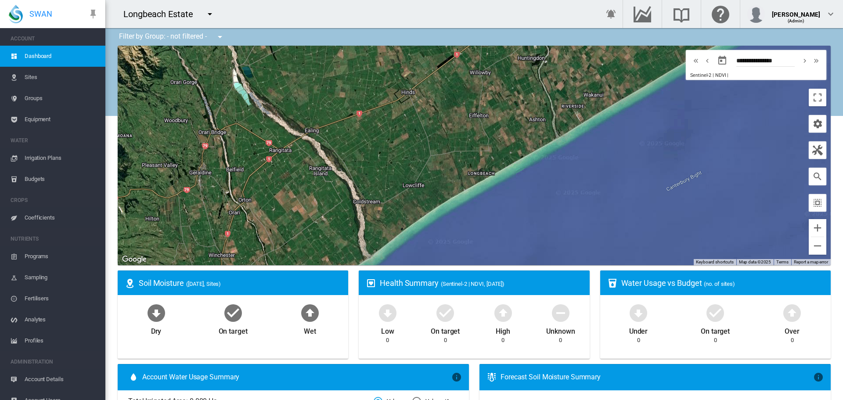
click at [36, 75] on span "Sites" at bounding box center [62, 77] width 74 height 21
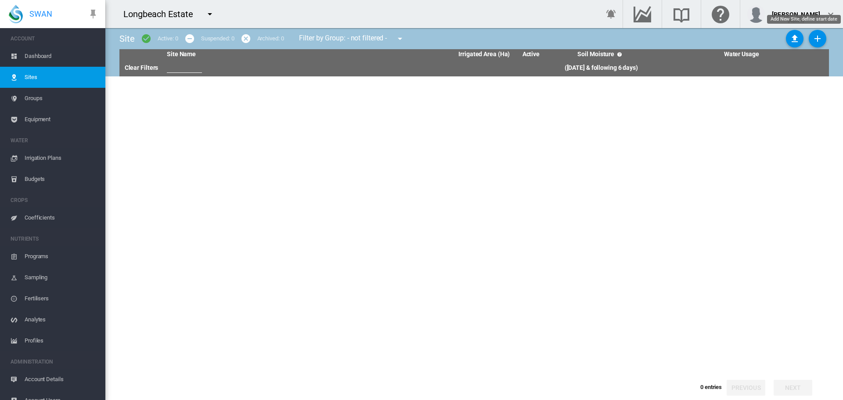
click at [815, 38] on md-icon "icon-plus" at bounding box center [818, 38] width 11 height 11
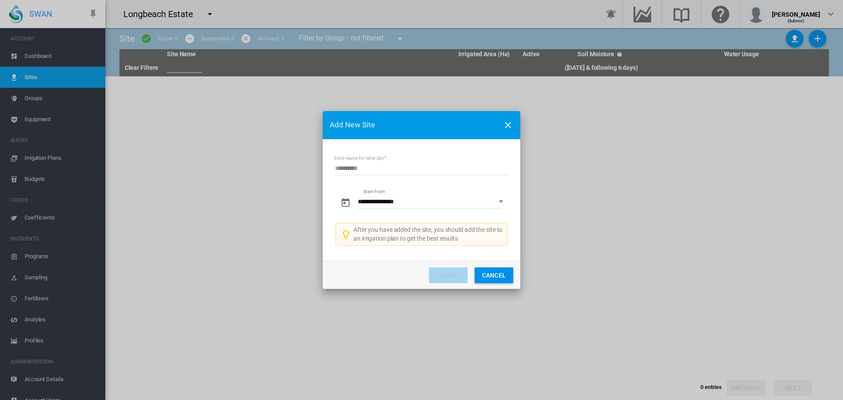
click at [499, 277] on button "Cancel" at bounding box center [494, 276] width 39 height 16
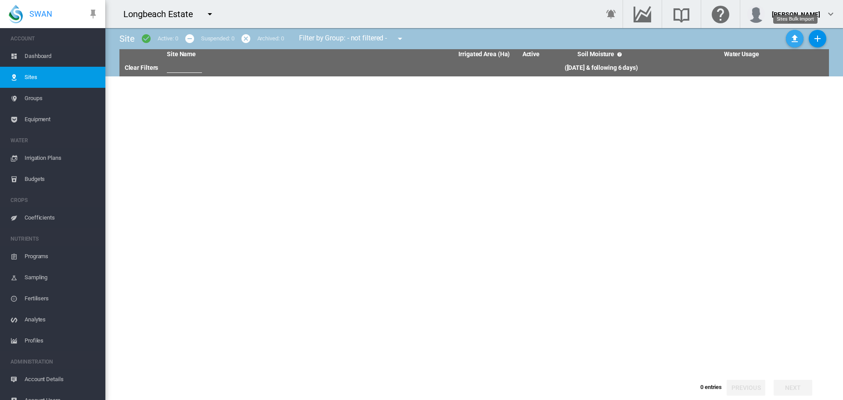
click at [794, 40] on md-icon "icon-upload" at bounding box center [795, 38] width 11 height 11
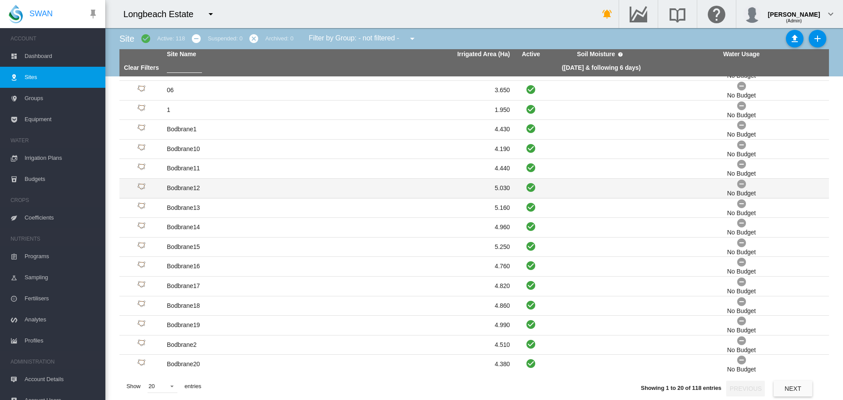
scroll to position [95, 0]
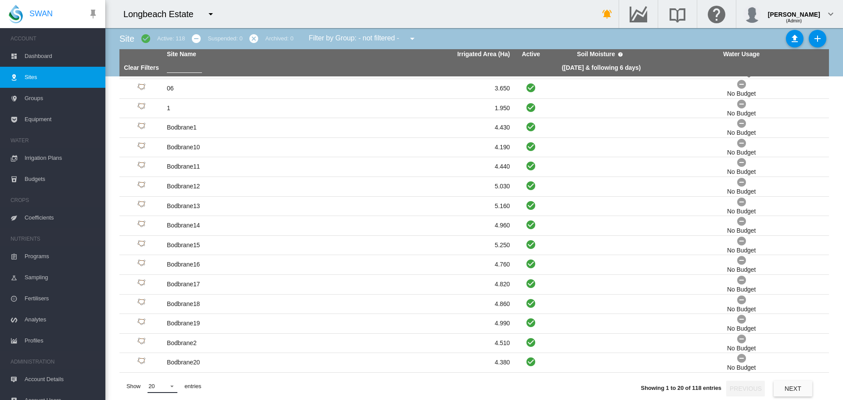
click at [174, 387] on span at bounding box center [169, 386] width 11 height 8
click at [166, 383] on md-option "200" at bounding box center [171, 385] width 60 height 21
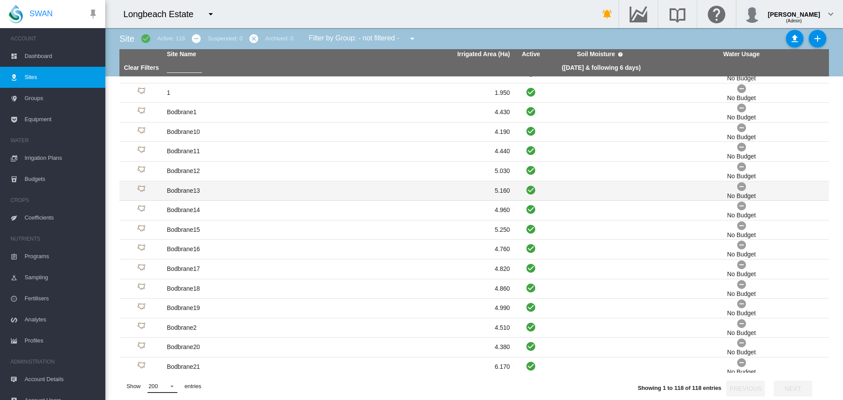
scroll to position [132, 0]
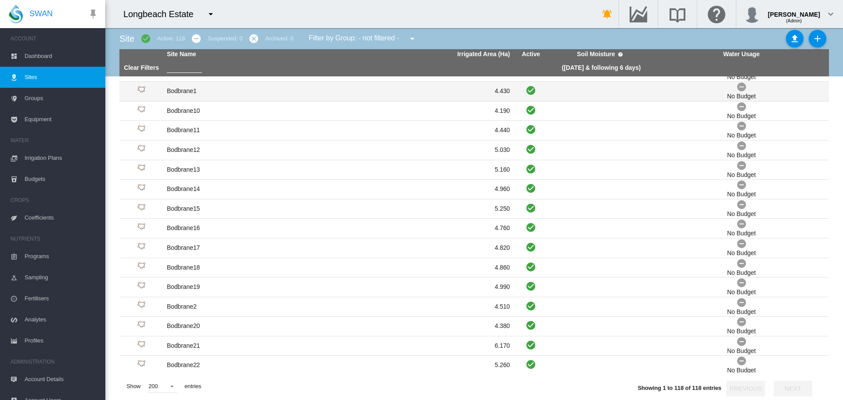
click at [186, 92] on td "Bodbrane1" at bounding box center [250, 91] width 175 height 19
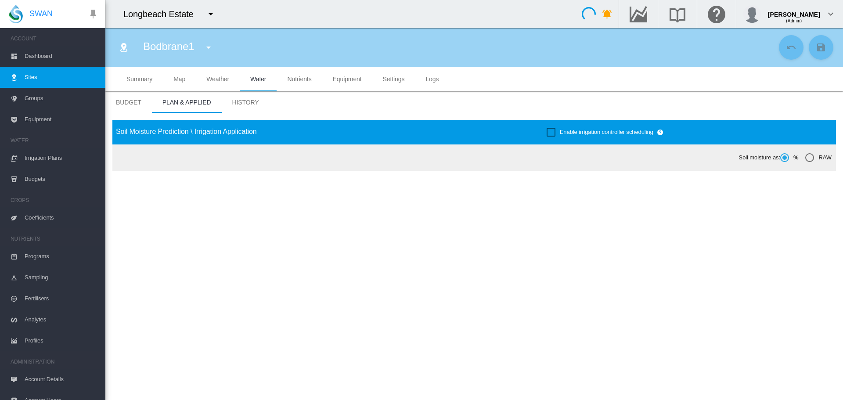
type input "*********"
type input "****"
type input "*********"
type input "**"
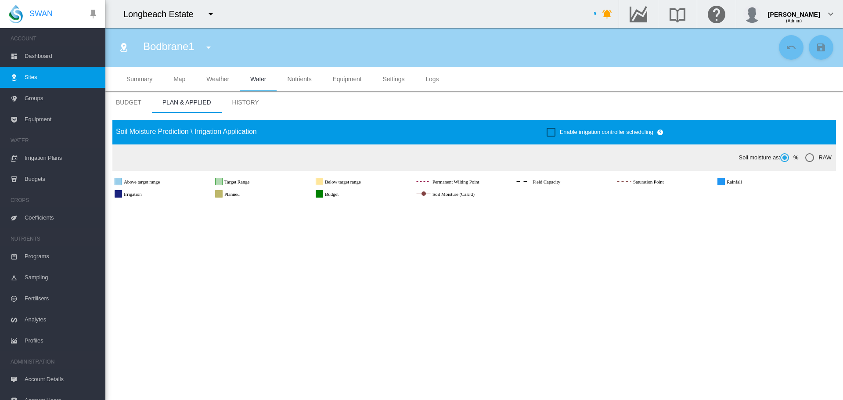
click at [146, 84] on md-tab-item "Summary" at bounding box center [139, 79] width 47 height 25
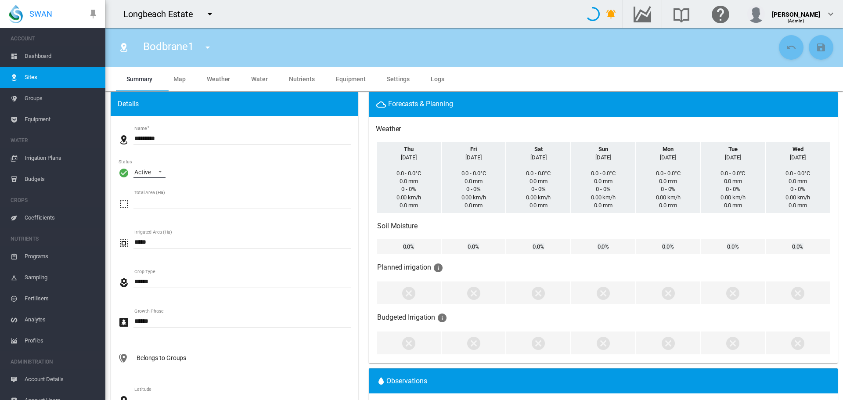
click at [163, 170] on md-select-value "Active" at bounding box center [150, 171] width 32 height 13
click at [165, 139] on md-backdrop at bounding box center [421, 200] width 843 height 400
click at [160, 137] on input "*********" at bounding box center [243, 138] width 218 height 13
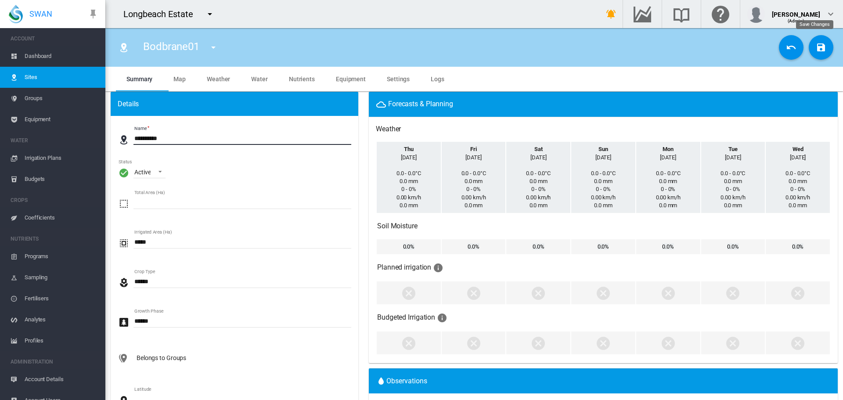
type input "**********"
click at [809, 51] on button "Save Changes" at bounding box center [821, 47] width 25 height 25
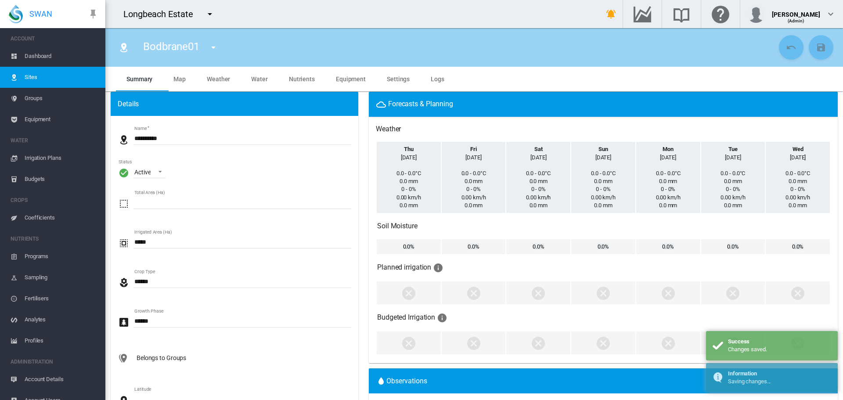
click at [210, 47] on md-icon "icon-menu-down" at bounding box center [213, 47] width 11 height 11
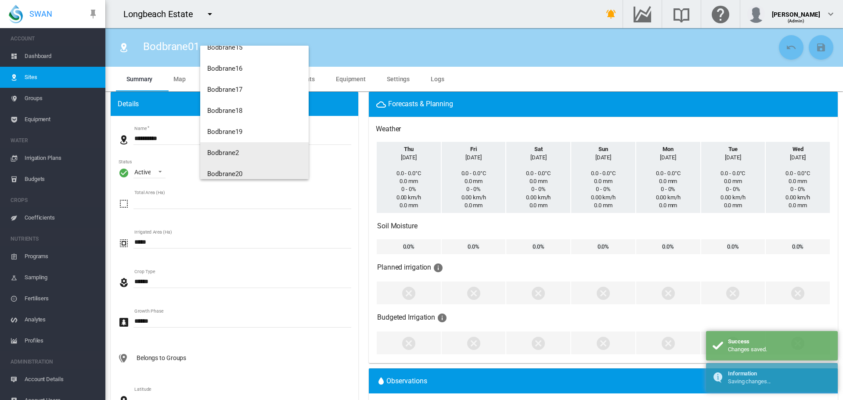
scroll to position [313, 0]
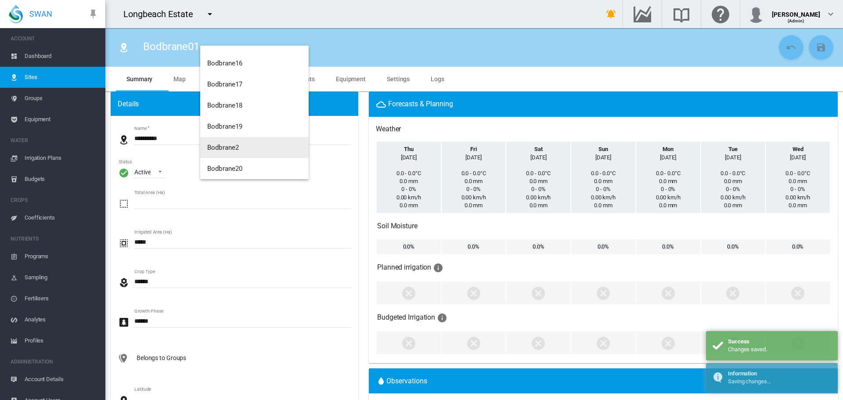
click at [236, 145] on span "Bodbrane2" at bounding box center [223, 148] width 32 height 8
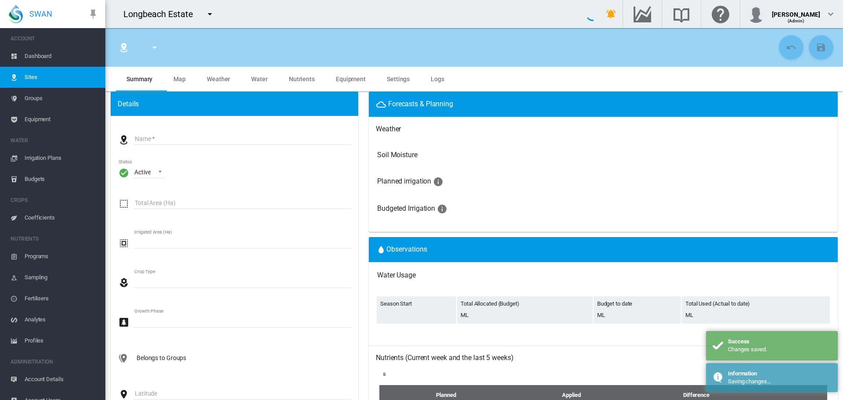
type input "*********"
type input "****"
type input "*********"
type input "**"
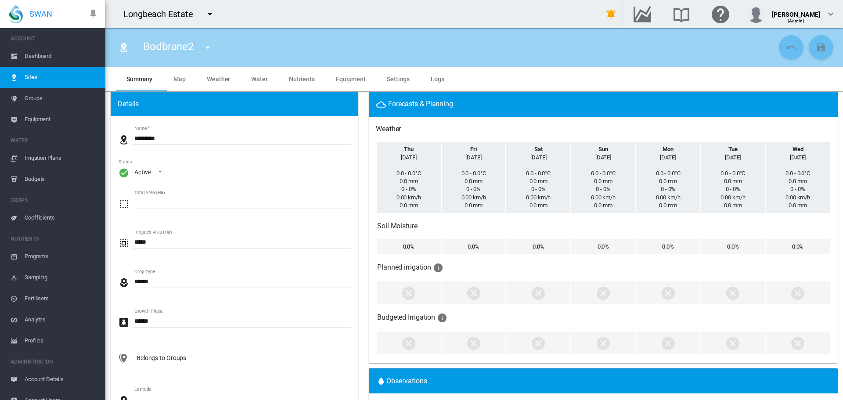
click at [161, 137] on input "*********" at bounding box center [243, 138] width 218 height 13
type input "**********"
click at [817, 48] on md-icon "icon-content-save" at bounding box center [821, 47] width 11 height 11
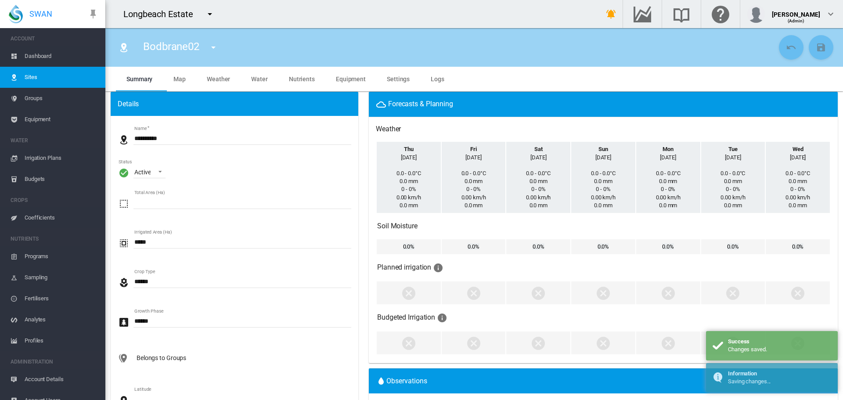
click at [214, 49] on md-icon "icon-menu-down" at bounding box center [213, 47] width 11 height 11
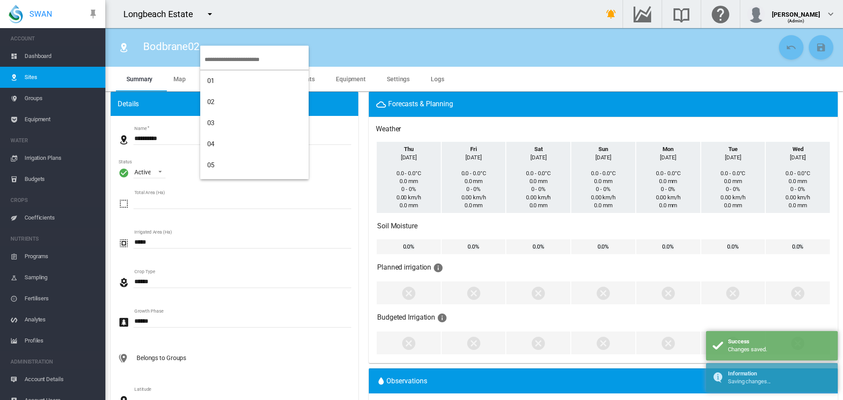
click at [215, 58] on input "search" at bounding box center [257, 59] width 104 height 21
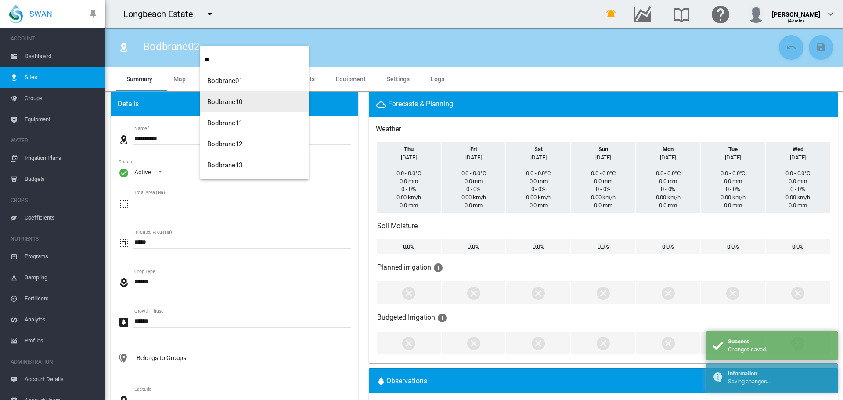
type input "**"
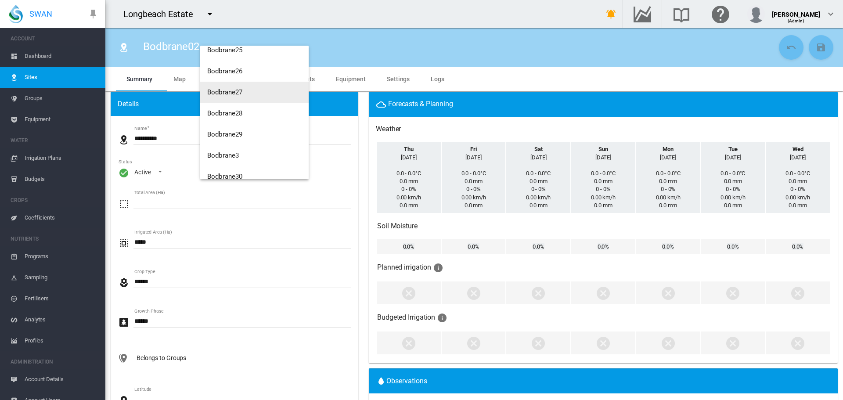
scroll to position [395, 0]
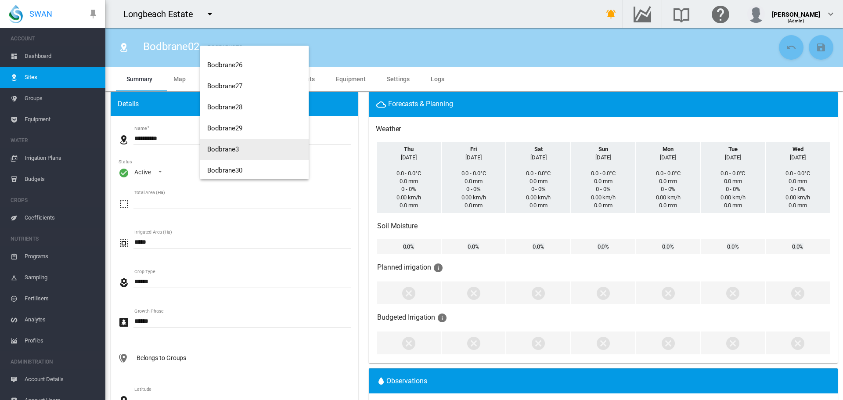
click at [231, 151] on span "Bodbrane3" at bounding box center [223, 149] width 32 height 8
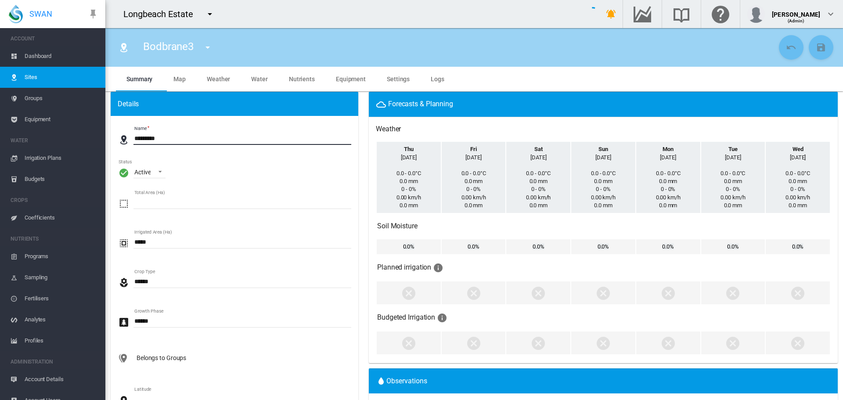
click at [162, 138] on input "*********" at bounding box center [243, 138] width 218 height 13
type input "**********"
click at [809, 43] on button "Save Changes" at bounding box center [821, 47] width 25 height 25
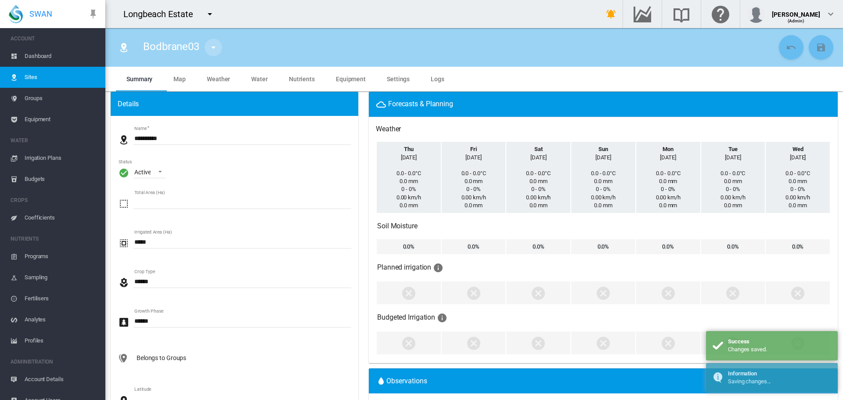
click at [215, 50] on md-icon "icon-menu-down" at bounding box center [213, 47] width 11 height 11
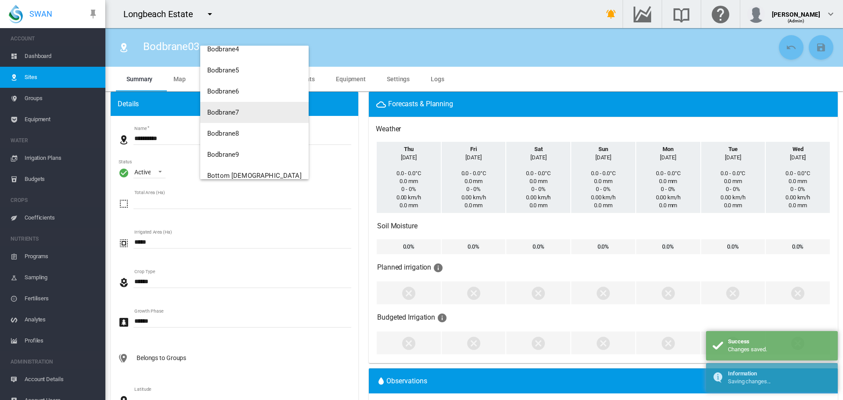
scroll to position [747, 0]
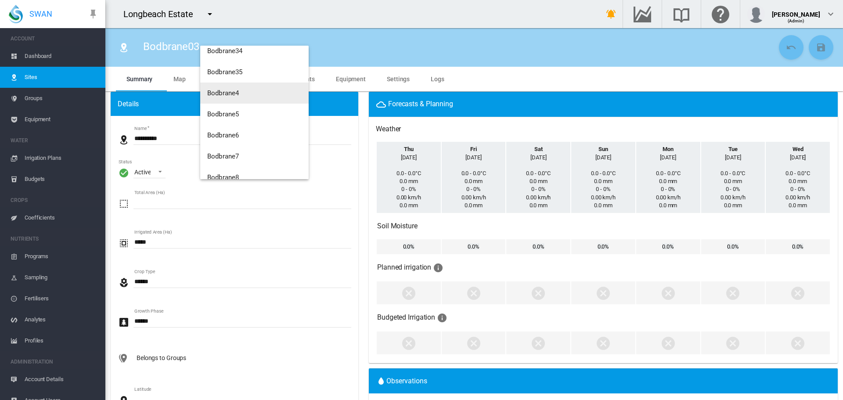
click at [234, 92] on span "Bodbrane4" at bounding box center [223, 93] width 32 height 8
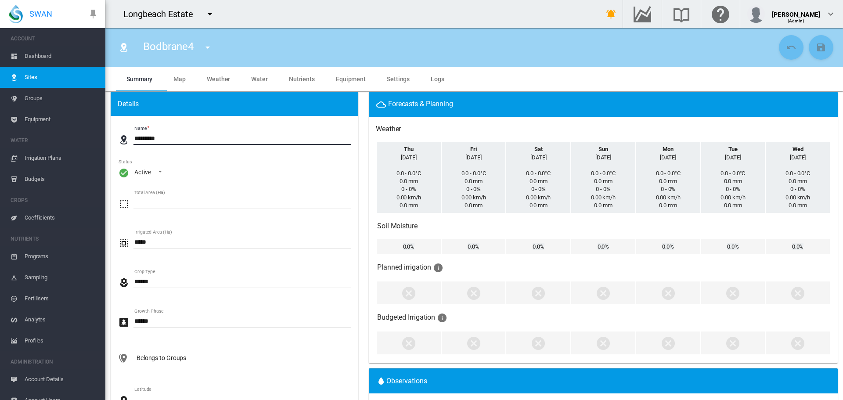
click at [161, 137] on input "*********" at bounding box center [243, 138] width 218 height 13
type input "**********"
click at [816, 49] on md-icon "icon-content-save" at bounding box center [821, 47] width 11 height 11
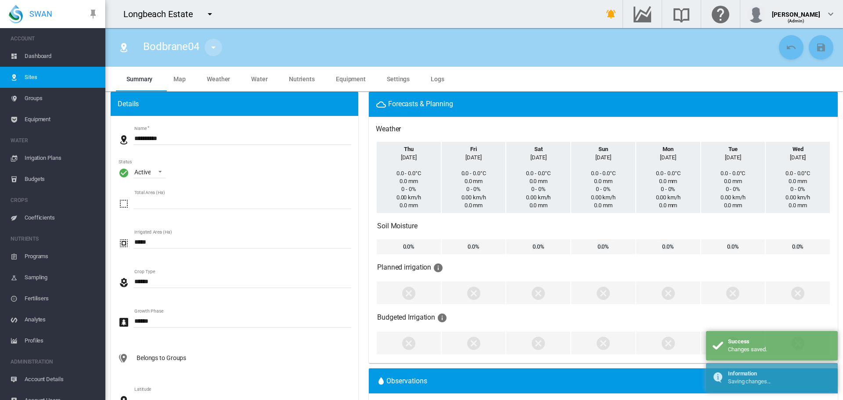
click at [213, 50] on md-icon "icon-menu-down" at bounding box center [213, 47] width 11 height 11
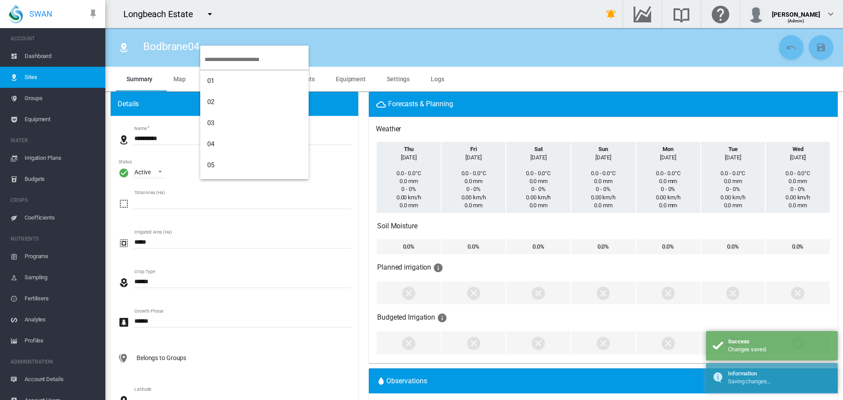
click at [222, 57] on input "search" at bounding box center [257, 59] width 104 height 21
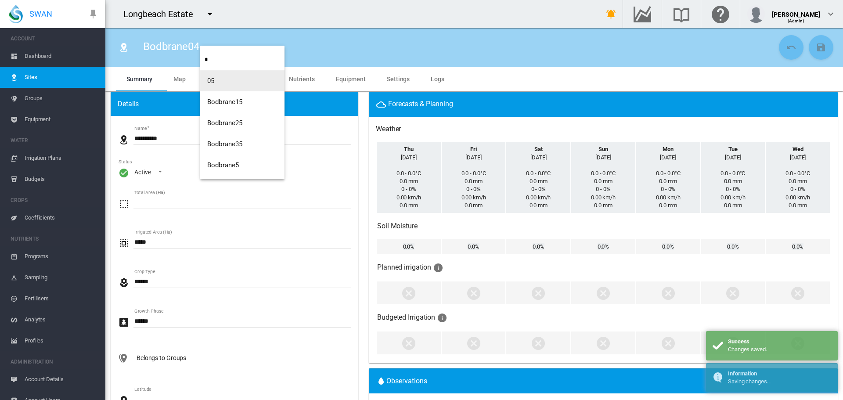
type input "*"
click at [224, 162] on span "Bodbrane5" at bounding box center [223, 165] width 32 height 8
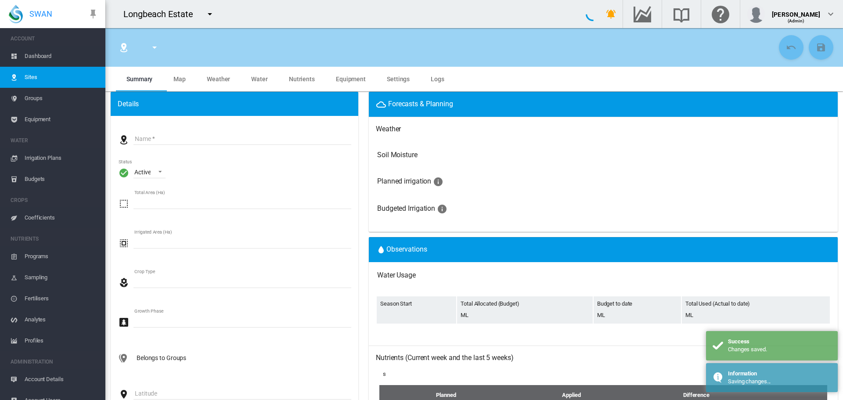
type input "*********"
type input "**"
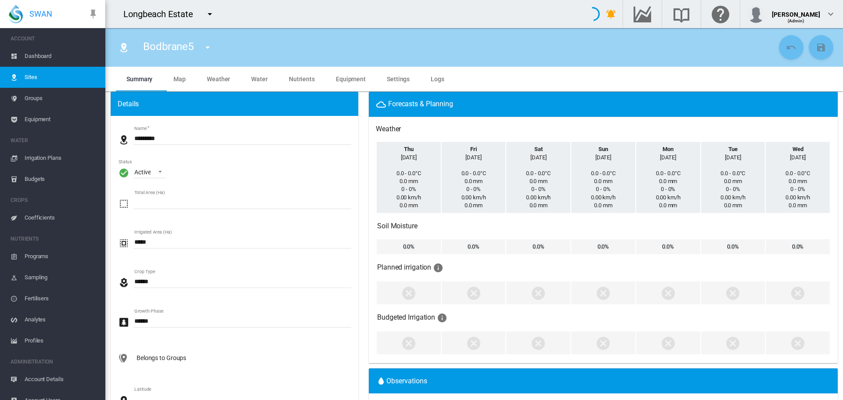
click at [161, 137] on input "*********" at bounding box center [243, 138] width 218 height 13
type input "**********"
click at [816, 51] on md-icon "icon-content-save" at bounding box center [821, 47] width 11 height 11
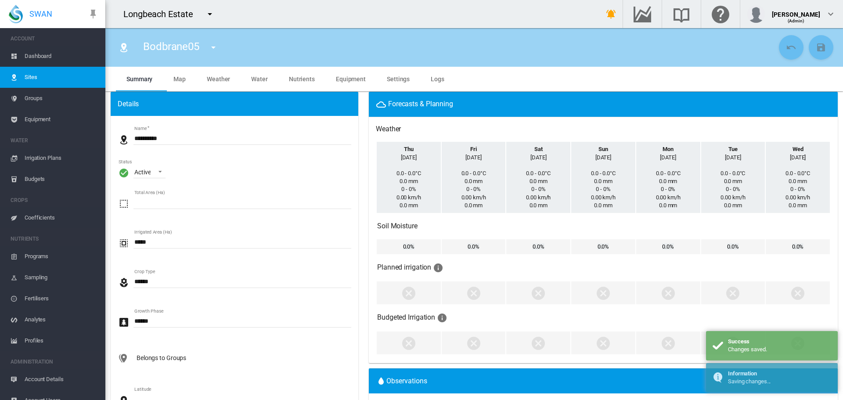
click at [213, 50] on md-icon "icon-menu-down" at bounding box center [213, 47] width 11 height 11
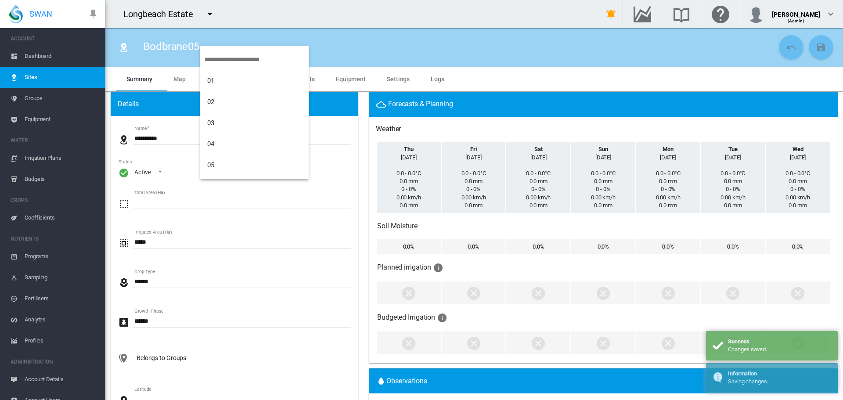
click at [221, 59] on input "search" at bounding box center [257, 59] width 104 height 21
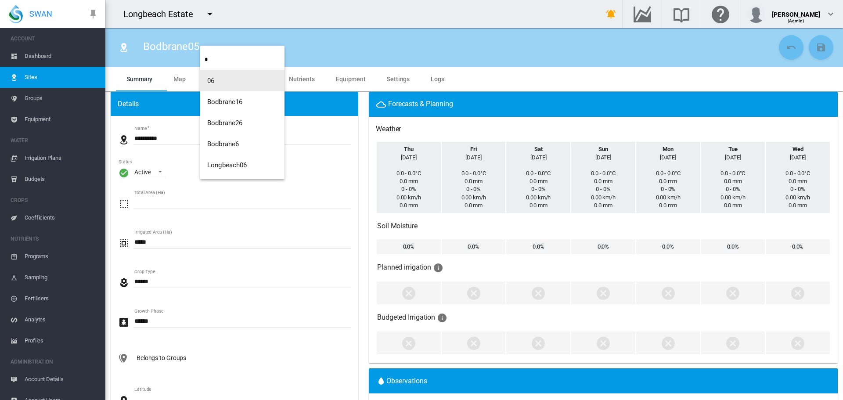
type input "*"
click at [217, 145] on span "Bodbrane6" at bounding box center [223, 144] width 32 height 8
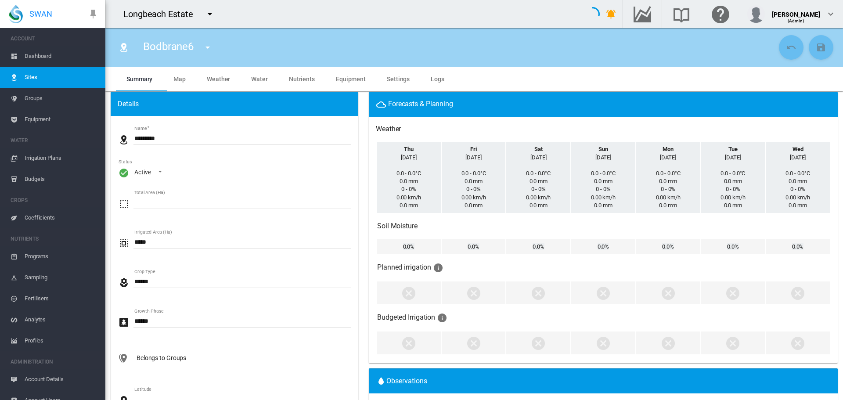
click at [160, 138] on input "*********" at bounding box center [243, 138] width 218 height 13
type input "**********"
click at [816, 49] on md-icon "icon-content-save" at bounding box center [821, 47] width 11 height 11
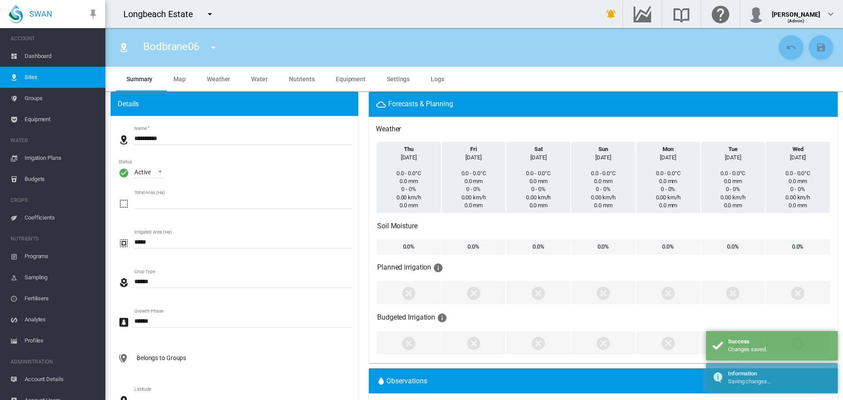
click at [217, 46] on md-icon "icon-menu-down" at bounding box center [213, 47] width 11 height 11
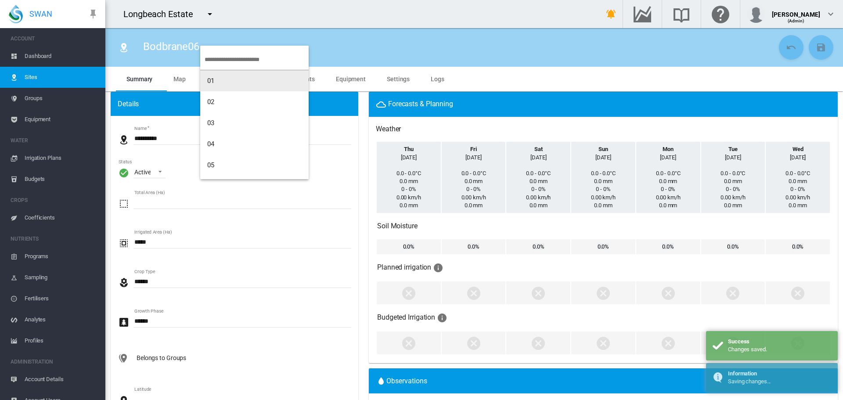
click at [223, 62] on input "search" at bounding box center [257, 59] width 104 height 21
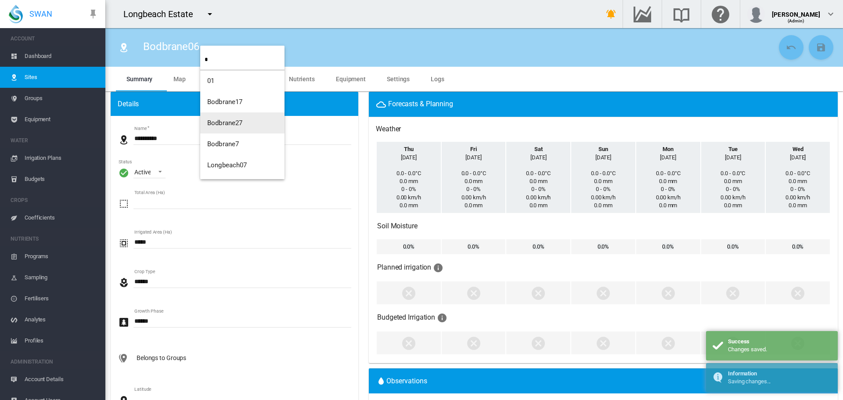
type input "*"
click at [228, 127] on span "Bodbrane7" at bounding box center [223, 123] width 32 height 8
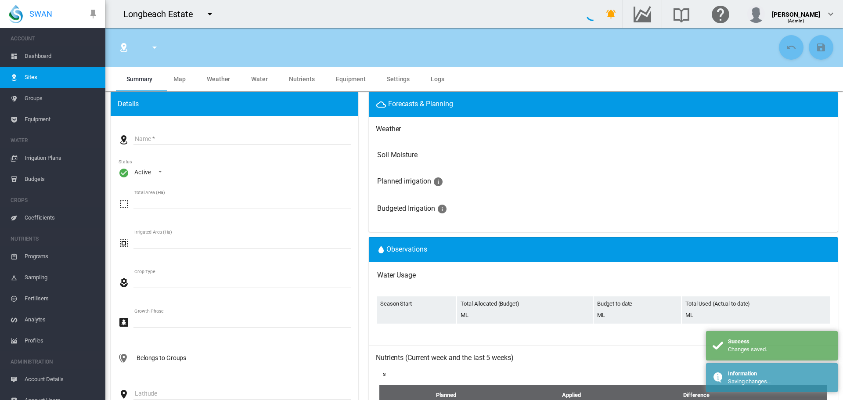
type input "*********"
type input "**"
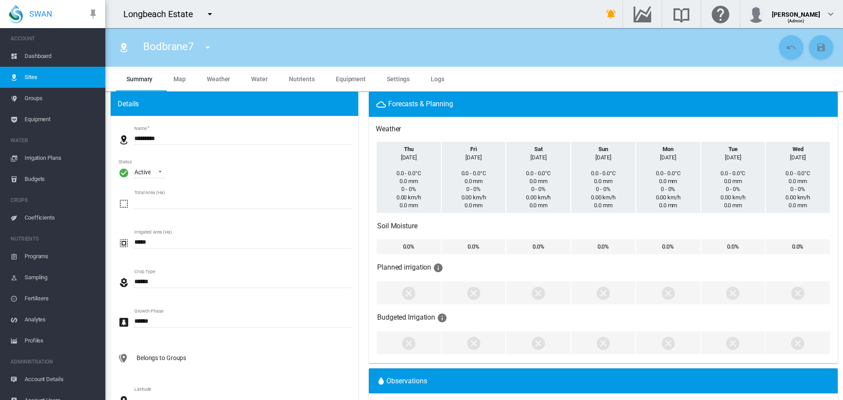
click at [160, 137] on input "*********" at bounding box center [243, 138] width 218 height 13
type input "**********"
click at [816, 43] on md-icon "icon-content-save" at bounding box center [821, 47] width 11 height 11
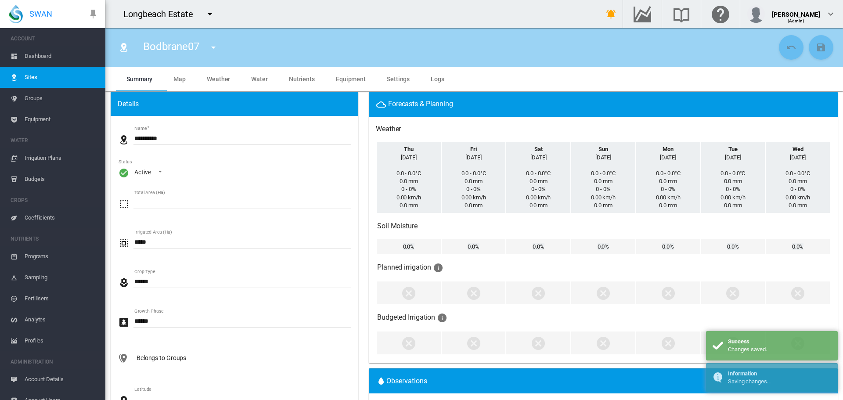
click at [215, 44] on md-icon "icon-menu-down" at bounding box center [213, 47] width 11 height 11
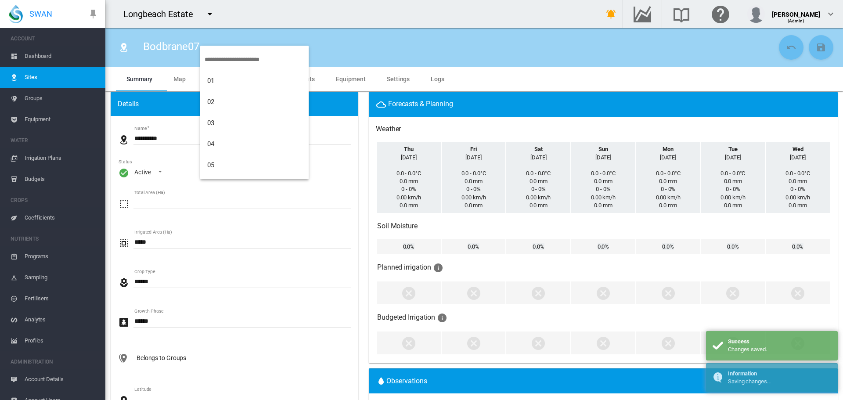
click at [232, 59] on input "search" at bounding box center [257, 59] width 104 height 21
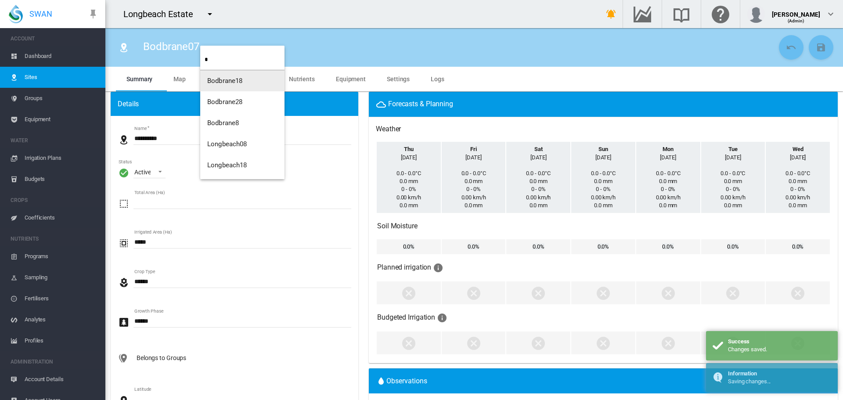
type input "*"
click at [225, 122] on span "Bodbrane8" at bounding box center [223, 123] width 32 height 8
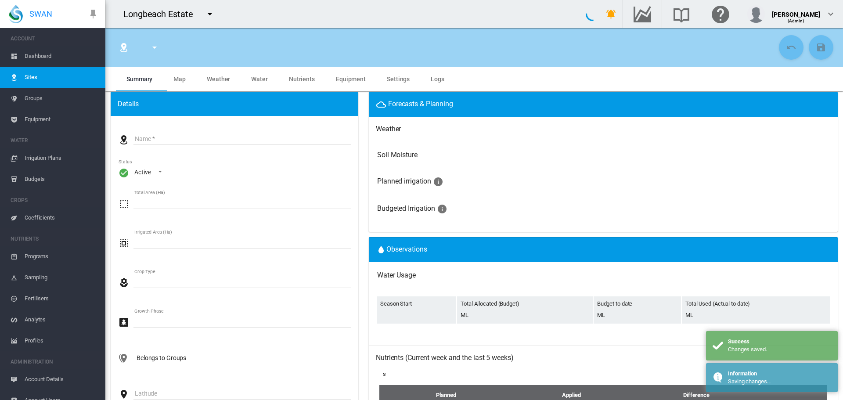
type input "*********"
type input "**"
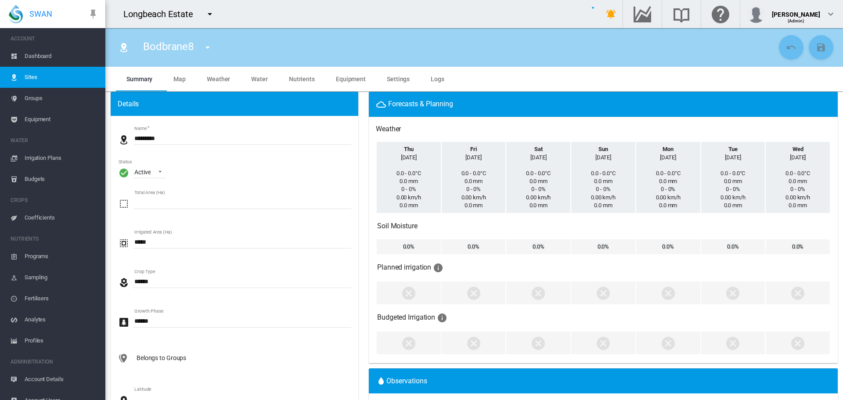
click at [162, 135] on input "*********" at bounding box center [243, 138] width 218 height 13
type input "**********"
click at [816, 49] on md-icon "icon-content-save" at bounding box center [821, 47] width 11 height 11
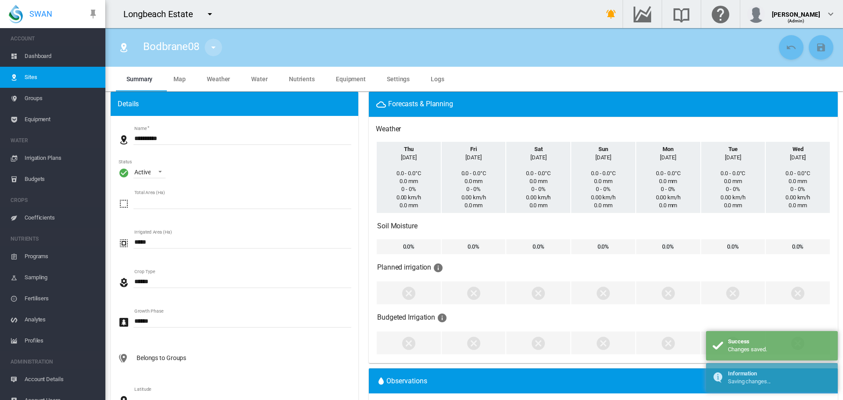
click at [217, 49] on md-icon "icon-menu-down" at bounding box center [213, 47] width 11 height 11
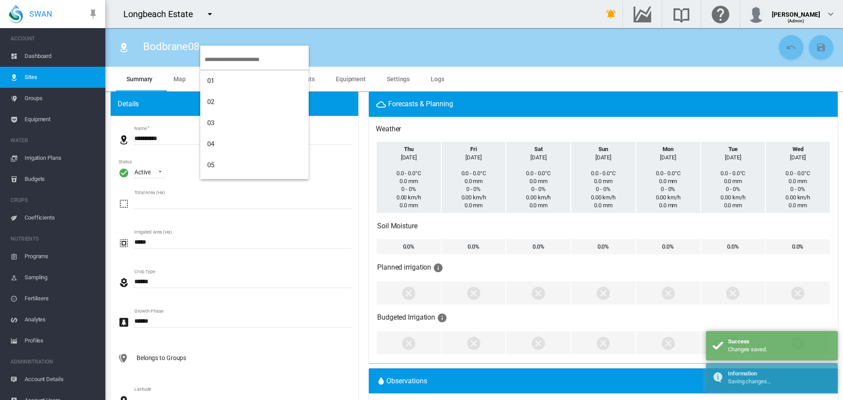
click at [227, 57] on input "search" at bounding box center [257, 59] width 104 height 21
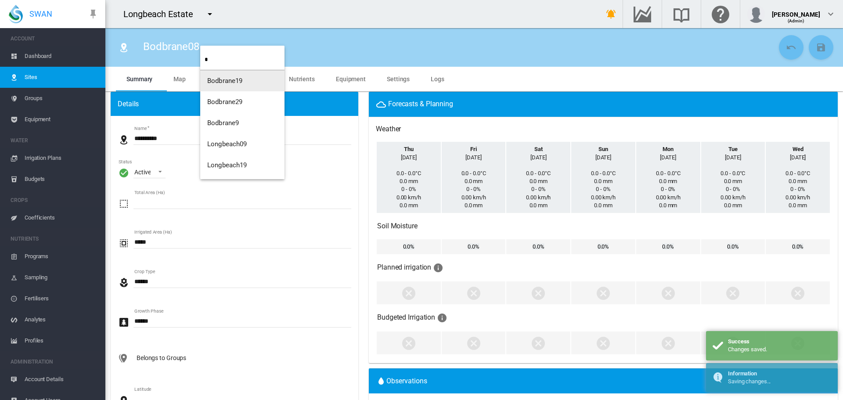
type input "*"
click at [220, 126] on span "Bodbrane9" at bounding box center [223, 123] width 32 height 8
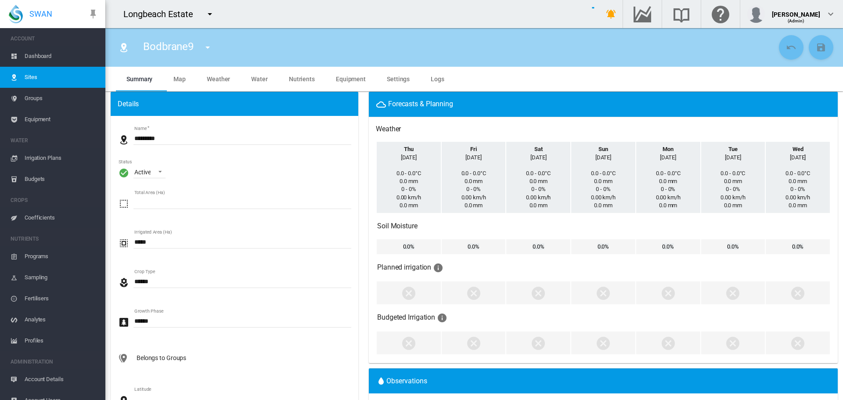
click at [162, 138] on input "*********" at bounding box center [243, 138] width 218 height 13
type input "**********"
click at [817, 47] on md-icon "icon-content-save" at bounding box center [821, 47] width 11 height 11
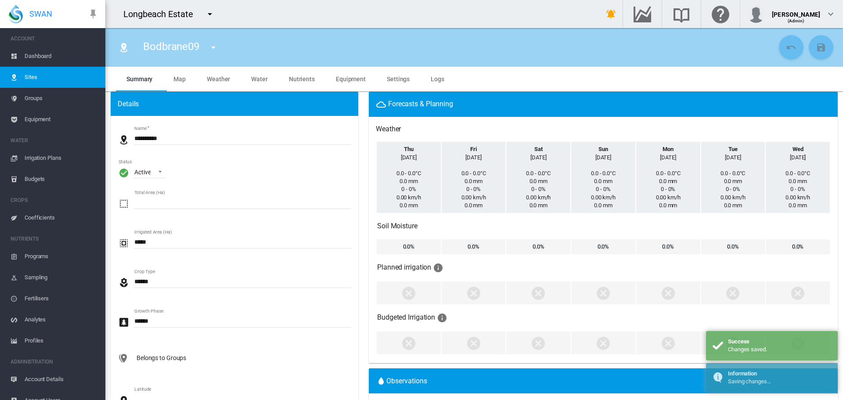
click at [30, 76] on span "Sites" at bounding box center [62, 77] width 74 height 21
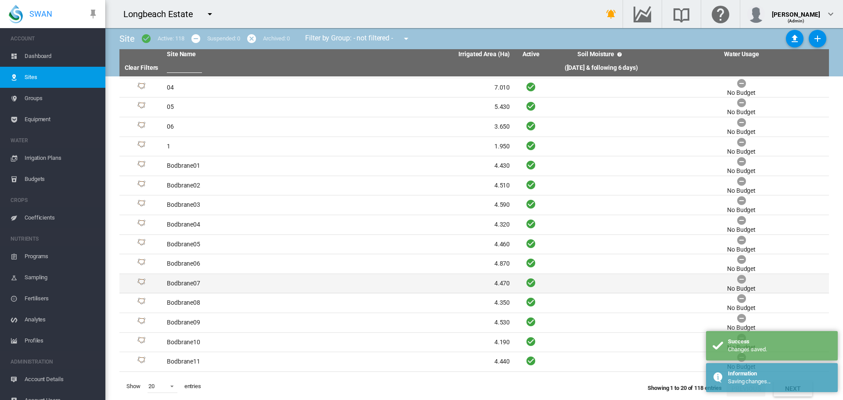
scroll to position [95, 0]
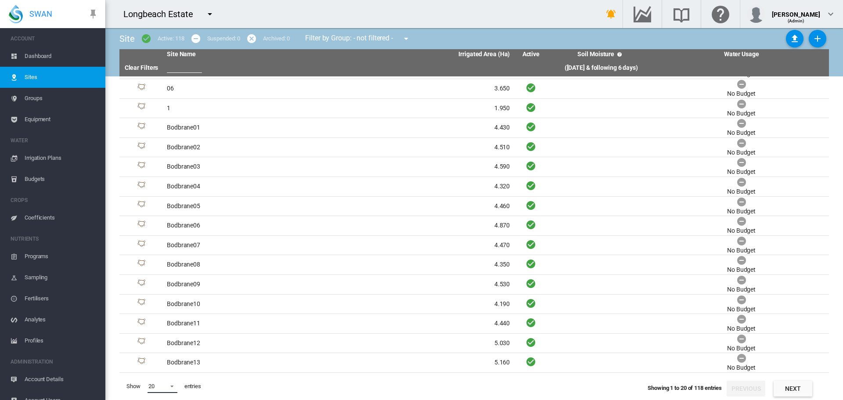
click at [172, 387] on span at bounding box center [169, 386] width 11 height 8
click at [168, 379] on md-option "200" at bounding box center [171, 385] width 60 height 21
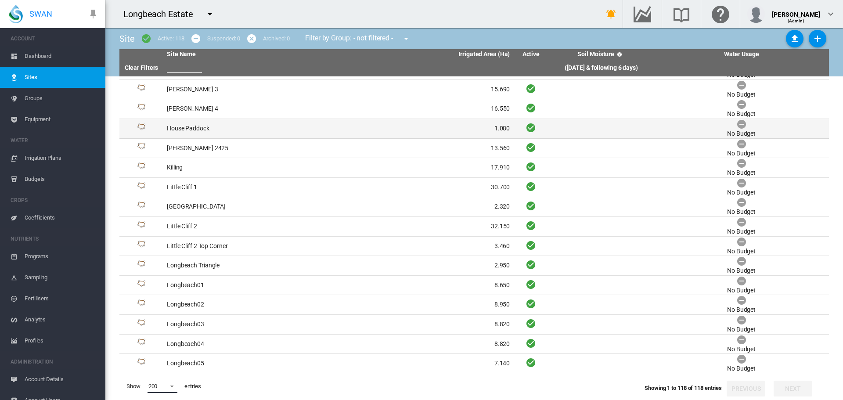
scroll to position [1018, 0]
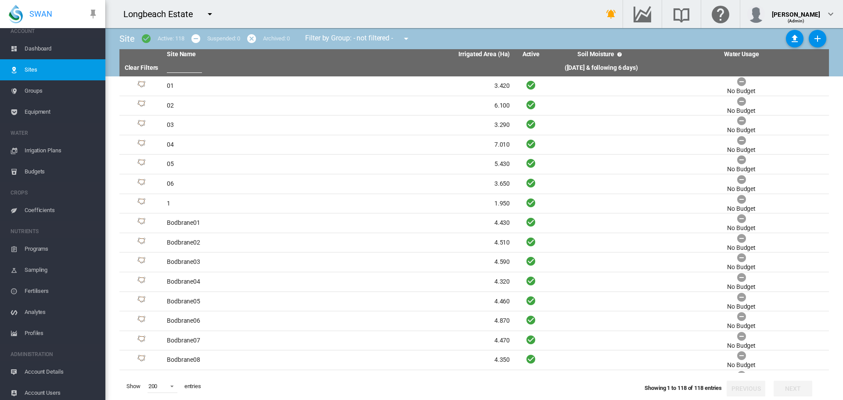
scroll to position [11, 0]
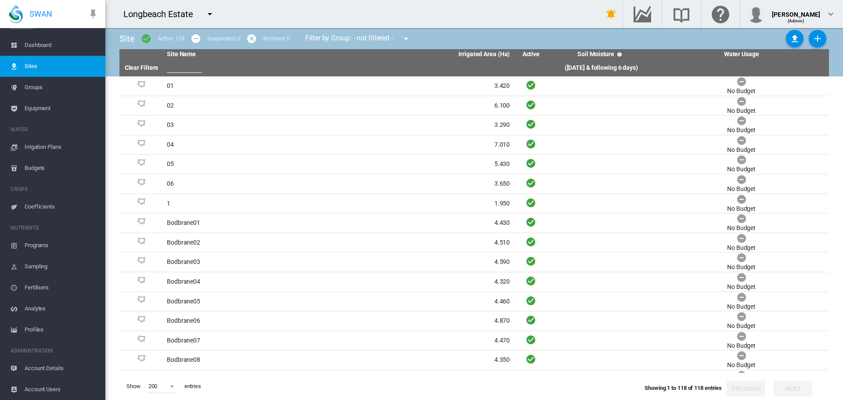
click at [46, 388] on span "Account Users" at bounding box center [62, 389] width 74 height 21
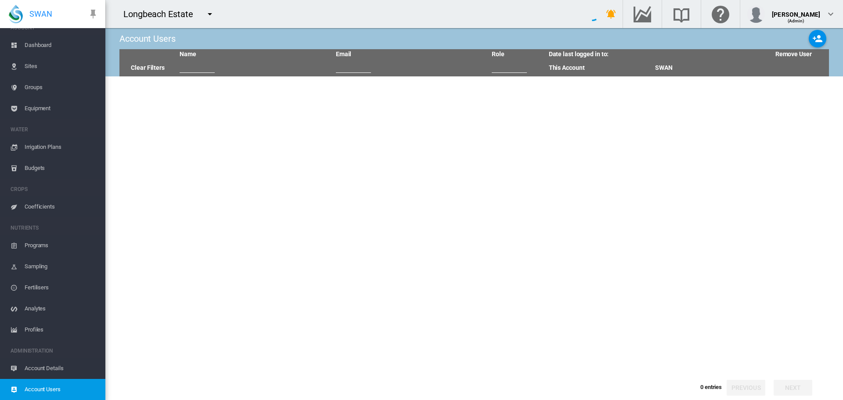
click at [47, 367] on span "Account Details" at bounding box center [62, 368] width 74 height 21
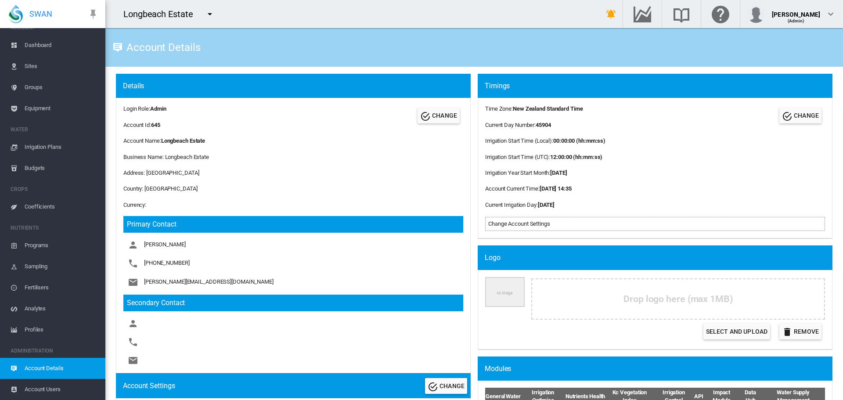
click at [43, 388] on span "Account Users" at bounding box center [62, 389] width 74 height 21
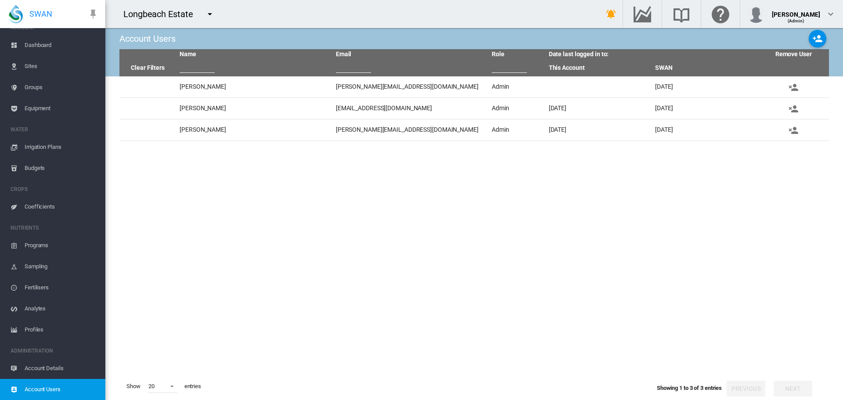
click at [208, 17] on md-icon "icon-menu-down" at bounding box center [210, 14] width 11 height 11
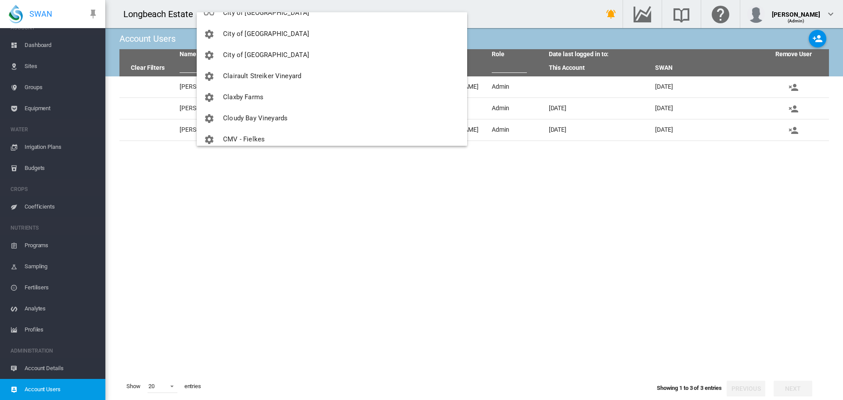
scroll to position [583, 0]
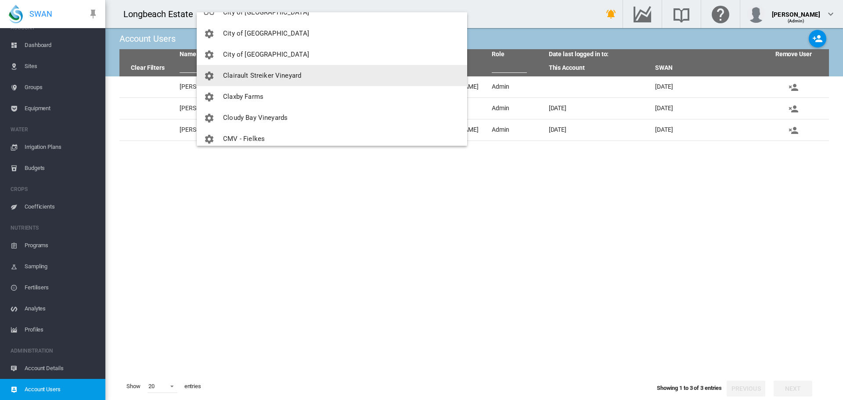
click at [285, 77] on span "Clairault Streiker Vineyard" at bounding box center [262, 76] width 78 height 8
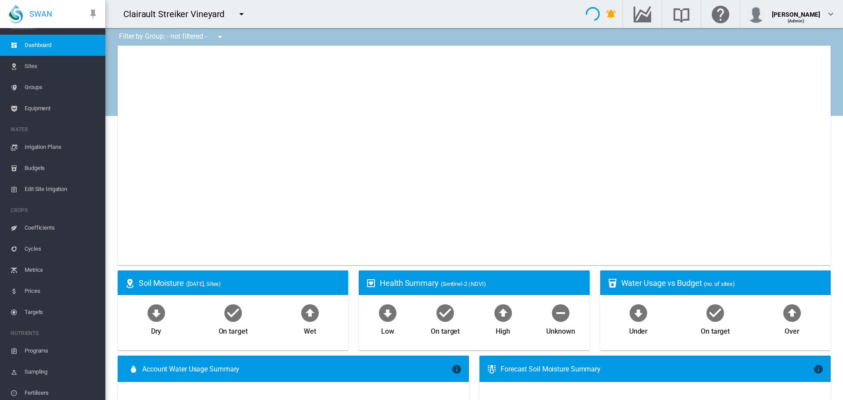
type input "**********"
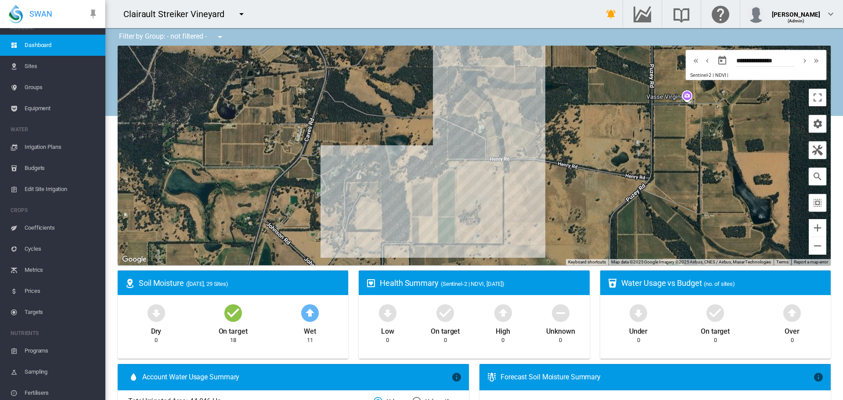
click at [29, 66] on span "Sites" at bounding box center [62, 66] width 74 height 21
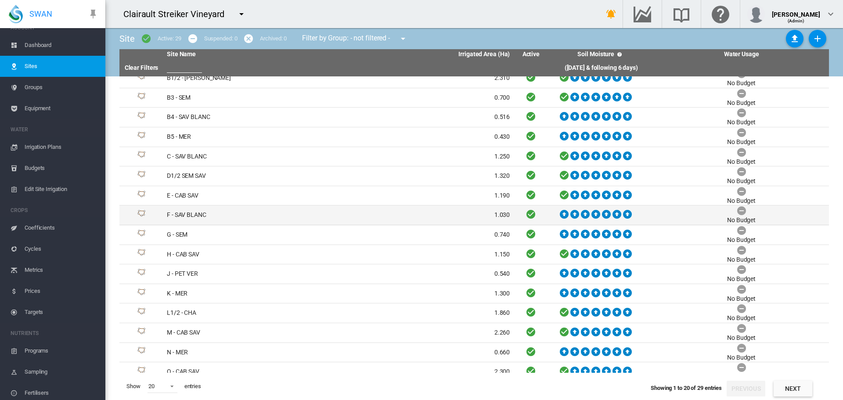
scroll to position [95, 0]
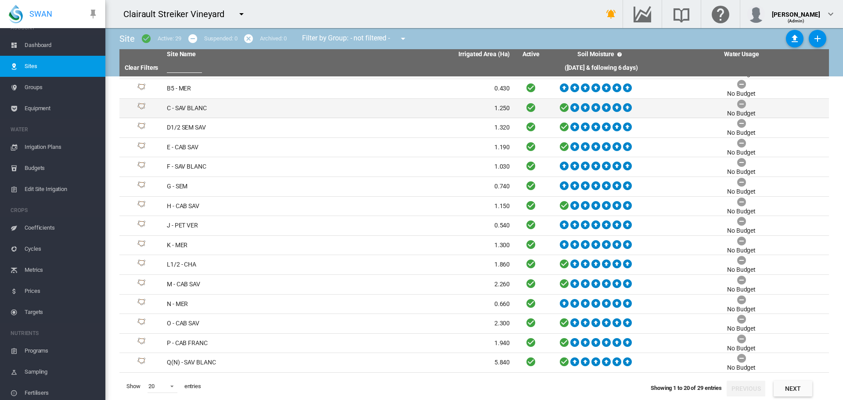
click at [181, 109] on td "C - SAV BLANC" at bounding box center [250, 108] width 175 height 19
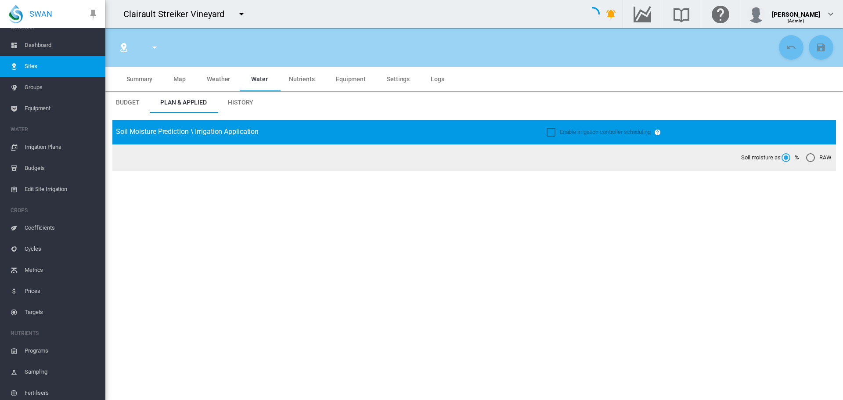
type input "**********"
type input "*********"
type input "***"
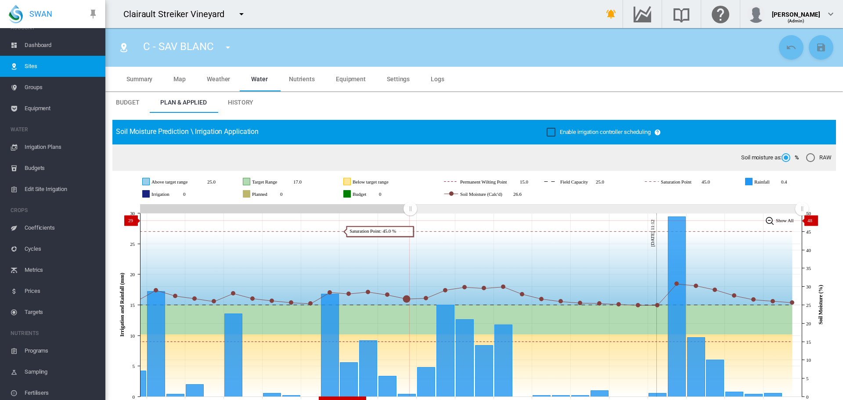
drag, startPoint x: 639, startPoint y: 208, endPoint x: 412, endPoint y: 195, distance: 227.0
click at [412, 214] on g "Zoom chart using cursor arrows" at bounding box center [410, 208] width 15 height 15
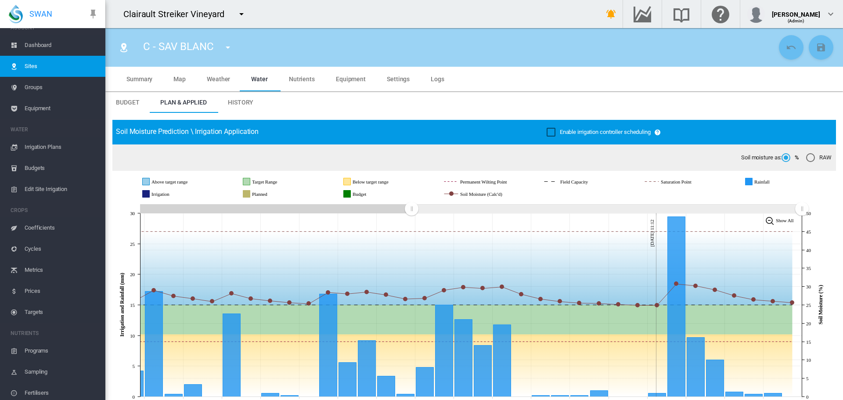
click at [394, 81] on span "Settings" at bounding box center [398, 79] width 23 height 7
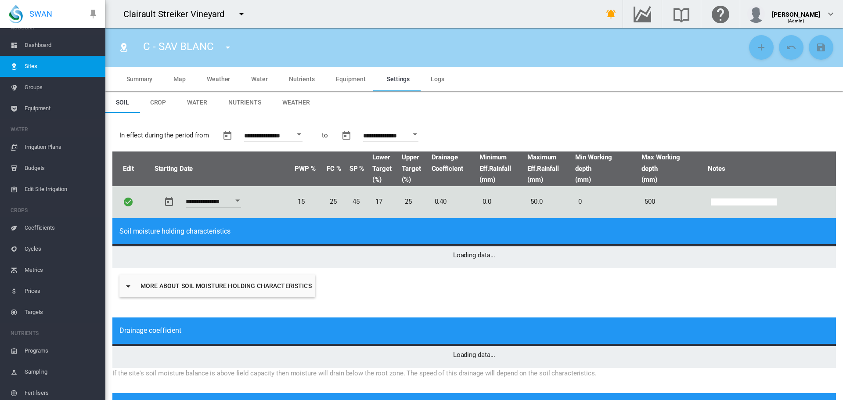
type input "*"
type input "**"
type input "****"
type input "***"
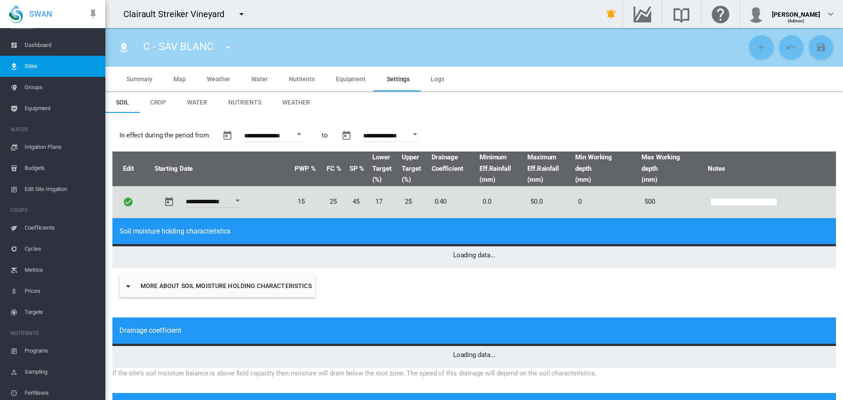
type input "****"
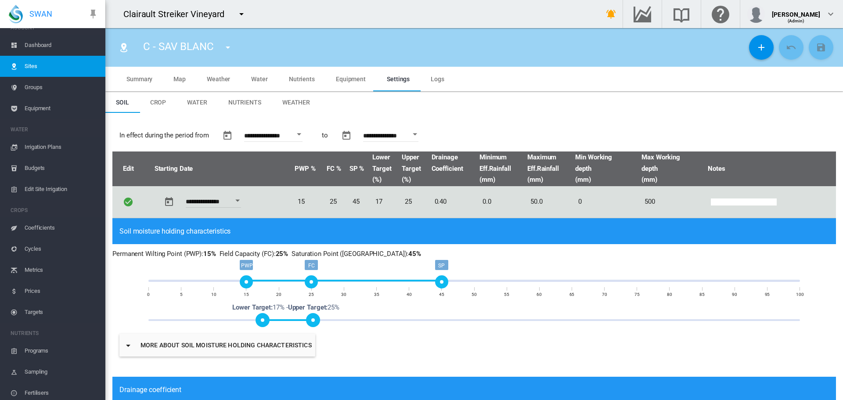
click at [238, 17] on md-icon "icon-menu-down" at bounding box center [241, 14] width 11 height 11
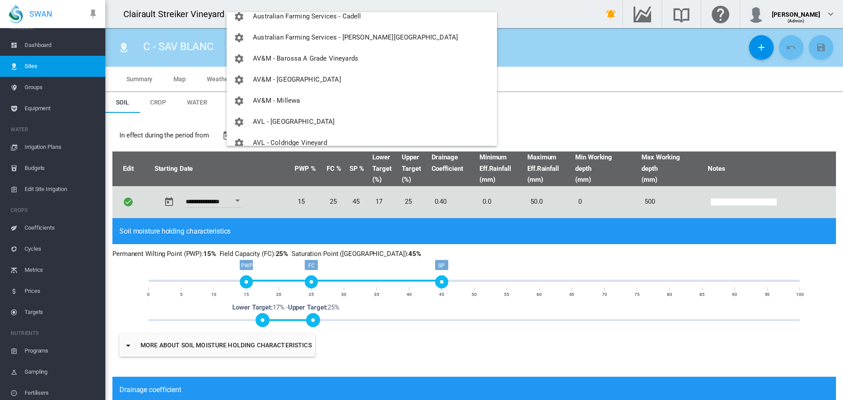
scroll to position [264, 0]
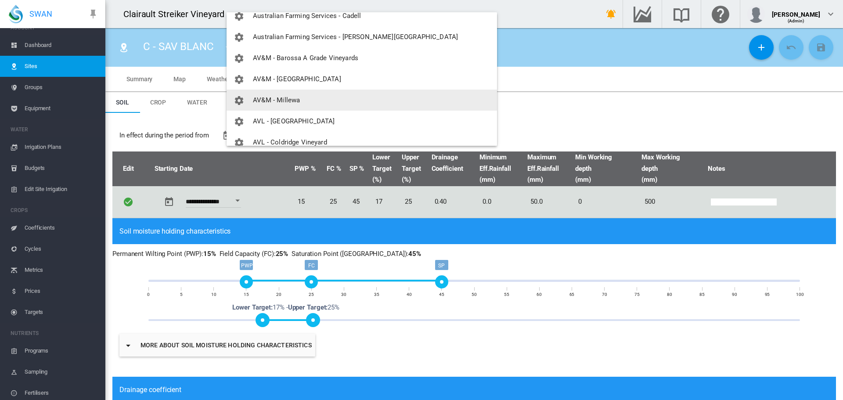
click at [285, 100] on span "AV&M - Millewa" at bounding box center [276, 100] width 47 height 8
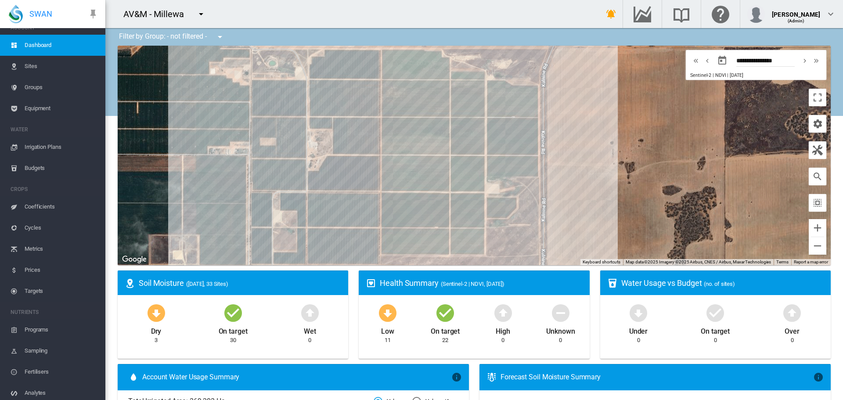
drag, startPoint x: 563, startPoint y: 151, endPoint x: 583, endPoint y: 142, distance: 21.6
click at [583, 142] on div at bounding box center [474, 156] width 713 height 220
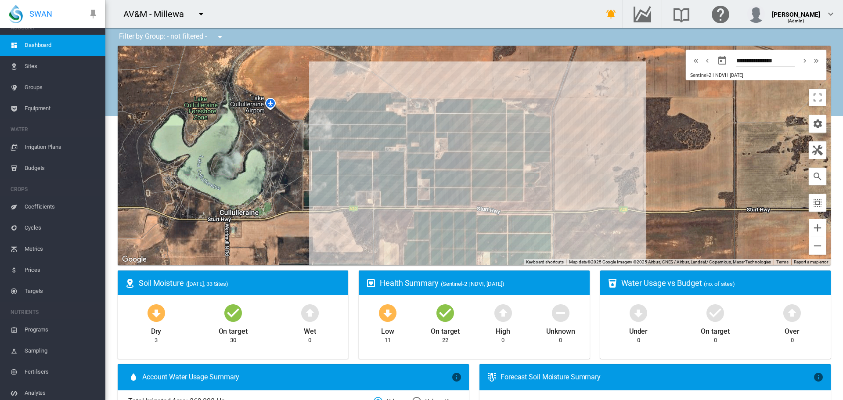
drag, startPoint x: 587, startPoint y: 145, endPoint x: 575, endPoint y: 144, distance: 12.8
click at [575, 144] on div at bounding box center [474, 156] width 713 height 220
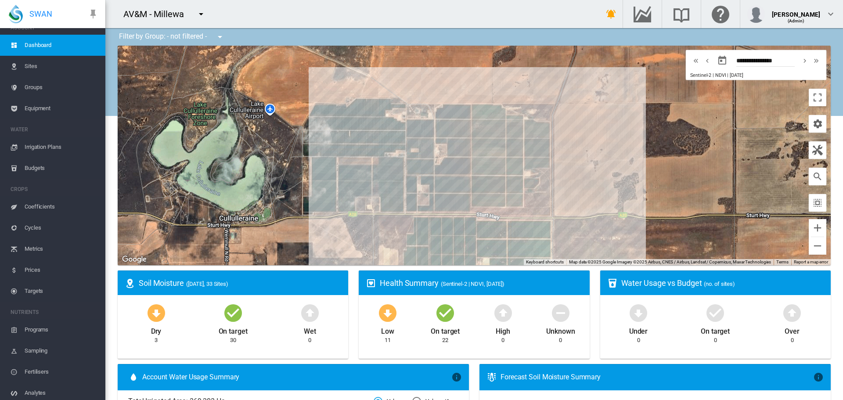
drag, startPoint x: 550, startPoint y: 79, endPoint x: 549, endPoint y: 84, distance: 5.9
click at [549, 84] on div at bounding box center [474, 156] width 713 height 220
